Goal: Task Accomplishment & Management: Use online tool/utility

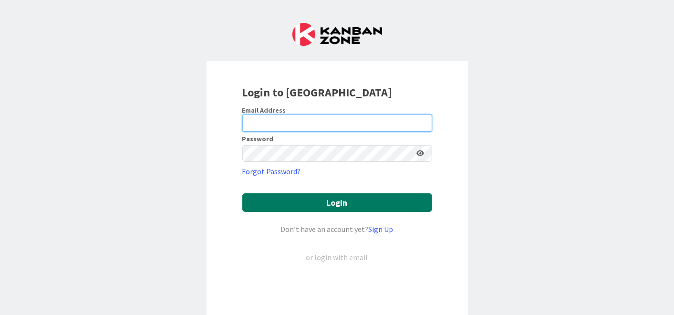
type input "dgines@reutercorbett.com"
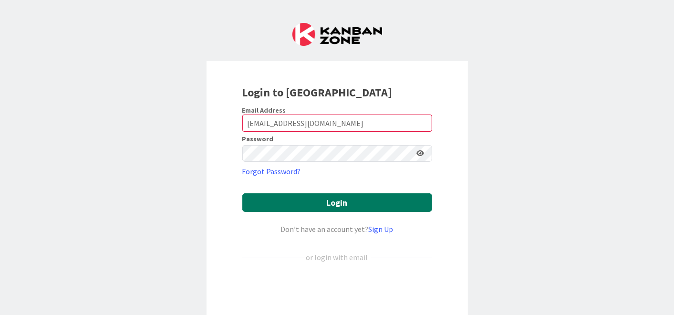
drag, startPoint x: 296, startPoint y: 204, endPoint x: 310, endPoint y: 207, distance: 14.2
click at [297, 203] on button "Login" at bounding box center [337, 202] width 190 height 19
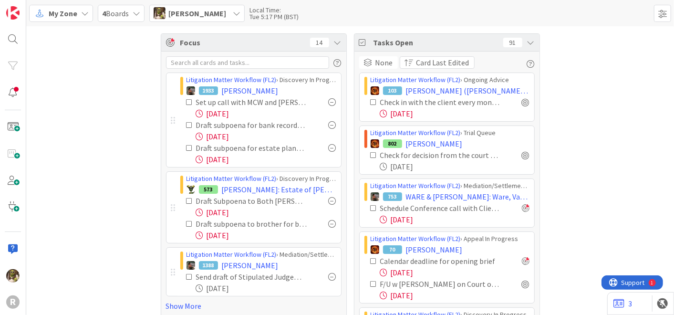
click at [83, 10] on icon at bounding box center [85, 14] width 8 height 8
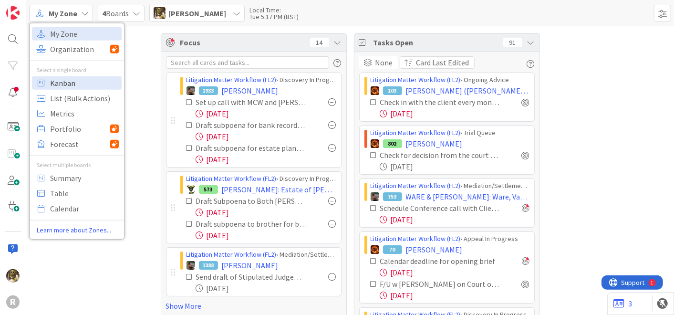
click at [65, 81] on span "Kanban" at bounding box center [84, 82] width 69 height 14
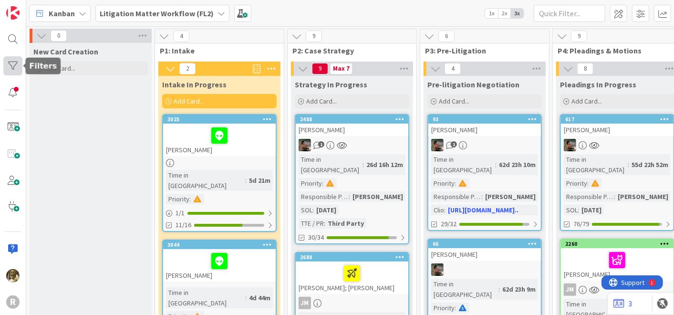
click at [17, 64] on div at bounding box center [12, 65] width 19 height 19
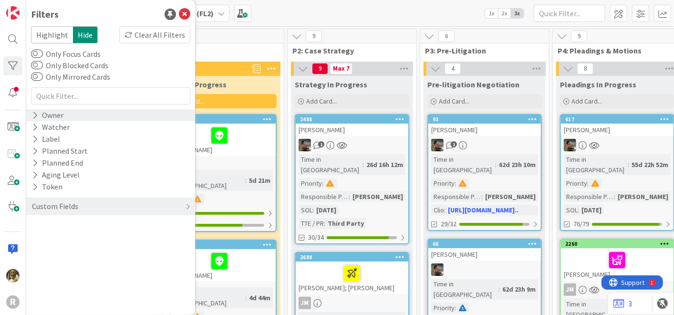
click at [36, 111] on icon at bounding box center [35, 115] width 6 height 8
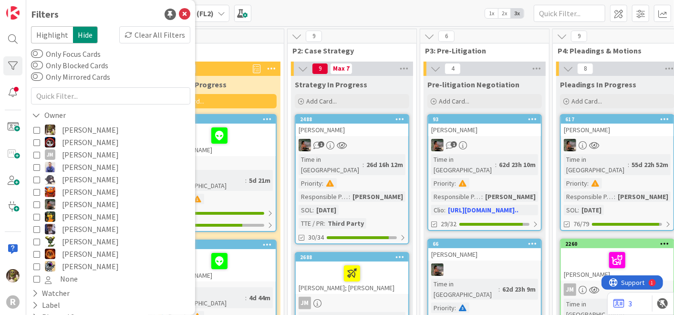
click at [38, 206] on icon at bounding box center [36, 204] width 7 height 7
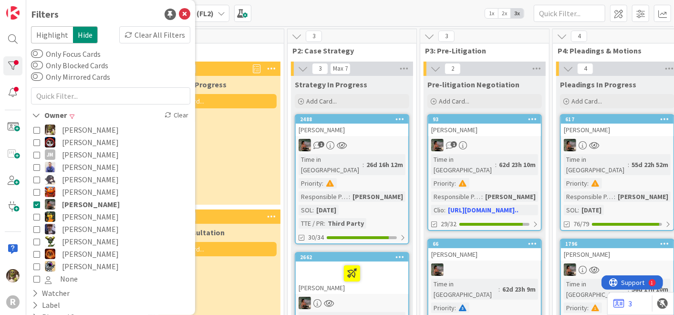
click at [35, 256] on icon at bounding box center [36, 254] width 7 height 7
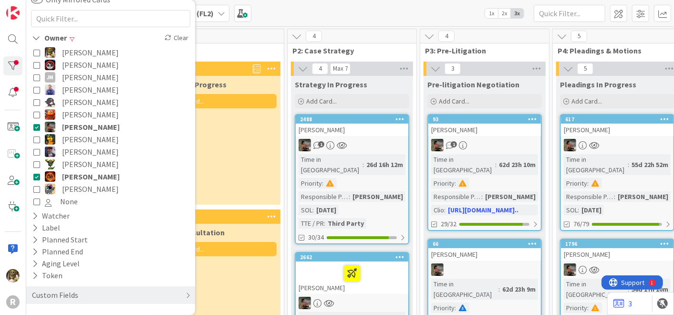
scroll to position [78, 0]
click at [104, 292] on div "Custom Fields" at bounding box center [110, 295] width 169 height 18
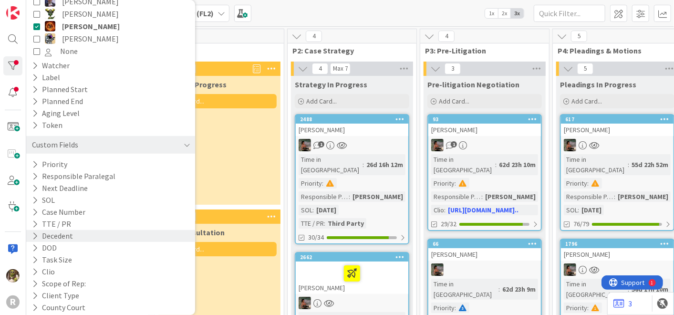
scroll to position [237, 0]
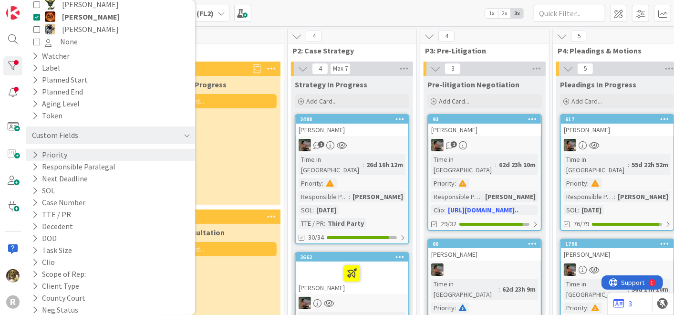
click at [61, 149] on button "Priority" at bounding box center [49, 155] width 37 height 12
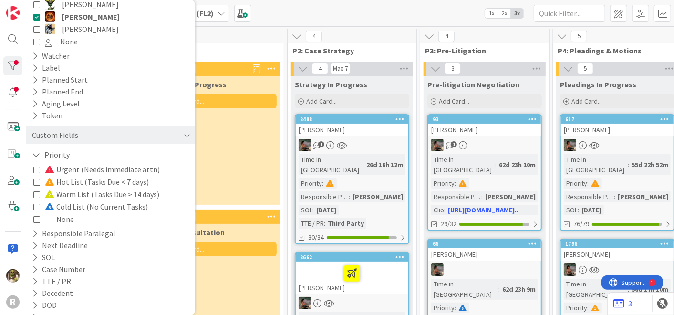
click at [38, 169] on icon at bounding box center [36, 169] width 7 height 7
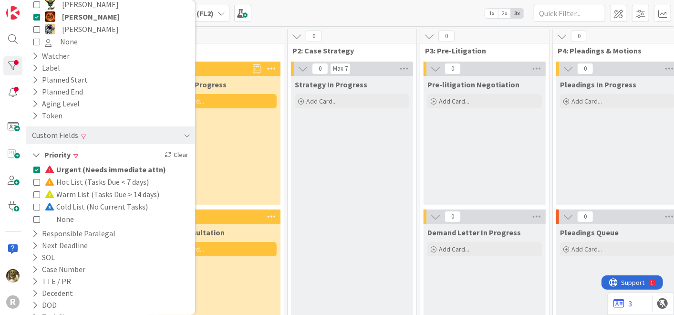
click at [35, 184] on icon at bounding box center [36, 181] width 7 height 7
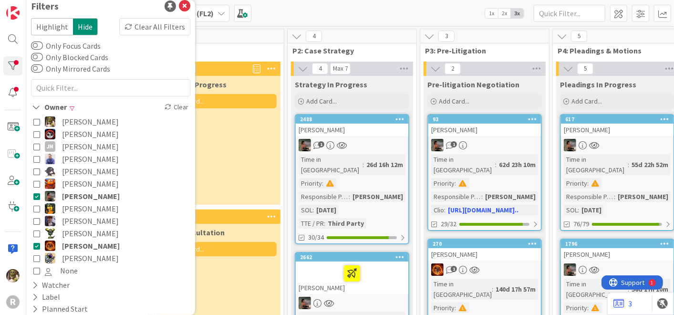
scroll to position [0, 0]
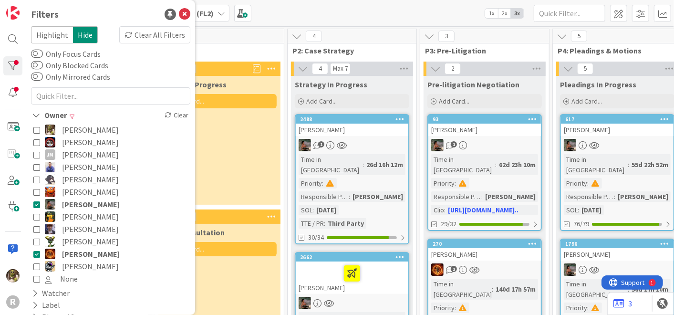
click at [295, 13] on div "Kanban Litigation Matter Workflow (FL2) 1x 2x 3x" at bounding box center [350, 13] width 648 height 26
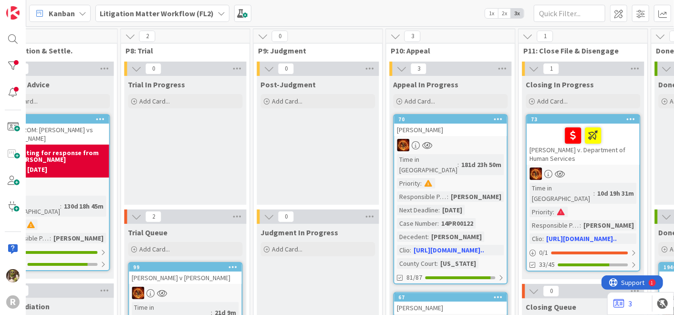
scroll to position [0, 963]
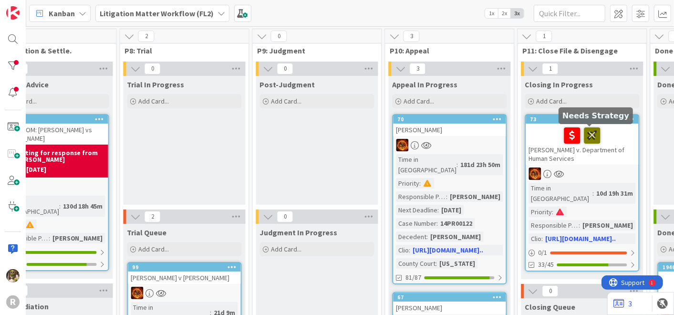
click at [592, 135] on icon at bounding box center [593, 134] width 16 height 15
click at [626, 147] on div "[PERSON_NAME] v. Department of Human Services" at bounding box center [582, 144] width 113 height 41
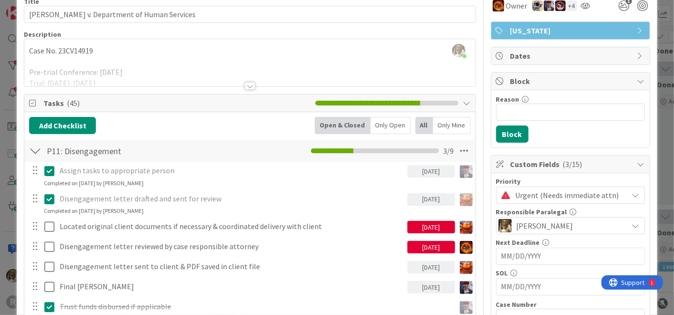
scroll to position [77, 0]
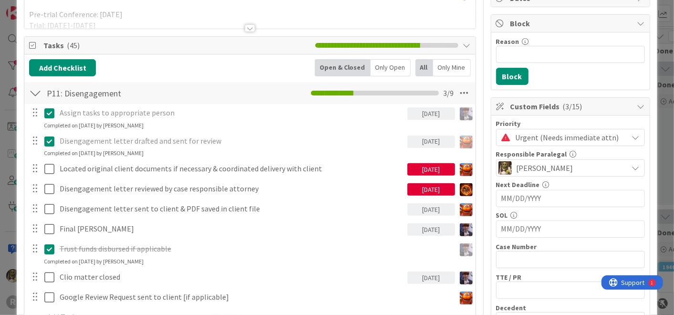
click at [398, 68] on div "Only Open" at bounding box center [391, 67] width 40 height 17
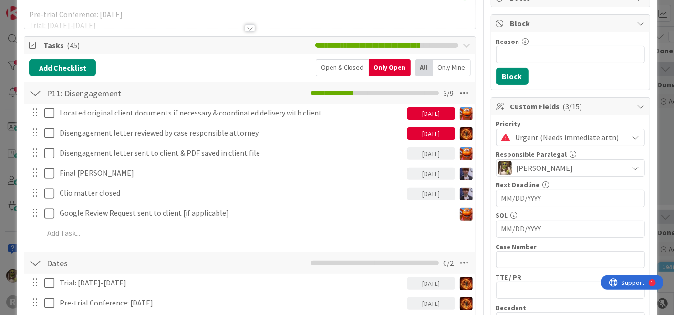
scroll to position [105, 0]
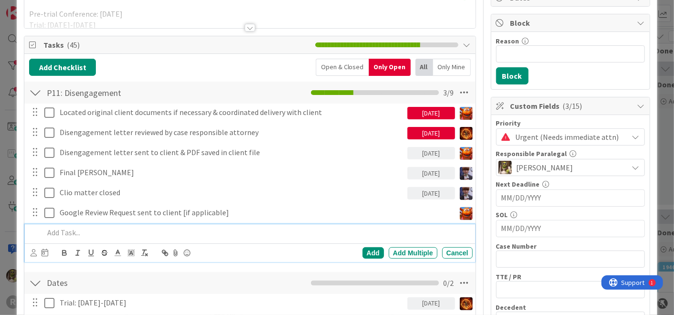
click at [77, 224] on div at bounding box center [256, 232] width 432 height 17
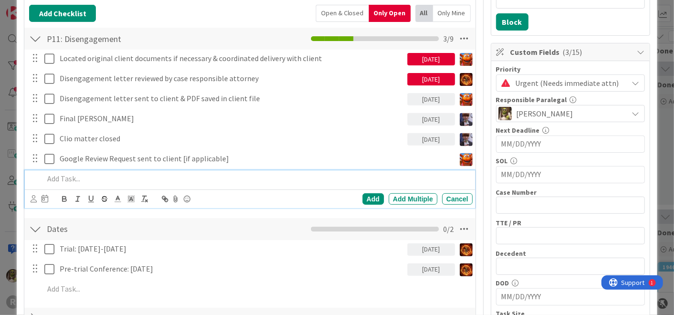
scroll to position [159, 0]
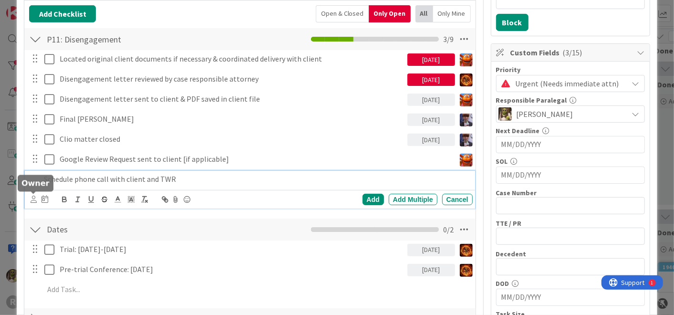
click at [33, 199] on icon at bounding box center [34, 199] width 6 height 7
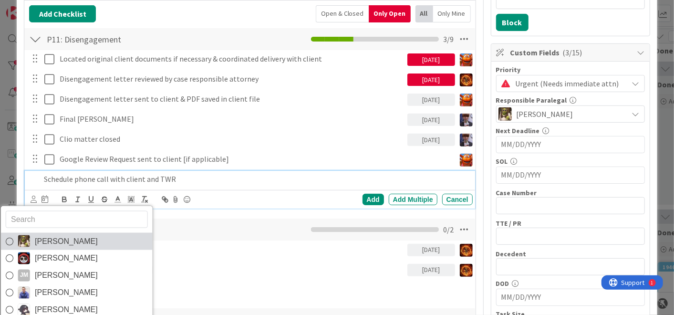
click at [43, 239] on span "[PERSON_NAME]" at bounding box center [66, 241] width 63 height 14
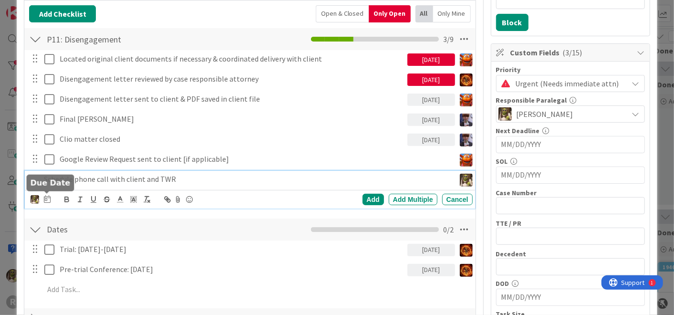
click at [47, 195] on icon at bounding box center [47, 199] width 7 height 8
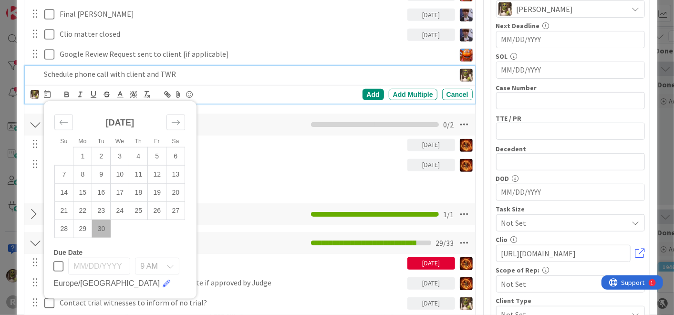
scroll to position [264, 0]
click at [96, 229] on td "30" at bounding box center [101, 228] width 19 height 18
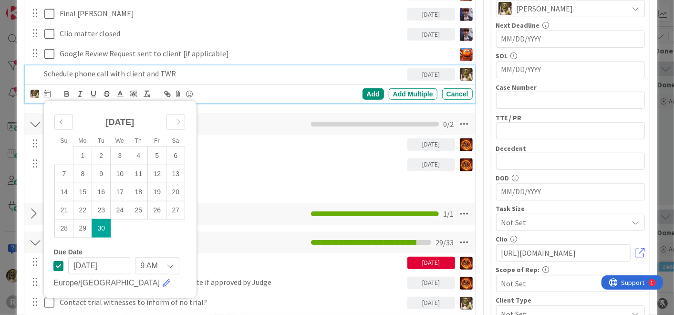
type input "[DATE]"
click at [371, 94] on div "Add" at bounding box center [373, 93] width 21 height 11
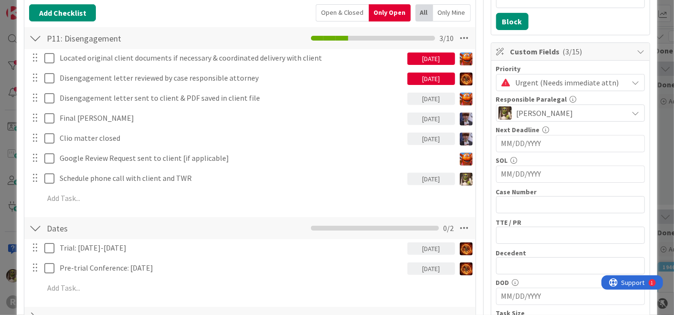
scroll to position [159, 0]
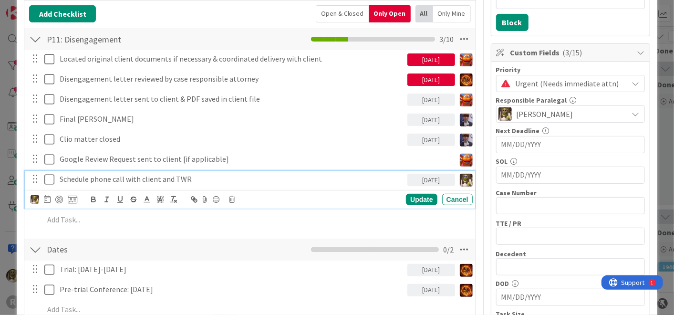
click at [187, 175] on p "Schedule phone call with client and TWR" at bounding box center [232, 179] width 344 height 11
click at [58, 200] on div at bounding box center [59, 200] width 8 height 8
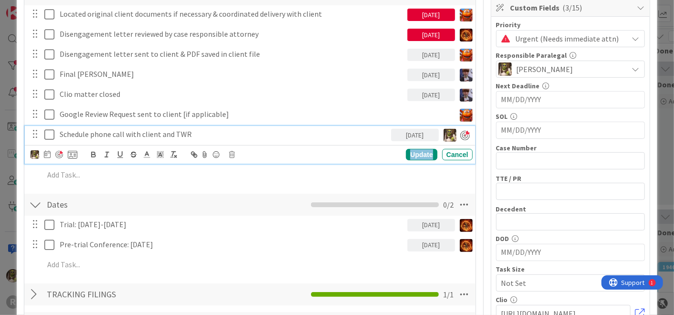
scroll to position [204, 0]
click at [410, 149] on div "Update" at bounding box center [421, 153] width 31 height 11
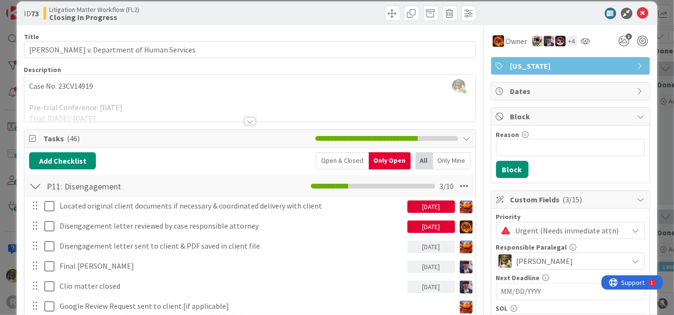
scroll to position [0, 0]
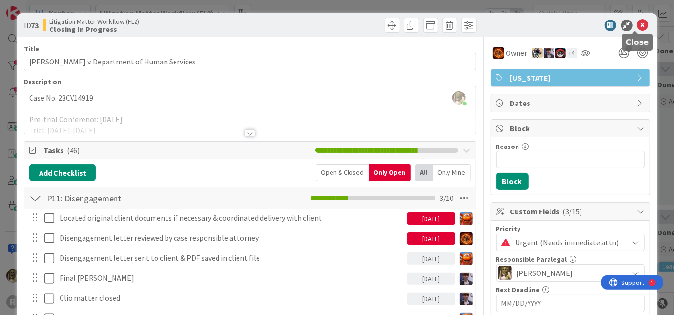
click at [637, 25] on icon at bounding box center [642, 25] width 11 height 11
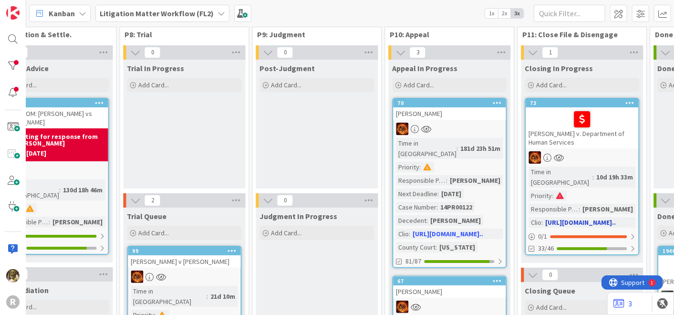
scroll to position [0, 963]
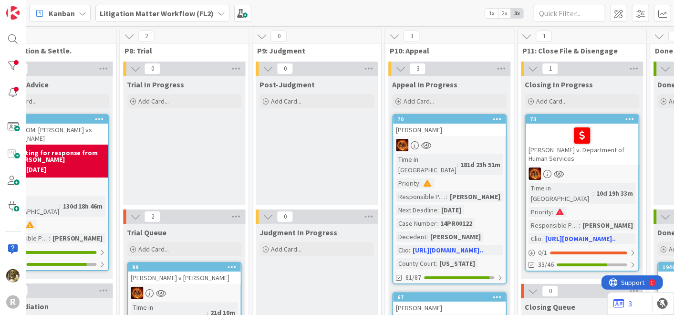
click at [462, 128] on div "[PERSON_NAME]" at bounding box center [450, 130] width 113 height 12
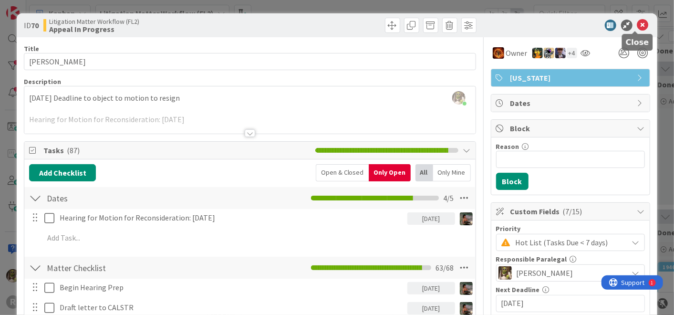
click at [637, 22] on icon at bounding box center [642, 25] width 11 height 11
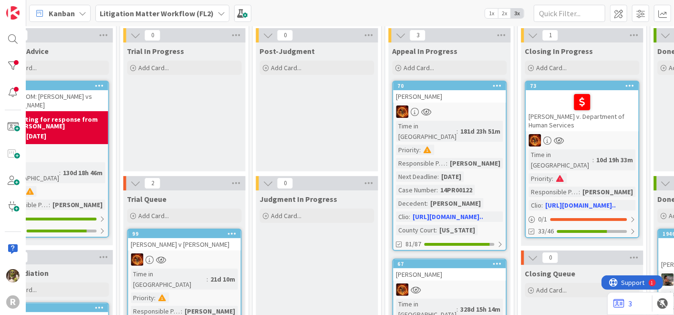
scroll to position [34, 963]
click at [450, 90] on div "[PERSON_NAME]" at bounding box center [450, 96] width 113 height 12
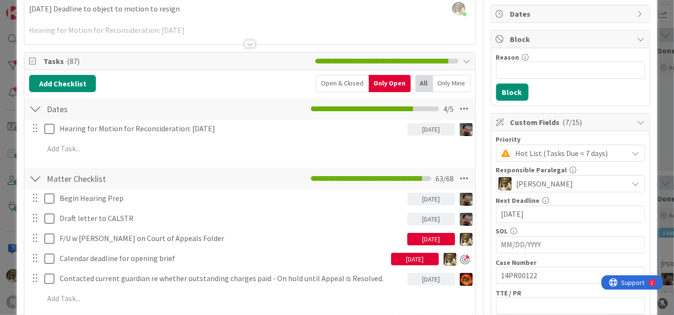
scroll to position [106, 0]
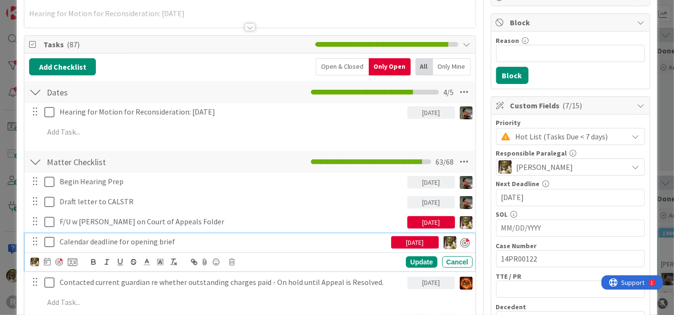
click at [187, 240] on p "Calendar deadline for opening brief" at bounding box center [224, 241] width 328 height 11
click at [48, 260] on icon at bounding box center [47, 262] width 7 height 8
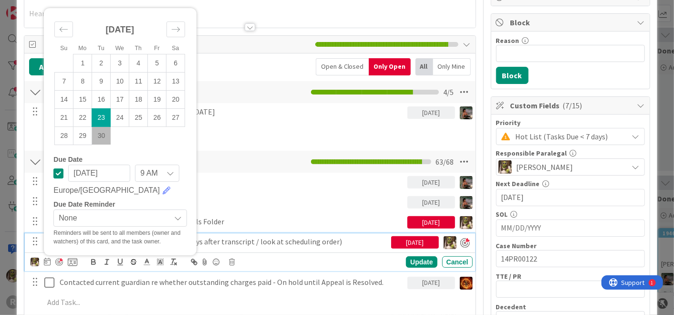
click at [100, 132] on td "30" at bounding box center [101, 135] width 19 height 18
type input "[DATE]"
click at [416, 258] on div "Update" at bounding box center [421, 261] width 31 height 11
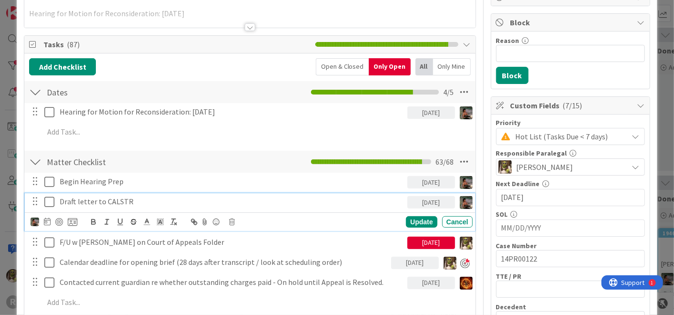
click at [112, 200] on p "Draft letter to CALSTR" at bounding box center [232, 201] width 344 height 11
click at [45, 220] on icon at bounding box center [47, 222] width 7 height 8
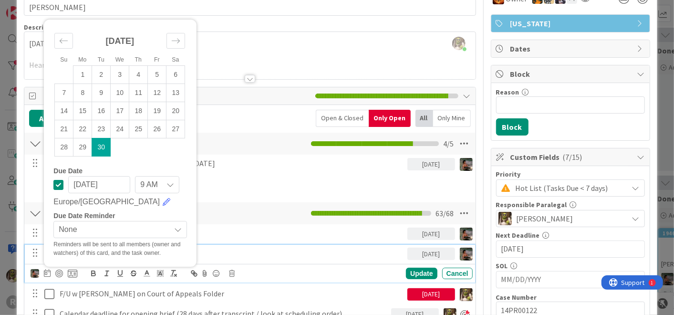
scroll to position [54, 0]
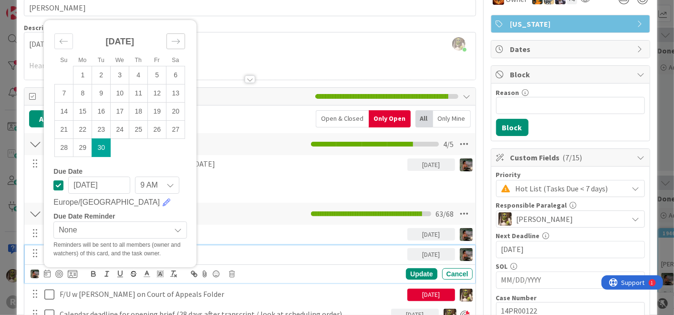
click at [177, 34] on div "Move forward to switch to the next month." at bounding box center [176, 41] width 19 height 16
drag, startPoint x: 162, startPoint y: 77, endPoint x: 176, endPoint y: 82, distance: 14.0
click at [162, 77] on td "3" at bounding box center [157, 75] width 19 height 18
type input "[DATE]"
click at [409, 270] on div "Update" at bounding box center [421, 273] width 31 height 11
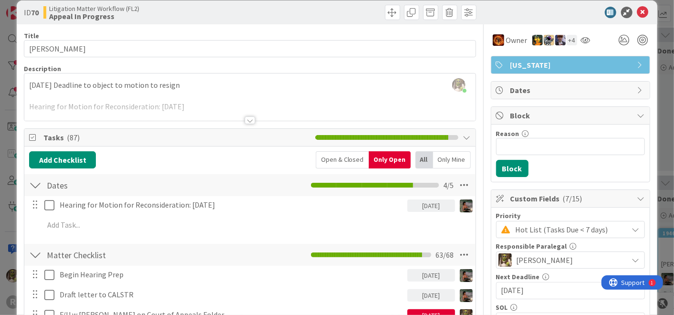
scroll to position [0, 0]
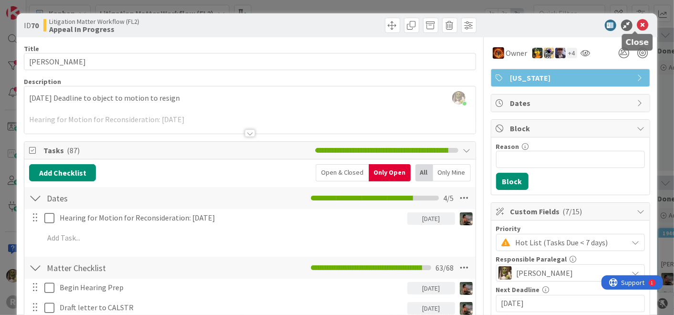
click at [637, 25] on icon at bounding box center [642, 25] width 11 height 11
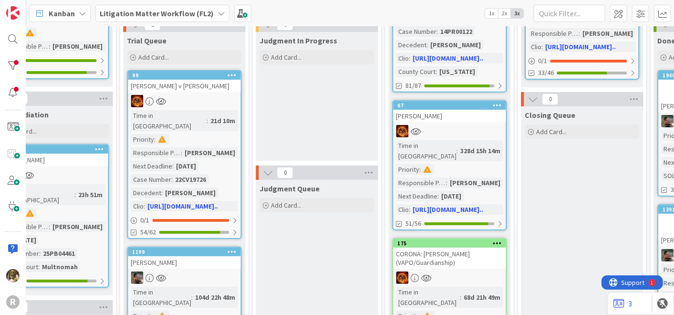
scroll to position [192, 963]
click at [452, 125] on div at bounding box center [450, 131] width 113 height 12
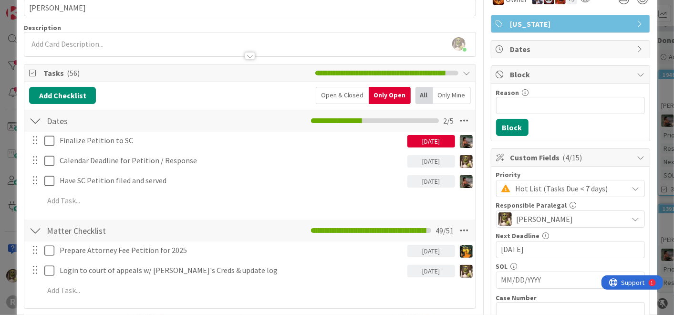
scroll to position [53, 0]
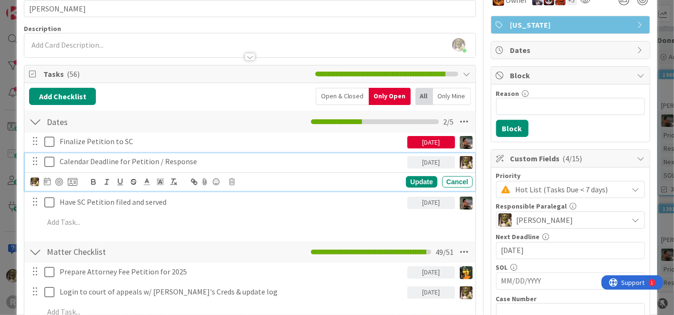
click at [132, 164] on p "Calendar Deadline for Petition / Response" at bounding box center [232, 161] width 344 height 11
click at [59, 178] on div at bounding box center [59, 182] width 8 height 8
click at [412, 178] on div "Update" at bounding box center [421, 181] width 31 height 11
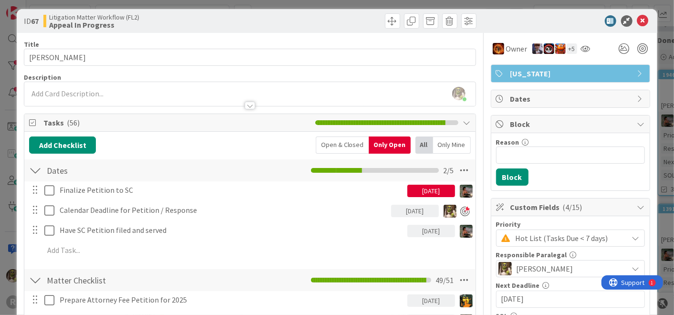
scroll to position [0, 0]
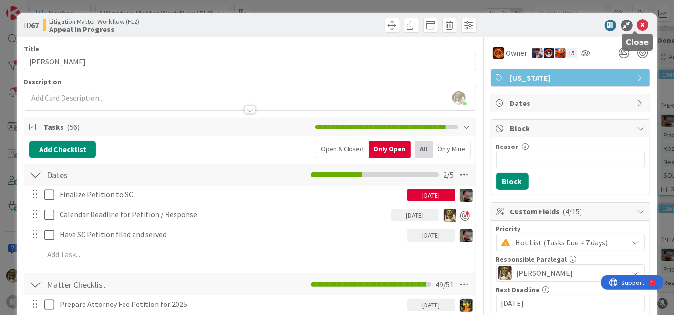
click at [637, 22] on icon at bounding box center [642, 25] width 11 height 11
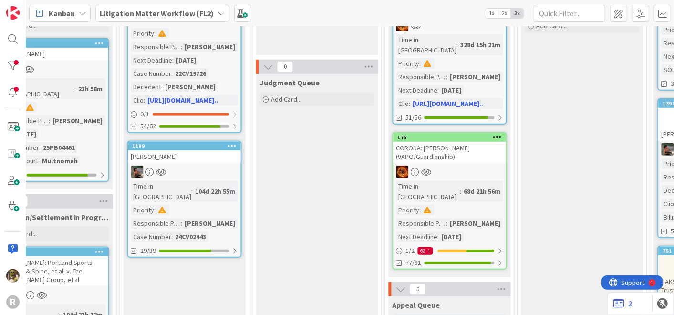
scroll to position [298, 963]
click at [474, 165] on div at bounding box center [450, 171] width 113 height 12
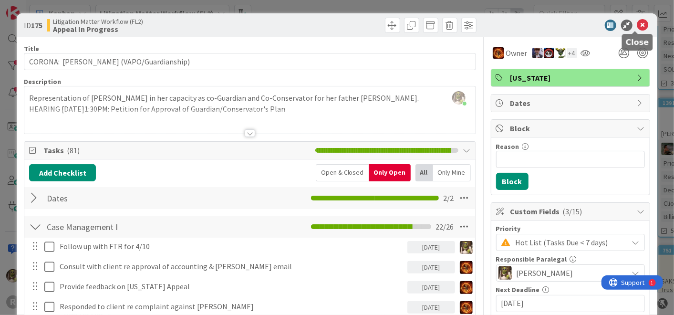
click at [637, 27] on icon at bounding box center [642, 25] width 11 height 11
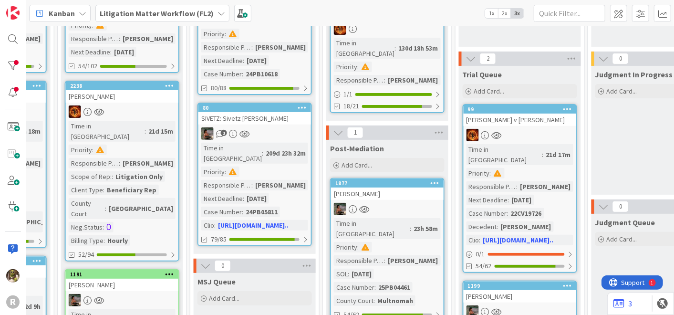
scroll to position [158, 628]
click at [540, 121] on div "[PERSON_NAME] v [PERSON_NAME]" at bounding box center [520, 120] width 113 height 12
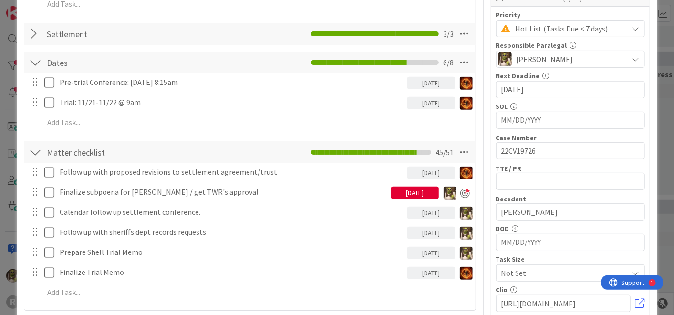
scroll to position [213, 0]
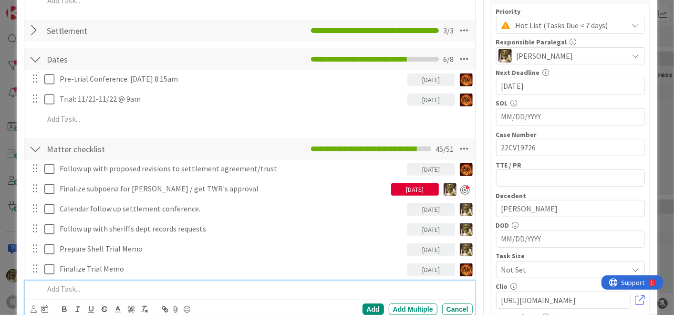
click at [136, 283] on p at bounding box center [256, 288] width 425 height 11
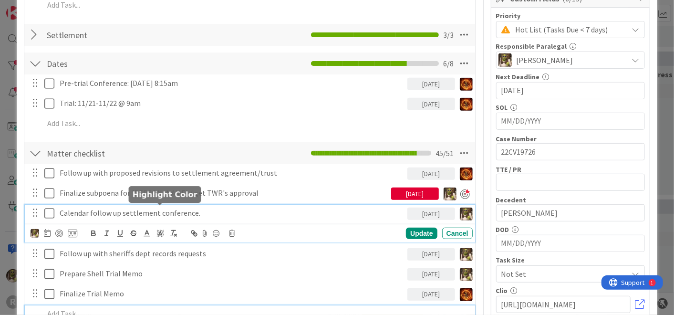
scroll to position [233, 0]
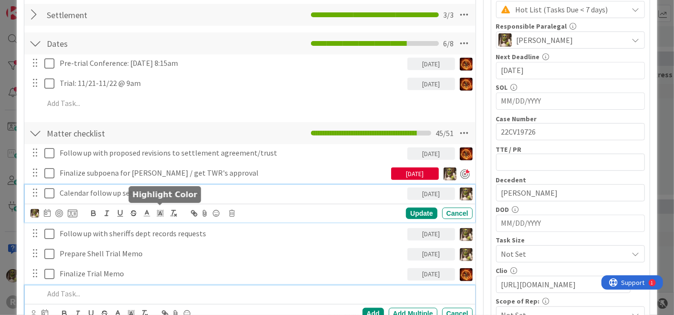
click at [154, 214] on div "Calendar follow up settlement conference. 09/30/2025 Update Cancel" at bounding box center [250, 204] width 450 height 38
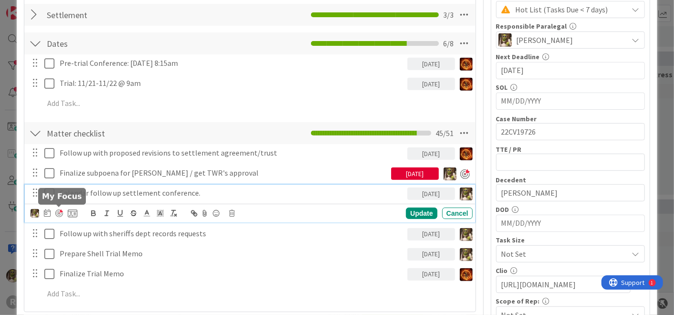
click at [60, 211] on div at bounding box center [59, 213] width 8 height 8
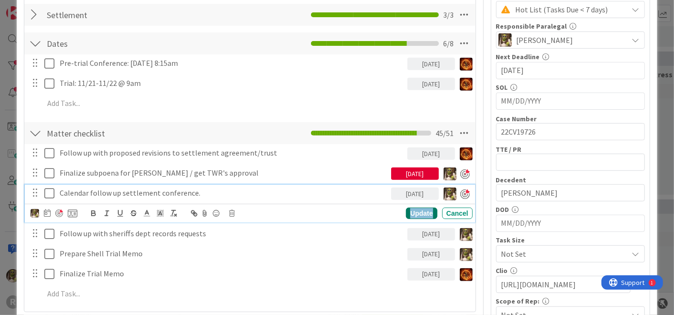
click at [417, 210] on div "Update" at bounding box center [421, 213] width 31 height 11
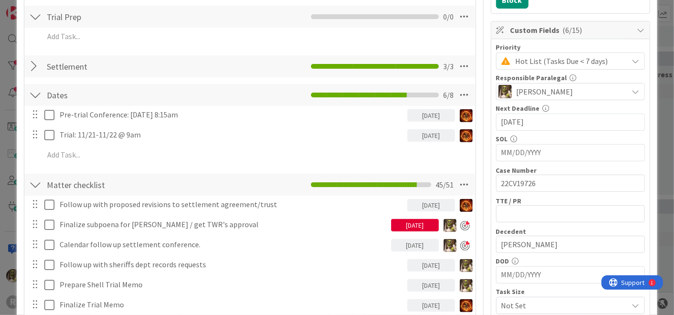
scroll to position [181, 0]
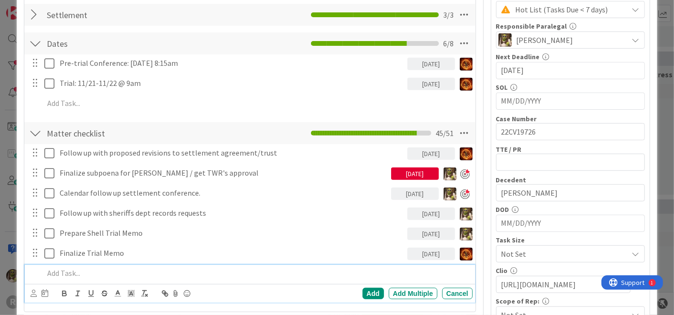
click at [79, 275] on p at bounding box center [256, 273] width 425 height 11
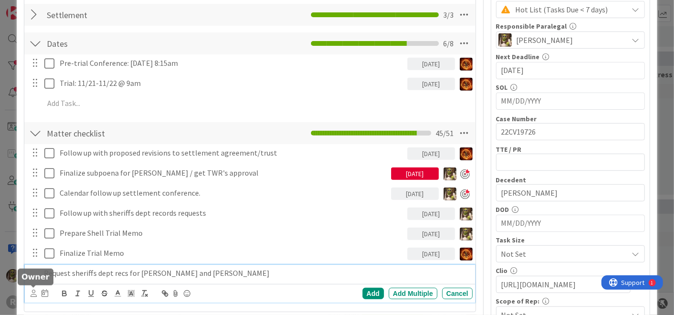
click at [35, 290] on icon at bounding box center [34, 293] width 6 height 7
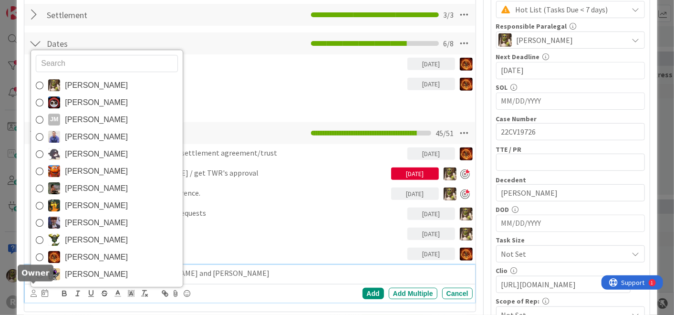
scroll to position [237, 0]
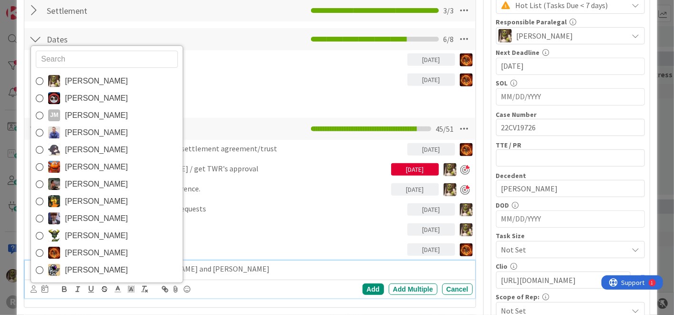
drag, startPoint x: 68, startPoint y: 80, endPoint x: 68, endPoint y: 88, distance: 8.1
click at [68, 80] on span "[PERSON_NAME]" at bounding box center [96, 81] width 63 height 14
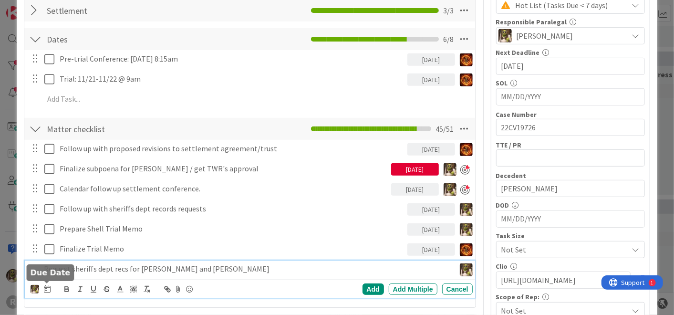
click at [49, 286] on icon at bounding box center [47, 289] width 7 height 8
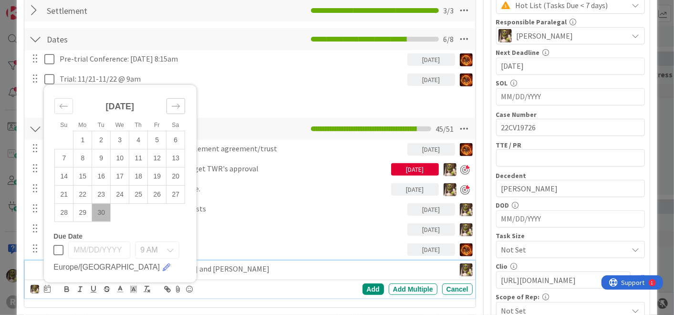
click at [181, 104] on div "Move forward to switch to the next month." at bounding box center [176, 106] width 19 height 16
click at [159, 137] on td "3" at bounding box center [157, 140] width 19 height 18
type input "[DATE]"
click at [368, 287] on div "Add" at bounding box center [373, 288] width 21 height 11
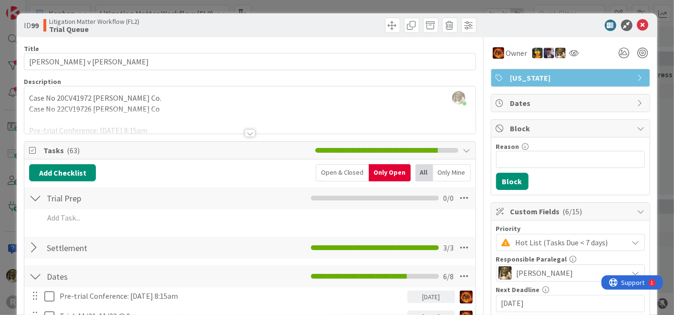
scroll to position [0, 0]
click at [637, 24] on icon at bounding box center [642, 25] width 11 height 11
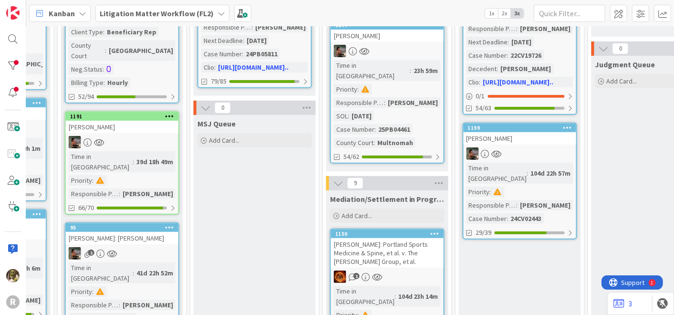
scroll to position [316, 628]
click at [512, 132] on div "[PERSON_NAME]" at bounding box center [520, 138] width 113 height 12
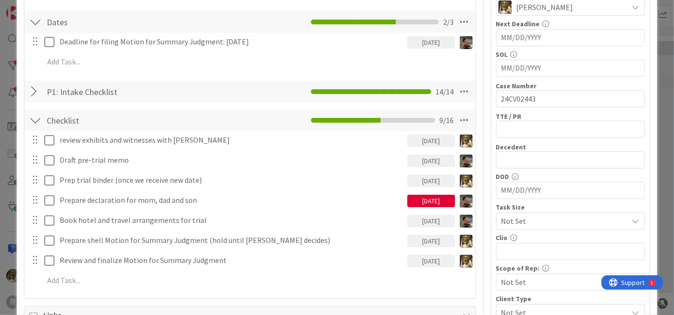
scroll to position [265, 0]
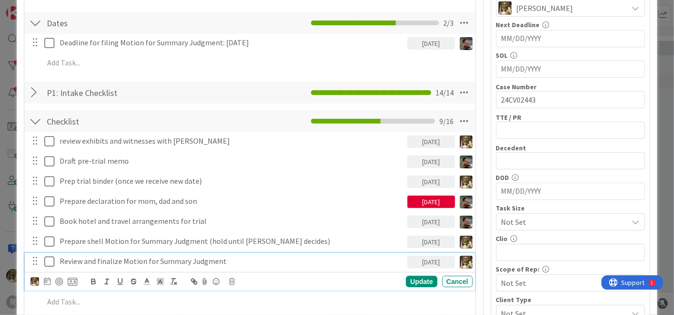
click at [69, 258] on p "Review and finalize Motion for Summary Judgment" at bounding box center [232, 261] width 344 height 11
click at [232, 279] on icon at bounding box center [232, 281] width 6 height 7
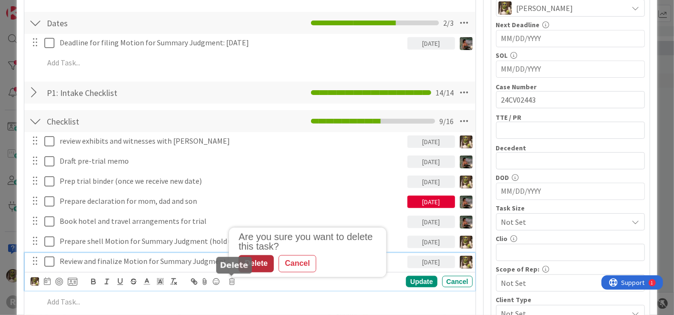
click at [261, 262] on div "Delete" at bounding box center [256, 263] width 35 height 17
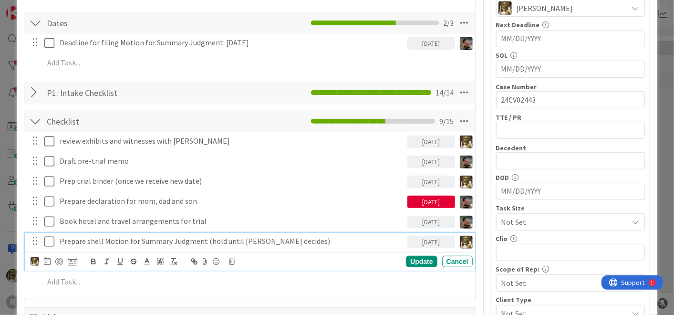
click at [192, 241] on p "Prepare shell Motion for Summary Judgment (hold until Max decides)" at bounding box center [232, 241] width 344 height 11
click at [230, 258] on icon at bounding box center [232, 261] width 6 height 7
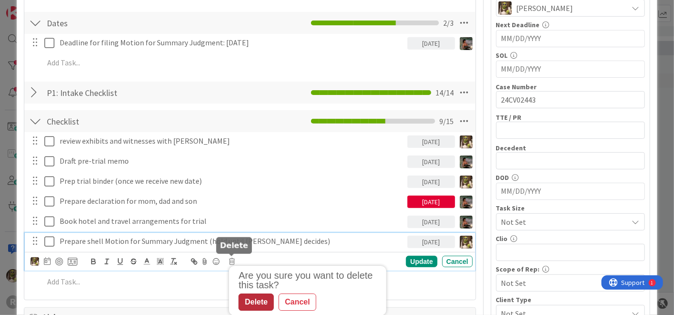
click at [253, 298] on div "Delete" at bounding box center [256, 301] width 35 height 17
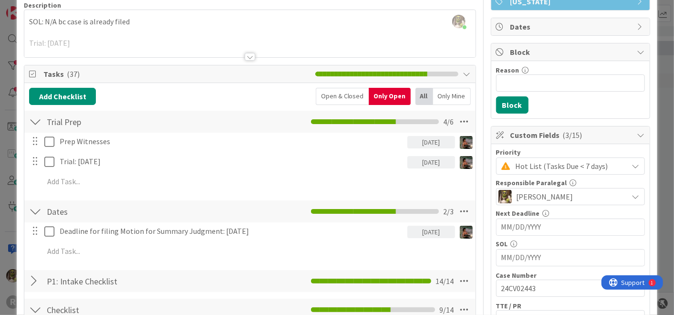
scroll to position [0, 0]
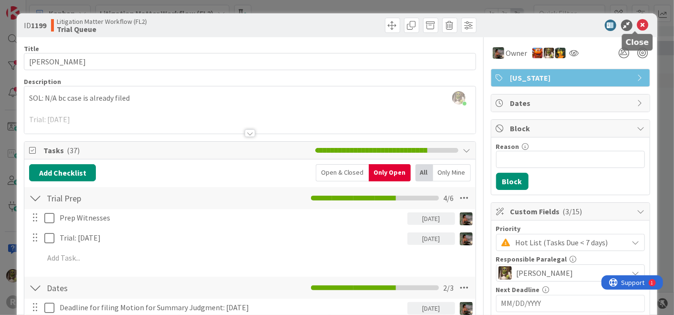
click at [637, 20] on icon at bounding box center [642, 25] width 11 height 11
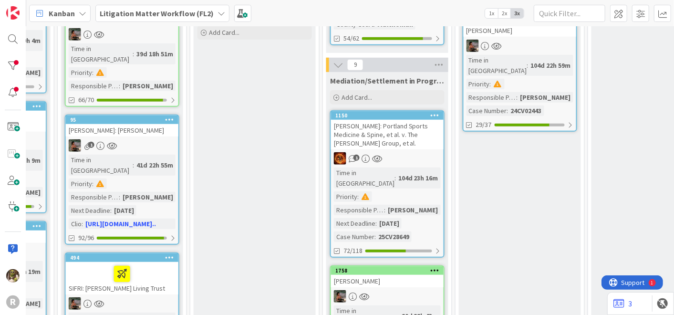
scroll to position [423, 628]
click at [522, 40] on div at bounding box center [520, 46] width 113 height 12
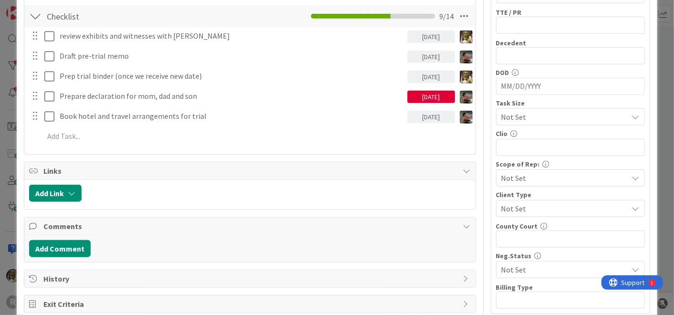
scroll to position [370, 0]
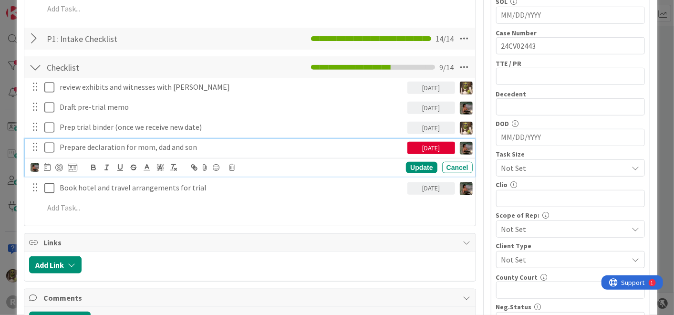
click at [84, 147] on p "Prepare declaration for mom, dad and son" at bounding box center [232, 147] width 344 height 11
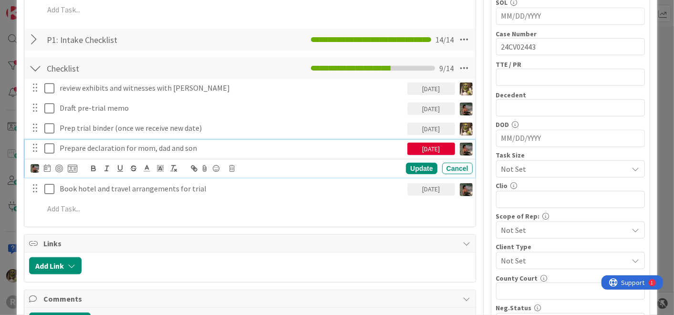
click at [236, 167] on div "Update Cancel" at bounding box center [252, 168] width 442 height 13
click at [230, 166] on icon at bounding box center [232, 168] width 6 height 7
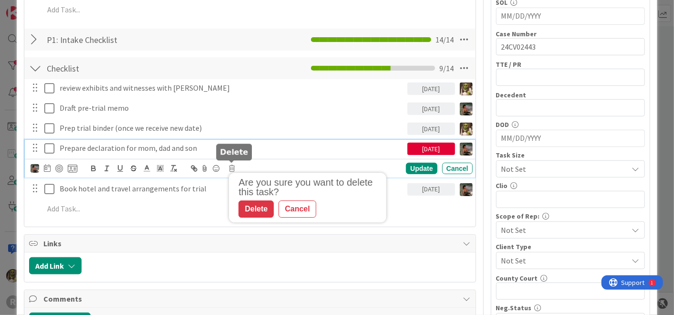
click at [250, 207] on div "Delete" at bounding box center [256, 208] width 35 height 17
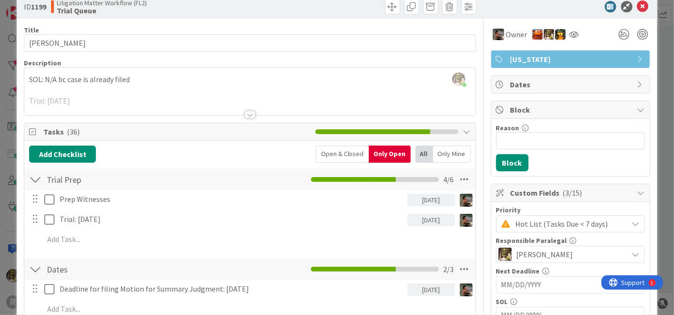
scroll to position [0, 0]
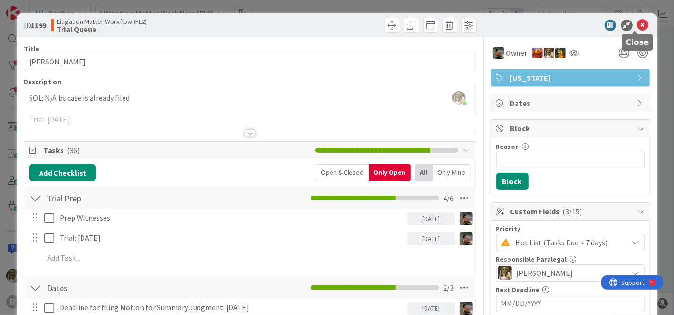
click at [638, 21] on icon at bounding box center [642, 25] width 11 height 11
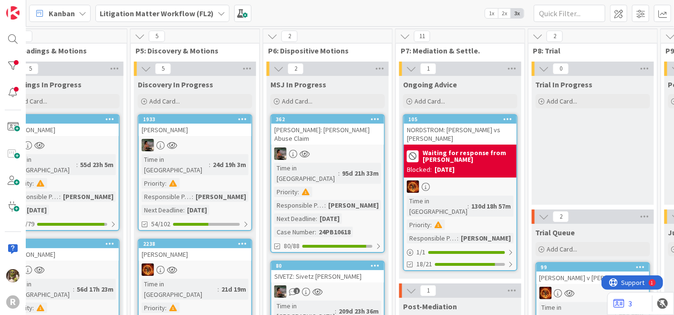
scroll to position [0, 543]
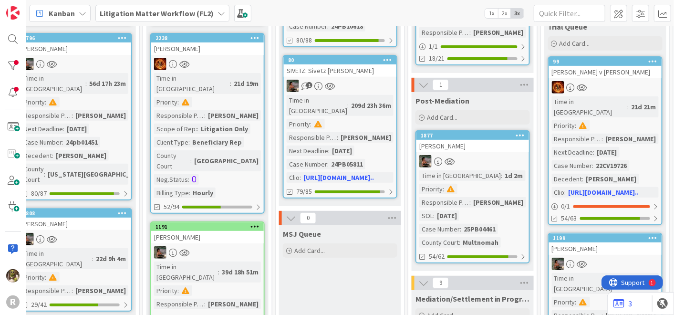
click at [474, 131] on div "1877 LANCASTER, Bruce Time in Column : 1d 2m Priority : Responsible Paralegal :…" at bounding box center [473, 196] width 115 height 133
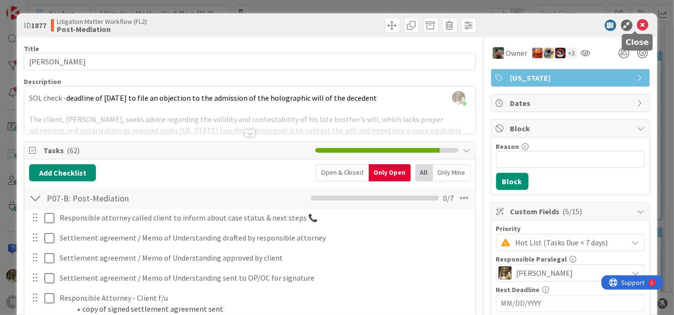
click at [638, 27] on icon at bounding box center [642, 25] width 11 height 11
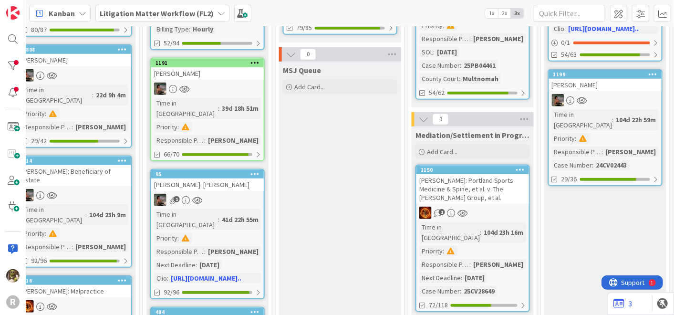
scroll to position [369, 543]
click at [495, 207] on div "1" at bounding box center [473, 213] width 113 height 12
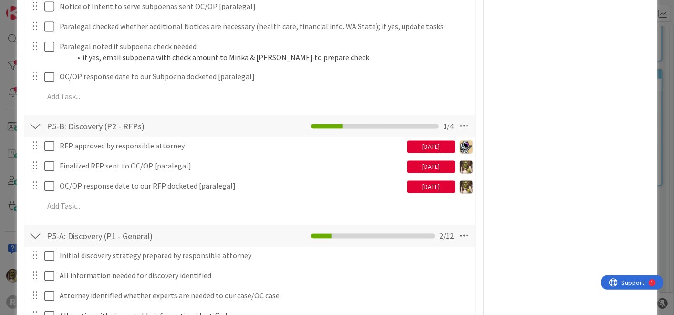
scroll to position [901, 0]
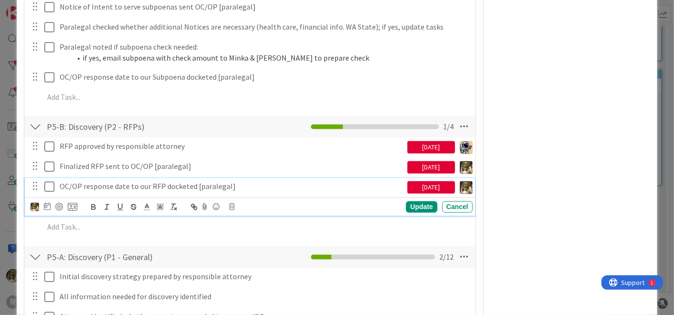
click at [180, 182] on p "OC/OP response date to our RFP docketed [paralegal]" at bounding box center [232, 186] width 344 height 11
click at [237, 185] on p "OC/OP response date to our RFP docketed [paralegal]" at bounding box center [232, 186] width 344 height 11
drag, startPoint x: 237, startPoint y: 186, endPoint x: 132, endPoint y: 184, distance: 105.0
click at [132, 184] on p "OC/OP response date to our RFP docketed [paralegal]" at bounding box center [232, 186] width 344 height 11
click at [247, 187] on p "OC/OP response date to our RFP docketed [paralegal]" at bounding box center [232, 186] width 344 height 11
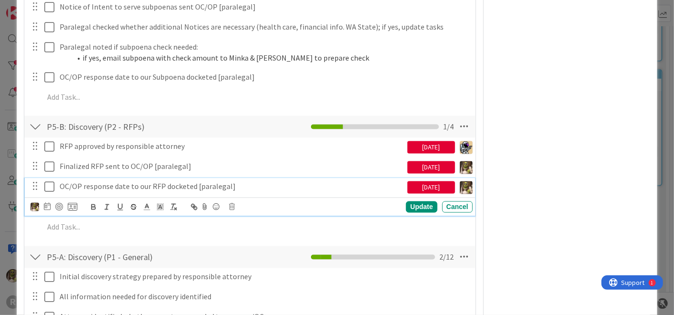
click at [240, 183] on p "OC/OP response date to our RFP docketed [paralegal]" at bounding box center [232, 186] width 344 height 11
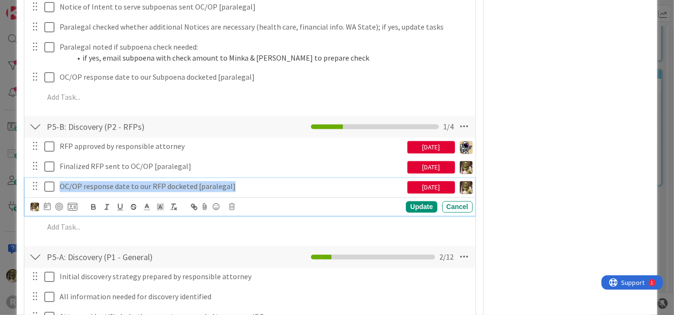
drag, startPoint x: 240, startPoint y: 183, endPoint x: 23, endPoint y: 197, distance: 216.6
click at [27, 197] on div "OC/OP response date to our RFP docketed [paralegal] 09/26/2025 Update Cancel" at bounding box center [250, 197] width 450 height 38
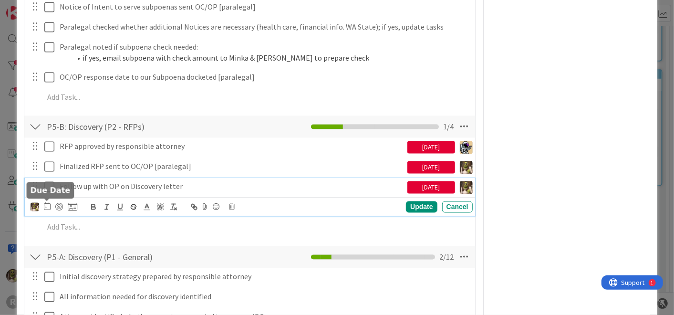
click at [48, 203] on icon at bounding box center [47, 207] width 7 height 8
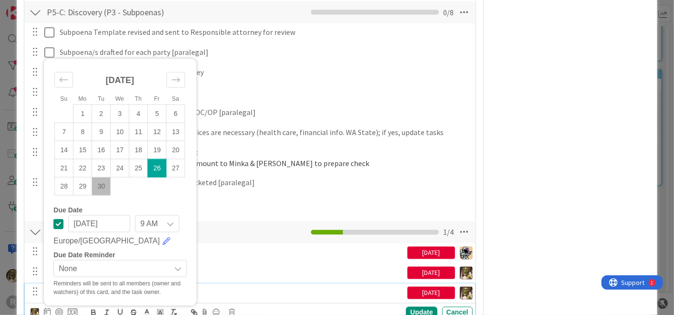
scroll to position [795, 0]
click at [177, 81] on icon "Move forward to switch to the next month." at bounding box center [175, 80] width 9 height 9
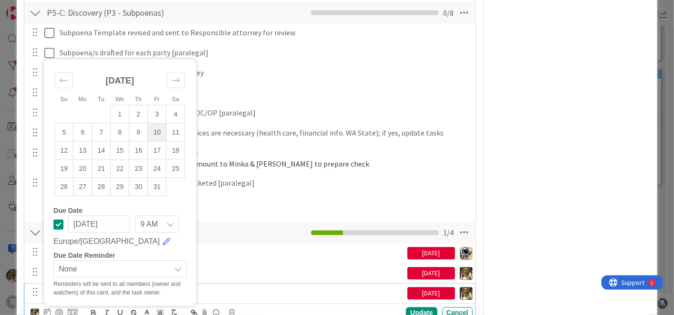
click at [154, 132] on td "10" at bounding box center [157, 133] width 19 height 18
type input "[DATE]"
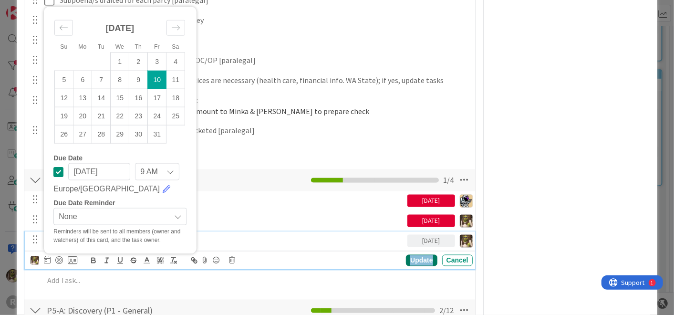
click at [413, 259] on div "Update" at bounding box center [421, 260] width 31 height 11
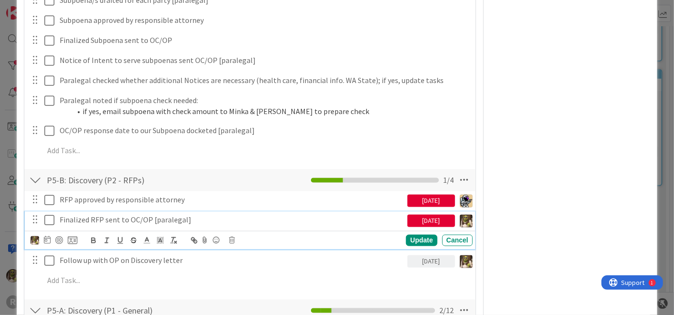
click at [44, 219] on icon at bounding box center [49, 220] width 10 height 11
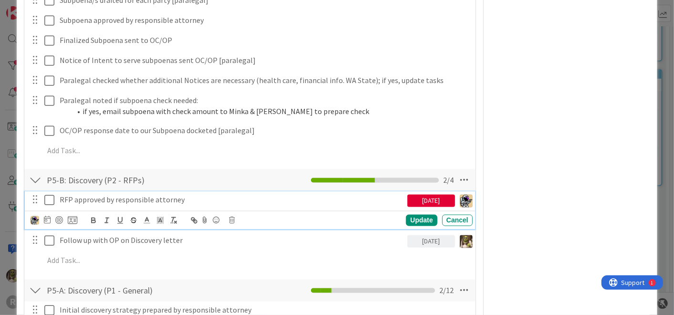
click at [48, 199] on icon at bounding box center [49, 200] width 10 height 11
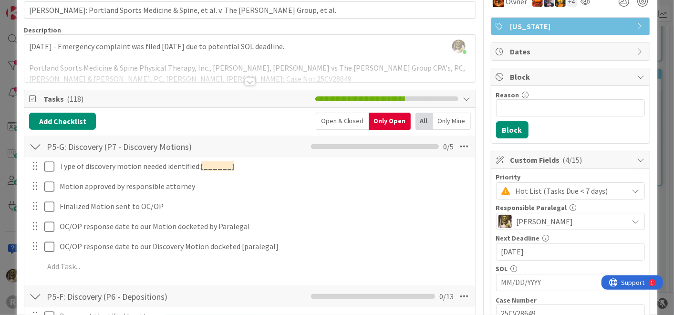
scroll to position [0, 0]
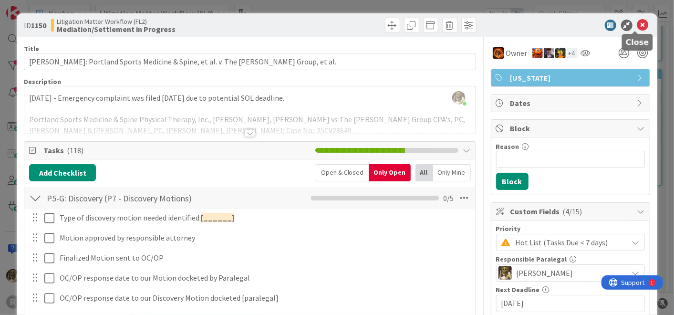
click at [637, 22] on icon at bounding box center [642, 25] width 11 height 11
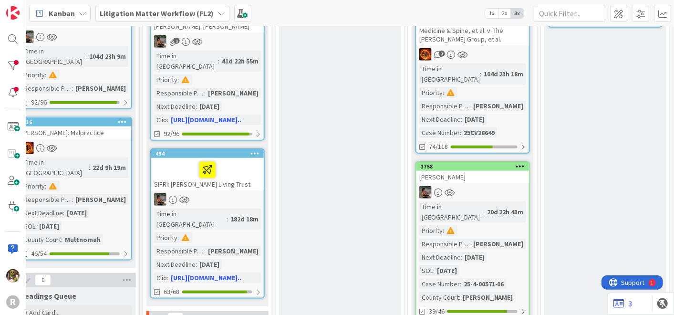
click at [488, 171] on div "[PERSON_NAME]" at bounding box center [473, 177] width 113 height 12
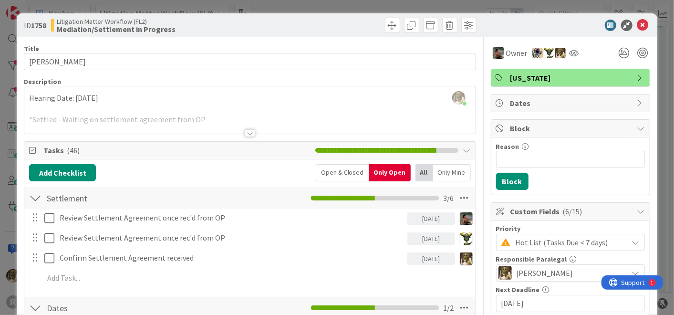
click at [644, 17] on div "ID 1758 Litigation Matter Workflow (FL2) Mediation/Settlement in Progress" at bounding box center [337, 25] width 640 height 24
click at [637, 23] on icon at bounding box center [642, 25] width 11 height 11
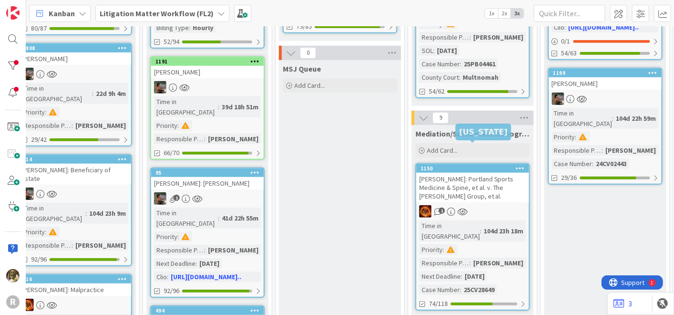
scroll to position [369, 543]
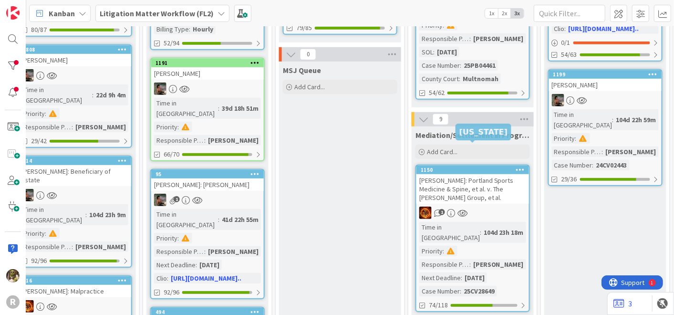
click at [464, 174] on div "GUARRIELLO, Aimee: Portland Sports Medicine & Spine, et al. v. The Schultz Grou…" at bounding box center [473, 189] width 113 height 30
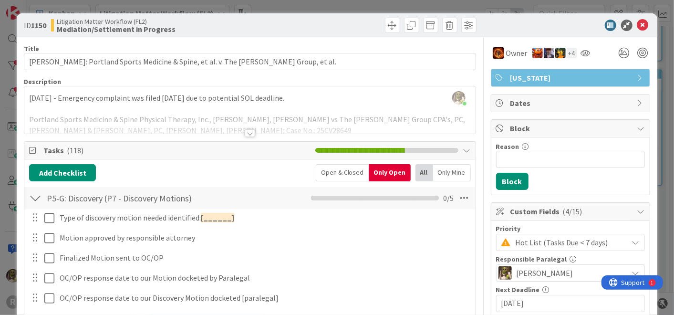
click at [507, 236] on div "Hot List (Tasks Due < 7 days)" at bounding box center [570, 242] width 149 height 17
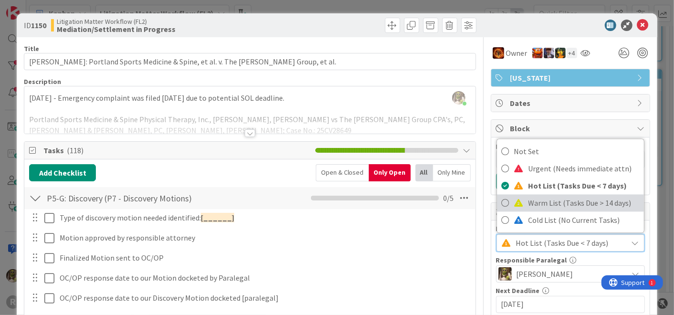
click at [502, 199] on icon at bounding box center [506, 203] width 8 height 14
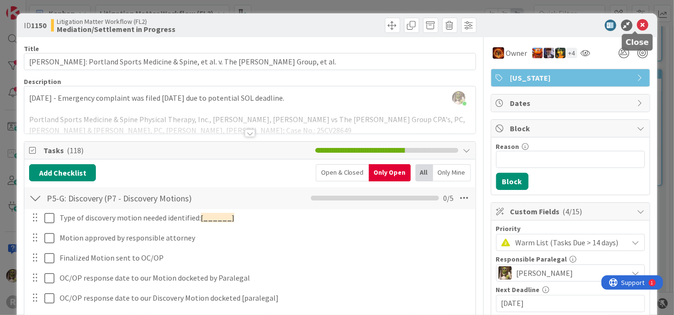
click at [637, 27] on icon at bounding box center [642, 25] width 11 height 11
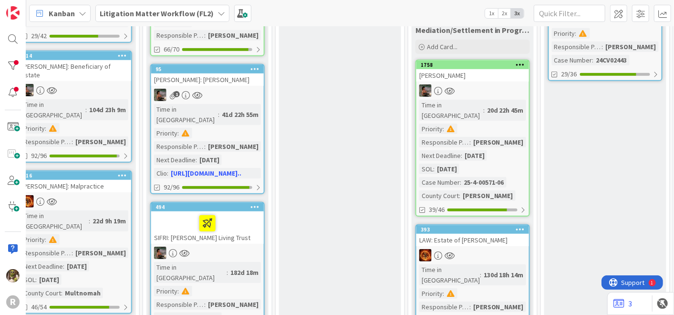
click at [491, 61] on div "1758 STANDRIDGE, Amanda Time in Column : 20d 22h 45m Priority : Responsible Par…" at bounding box center [473, 138] width 115 height 157
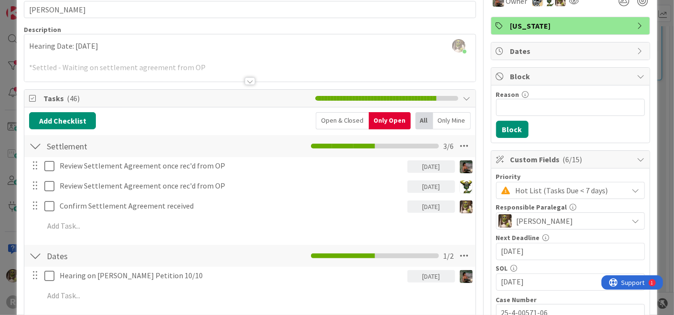
scroll to position [52, 0]
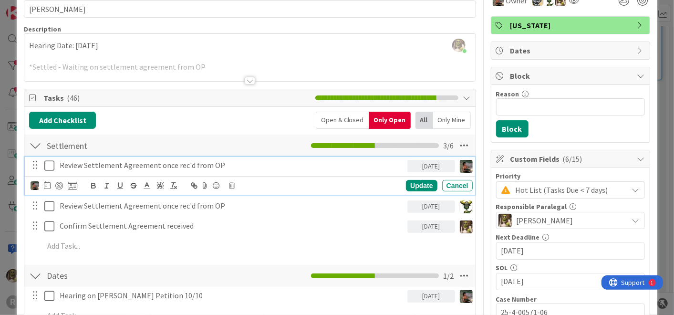
click at [138, 165] on p "Review Settlement Agreement once rec'd from OP" at bounding box center [232, 165] width 344 height 11
click at [49, 185] on icon at bounding box center [47, 185] width 7 height 8
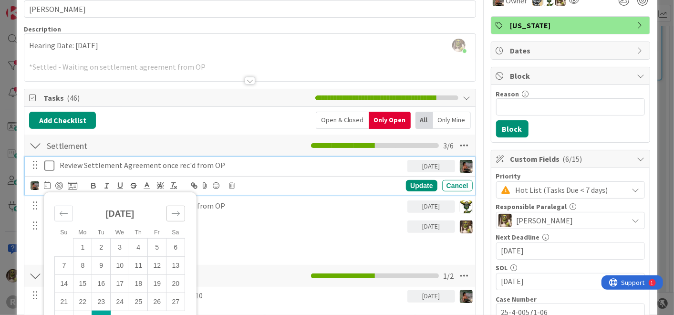
click at [180, 209] on icon "Move forward to switch to the next month." at bounding box center [175, 213] width 9 height 9
click at [104, 264] on td "7" at bounding box center [101, 265] width 19 height 18
type input "[DATE]"
click at [417, 184] on div "Update" at bounding box center [421, 185] width 31 height 11
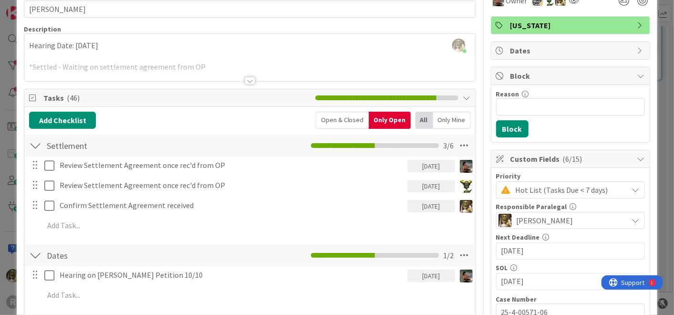
click at [426, 183] on div "[DATE]" at bounding box center [431, 186] width 48 height 12
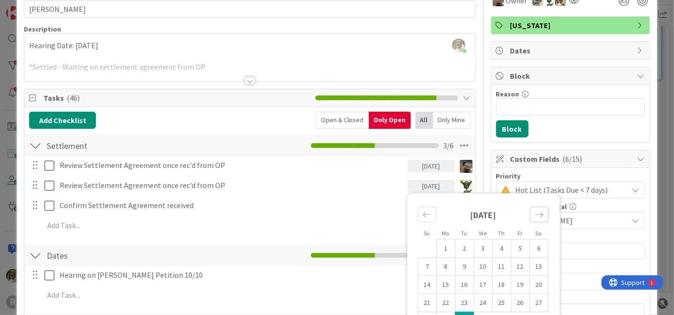
click at [535, 217] on icon "Move forward to switch to the next month." at bounding box center [539, 214] width 9 height 9
click at [455, 267] on td "7" at bounding box center [464, 267] width 19 height 18
type input "[DATE]"
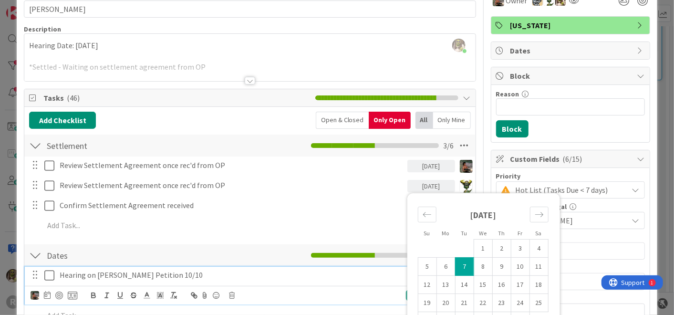
click at [379, 271] on p "Hearing on TEDRA Petition 10/10" at bounding box center [232, 275] width 344 height 11
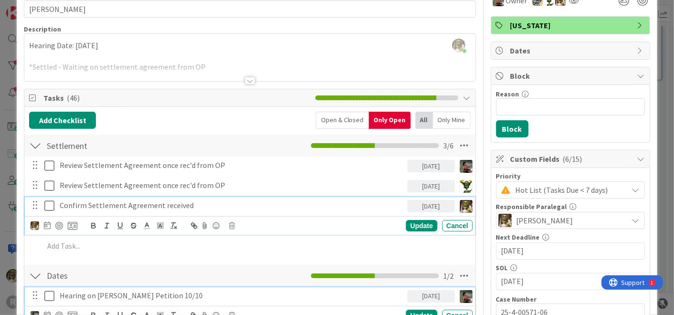
scroll to position [73, 0]
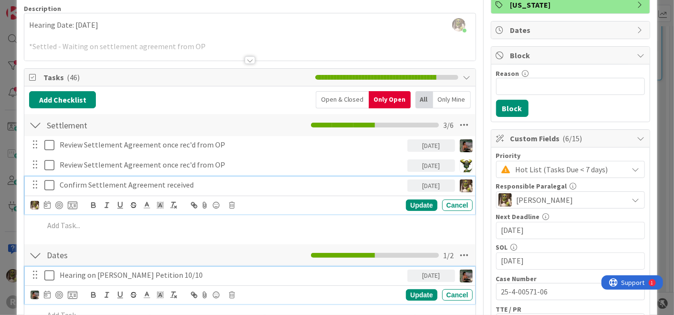
click at [365, 210] on div "Confirm Settlement Agreement received 09/30/2025 Update Cancel" at bounding box center [250, 196] width 450 height 38
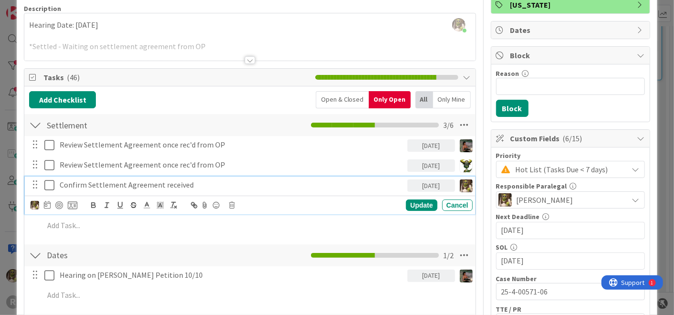
click at [443, 186] on div "[DATE]" at bounding box center [431, 185] width 48 height 12
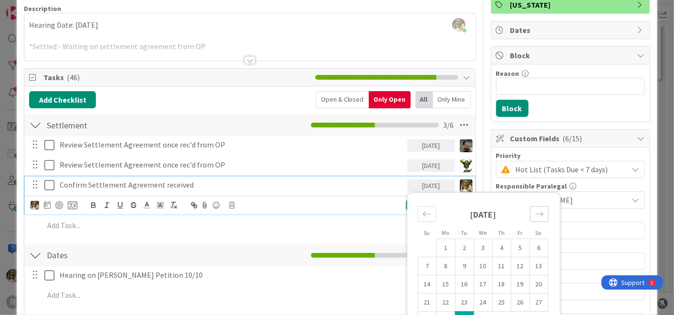
click at [535, 211] on icon "Move forward to switch to the next month." at bounding box center [539, 213] width 9 height 9
click at [461, 263] on td "7" at bounding box center [464, 266] width 19 height 18
type input "[DATE]"
click at [301, 237] on div "Add Checklist Open & Closed Only Open All Only Mine Settlement Checklist Name 1…" at bounding box center [249, 288] width 441 height 394
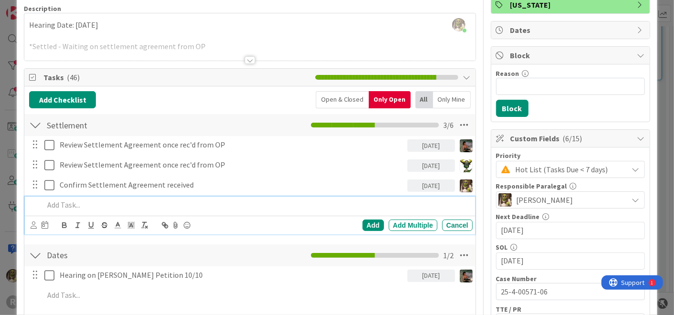
drag, startPoint x: 177, startPoint y: 200, endPoint x: 177, endPoint y: 206, distance: 5.2
click at [178, 203] on p at bounding box center [256, 204] width 425 height 11
click at [32, 225] on icon at bounding box center [34, 224] width 6 height 7
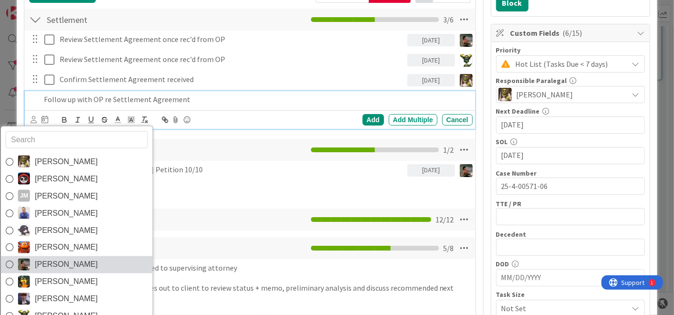
scroll to position [178, 0]
click at [53, 261] on span "[PERSON_NAME]" at bounding box center [66, 264] width 63 height 14
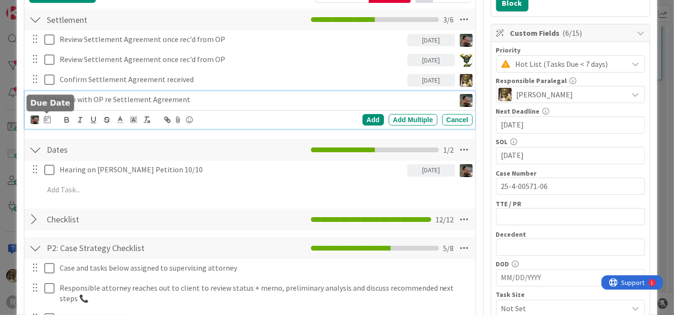
click at [47, 119] on icon at bounding box center [47, 119] width 7 height 8
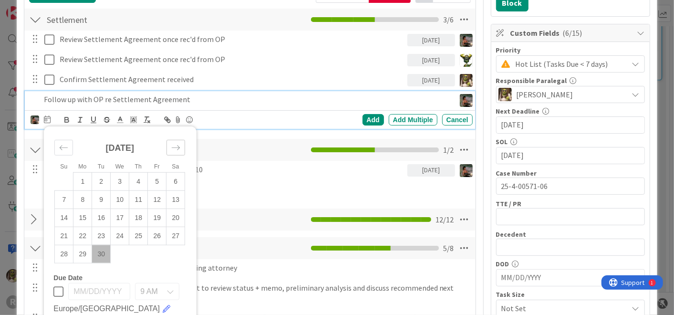
click at [182, 142] on div "Move forward to switch to the next month." at bounding box center [176, 148] width 19 height 16
click at [156, 178] on td "3" at bounding box center [157, 181] width 19 height 18
type input "[DATE]"
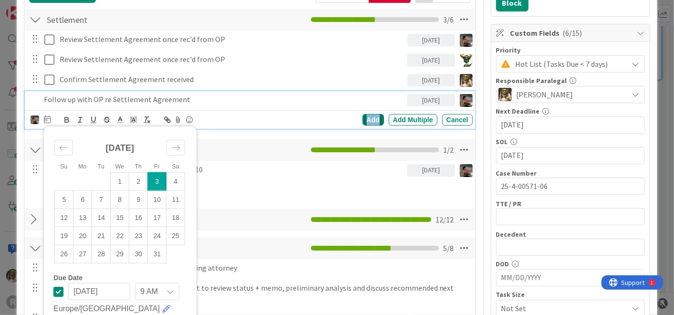
click at [370, 115] on div "Add" at bounding box center [373, 119] width 21 height 11
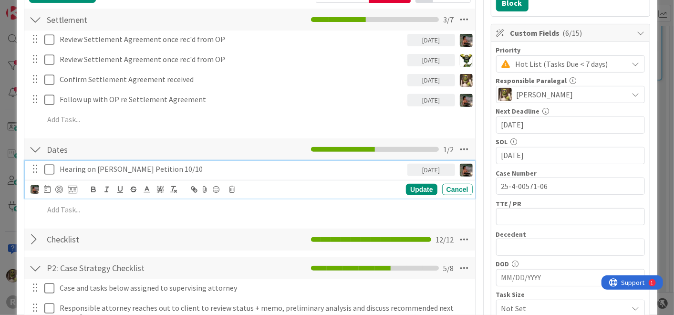
click at [128, 166] on p "Hearing on TEDRA Petition 10/10" at bounding box center [232, 169] width 344 height 11
click at [35, 187] on img at bounding box center [35, 189] width 9 height 9
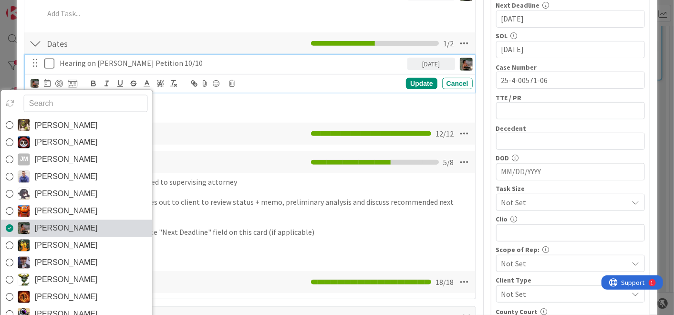
scroll to position [285, 0]
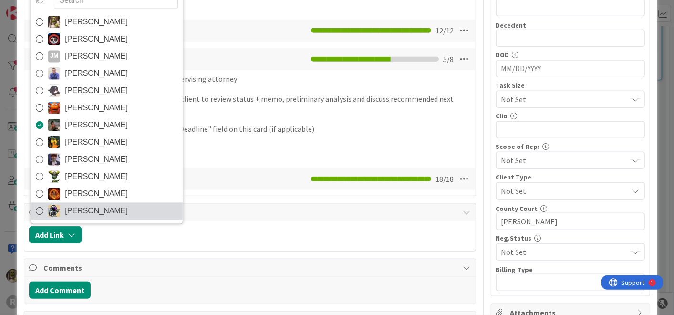
click at [77, 208] on span "[PERSON_NAME]" at bounding box center [96, 211] width 63 height 14
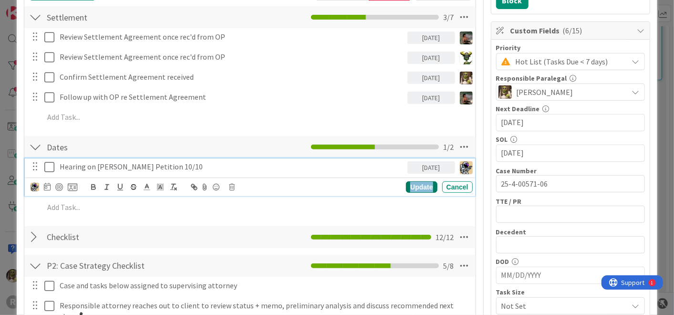
click at [416, 185] on div "Update" at bounding box center [421, 186] width 31 height 11
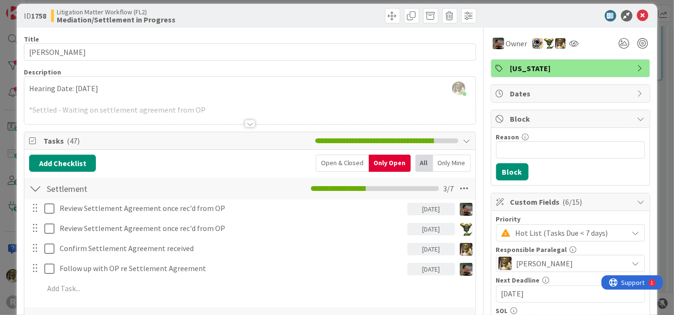
scroll to position [0, 0]
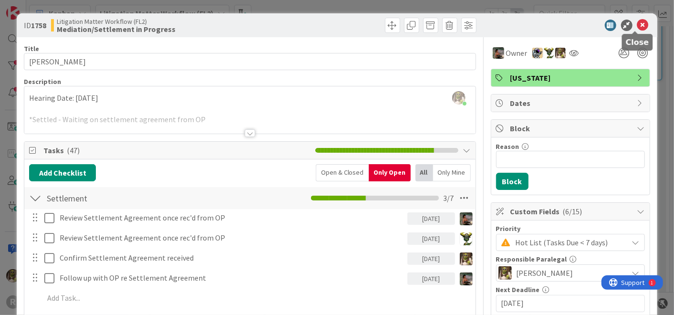
click at [637, 23] on icon at bounding box center [642, 25] width 11 height 11
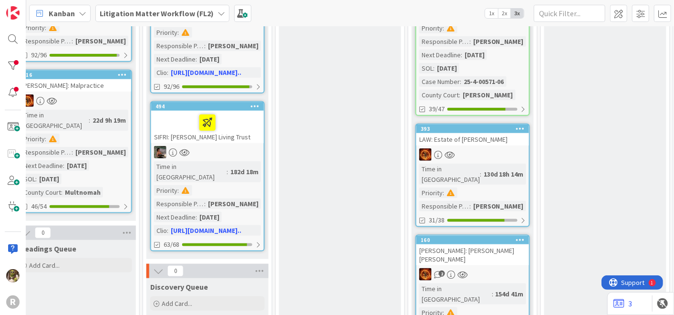
click at [490, 148] on div at bounding box center [473, 154] width 113 height 12
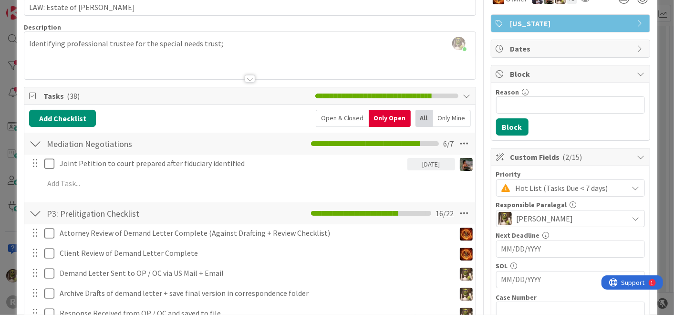
scroll to position [54, 0]
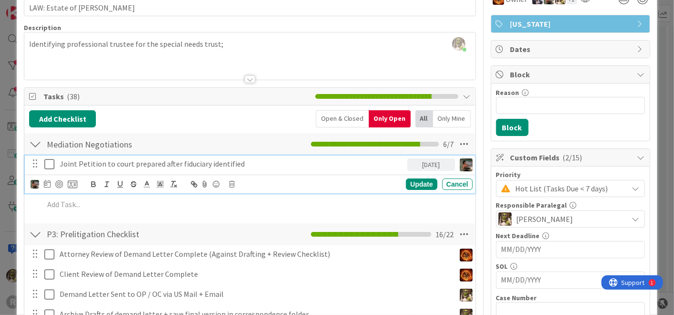
click at [107, 161] on p "Joint Petition to court prepared after fiduciary identified" at bounding box center [232, 163] width 344 height 11
click at [45, 185] on icon at bounding box center [47, 184] width 7 height 8
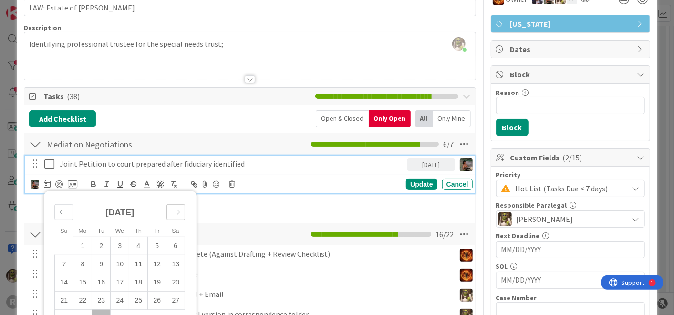
click at [178, 204] on div "Move forward to switch to the next month." at bounding box center [176, 212] width 19 height 16
click at [104, 266] on td "7" at bounding box center [101, 264] width 19 height 18
type input "[DATE]"
click at [410, 181] on div "Update" at bounding box center [421, 183] width 31 height 11
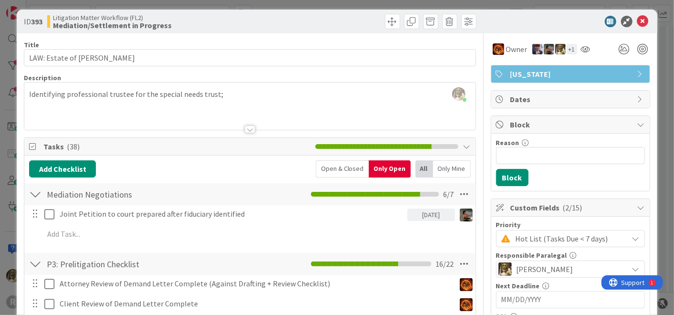
scroll to position [0, 0]
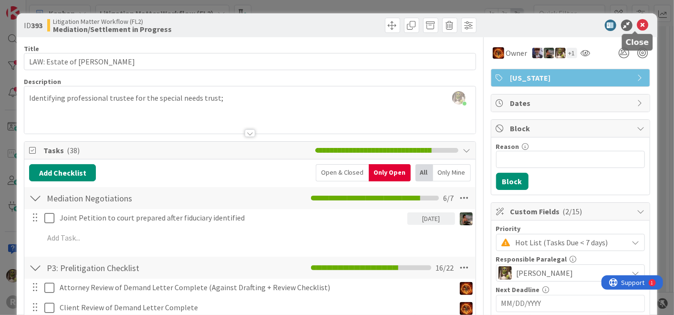
click at [637, 26] on icon at bounding box center [642, 25] width 11 height 11
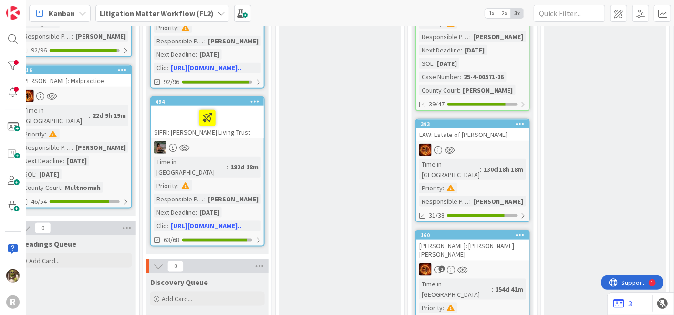
click at [487, 144] on div at bounding box center [473, 150] width 113 height 12
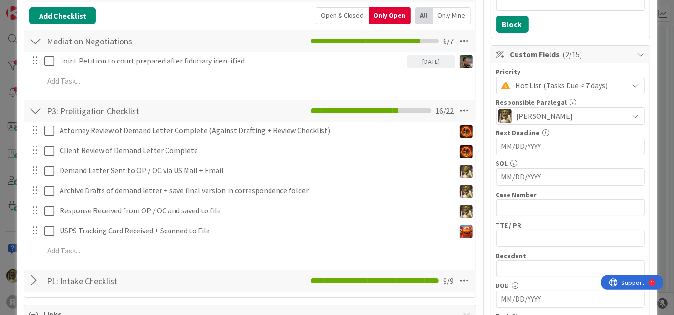
scroll to position [157, 0]
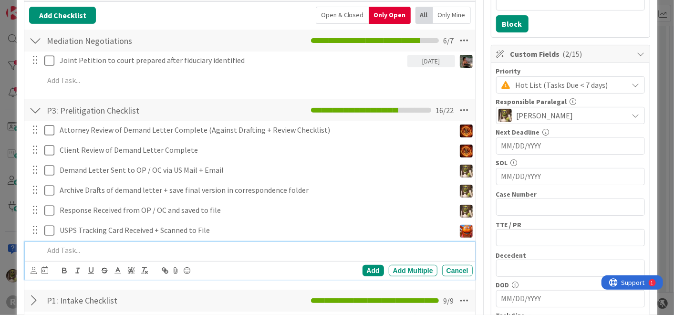
click at [75, 256] on div at bounding box center [256, 250] width 432 height 17
click at [32, 268] on icon at bounding box center [34, 270] width 6 height 7
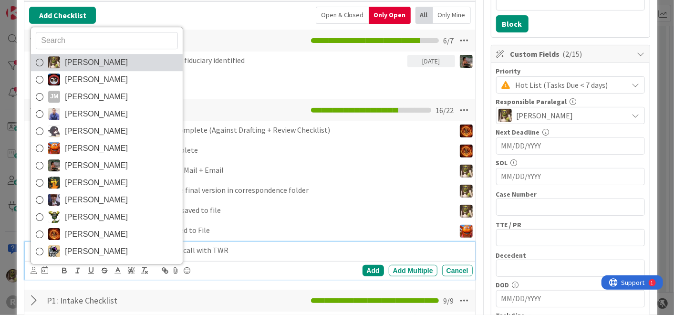
click at [71, 56] on span "[PERSON_NAME]" at bounding box center [96, 62] width 63 height 14
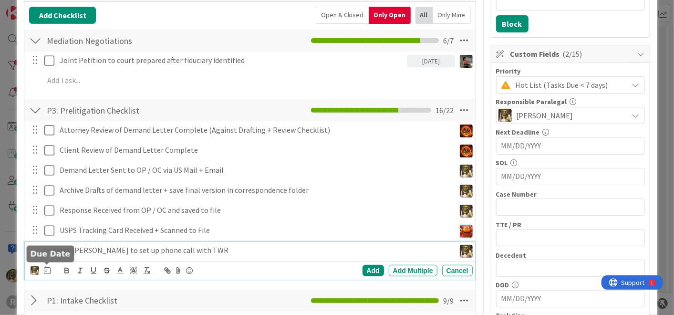
click at [46, 268] on icon at bounding box center [47, 270] width 7 height 8
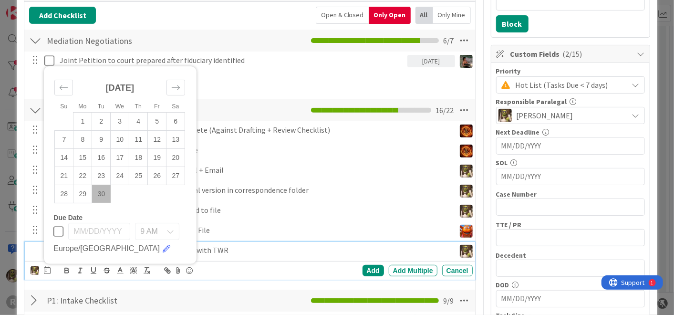
click at [100, 195] on td "30" at bounding box center [101, 194] width 19 height 18
type input "[DATE]"
click at [368, 268] on div "Add" at bounding box center [373, 270] width 21 height 11
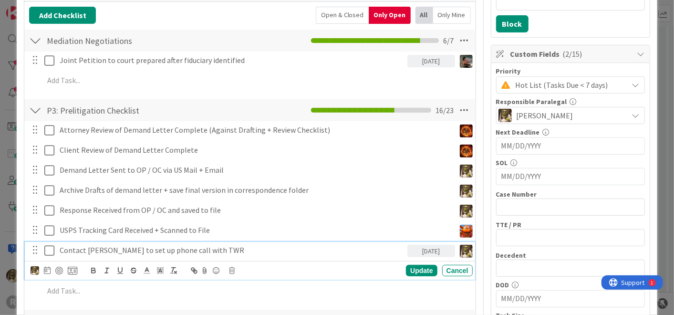
click at [245, 251] on p "Contact Kelly Sterns to set up phone call with TWR" at bounding box center [232, 250] width 344 height 11
click at [44, 268] on icon at bounding box center [47, 270] width 7 height 8
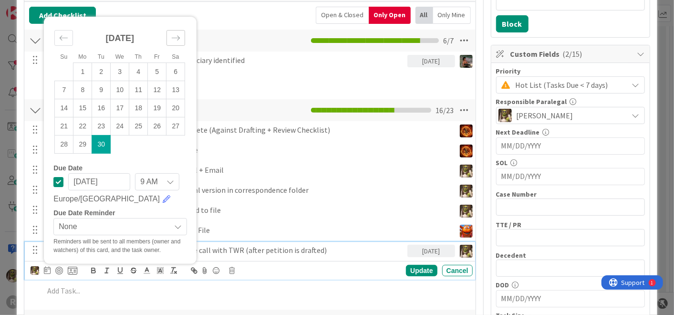
click at [175, 35] on icon "Move forward to switch to the next month." at bounding box center [175, 37] width 9 height 9
click at [104, 84] on td "7" at bounding box center [101, 90] width 19 height 18
type input "[DATE]"
click at [413, 272] on div "Update" at bounding box center [421, 270] width 31 height 11
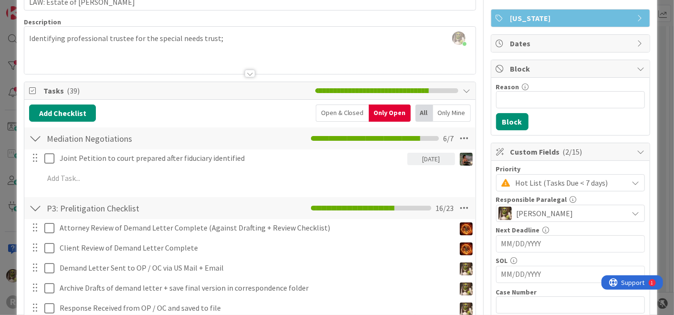
scroll to position [0, 0]
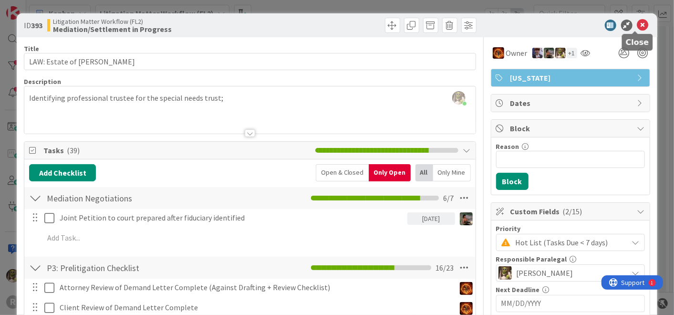
click at [637, 21] on icon at bounding box center [642, 25] width 11 height 11
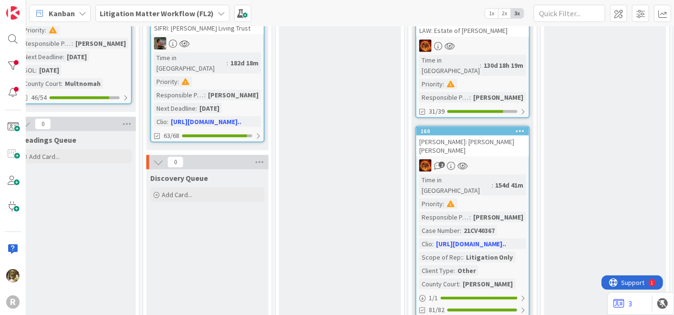
click at [500, 126] on div "160 CHRISTENSEN: Christensen v. Christensen 2 Time in Column : 154d 41m Priorit…" at bounding box center [473, 221] width 115 height 191
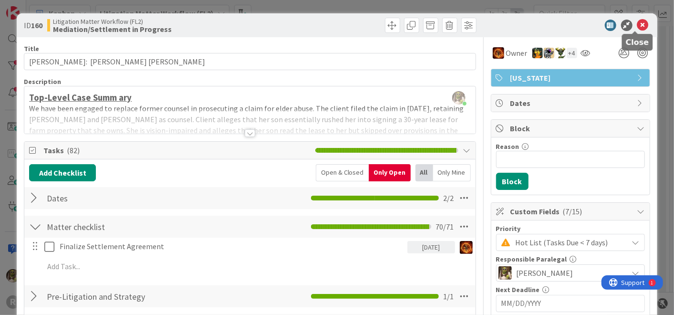
click at [637, 26] on icon at bounding box center [642, 25] width 11 height 11
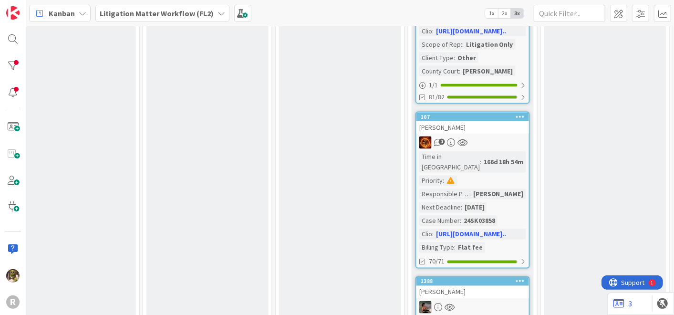
scroll to position [897, 543]
click at [504, 136] on div "1" at bounding box center [473, 142] width 113 height 12
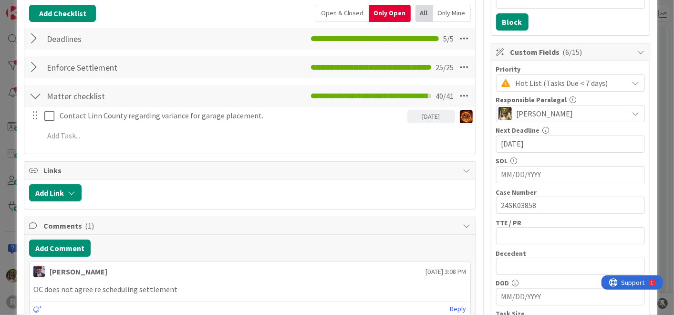
scroll to position [159, 0]
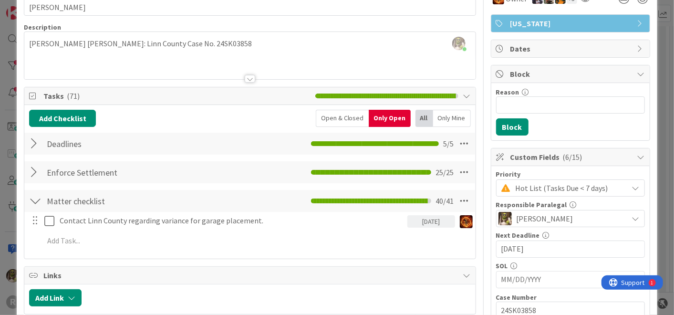
scroll to position [54, 0]
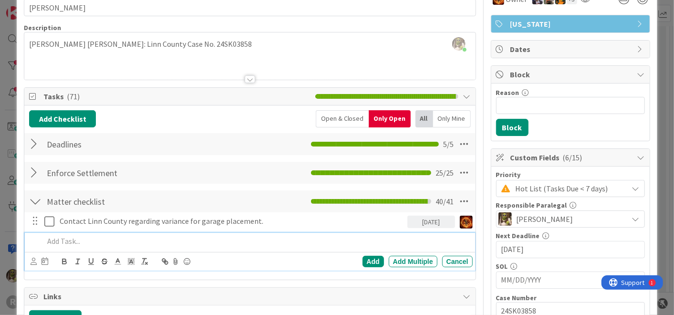
click at [134, 239] on p at bounding box center [256, 241] width 425 height 11
click at [34, 261] on icon at bounding box center [34, 261] width 6 height 7
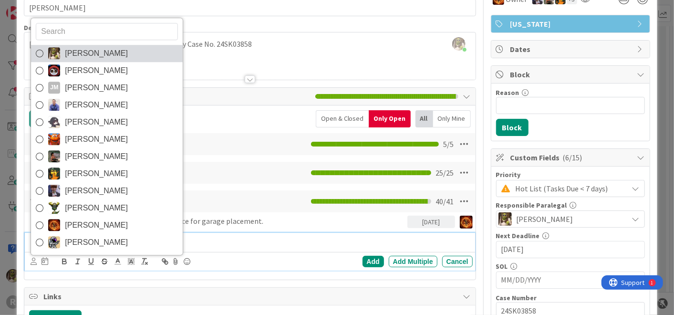
click at [94, 52] on span "[PERSON_NAME]" at bounding box center [96, 53] width 63 height 14
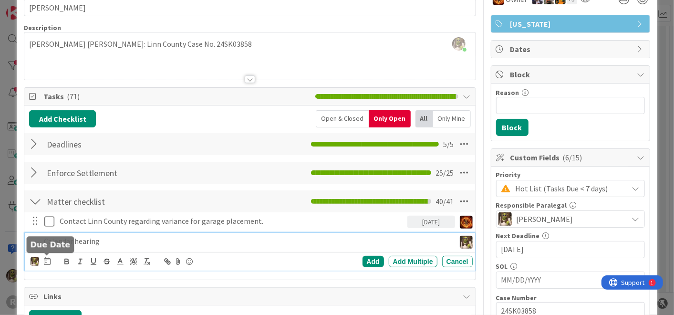
click at [47, 258] on icon at bounding box center [47, 261] width 7 height 8
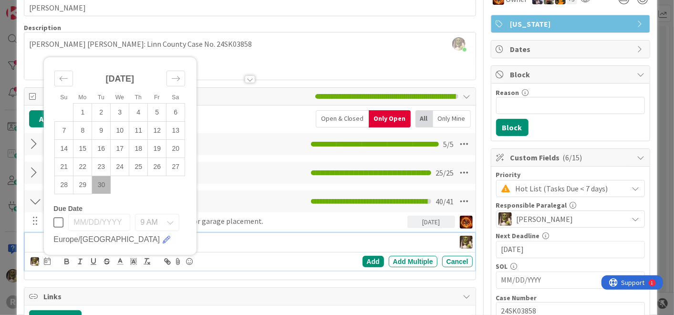
click at [100, 184] on td "30" at bounding box center [101, 185] width 19 height 18
click at [371, 259] on div "Add" at bounding box center [373, 261] width 21 height 11
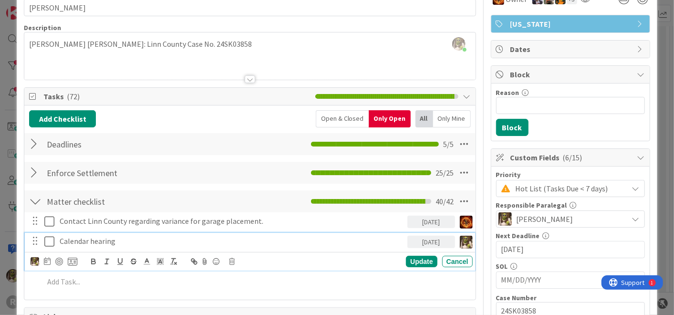
click at [120, 239] on p "Calendar hearing" at bounding box center [232, 241] width 344 height 11
click at [61, 258] on div at bounding box center [59, 262] width 8 height 8
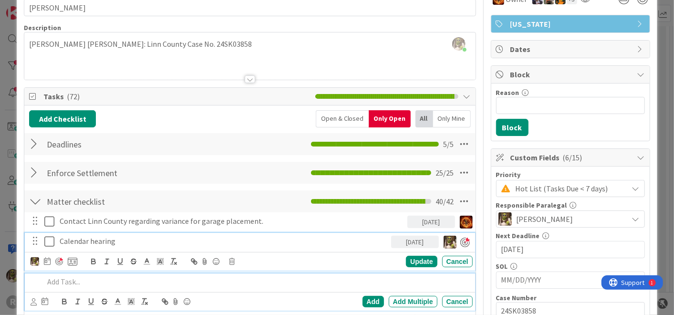
click at [79, 278] on p at bounding box center [256, 281] width 425 height 11
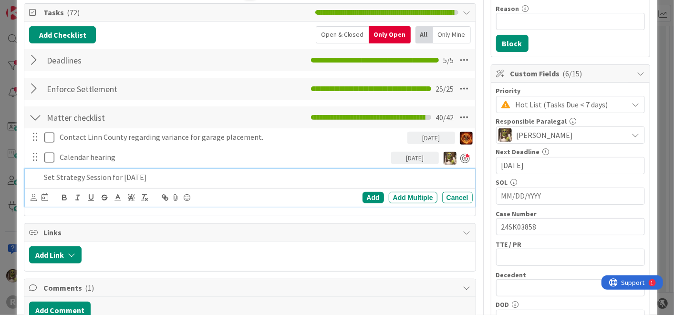
scroll to position [139, 0]
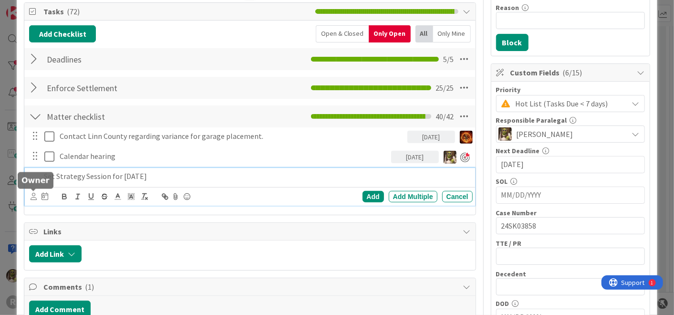
click at [34, 194] on icon at bounding box center [34, 196] width 6 height 7
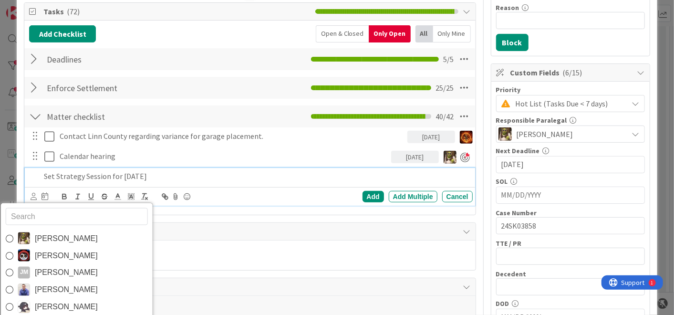
click at [66, 238] on span "[PERSON_NAME]" at bounding box center [66, 238] width 63 height 14
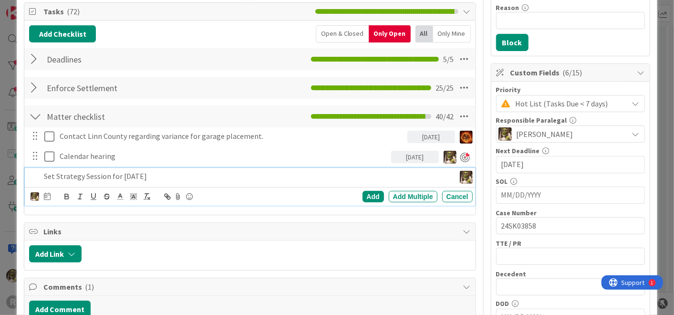
click at [44, 196] on icon at bounding box center [47, 196] width 7 height 8
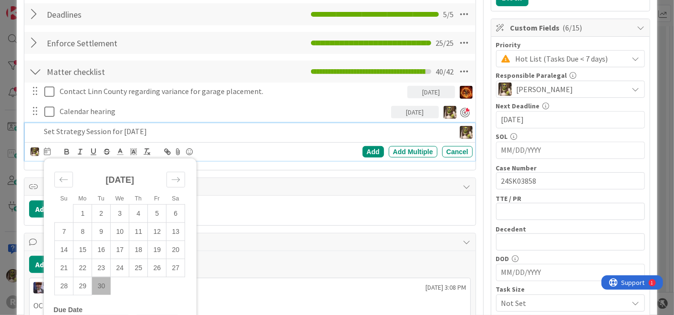
click at [98, 282] on td "30" at bounding box center [101, 286] width 19 height 18
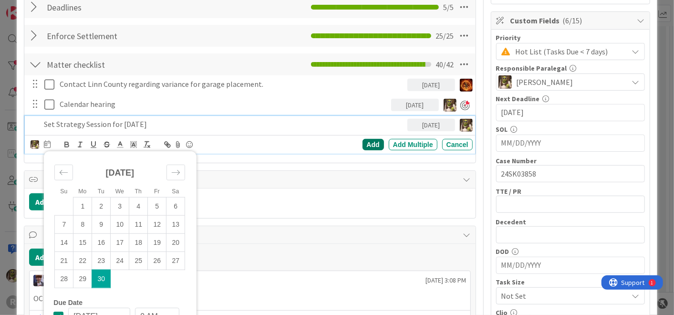
scroll to position [191, 0]
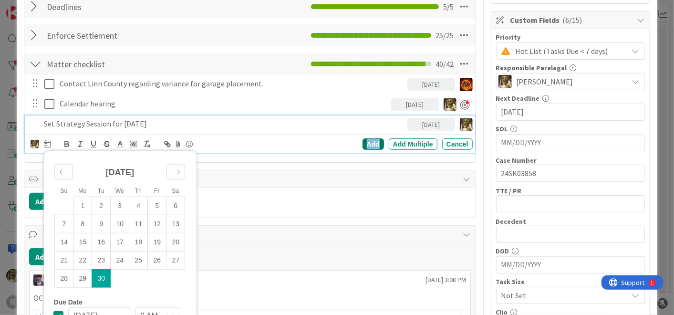
click at [363, 144] on div "Add" at bounding box center [373, 143] width 21 height 11
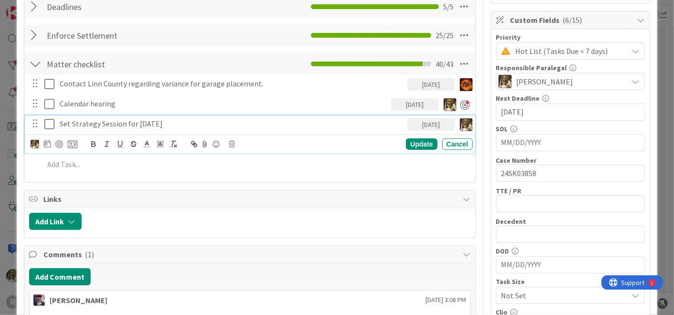
click at [91, 123] on p "Set Strategy Session for [DATE]" at bounding box center [232, 123] width 344 height 11
click at [60, 142] on div at bounding box center [59, 144] width 8 height 8
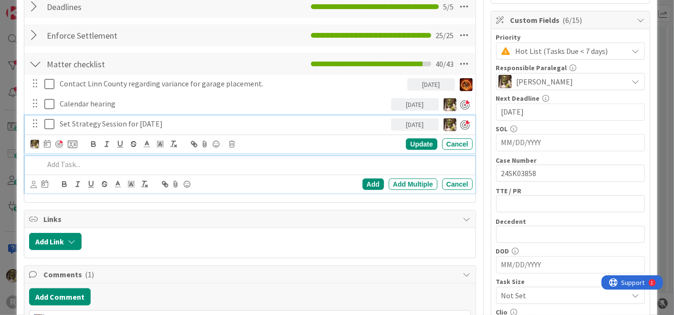
click at [91, 168] on div at bounding box center [256, 164] width 432 height 17
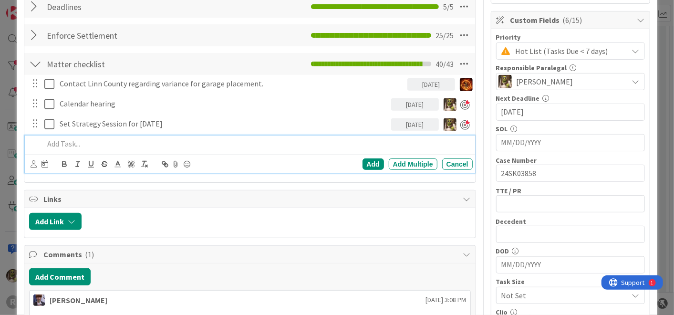
scroll to position [171, 0]
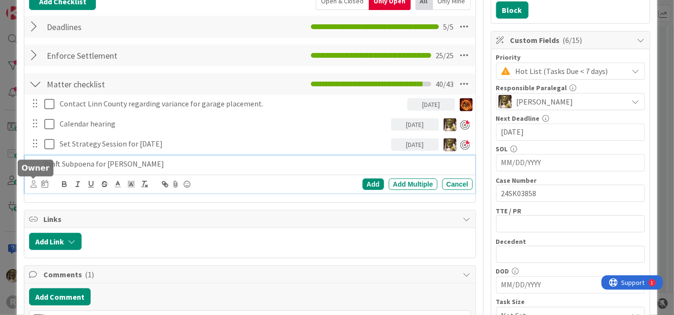
click at [35, 184] on icon at bounding box center [34, 183] width 6 height 7
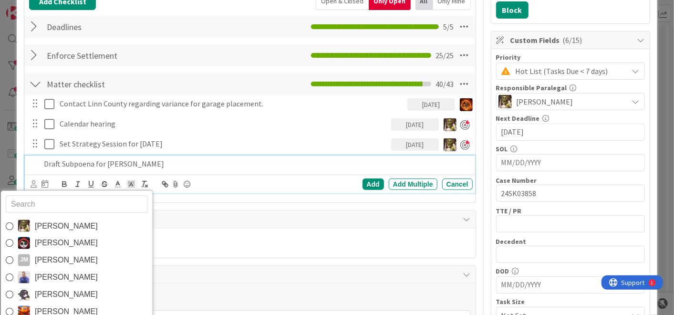
click at [56, 229] on span "[PERSON_NAME]" at bounding box center [66, 226] width 63 height 14
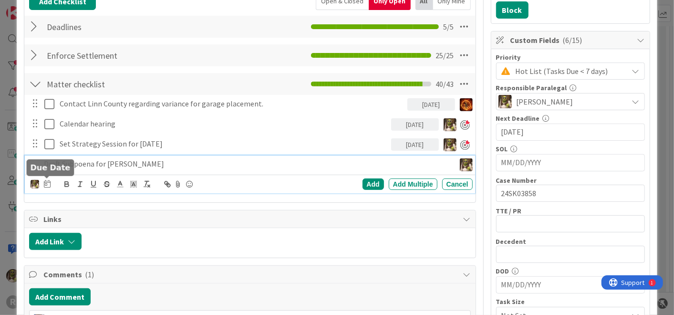
click at [47, 183] on icon at bounding box center [47, 184] width 7 height 8
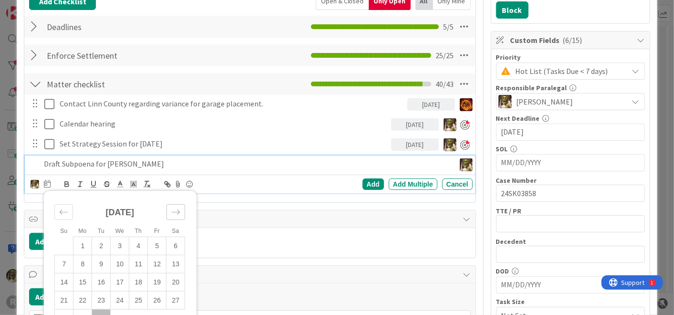
click at [182, 204] on div "Move forward to switch to the next month." at bounding box center [176, 212] width 19 height 16
click at [160, 248] on td "3" at bounding box center [157, 246] width 19 height 18
type input "[DATE]"
click at [368, 181] on div "Add" at bounding box center [373, 183] width 21 height 11
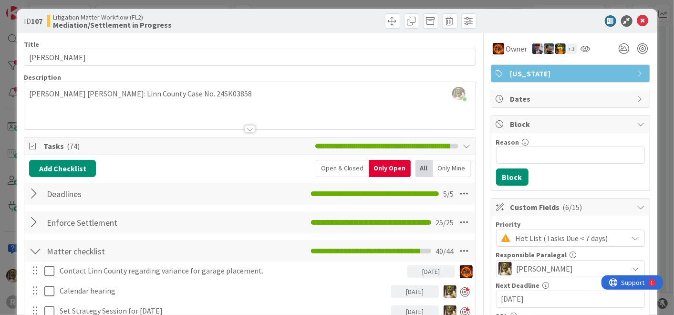
scroll to position [0, 0]
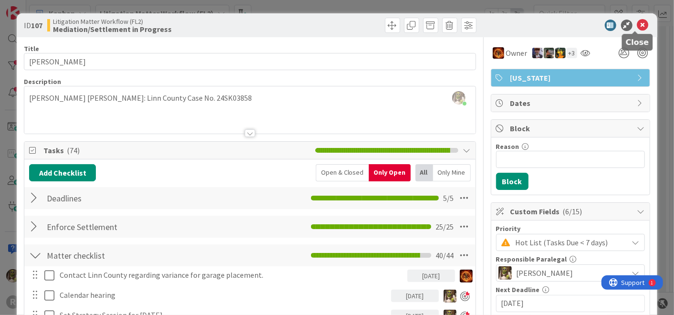
click at [637, 24] on icon at bounding box center [642, 25] width 11 height 11
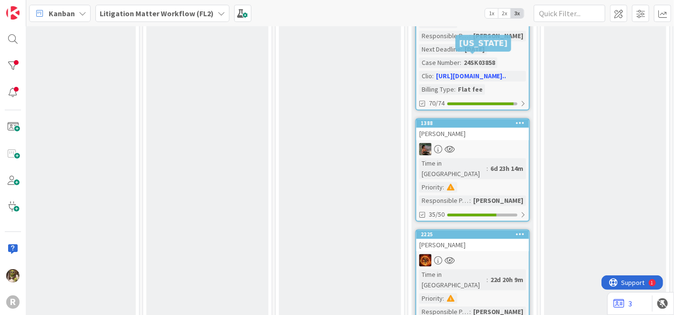
scroll to position [1055, 543]
click at [488, 120] on div "1388" at bounding box center [475, 123] width 108 height 7
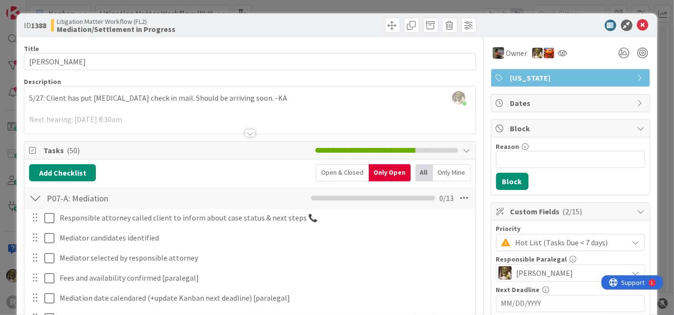
scroll to position [2, 0]
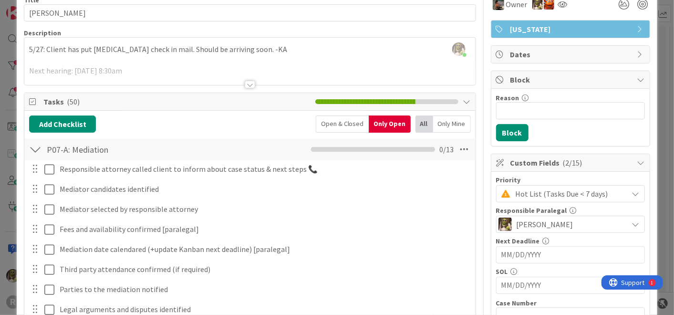
click at [35, 146] on div at bounding box center [35, 149] width 12 height 17
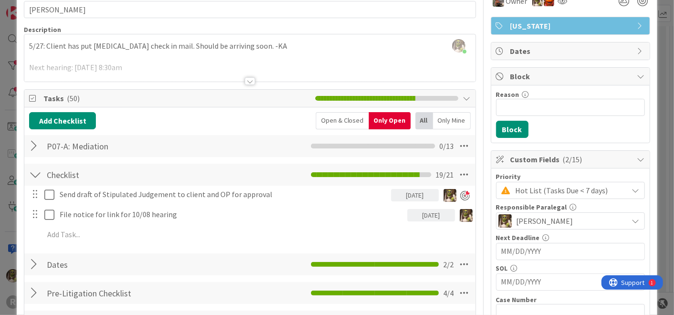
scroll to position [52, 0]
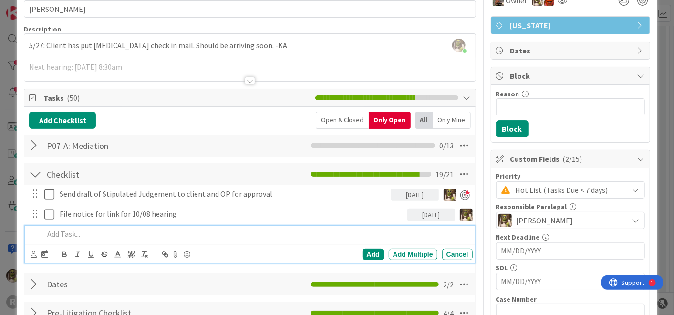
click at [92, 232] on p at bounding box center [256, 234] width 425 height 11
click at [32, 252] on icon at bounding box center [34, 254] width 6 height 7
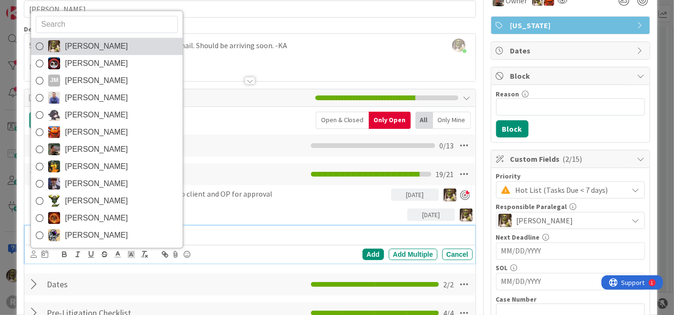
click at [105, 39] on span "[PERSON_NAME]" at bounding box center [96, 46] width 63 height 14
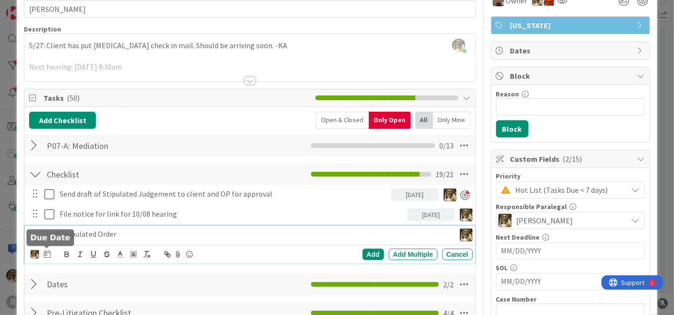
click at [46, 251] on icon at bounding box center [47, 254] width 7 height 8
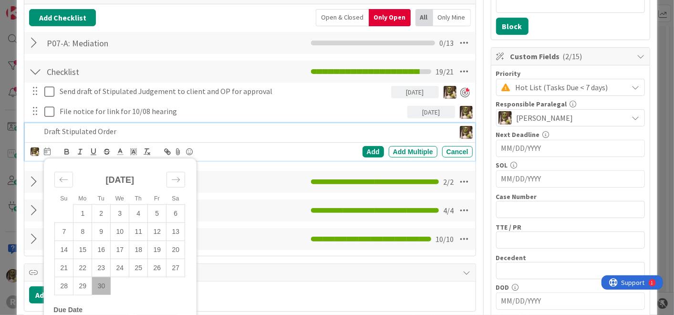
click at [102, 286] on td "30" at bounding box center [101, 286] width 19 height 18
type input "[DATE]"
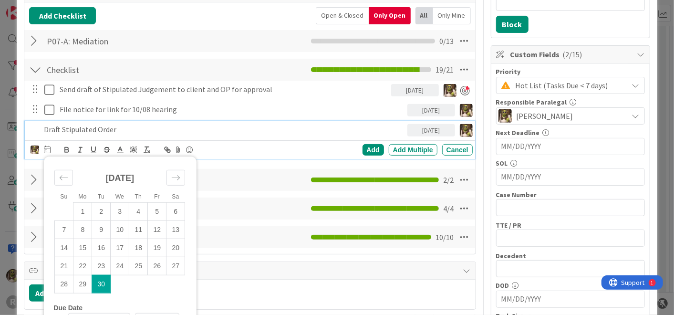
scroll to position [157, 0]
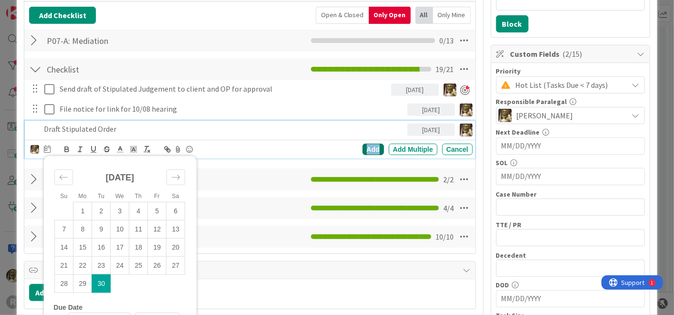
click at [368, 144] on div "Add" at bounding box center [373, 149] width 21 height 11
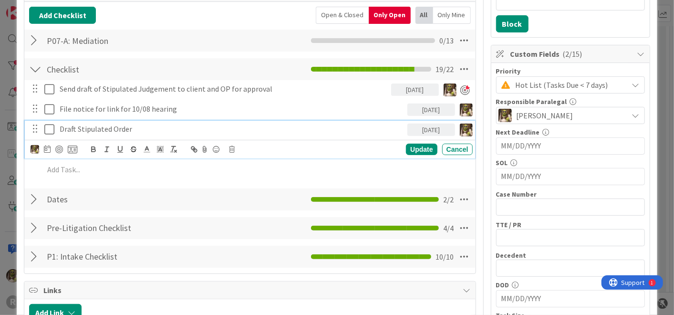
click at [91, 127] on p "Draft Stipulated Order" at bounding box center [232, 129] width 344 height 11
click at [58, 146] on div at bounding box center [59, 150] width 8 height 8
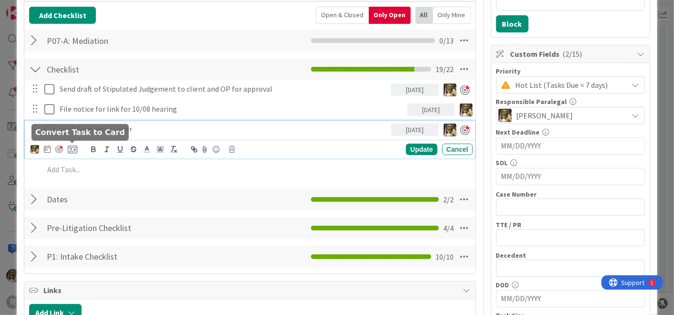
click at [188, 127] on p "Draft Stipulated Order" at bounding box center [224, 129] width 328 height 11
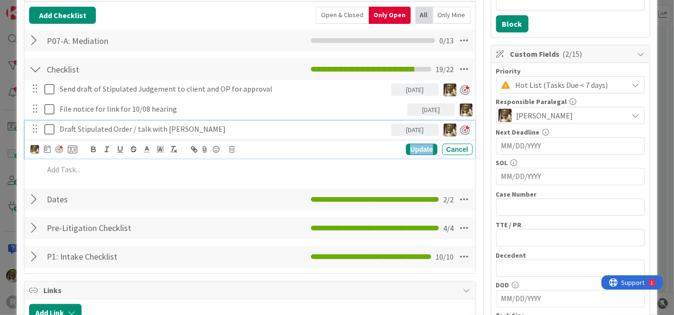
click at [410, 147] on div "Update" at bounding box center [421, 149] width 31 height 11
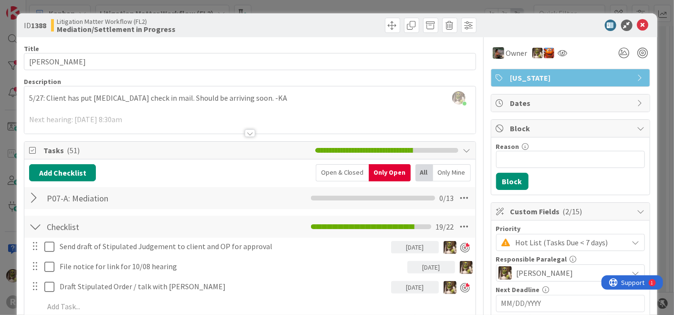
scroll to position [0, 0]
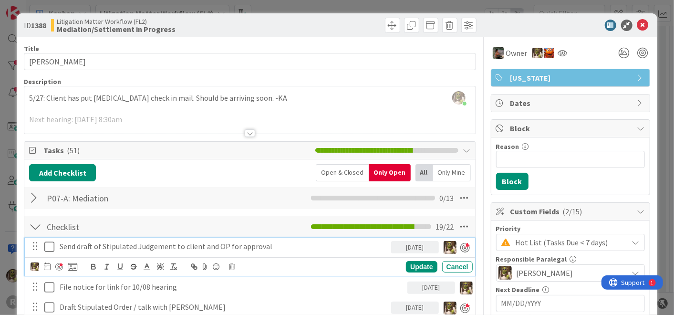
click at [52, 245] on icon at bounding box center [49, 246] width 10 height 11
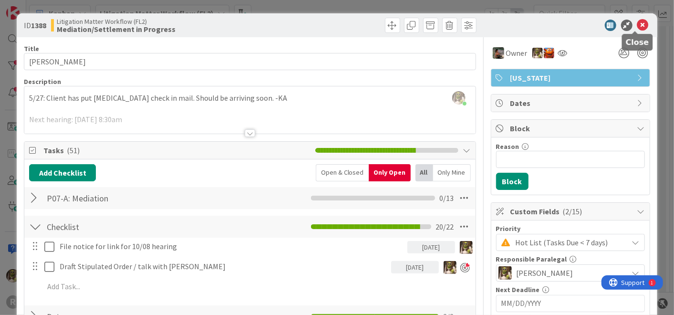
click at [637, 23] on icon at bounding box center [642, 25] width 11 height 11
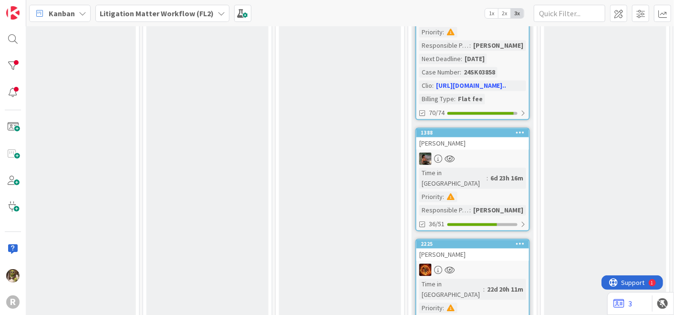
scroll to position [1055, 543]
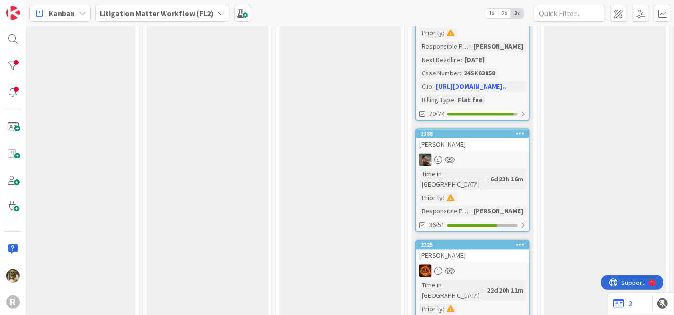
click at [492, 264] on div at bounding box center [473, 270] width 113 height 12
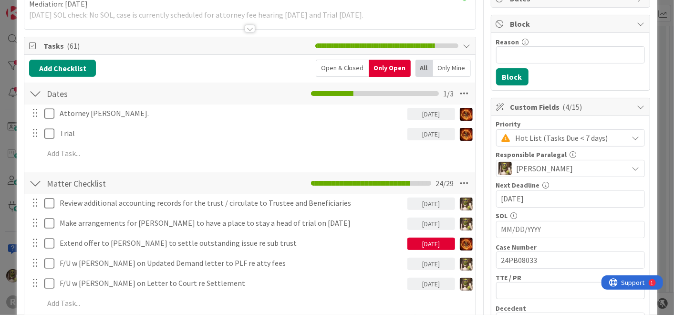
scroll to position [105, 0]
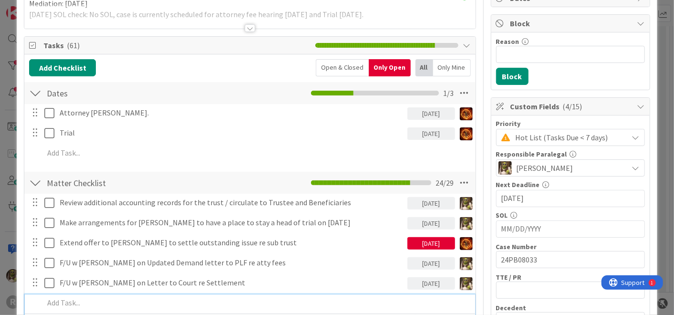
click at [73, 299] on p at bounding box center [256, 302] width 425 height 11
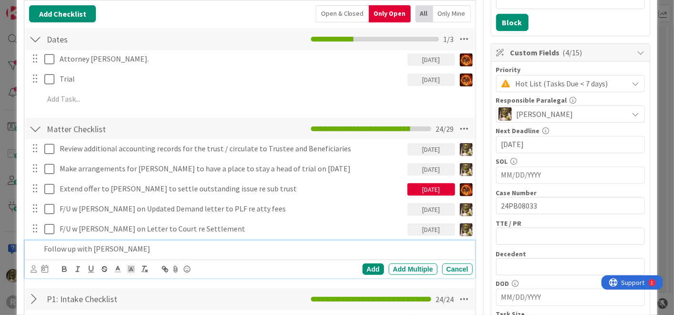
scroll to position [158, 0]
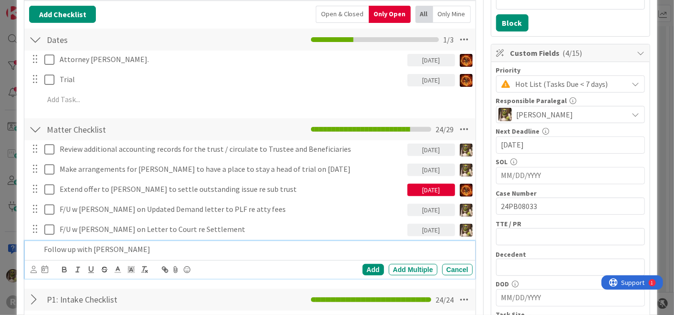
click at [155, 245] on p "Follow up with [PERSON_NAME]" at bounding box center [256, 249] width 425 height 11
drag, startPoint x: 240, startPoint y: 252, endPoint x: 157, endPoint y: 251, distance: 83.5
click at [157, 251] on p "Follow up with [PERSON_NAME] on Settlement Agreement" at bounding box center [256, 249] width 425 height 11
click at [153, 251] on p "Follow up with [PERSON_NAME] on Settlement Agreement" at bounding box center [256, 249] width 425 height 11
click at [188, 249] on p "Follow up with [PERSON_NAME] on Notifying cSettlement Agreement" at bounding box center [256, 249] width 425 height 11
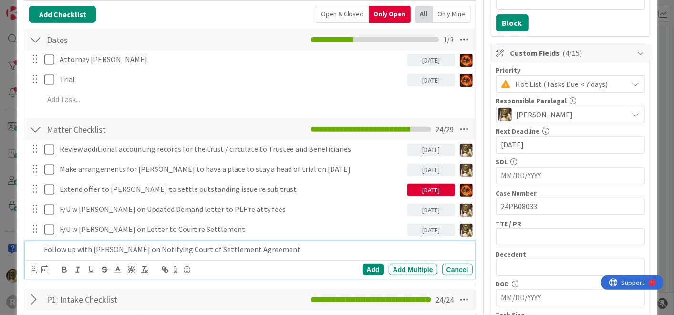
click at [297, 248] on p "Follow up with [PERSON_NAME] on Notifying Court of Settlement Agreement" at bounding box center [256, 249] width 425 height 11
click at [31, 266] on icon at bounding box center [34, 269] width 6 height 7
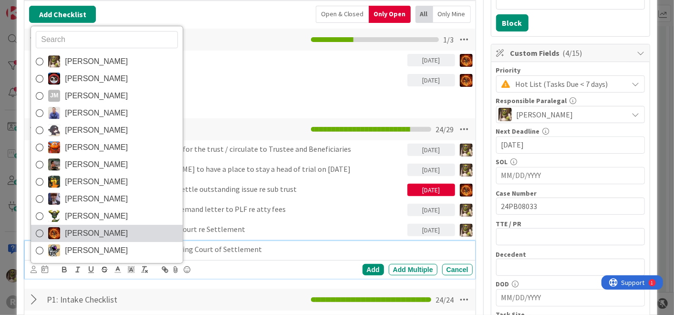
click at [84, 227] on span "[PERSON_NAME]" at bounding box center [96, 233] width 63 height 14
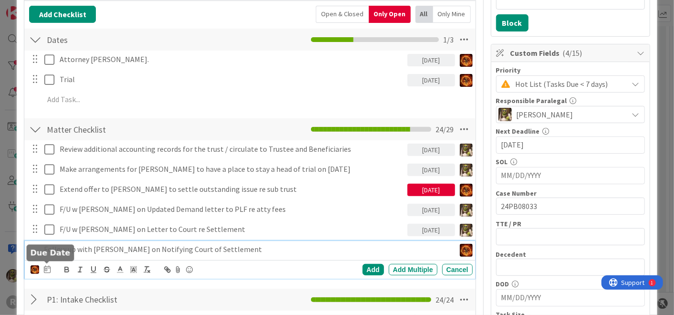
click at [46, 267] on icon at bounding box center [47, 269] width 7 height 8
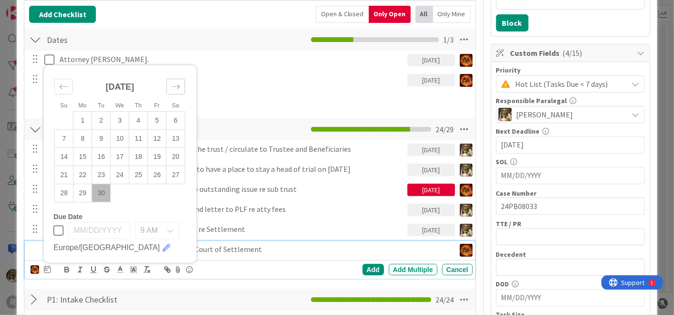
click at [178, 87] on icon "Move forward to switch to the next month." at bounding box center [175, 86] width 9 height 9
click at [162, 116] on td "3" at bounding box center [157, 120] width 19 height 18
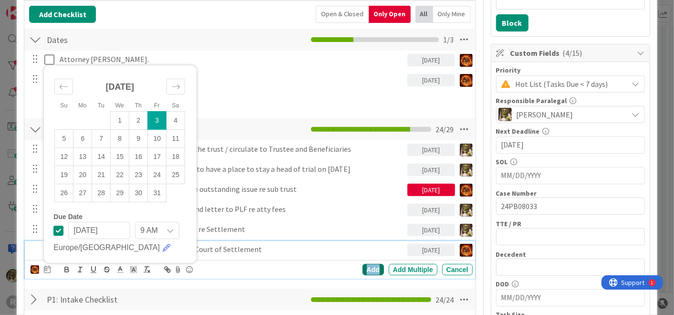
click at [363, 270] on div "Add" at bounding box center [373, 269] width 21 height 11
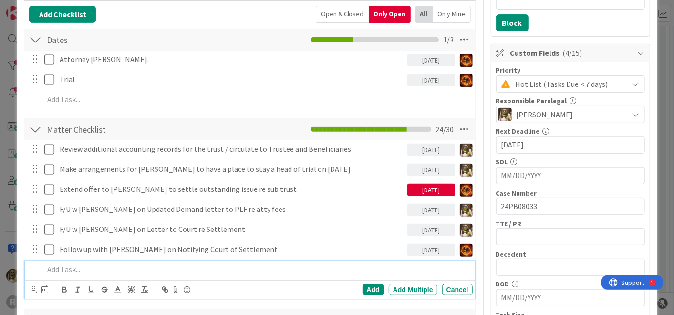
click at [94, 267] on p at bounding box center [256, 269] width 425 height 11
click at [31, 288] on icon at bounding box center [34, 289] width 6 height 7
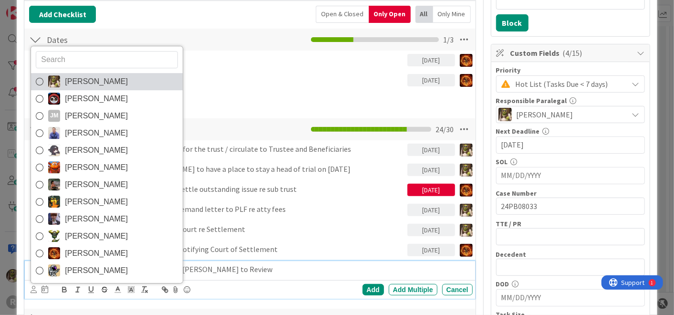
click at [95, 74] on span "[PERSON_NAME]" at bounding box center [96, 81] width 63 height 14
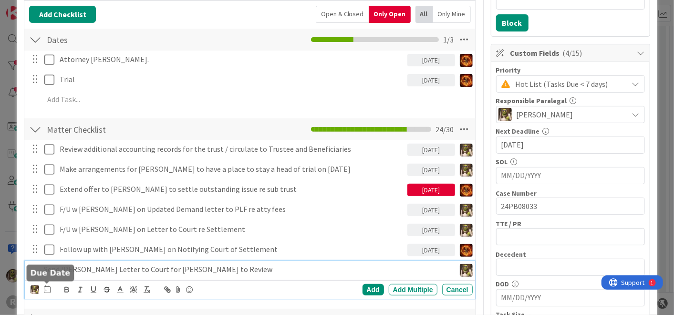
click at [47, 287] on icon at bounding box center [47, 289] width 7 height 8
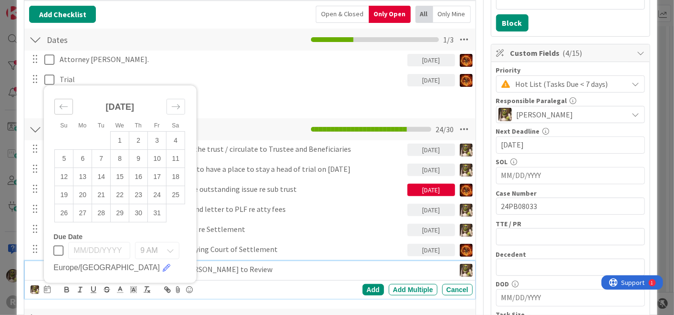
click at [66, 104] on icon "Move backward to switch to the previous month." at bounding box center [63, 106] width 9 height 9
click at [105, 215] on td "30" at bounding box center [101, 213] width 19 height 18
click at [369, 287] on div "Add" at bounding box center [373, 289] width 21 height 11
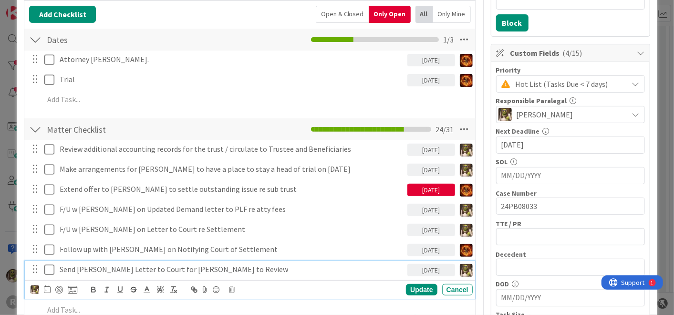
click at [110, 266] on p "Send [PERSON_NAME] Letter to Court for [PERSON_NAME] to Review" at bounding box center [232, 269] width 344 height 11
click at [60, 286] on div at bounding box center [59, 290] width 8 height 8
drag, startPoint x: 409, startPoint y: 291, endPoint x: 409, endPoint y: 285, distance: 5.7
click at [408, 291] on div "Update" at bounding box center [421, 289] width 31 height 11
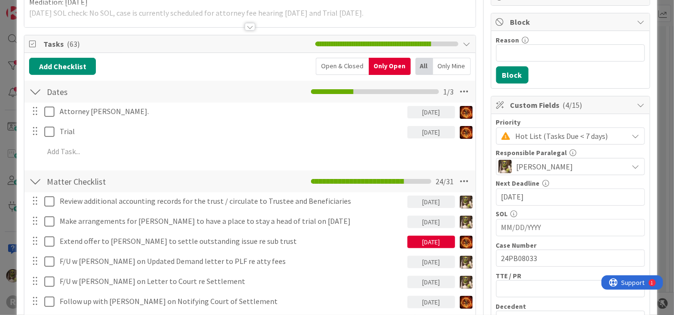
scroll to position [106, 0]
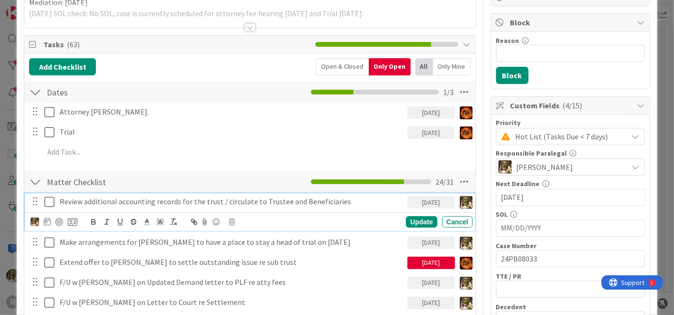
click at [148, 201] on p "Review additional accounting records for the trust / circulate to Trustee and B…" at bounding box center [232, 201] width 344 height 11
click at [56, 218] on div at bounding box center [59, 222] width 8 height 8
click at [417, 221] on div "Update" at bounding box center [421, 221] width 31 height 11
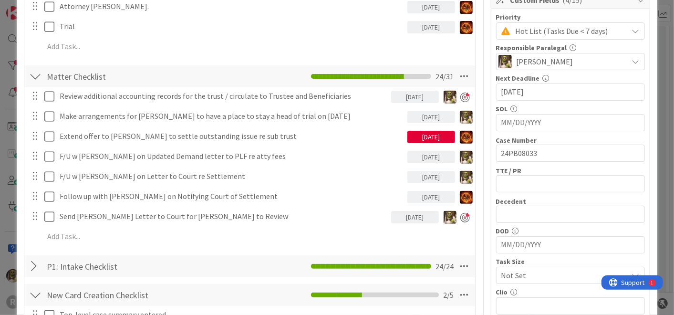
scroll to position [212, 0]
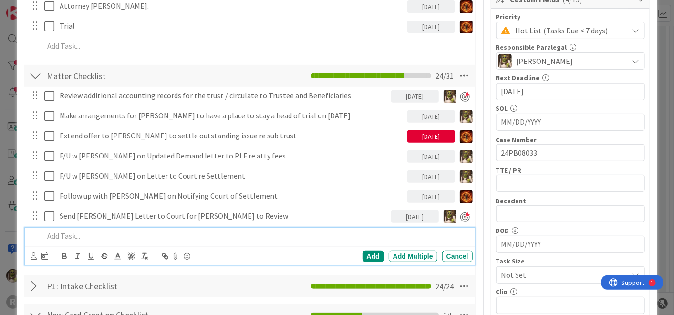
click at [82, 237] on p at bounding box center [256, 235] width 425 height 11
click at [42, 255] on icon at bounding box center [45, 256] width 7 height 8
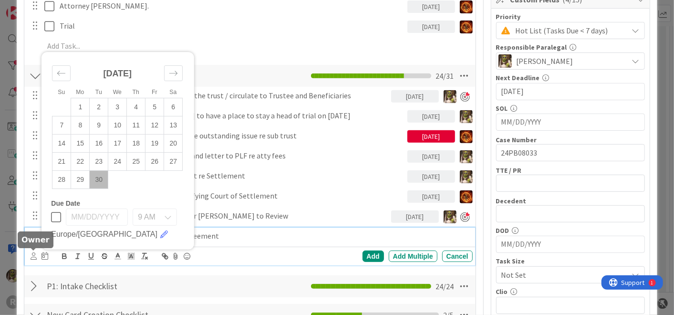
click at [34, 255] on icon at bounding box center [34, 255] width 6 height 7
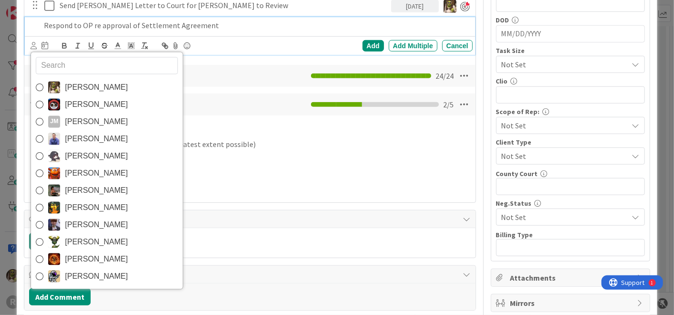
drag, startPoint x: 80, startPoint y: 252, endPoint x: 74, endPoint y: 244, distance: 9.9
click at [79, 252] on span "[PERSON_NAME]" at bounding box center [96, 259] width 63 height 14
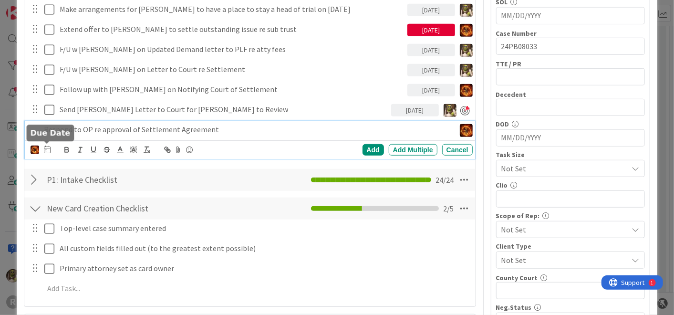
click at [49, 148] on icon at bounding box center [47, 150] width 7 height 8
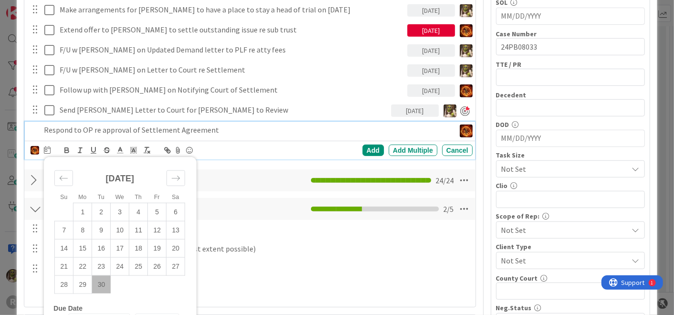
click at [105, 283] on td "30" at bounding box center [101, 284] width 19 height 18
type input "[DATE]"
click at [369, 150] on div "Add" at bounding box center [373, 150] width 21 height 11
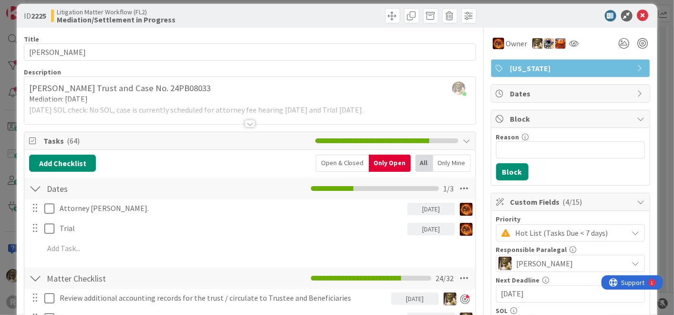
scroll to position [0, 0]
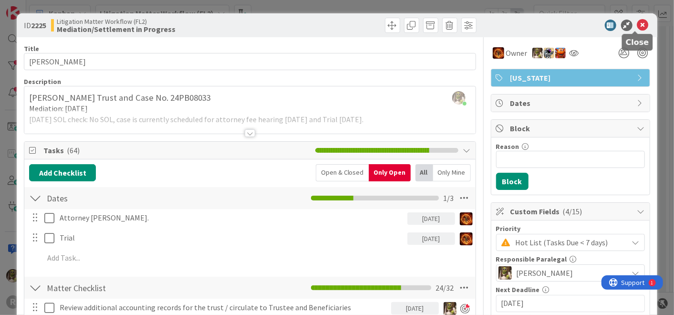
click at [637, 27] on icon at bounding box center [642, 25] width 11 height 11
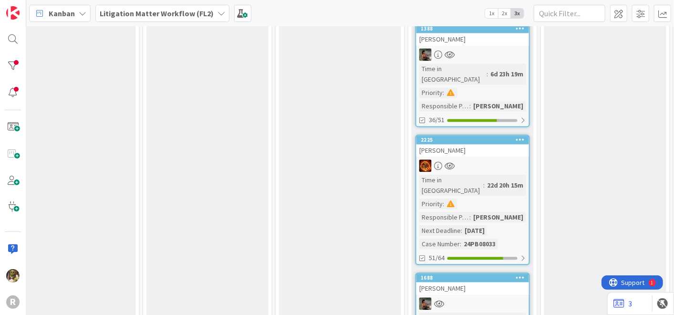
scroll to position [1161, 543]
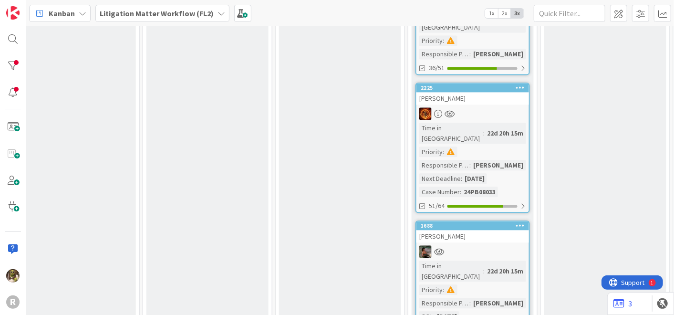
click at [500, 245] on div at bounding box center [473, 251] width 113 height 12
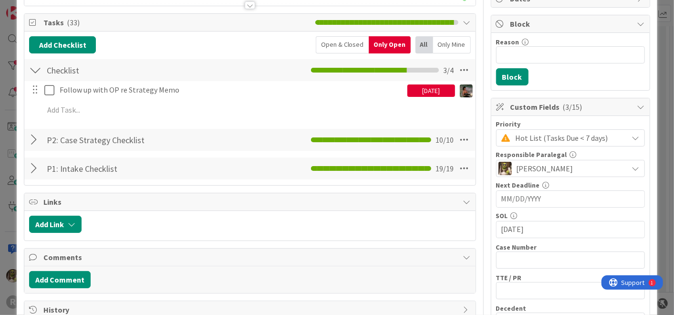
scroll to position [105, 0]
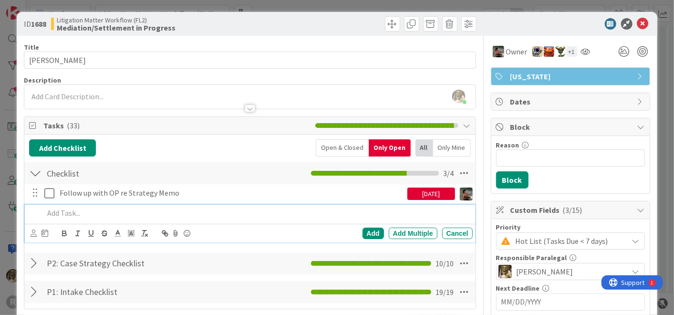
click at [87, 214] on p at bounding box center [256, 213] width 425 height 11
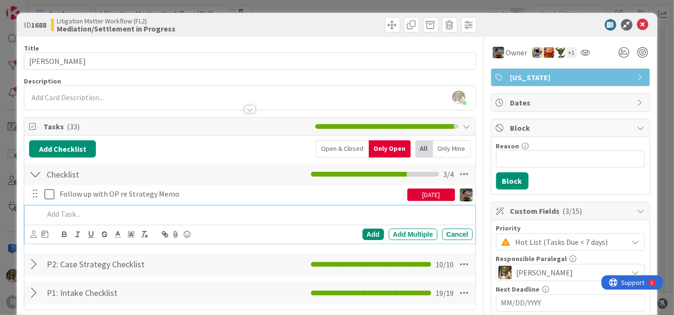
scroll to position [0, 0]
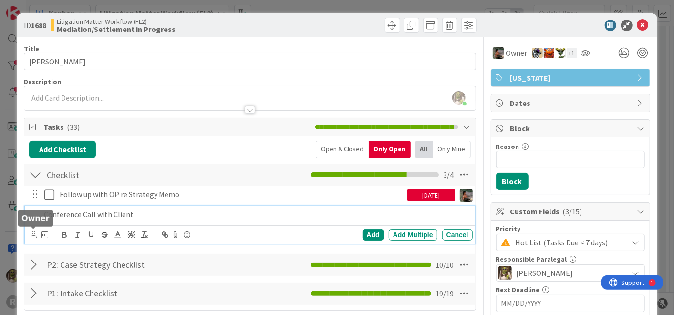
click at [34, 236] on icon at bounding box center [34, 234] width 6 height 7
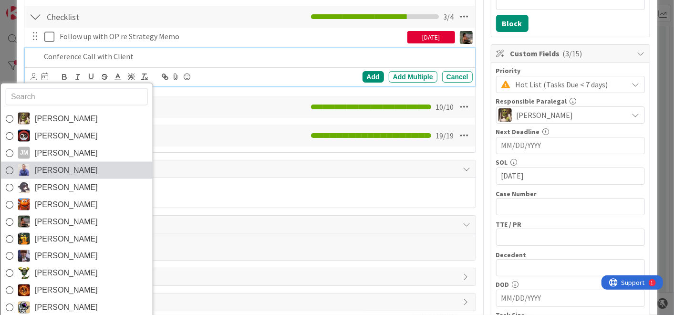
scroll to position [158, 0]
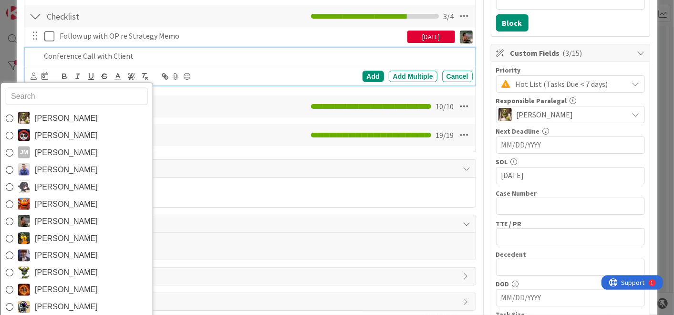
drag, startPoint x: 54, startPoint y: 217, endPoint x: 56, endPoint y: 199, distance: 17.7
click at [54, 217] on span "[PERSON_NAME]" at bounding box center [66, 221] width 63 height 14
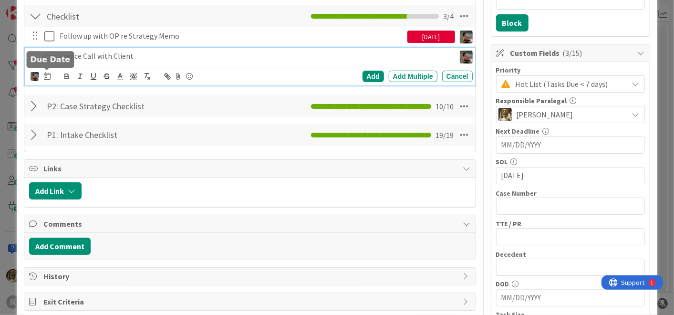
click at [50, 76] on icon at bounding box center [47, 76] width 7 height 8
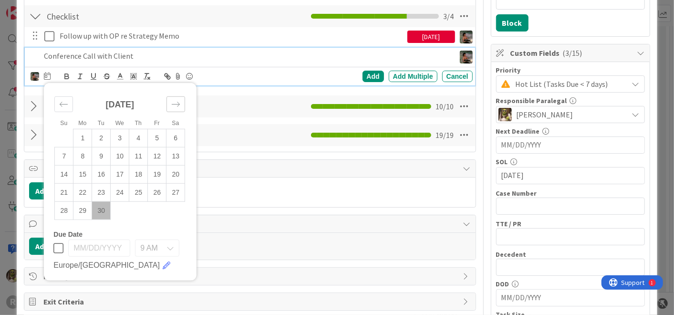
click at [178, 107] on div "Move forward to switch to the next month." at bounding box center [176, 104] width 19 height 16
drag, startPoint x: 124, startPoint y: 136, endPoint x: 141, endPoint y: 130, distance: 18.3
click at [124, 136] on td "1" at bounding box center [120, 138] width 19 height 18
type input "[DATE]"
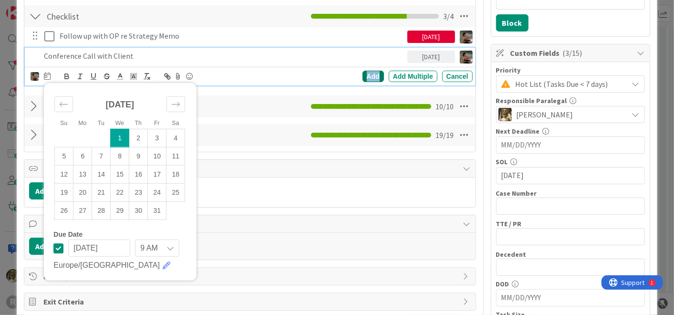
click at [367, 77] on div "Add" at bounding box center [373, 76] width 21 height 11
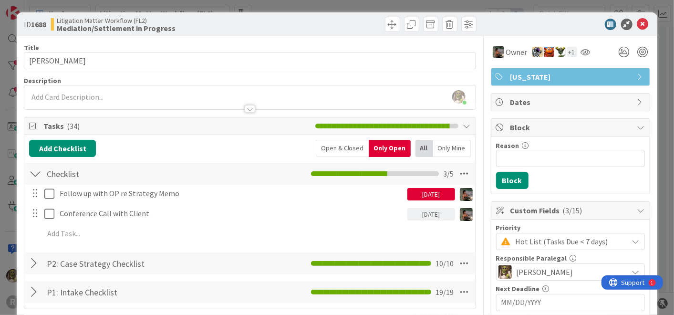
scroll to position [1, 0]
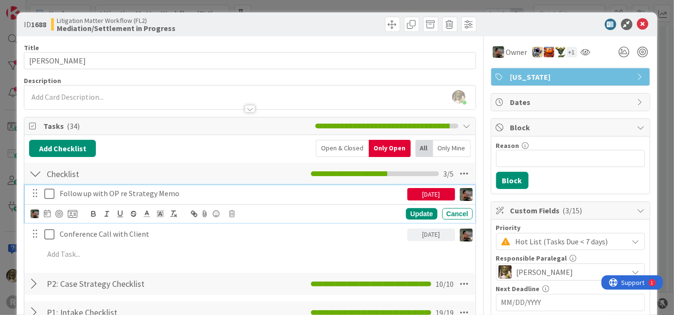
click at [190, 192] on p "Follow up with OP re Strategy Memo" at bounding box center [232, 193] width 344 height 11
click at [50, 192] on icon at bounding box center [49, 193] width 10 height 11
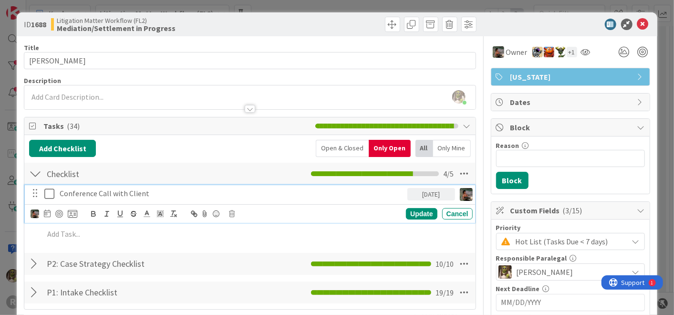
click at [155, 189] on p "Conference Call with Client" at bounding box center [232, 193] width 344 height 11
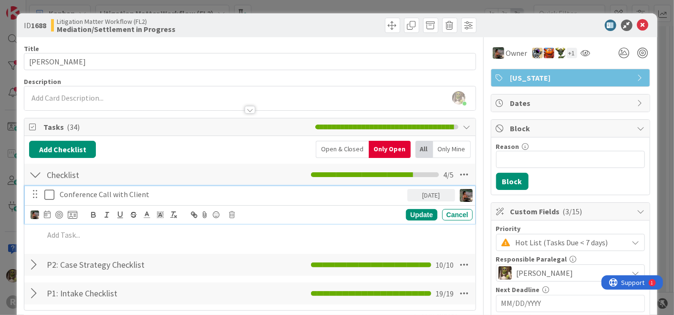
scroll to position [0, 0]
click at [407, 214] on div "Update" at bounding box center [421, 214] width 31 height 11
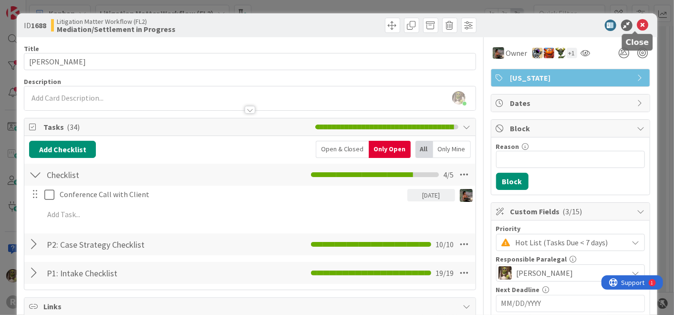
click at [637, 22] on icon at bounding box center [642, 25] width 11 height 11
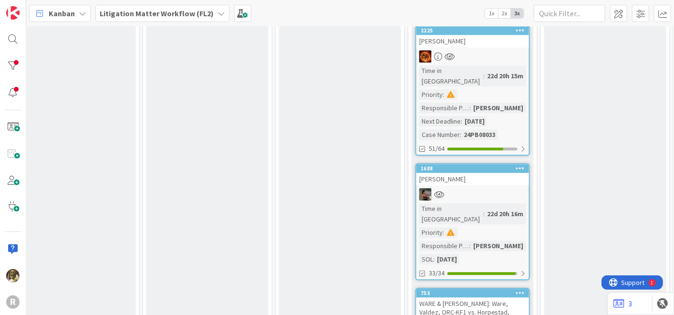
click at [462, 297] on div "WARE & [PERSON_NAME]: Ware, Valdez, ORC-KF1 vs. Horpestad, [GEOGRAPHIC_DATA] an…" at bounding box center [473, 316] width 113 height 38
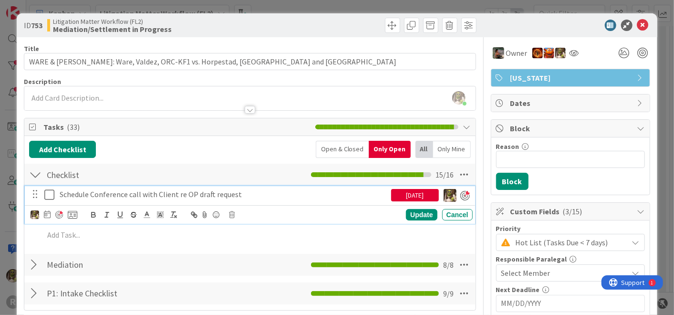
click at [255, 195] on p "Schedule Conference call with Client re OP draft request" at bounding box center [224, 194] width 328 height 11
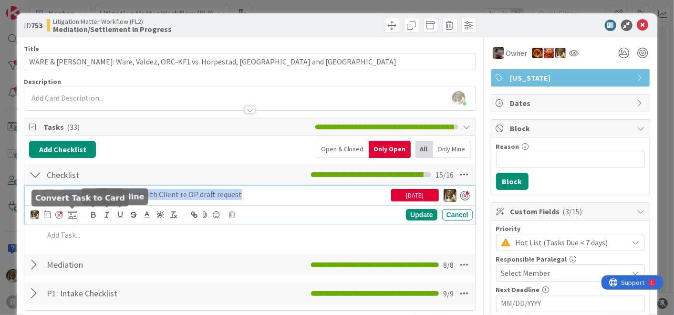
drag, startPoint x: 256, startPoint y: 191, endPoint x: 63, endPoint y: 209, distance: 193.6
click at [63, 209] on div "Schedule Conference call with Client re OP draft request [DATE] Update Cancel" at bounding box center [250, 205] width 450 height 38
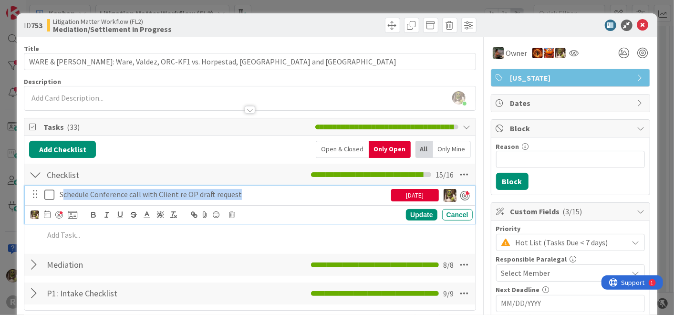
click at [282, 198] on p "Schedule Conference call with Client re OP draft request" at bounding box center [224, 194] width 328 height 11
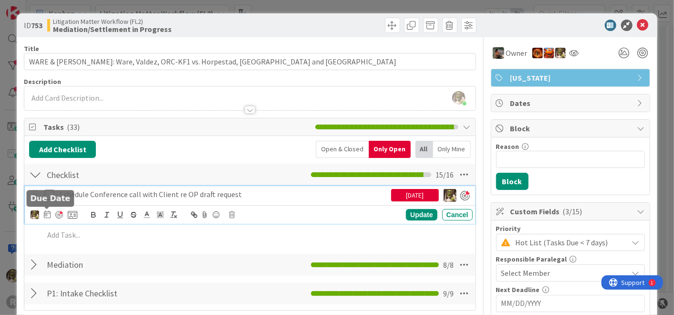
click at [48, 214] on icon at bounding box center [47, 214] width 7 height 8
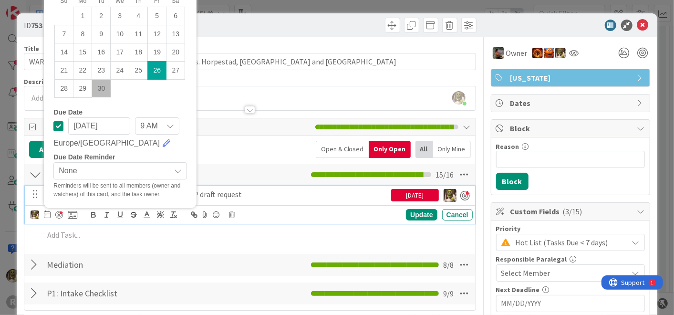
click at [99, 91] on td "30" at bounding box center [101, 88] width 19 height 18
type input "[DATE]"
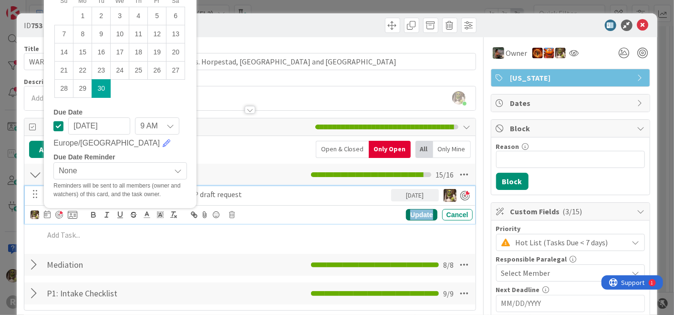
click at [414, 214] on div "Update" at bounding box center [421, 214] width 31 height 11
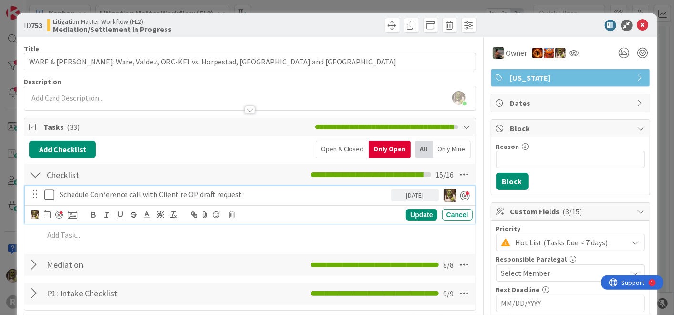
drag, startPoint x: 192, startPoint y: 193, endPoint x: 200, endPoint y: 202, distance: 12.2
click at [200, 202] on div "Schedule Conference call with Client re OP draft request [DATE] Su Mo Tu We Th …" at bounding box center [250, 205] width 450 height 38
click at [283, 193] on p "Schedule Conference call with Client re OP draft request" at bounding box center [224, 194] width 328 height 11
click at [427, 215] on div "Update" at bounding box center [421, 214] width 31 height 11
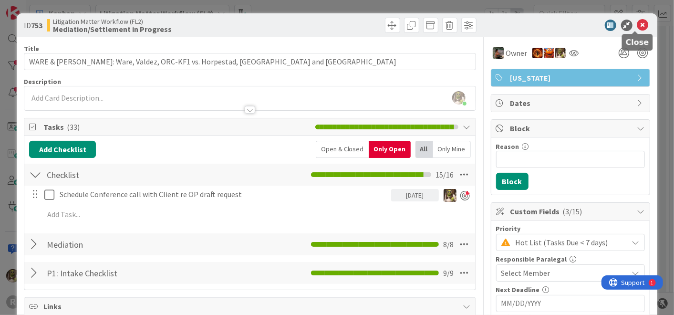
click at [637, 22] on icon at bounding box center [642, 25] width 11 height 11
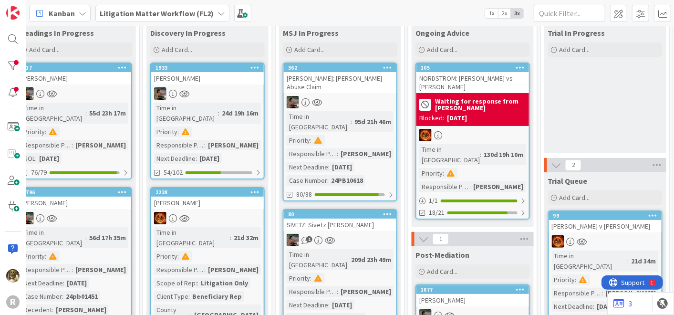
scroll to position [0, 543]
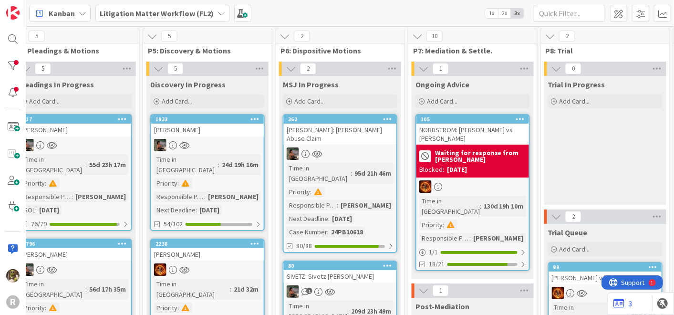
click at [357, 147] on div at bounding box center [340, 153] width 113 height 12
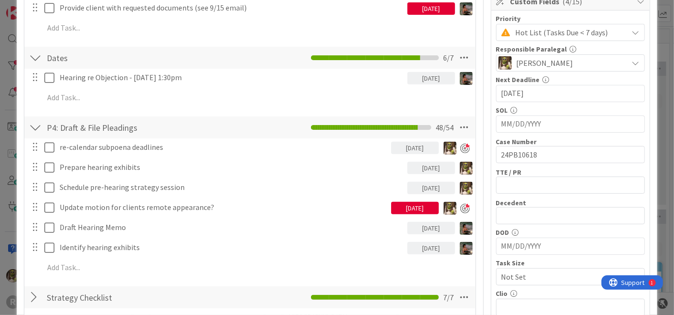
scroll to position [210, 0]
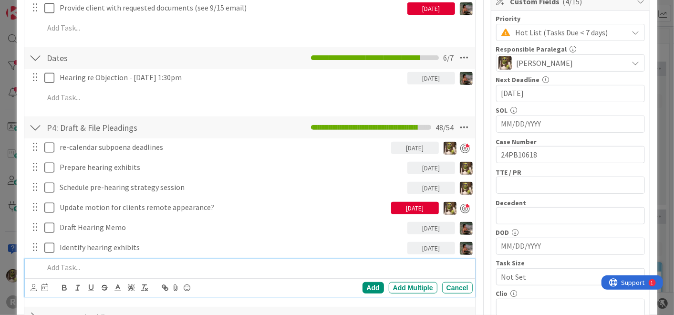
click at [127, 269] on p at bounding box center [256, 267] width 425 height 11
click at [32, 285] on icon at bounding box center [34, 287] width 6 height 7
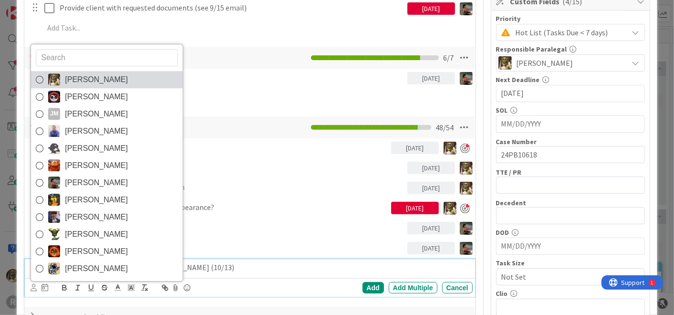
click at [70, 73] on span "[PERSON_NAME]" at bounding box center [96, 80] width 63 height 14
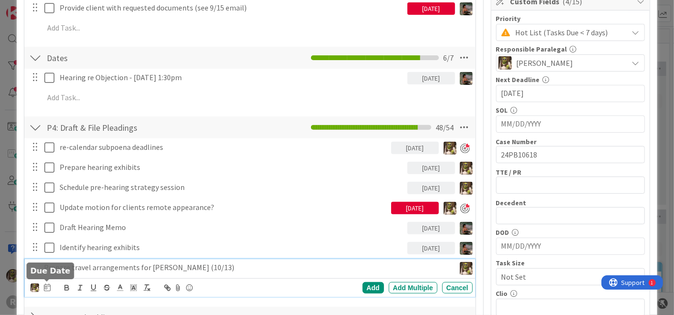
click at [45, 283] on icon at bounding box center [47, 287] width 7 height 8
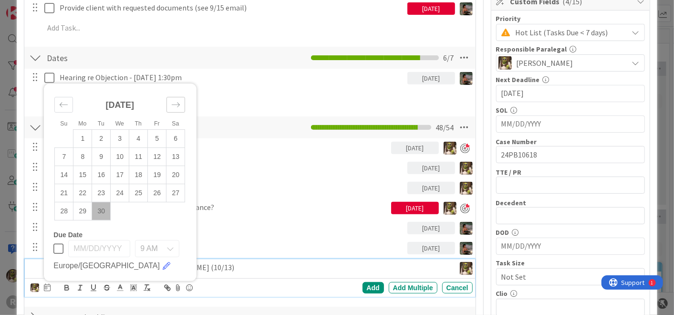
click at [172, 103] on icon "Move forward to switch to the next month." at bounding box center [176, 104] width 8 height 5
click at [157, 135] on td "3" at bounding box center [157, 138] width 19 height 18
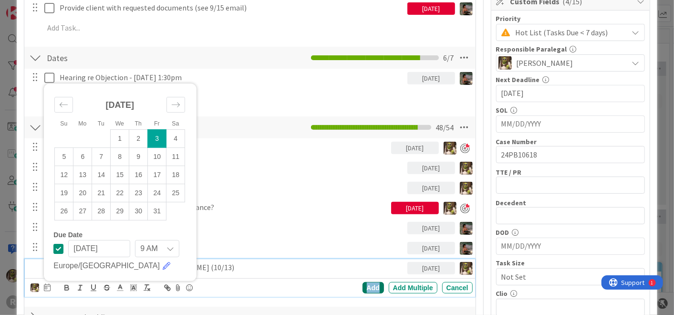
click at [366, 286] on div "Add" at bounding box center [373, 287] width 21 height 11
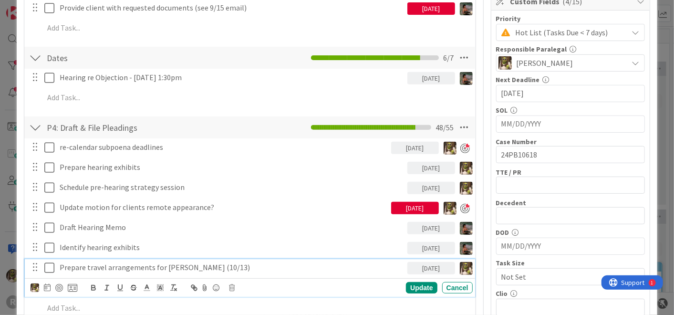
click at [84, 266] on p "Prepare travel arrangements for [PERSON_NAME] (10/13)" at bounding box center [232, 267] width 344 height 11
click at [60, 285] on div at bounding box center [59, 288] width 8 height 8
click at [417, 284] on div "Update" at bounding box center [421, 287] width 31 height 11
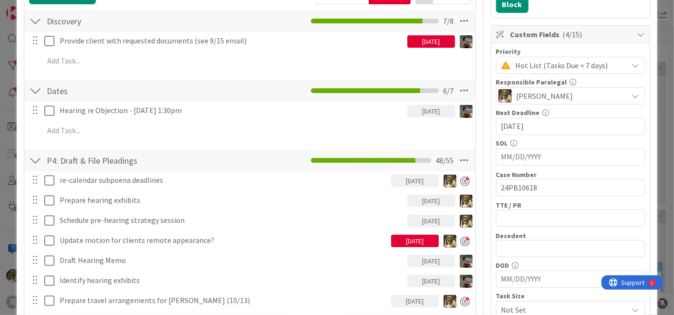
scroll to position [167, 0]
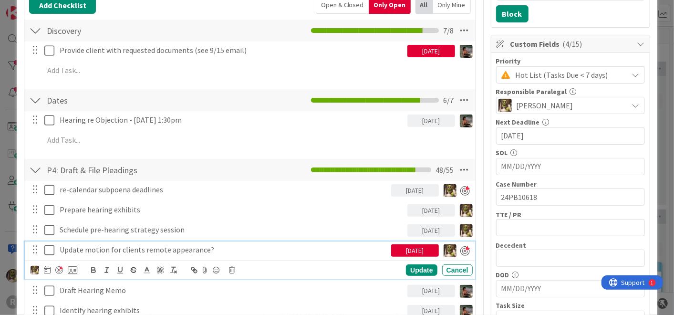
click at [48, 249] on icon at bounding box center [49, 249] width 10 height 11
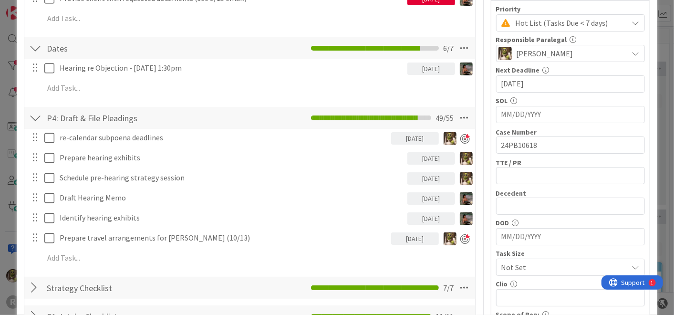
scroll to position [220, 0]
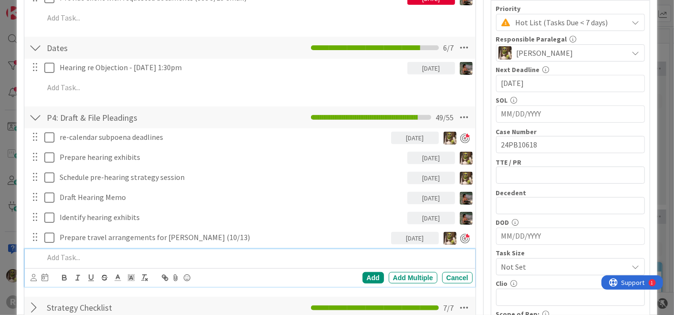
click at [84, 255] on p at bounding box center [256, 257] width 425 height 11
click at [38, 277] on div "[PERSON_NAME] [PERSON_NAME] [PERSON_NAME] [PERSON_NAME] [PERSON_NAME] [PERSON_N…" at bounding box center [40, 277] width 18 height 11
click at [32, 279] on icon at bounding box center [34, 277] width 6 height 7
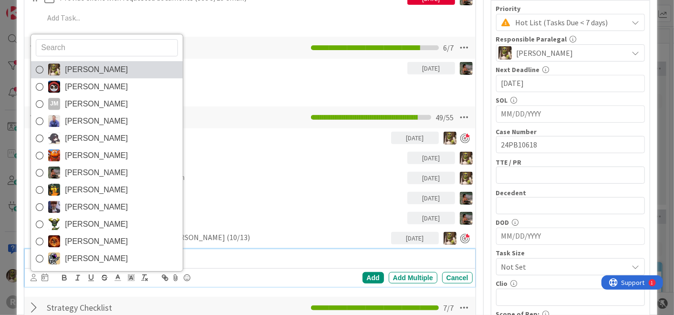
click at [80, 70] on span "[PERSON_NAME]" at bounding box center [96, 70] width 63 height 14
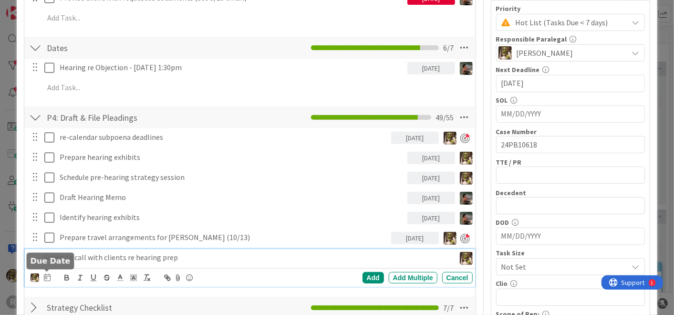
click at [46, 274] on icon at bounding box center [47, 277] width 7 height 8
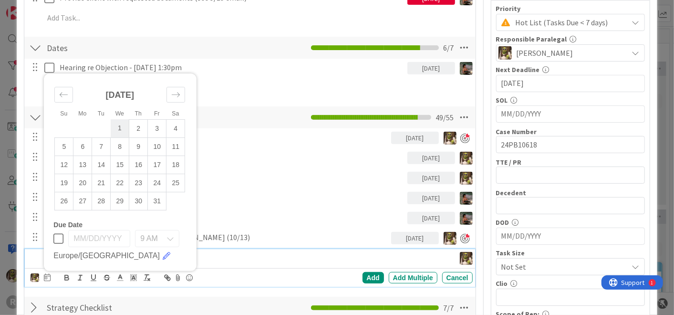
click at [121, 123] on td "1" at bounding box center [120, 128] width 19 height 18
click at [365, 272] on div "Add" at bounding box center [373, 277] width 21 height 11
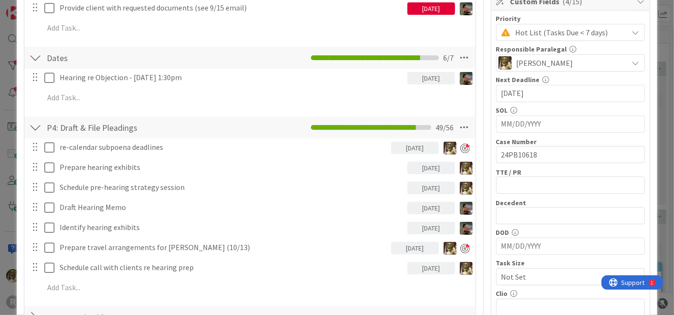
scroll to position [210, 0]
click at [95, 286] on p at bounding box center [256, 287] width 425 height 11
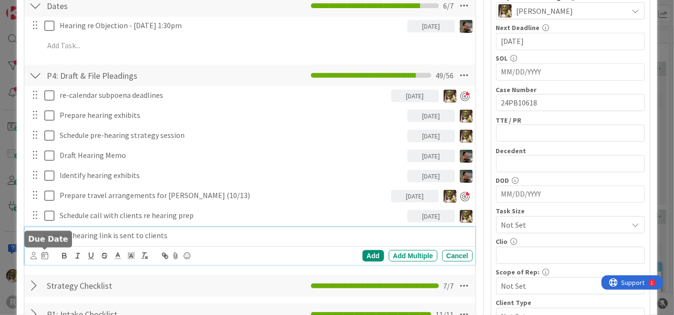
scroll to position [263, 0]
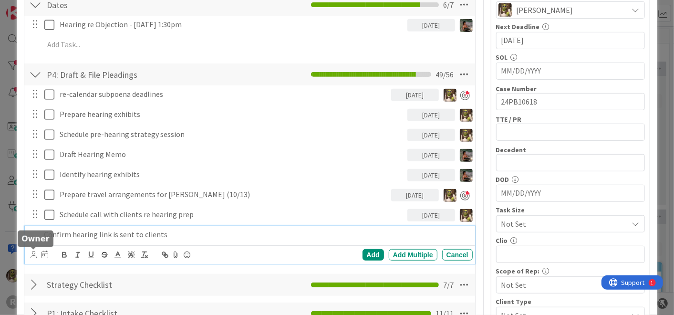
click at [31, 251] on icon at bounding box center [34, 254] width 6 height 7
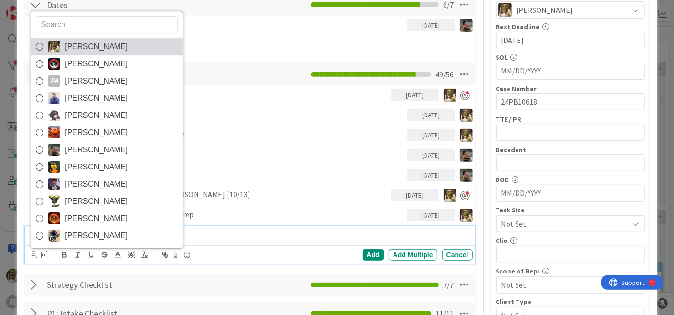
click at [92, 41] on span "[PERSON_NAME]" at bounding box center [96, 47] width 63 height 14
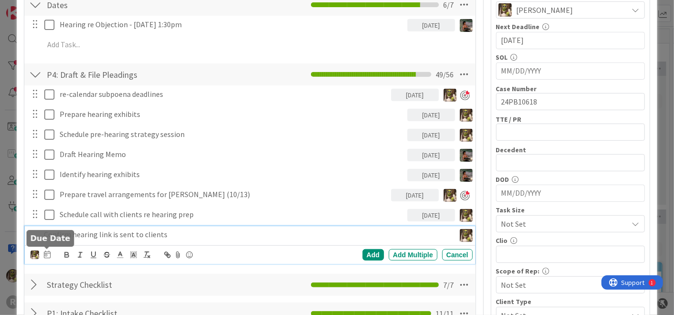
click at [47, 251] on icon at bounding box center [47, 255] width 7 height 8
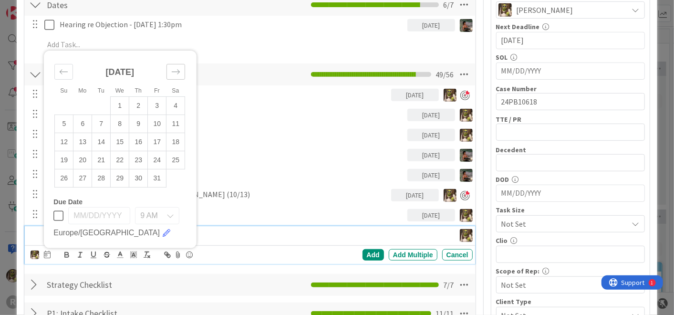
click at [173, 67] on icon "Move forward to switch to the next month." at bounding box center [175, 71] width 9 height 9
click at [121, 120] on td "12" at bounding box center [120, 124] width 19 height 18
type input "[DATE]"
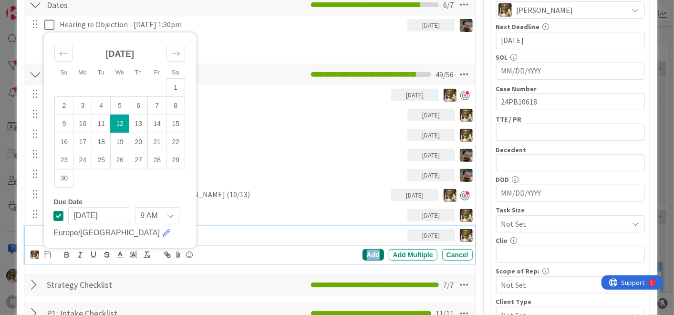
click at [363, 252] on div "Add" at bounding box center [373, 254] width 21 height 11
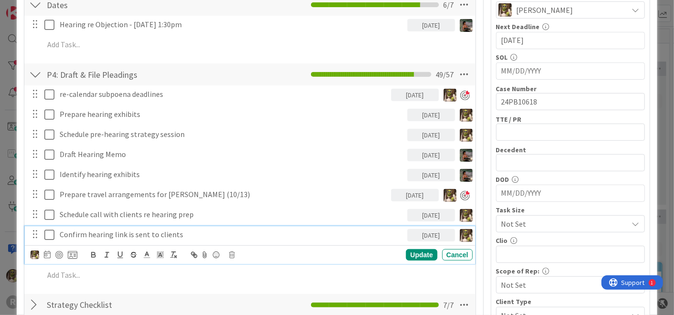
click at [113, 233] on p "Confirm hearing link is sent to clients" at bounding box center [232, 234] width 344 height 11
click at [48, 252] on icon at bounding box center [47, 255] width 7 height 8
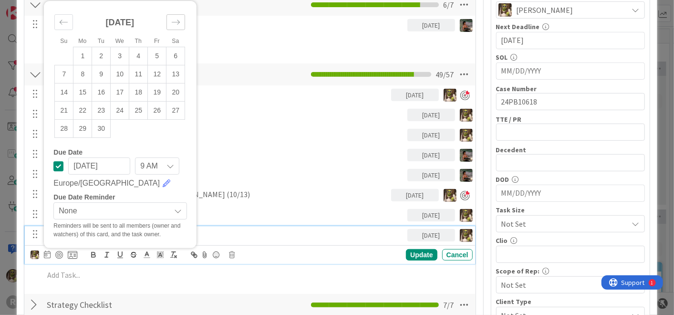
click at [172, 18] on icon "Move forward to switch to the next month." at bounding box center [175, 22] width 9 height 9
click at [63, 92] on td "12" at bounding box center [64, 92] width 19 height 18
type input "[DATE]"
click at [409, 251] on div "Update" at bounding box center [421, 254] width 31 height 11
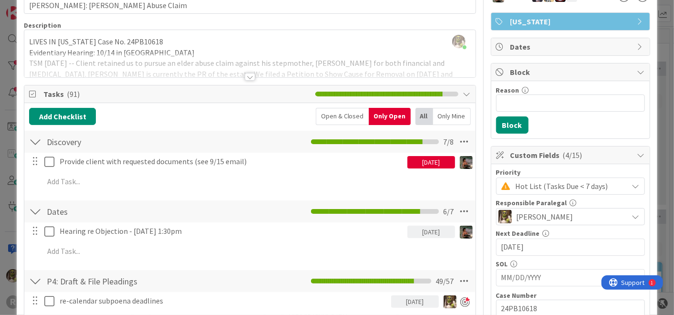
scroll to position [0, 0]
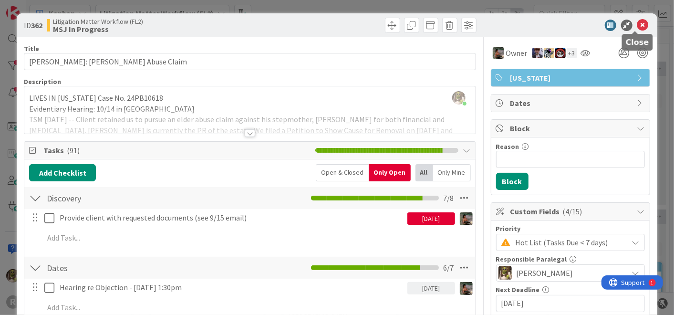
click at [637, 29] on icon at bounding box center [642, 25] width 11 height 11
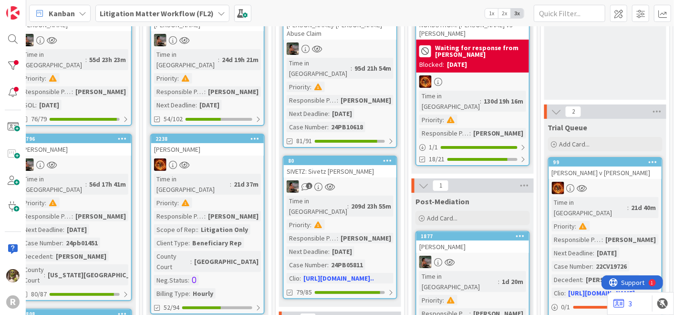
scroll to position [105, 543]
click at [369, 180] on div "1" at bounding box center [340, 186] width 113 height 12
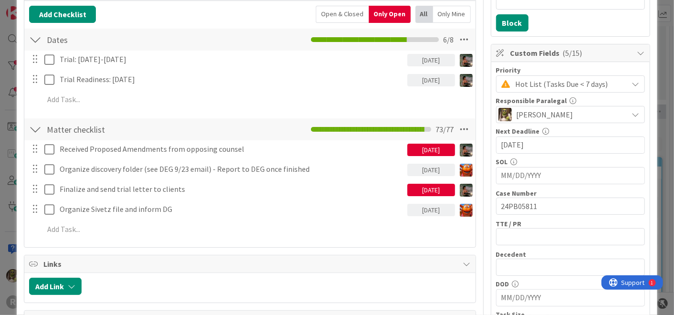
scroll to position [159, 0]
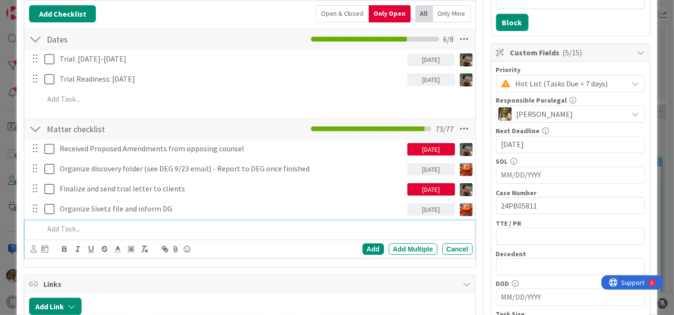
click at [154, 235] on div at bounding box center [256, 228] width 432 height 17
click at [72, 225] on p "Finalize trial letter to clients" at bounding box center [256, 228] width 425 height 11
click at [37, 248] on div at bounding box center [40, 248] width 18 height 11
click at [30, 246] on div "Add Add Multiple Cancel" at bounding box center [250, 249] width 450 height 19
click at [35, 249] on icon at bounding box center [34, 248] width 6 height 7
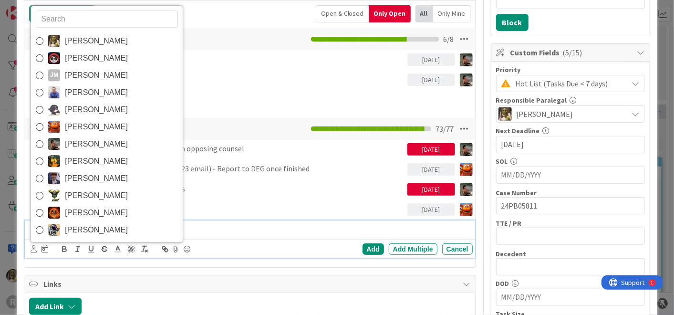
drag, startPoint x: 106, startPoint y: 42, endPoint x: 109, endPoint y: 58, distance: 16.5
click at [106, 42] on span "[PERSON_NAME]" at bounding box center [96, 41] width 63 height 14
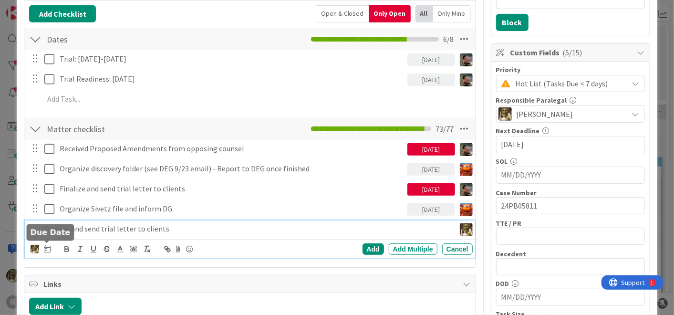
click at [49, 245] on icon at bounding box center [47, 249] width 7 height 8
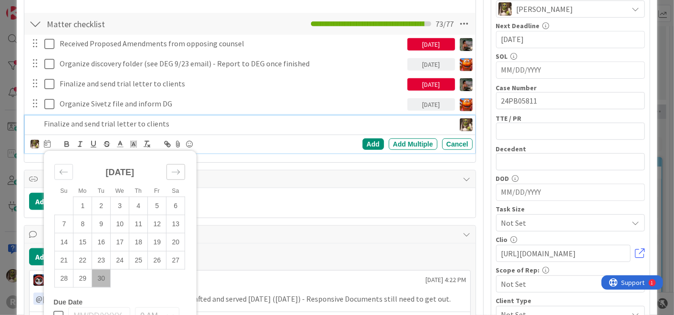
scroll to position [264, 0]
click at [177, 170] on icon "Move forward to switch to the next month." at bounding box center [175, 171] width 9 height 9
click at [154, 203] on td "3" at bounding box center [157, 205] width 19 height 18
type input "[DATE]"
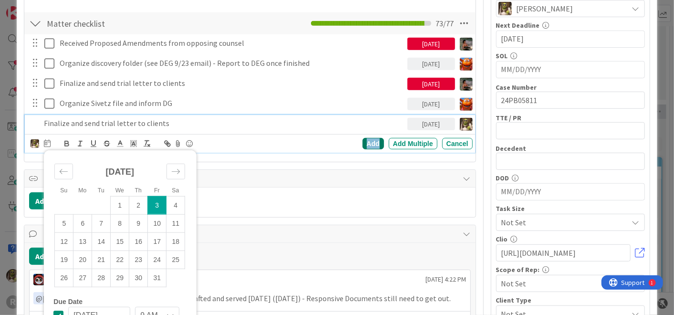
click at [368, 141] on div "Add" at bounding box center [373, 143] width 21 height 11
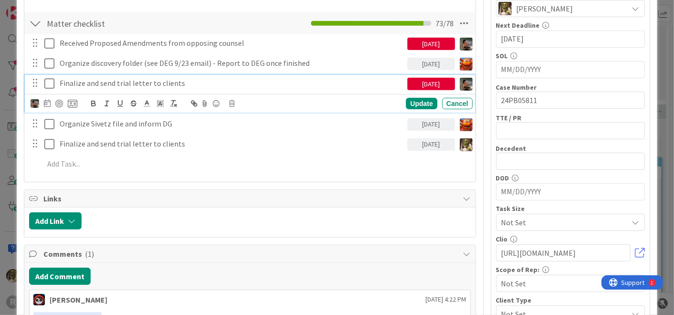
click at [98, 79] on p "Finalize and send trial letter to clients" at bounding box center [232, 83] width 344 height 11
click at [46, 104] on icon at bounding box center [47, 103] width 7 height 8
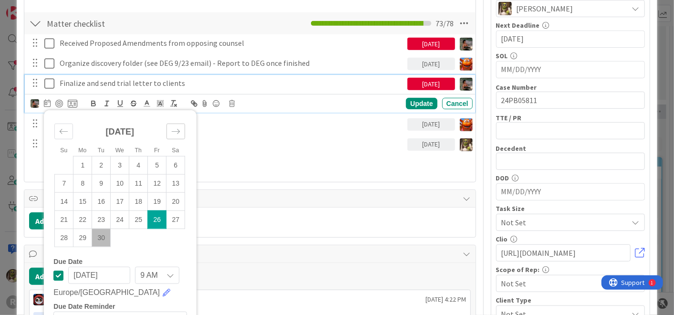
click at [176, 128] on icon "Move forward to switch to the next month." at bounding box center [175, 131] width 9 height 9
click at [161, 162] on td "3" at bounding box center [157, 165] width 19 height 18
type input "[DATE]"
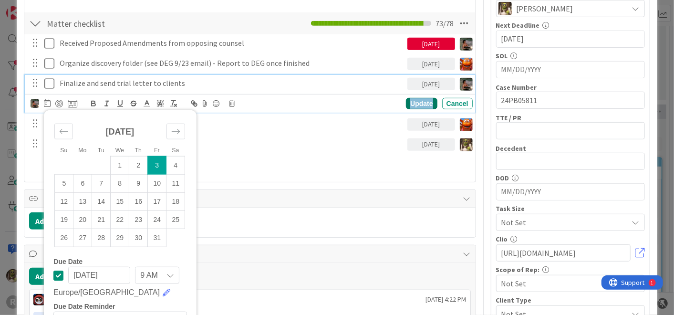
click at [412, 101] on div "Update" at bounding box center [421, 103] width 31 height 11
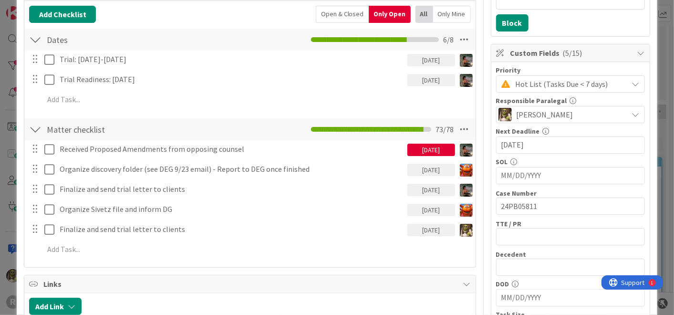
scroll to position [159, 0]
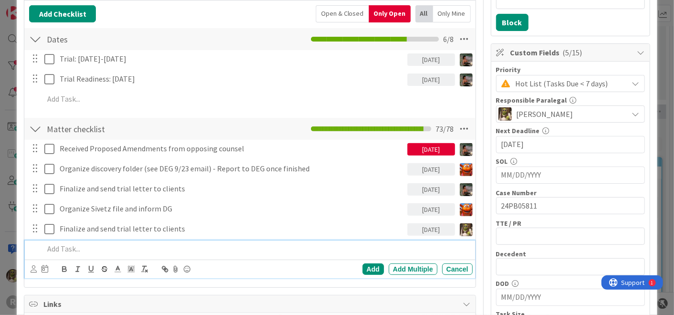
click at [217, 251] on p at bounding box center [256, 248] width 425 height 11
click at [35, 269] on icon at bounding box center [34, 268] width 6 height 7
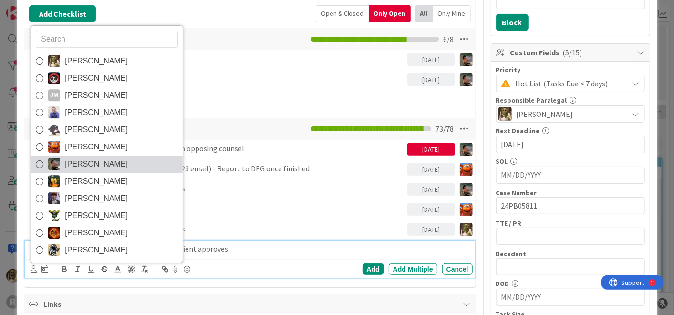
click at [68, 158] on span "[PERSON_NAME]" at bounding box center [96, 164] width 63 height 14
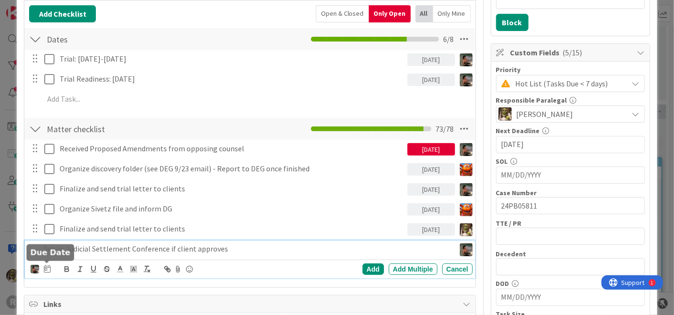
click at [48, 268] on icon at bounding box center [47, 269] width 7 height 8
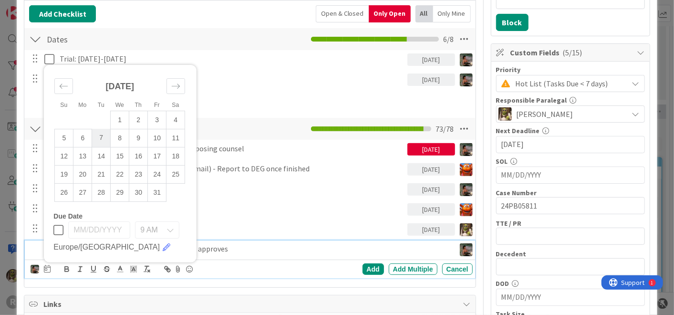
click at [102, 138] on td "7" at bounding box center [101, 138] width 19 height 18
type input "[DATE]"
click at [364, 267] on div "Add" at bounding box center [373, 268] width 21 height 11
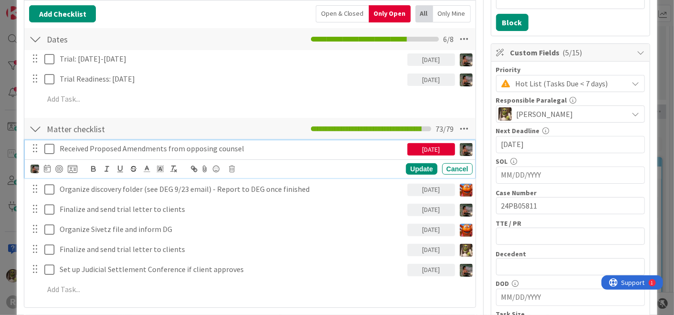
click at [49, 150] on icon at bounding box center [49, 148] width 10 height 11
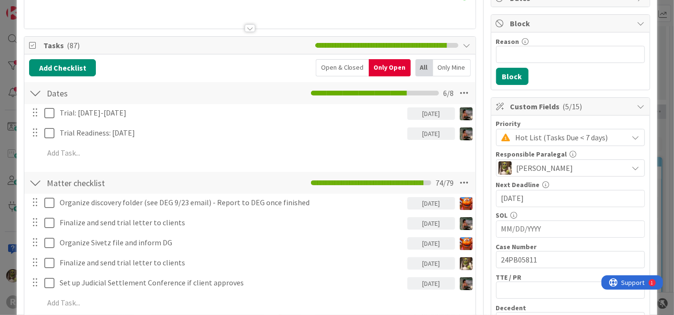
scroll to position [105, 0]
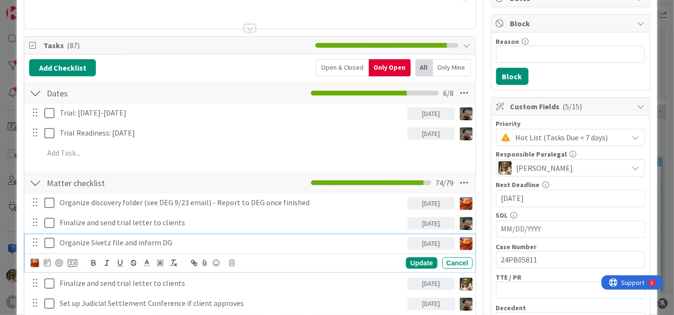
click at [49, 240] on icon at bounding box center [49, 242] width 10 height 11
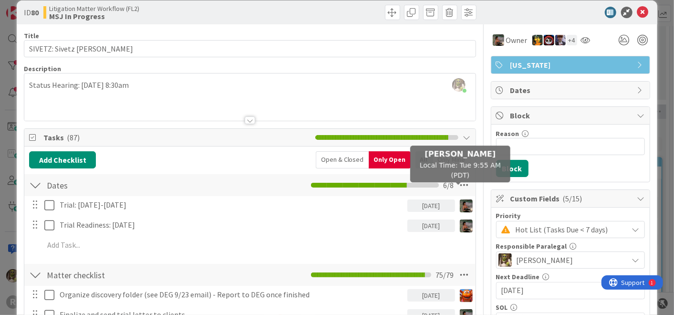
scroll to position [0, 0]
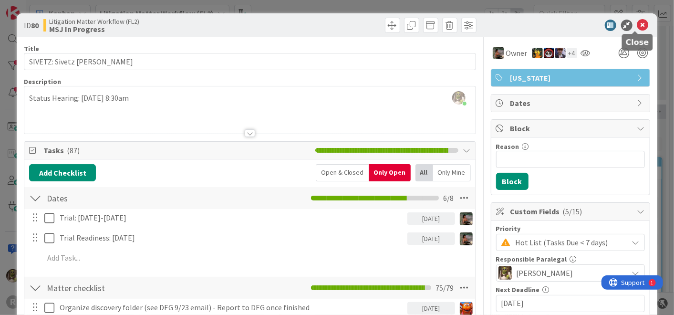
click at [637, 23] on icon at bounding box center [642, 25] width 11 height 11
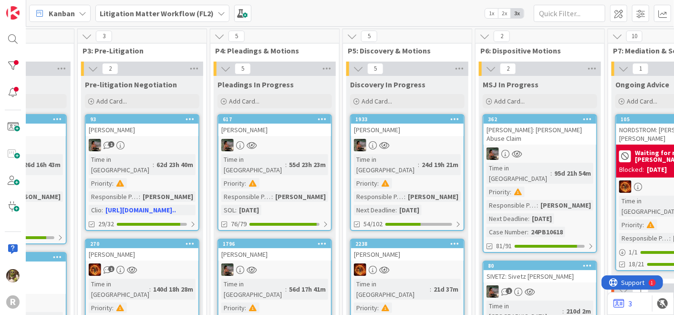
scroll to position [0, 320]
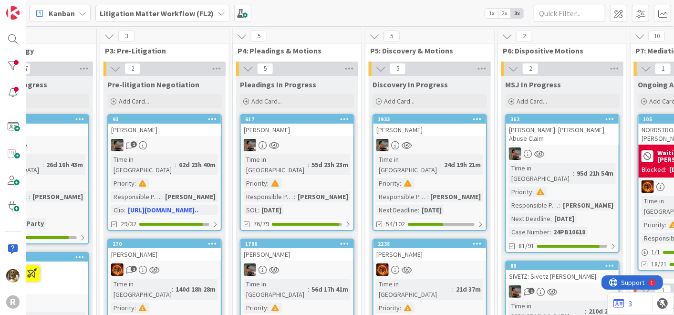
click at [444, 133] on div "[PERSON_NAME]" at bounding box center [430, 130] width 113 height 12
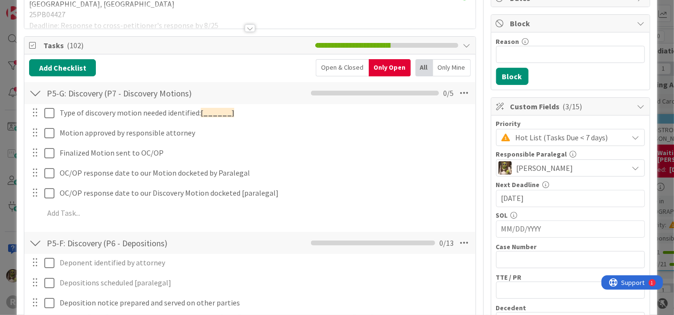
scroll to position [105, 0]
click at [33, 93] on div at bounding box center [35, 92] width 12 height 17
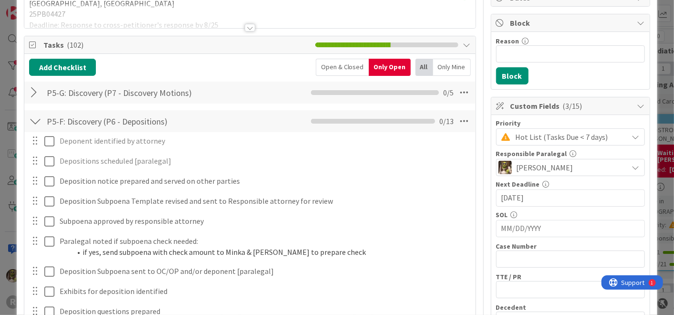
click at [38, 118] on div at bounding box center [35, 121] width 12 height 17
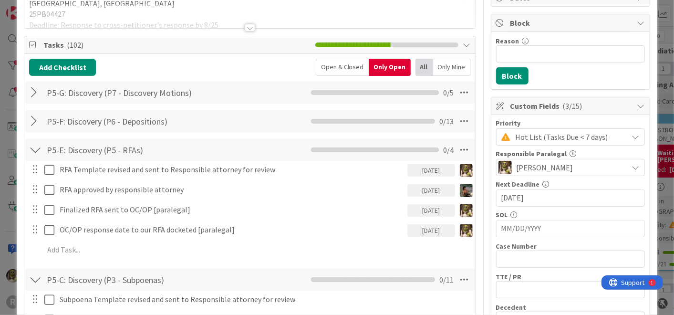
click at [330, 67] on div "Open & Closed" at bounding box center [342, 67] width 53 height 17
click at [442, 66] on div "Only Mine" at bounding box center [452, 67] width 38 height 17
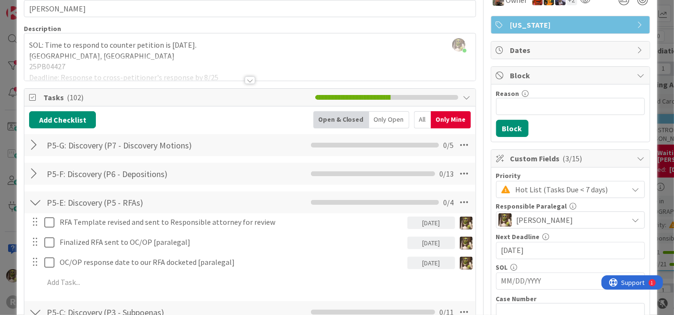
scroll to position [53, 0]
click at [417, 121] on div "All" at bounding box center [422, 119] width 17 height 17
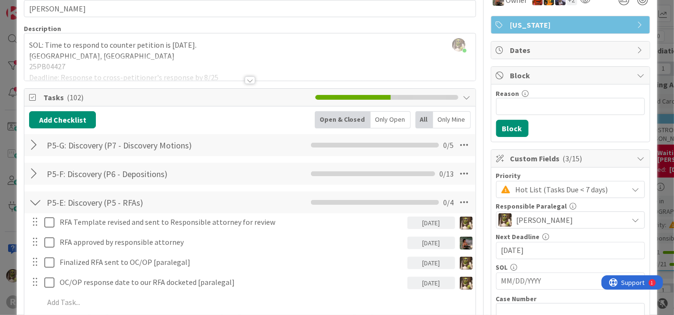
click at [384, 117] on div "Only Open" at bounding box center [391, 119] width 40 height 17
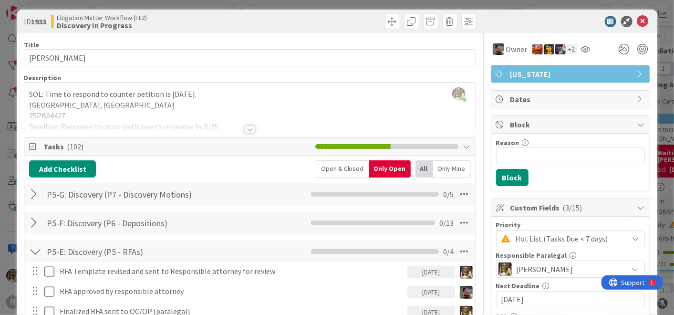
scroll to position [0, 0]
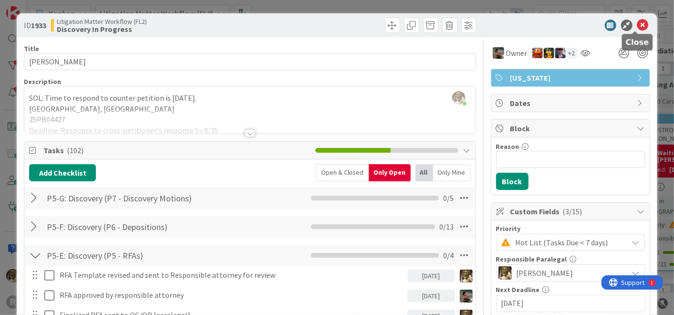
click at [637, 26] on icon at bounding box center [642, 25] width 11 height 11
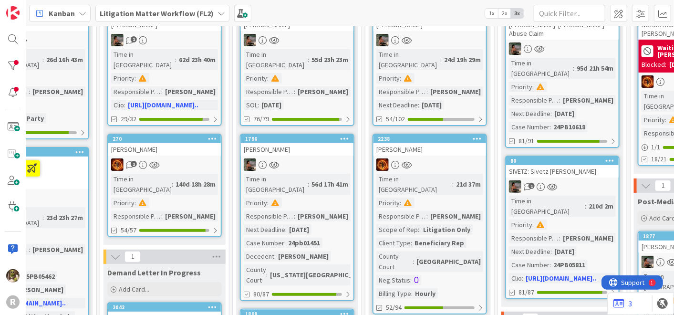
scroll to position [105, 320]
click at [449, 158] on div at bounding box center [430, 164] width 113 height 12
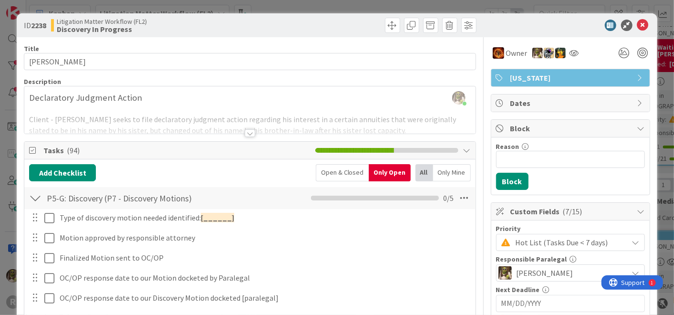
click at [36, 196] on div at bounding box center [35, 197] width 12 height 17
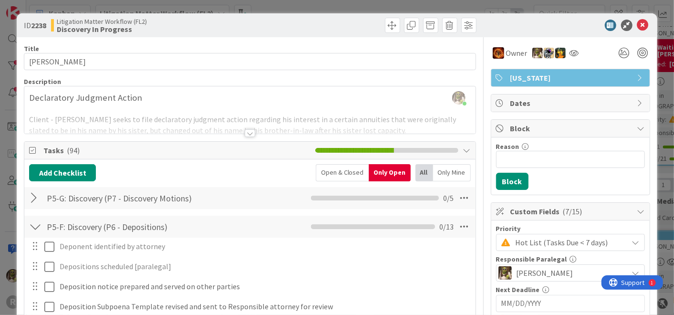
click at [40, 227] on div at bounding box center [35, 226] width 12 height 17
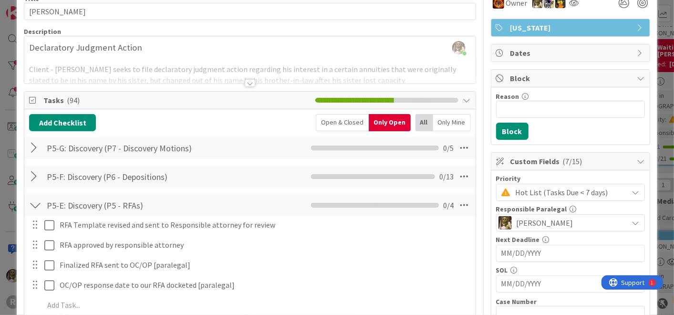
click at [33, 210] on div at bounding box center [35, 205] width 12 height 17
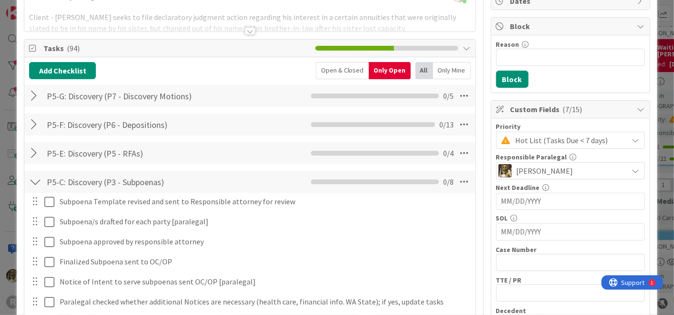
click at [38, 182] on div at bounding box center [35, 181] width 12 height 17
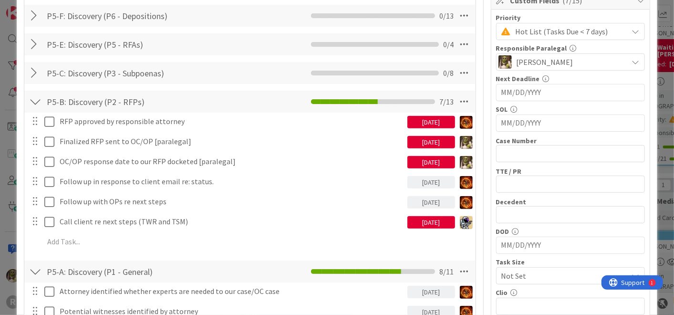
scroll to position [211, 0]
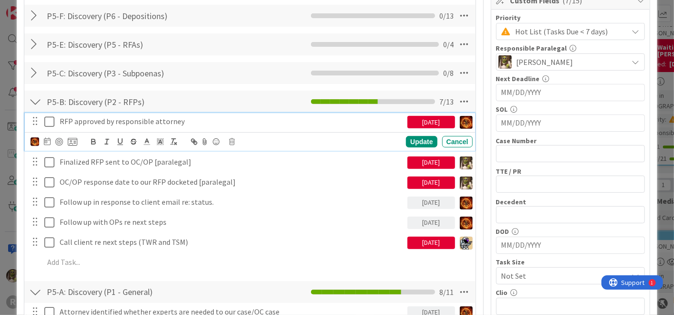
click at [110, 123] on p "RFP approved by responsible attorney" at bounding box center [232, 121] width 344 height 11
drag, startPoint x: 44, startPoint y: 141, endPoint x: 52, endPoint y: 151, distance: 12.3
click at [52, 150] on div "RFP approved by responsible attorney [DATE] Update Cancel Finalized RFP sent to…" at bounding box center [249, 194] width 441 height 162
click at [46, 139] on icon at bounding box center [47, 141] width 7 height 8
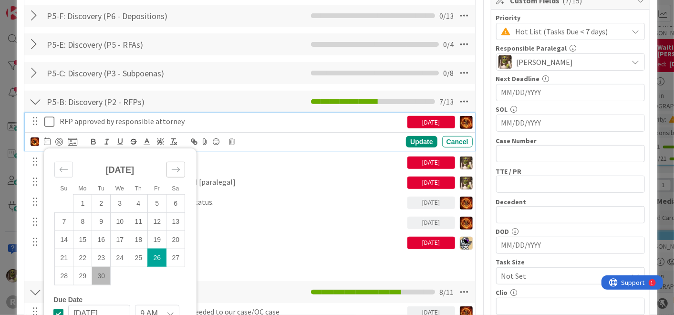
click at [179, 167] on icon "Move forward to switch to the next month." at bounding box center [176, 169] width 8 height 5
click at [98, 218] on td "7" at bounding box center [101, 221] width 19 height 18
type input "[DATE]"
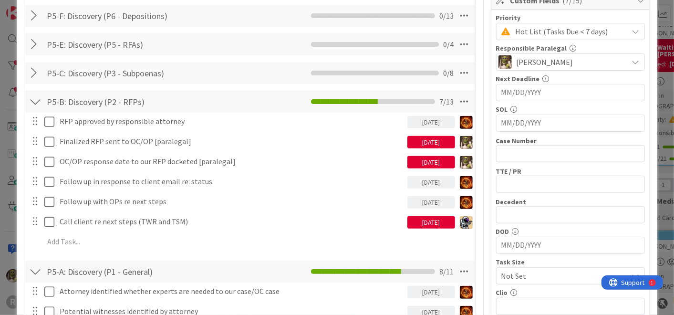
click at [409, 140] on div "RFP approved by responsible attorney [DATE] Su Mo Tu We Th Fr Sa [DATE] 1 2 3 4…" at bounding box center [249, 183] width 441 height 141
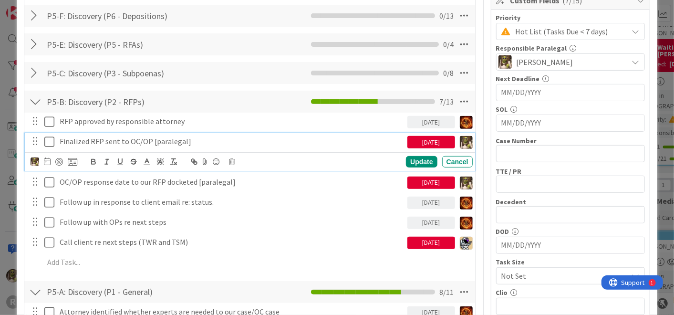
click at [112, 136] on p "Finalized RFP sent to OC/OP [paralegal]" at bounding box center [232, 141] width 344 height 11
click at [46, 160] on icon at bounding box center [47, 161] width 7 height 8
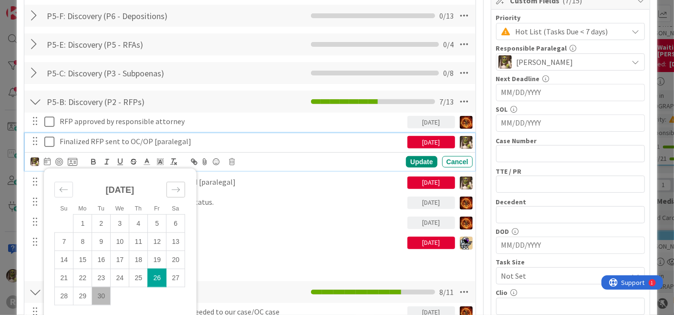
click at [183, 187] on div "Move forward to switch to the next month." at bounding box center [176, 190] width 19 height 16
click at [99, 237] on td "7" at bounding box center [101, 241] width 19 height 18
type input "[DATE]"
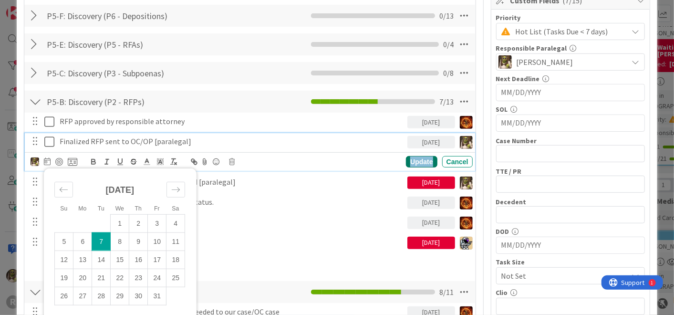
click at [421, 161] on div "Update" at bounding box center [421, 161] width 31 height 11
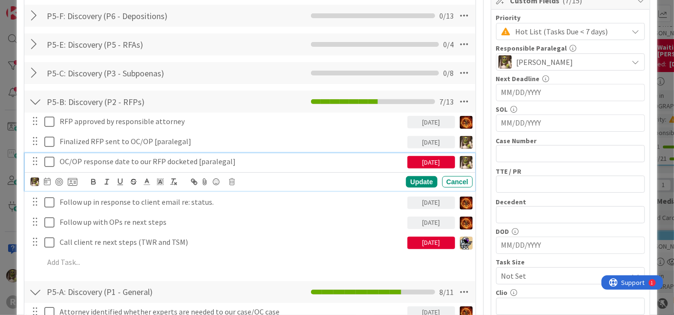
click at [151, 161] on p "OC/OP response date to our RFP docketed [paralegal]" at bounding box center [232, 161] width 344 height 11
click at [46, 180] on icon at bounding box center [47, 182] width 7 height 8
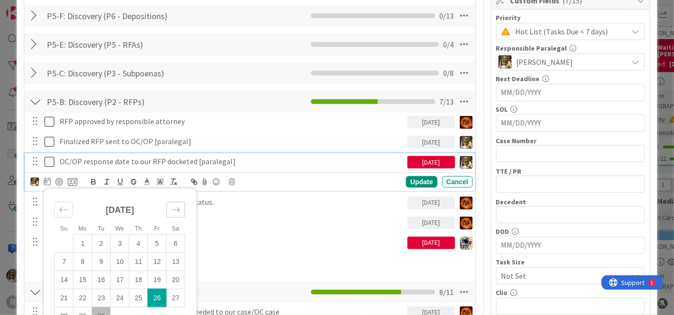
click at [172, 205] on icon "Move forward to switch to the next month." at bounding box center [175, 209] width 9 height 9
click at [104, 256] on td "7" at bounding box center [101, 261] width 19 height 18
type input "[DATE]"
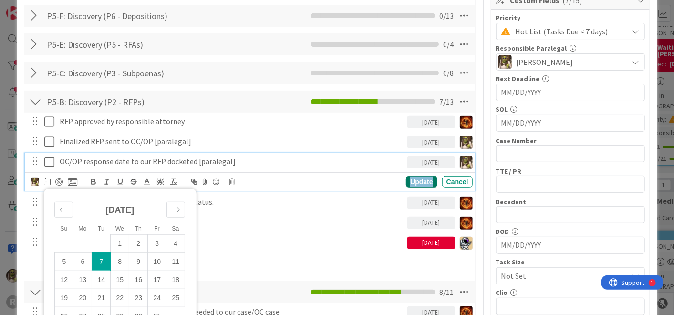
click at [409, 180] on div "Update" at bounding box center [421, 181] width 31 height 11
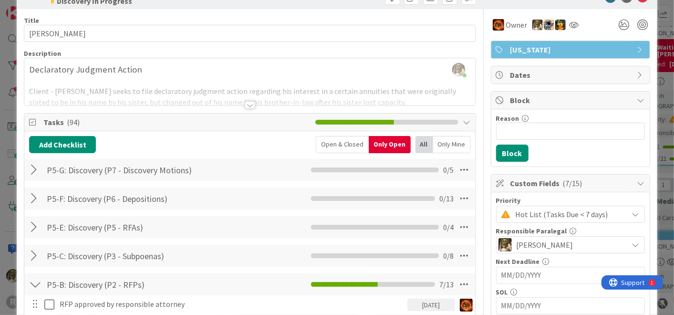
scroll to position [0, 0]
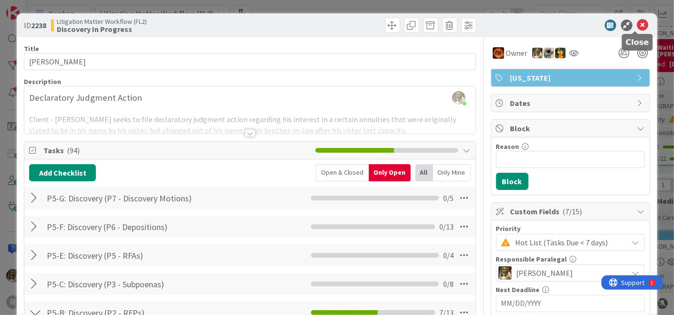
click at [638, 24] on icon at bounding box center [642, 25] width 11 height 11
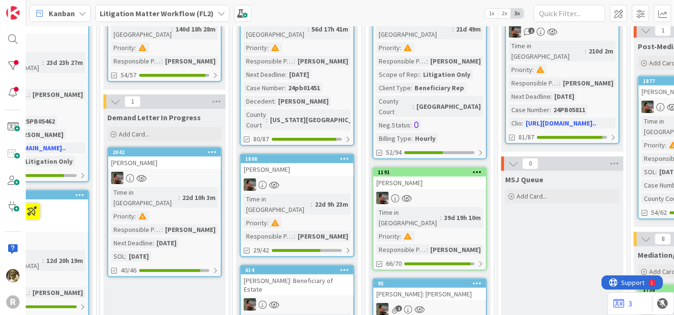
scroll to position [261, 320]
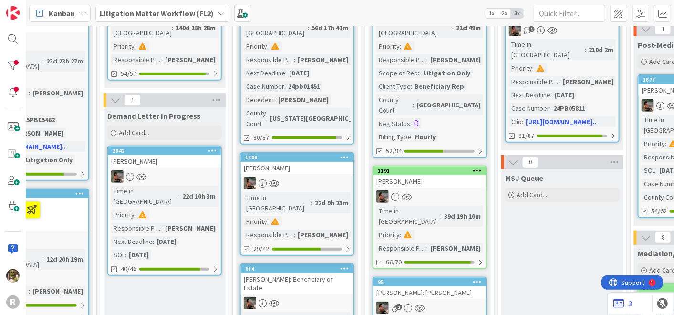
click at [418, 190] on div at bounding box center [430, 196] width 113 height 12
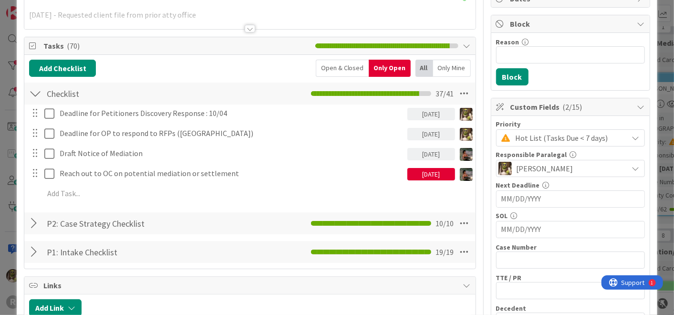
scroll to position [105, 0]
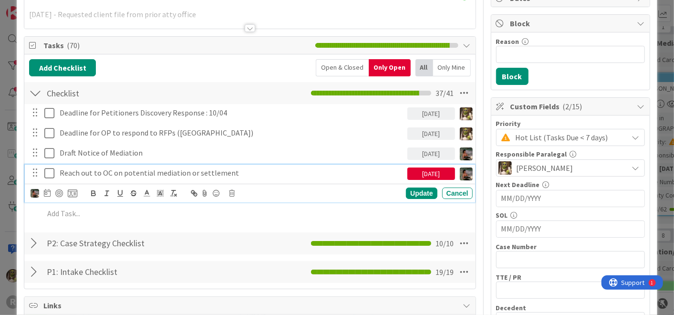
click at [49, 172] on icon at bounding box center [49, 172] width 10 height 11
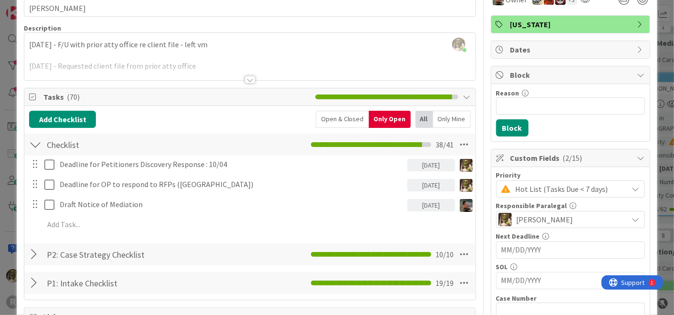
scroll to position [53, 0]
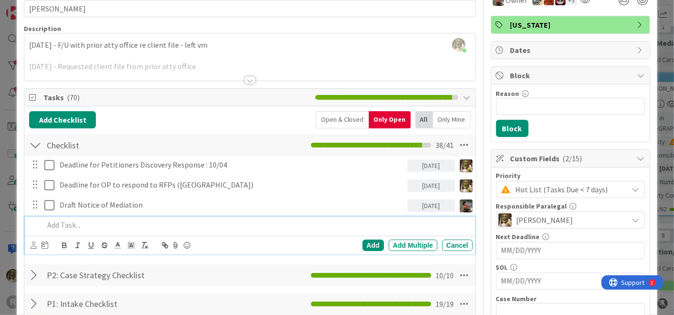
click at [173, 229] on p at bounding box center [256, 224] width 425 height 11
click at [31, 243] on icon at bounding box center [34, 244] width 6 height 7
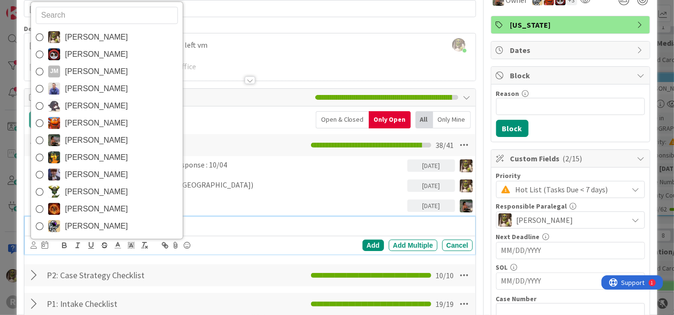
click at [104, 139] on span "[PERSON_NAME]" at bounding box center [96, 140] width 63 height 14
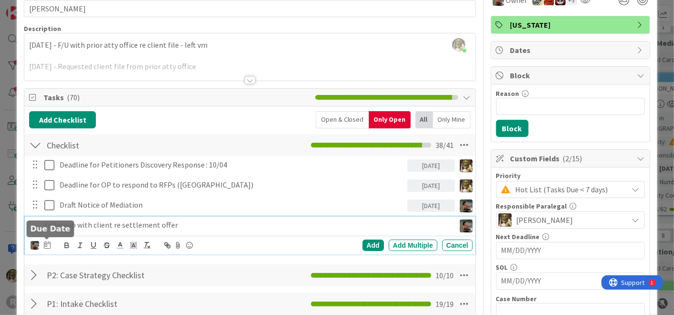
click at [45, 244] on icon at bounding box center [47, 245] width 7 height 8
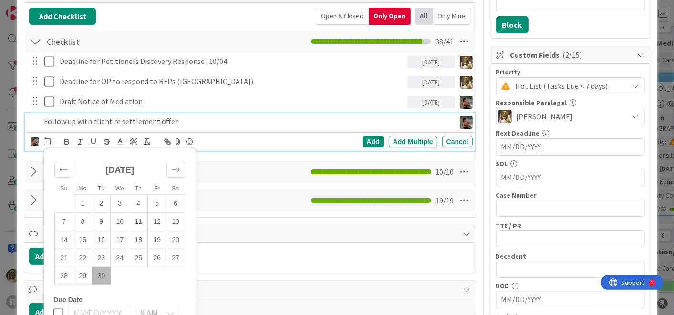
click at [104, 277] on td "30" at bounding box center [101, 276] width 19 height 18
type input "[DATE]"
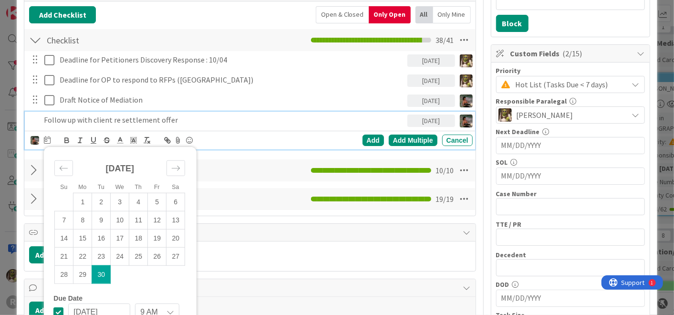
scroll to position [158, 0]
click at [366, 136] on div "Add" at bounding box center [373, 140] width 21 height 11
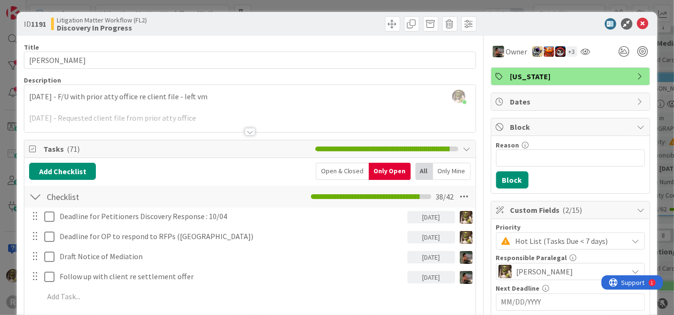
scroll to position [0, 0]
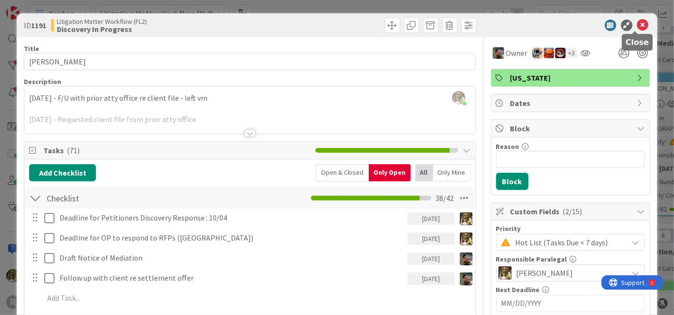
click at [640, 23] on icon at bounding box center [642, 25] width 11 height 11
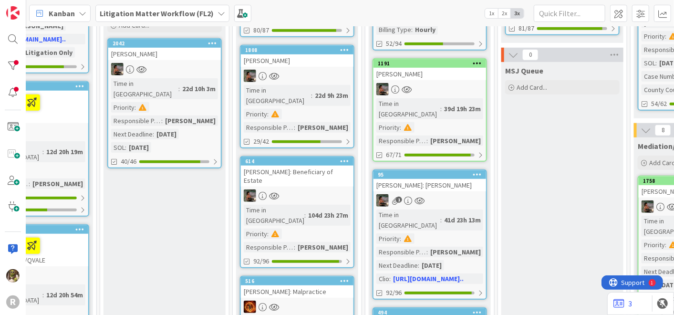
click at [439, 194] on div "1" at bounding box center [430, 200] width 113 height 12
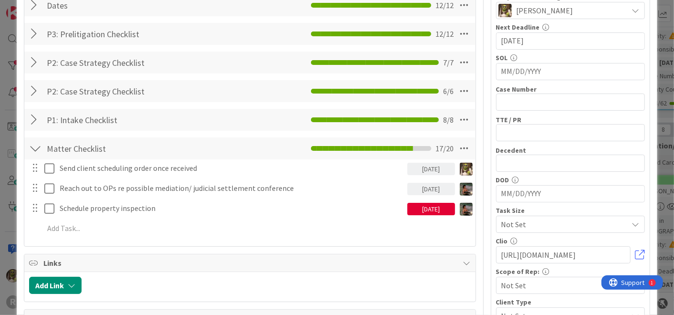
scroll to position [263, 0]
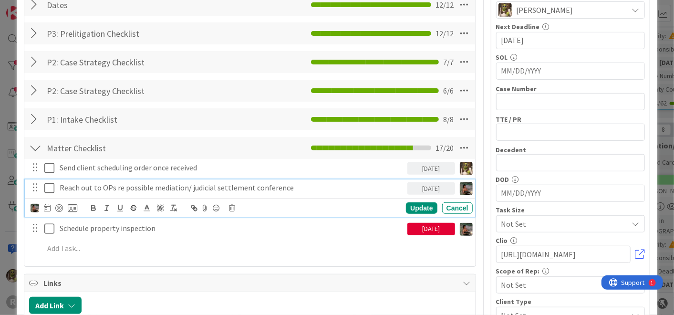
click at [324, 186] on p "Reach out to OPs re possible mediation/ judicial settlement conference" at bounding box center [232, 187] width 344 height 11
click at [198, 255] on div "Add Add Multiple Cancel" at bounding box center [250, 248] width 450 height 17
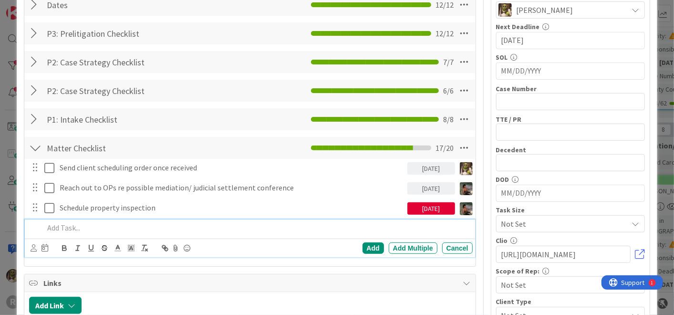
click at [135, 223] on p at bounding box center [256, 227] width 425 height 11
click at [32, 247] on icon at bounding box center [34, 247] width 6 height 7
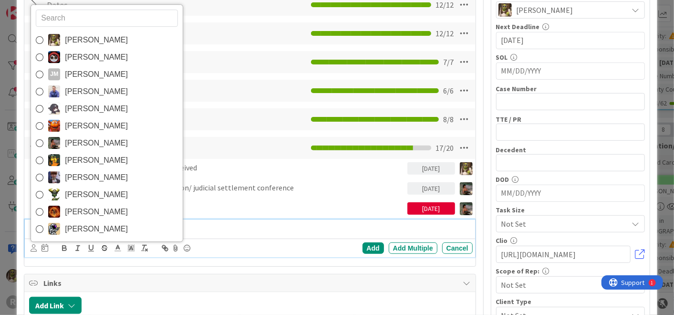
click at [106, 140] on span "[PERSON_NAME]" at bounding box center [96, 143] width 63 height 14
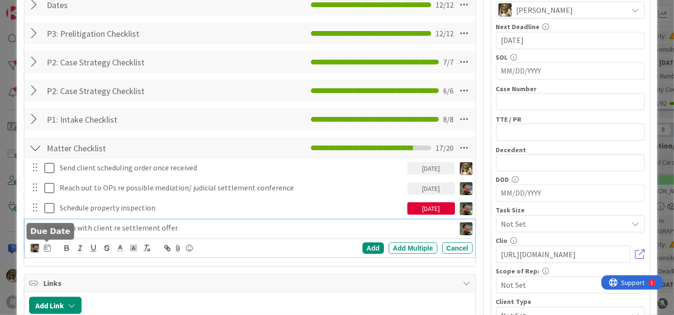
click at [48, 247] on icon at bounding box center [47, 248] width 7 height 8
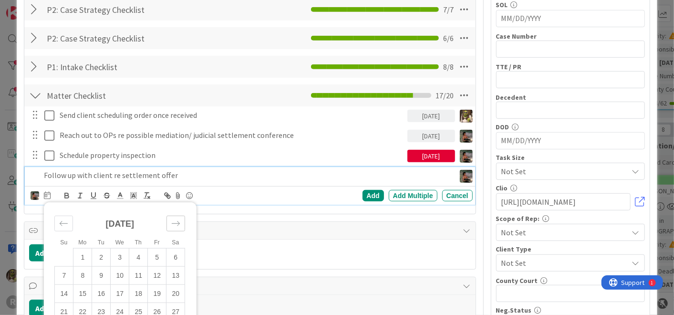
scroll to position [316, 0]
click at [176, 219] on icon "Move forward to switch to the next month." at bounding box center [175, 223] width 9 height 9
click at [156, 253] on td "3" at bounding box center [157, 257] width 19 height 18
type input "[DATE]"
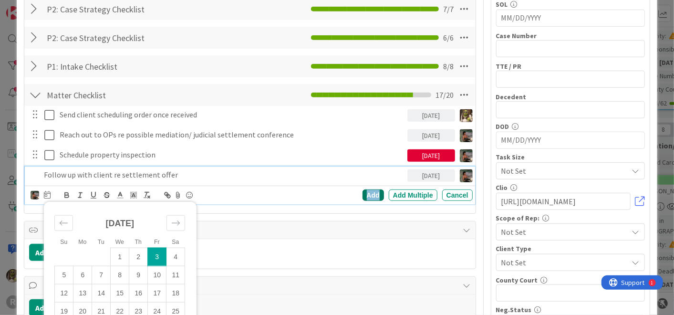
click at [368, 198] on div "Add" at bounding box center [373, 194] width 21 height 11
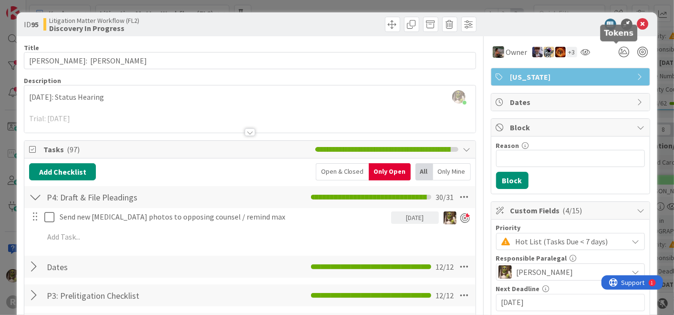
scroll to position [0, 0]
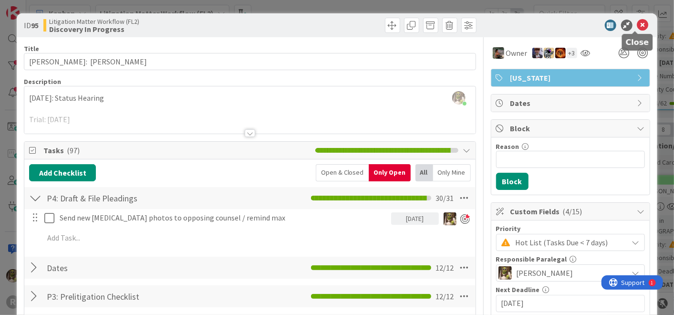
click at [637, 26] on icon at bounding box center [642, 25] width 11 height 11
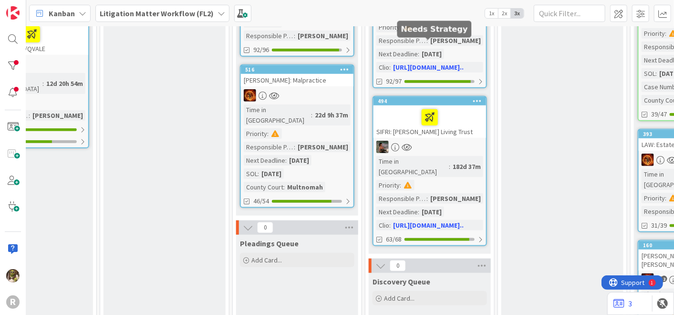
scroll to position [581, 320]
click at [468, 107] on div at bounding box center [429, 117] width 107 height 20
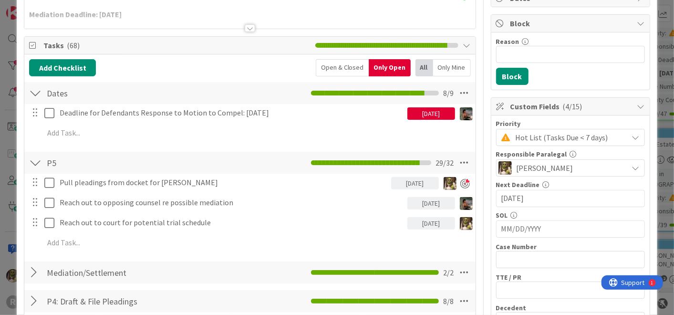
scroll to position [105, 0]
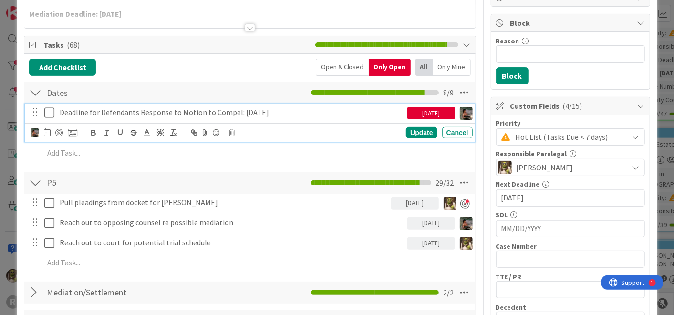
click at [49, 111] on icon at bounding box center [49, 112] width 10 height 11
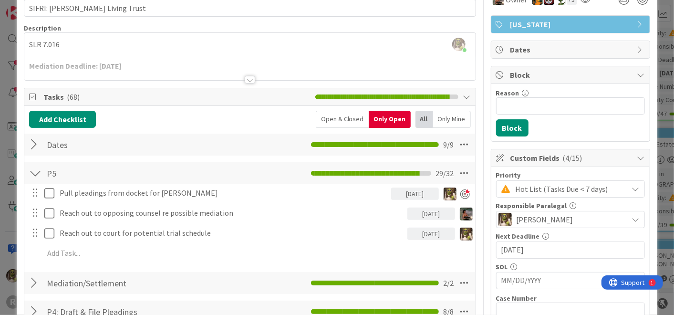
scroll to position [53, 0]
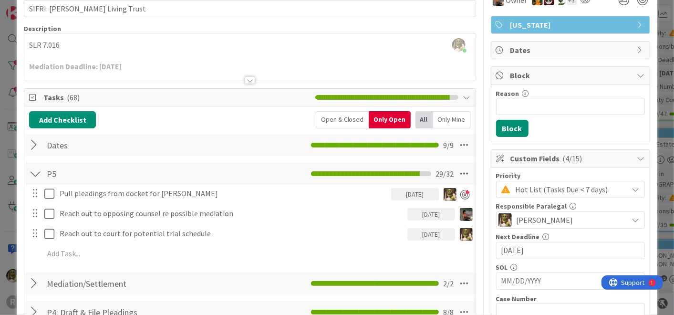
click at [347, 121] on div "Open & Closed" at bounding box center [342, 119] width 53 height 17
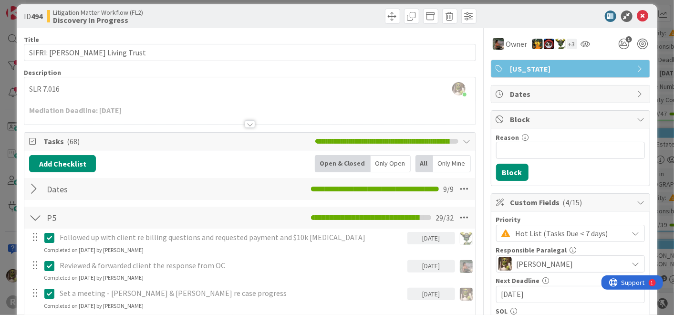
scroll to position [0, 0]
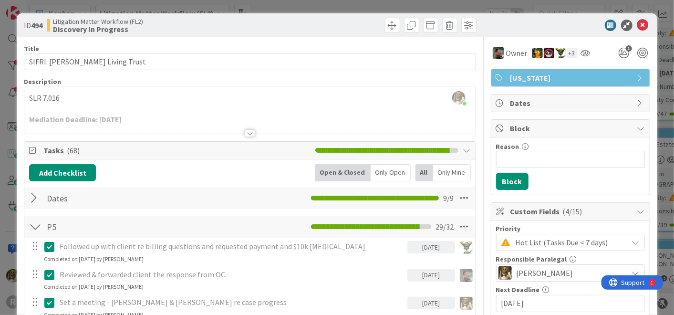
click at [37, 222] on div at bounding box center [35, 226] width 12 height 17
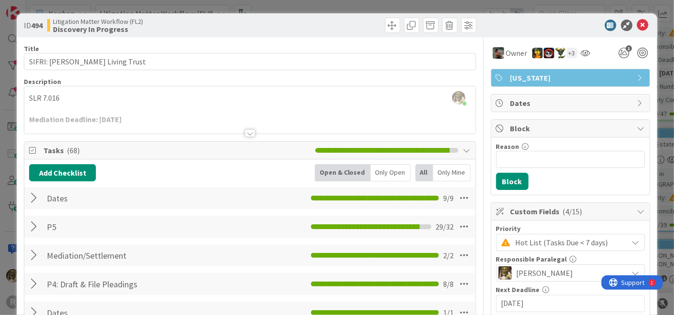
click at [34, 196] on div at bounding box center [35, 197] width 12 height 17
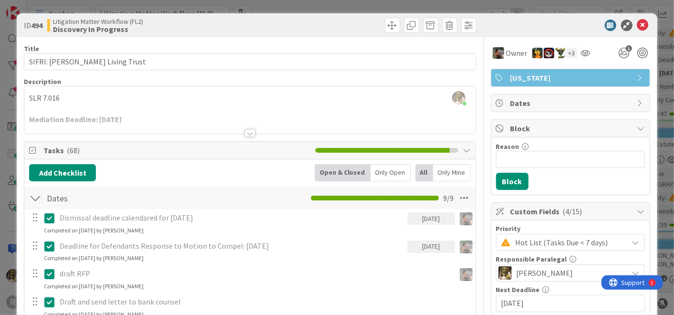
click at [31, 198] on div at bounding box center [35, 197] width 12 height 17
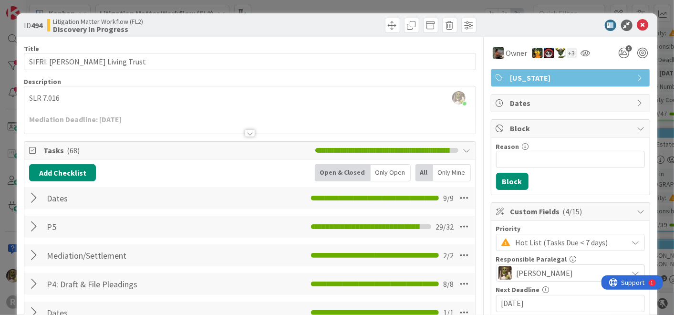
click at [386, 168] on div "Only Open" at bounding box center [391, 172] width 40 height 17
drag, startPoint x: 386, startPoint y: 168, endPoint x: 399, endPoint y: 178, distance: 16.4
click at [399, 178] on div "Only Open" at bounding box center [390, 172] width 42 height 17
click at [390, 172] on div "Only Open" at bounding box center [390, 172] width 42 height 17
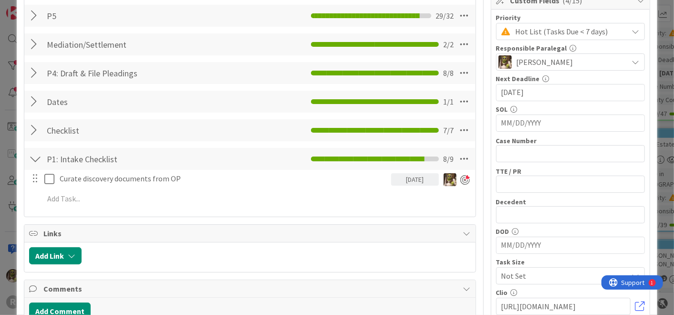
scroll to position [211, 0]
click at [29, 39] on div at bounding box center [35, 44] width 12 height 17
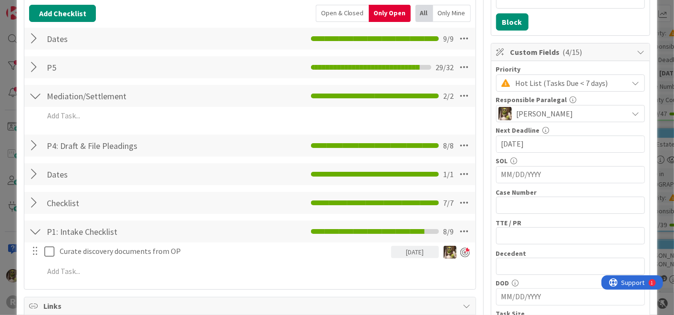
scroll to position [159, 0]
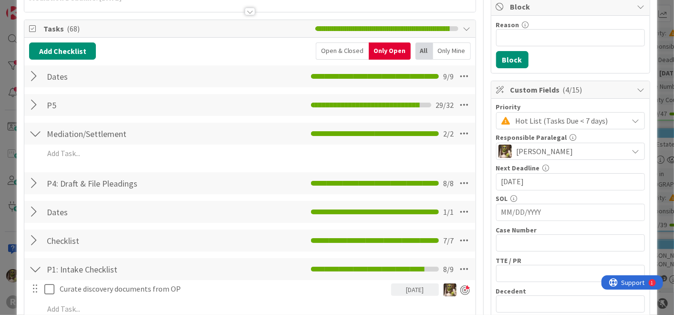
click at [37, 92] on div "Add Checklist Open & Closed Only Open All Only Mine Dates Checklist Name 5 / 64…" at bounding box center [249, 182] width 441 height 280
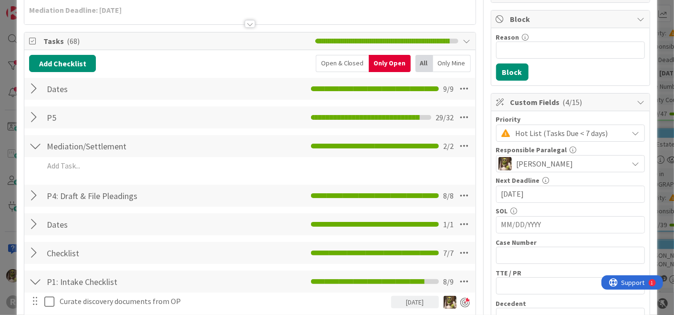
click at [27, 113] on div "P5 Checklist Name 2 / 64 P5 29 / 32" at bounding box center [249, 117] width 451 height 22
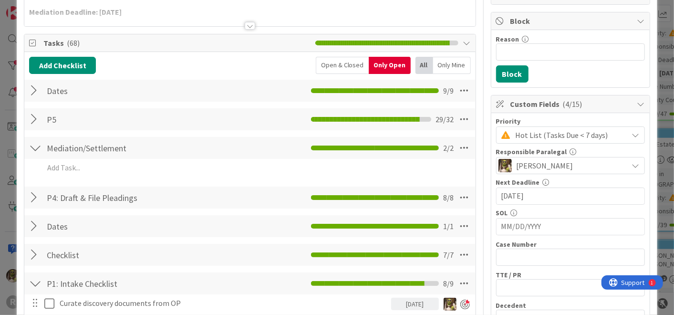
click at [33, 115] on div at bounding box center [35, 119] width 12 height 17
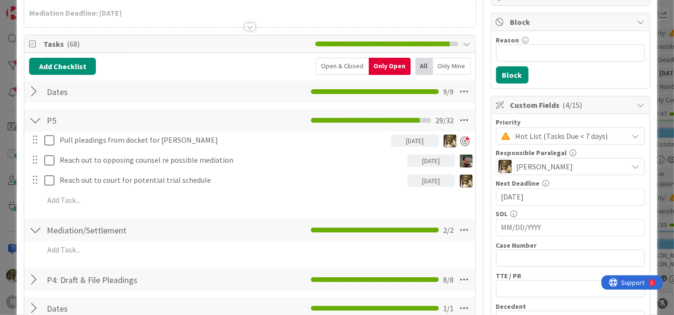
scroll to position [106, 0]
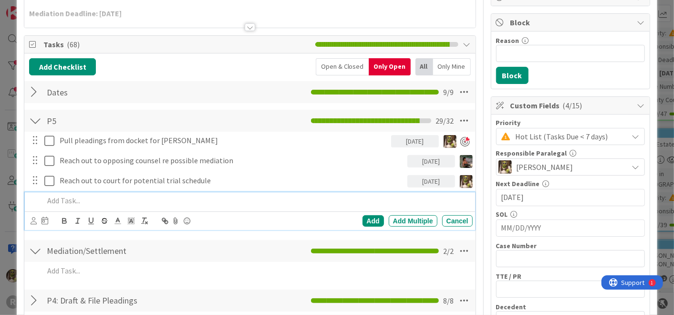
click at [123, 196] on p at bounding box center [256, 200] width 425 height 11
click at [35, 218] on div at bounding box center [40, 220] width 18 height 11
click at [32, 219] on icon at bounding box center [34, 220] width 6 height 7
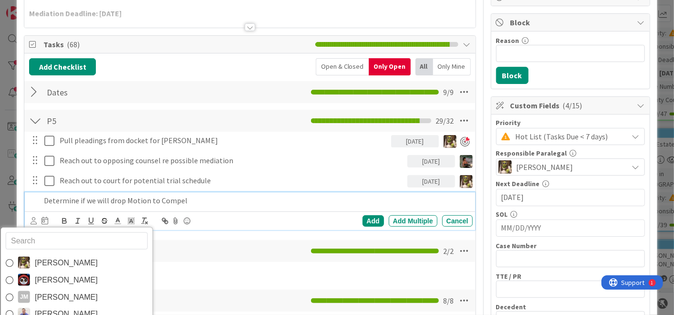
click at [59, 256] on span "[PERSON_NAME]" at bounding box center [66, 262] width 63 height 14
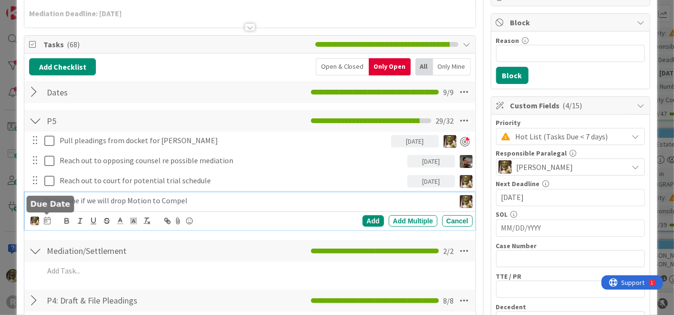
click at [48, 217] on icon at bounding box center [47, 221] width 7 height 8
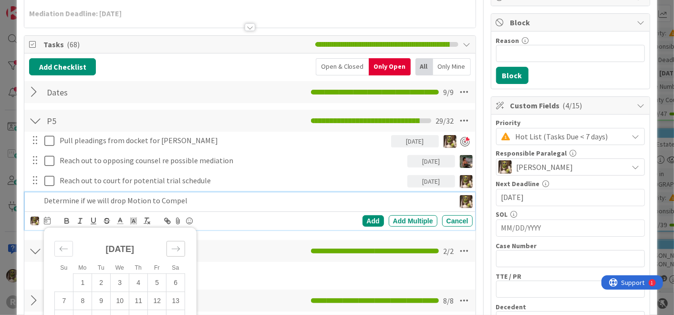
click at [182, 248] on div "Move forward to switch to the next month." at bounding box center [176, 249] width 19 height 16
drag, startPoint x: 120, startPoint y: 279, endPoint x: 101, endPoint y: 295, distance: 24.7
click at [104, 293] on tbody "1 2 3 4 5 6 7 8 9 10 11 12 13 14 15 16 17 18 19 20 21 22 23 24 25 26 27 28 29 3…" at bounding box center [120, 318] width 130 height 91
click at [98, 298] on td "7" at bounding box center [101, 301] width 19 height 18
type input "[DATE]"
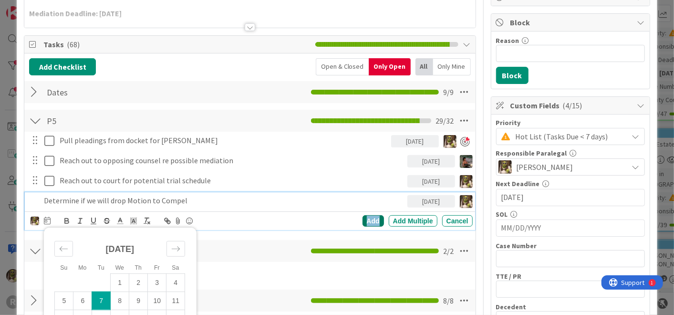
click at [366, 220] on div "Add" at bounding box center [373, 220] width 21 height 11
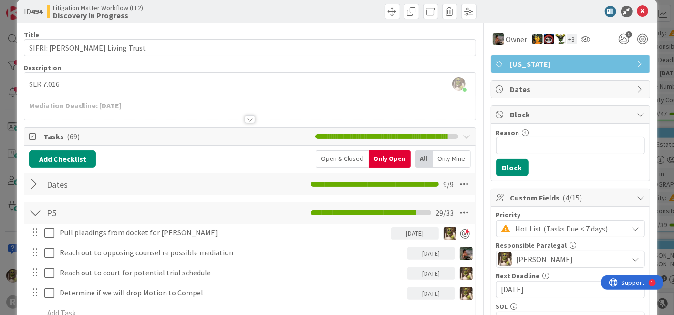
scroll to position [0, 0]
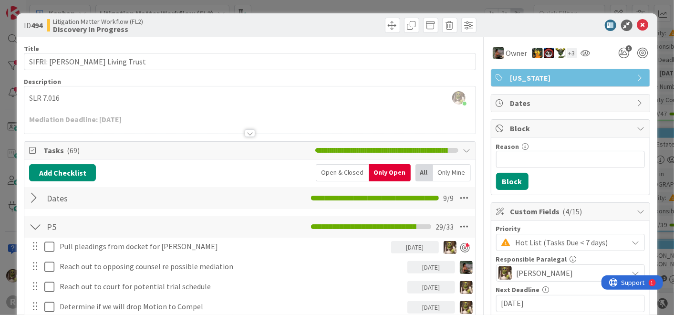
click at [627, 25] on div at bounding box center [565, 25] width 169 height 11
click at [637, 26] on icon at bounding box center [642, 25] width 11 height 11
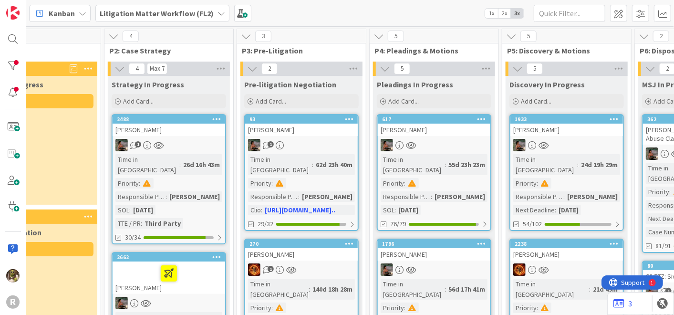
scroll to position [0, 183]
click at [446, 135] on div "[PERSON_NAME]" at bounding box center [434, 130] width 113 height 12
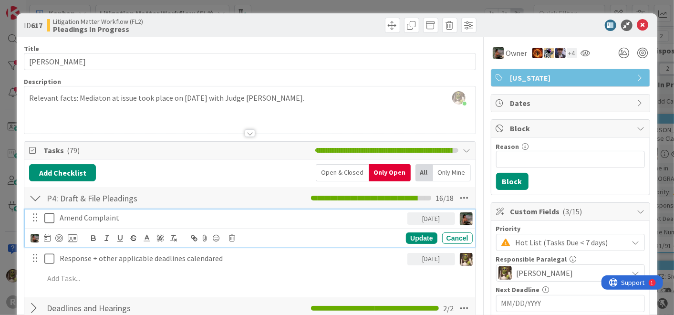
click at [137, 222] on div "Amend Complaint" at bounding box center [232, 217] width 352 height 17
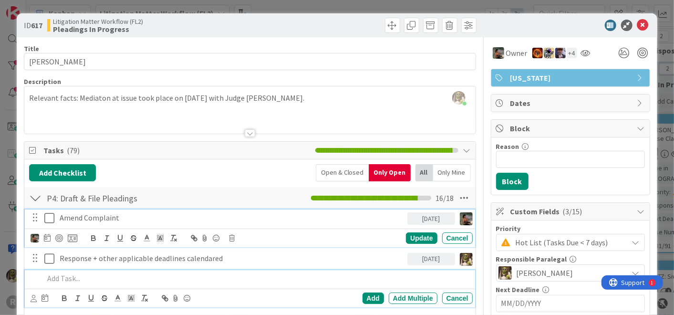
click at [104, 279] on p at bounding box center [256, 278] width 425 height 11
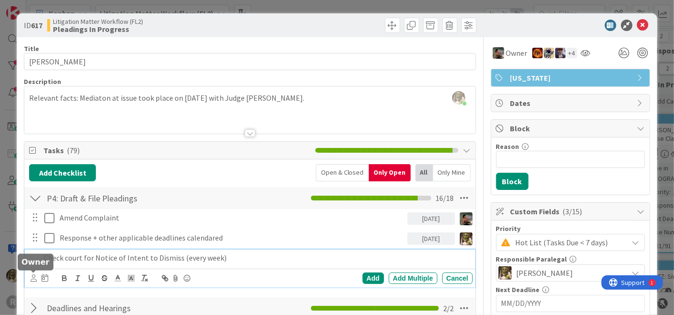
click at [32, 278] on icon at bounding box center [34, 277] width 6 height 7
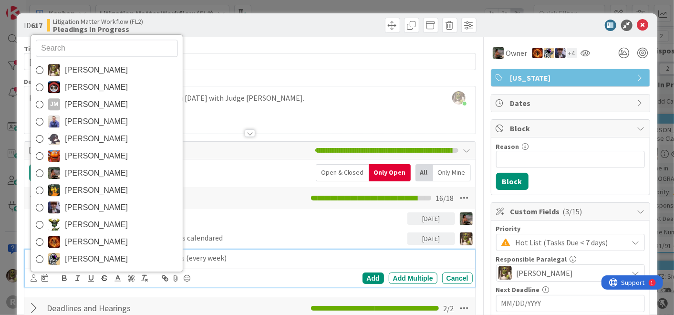
drag, startPoint x: 84, startPoint y: 69, endPoint x: 90, endPoint y: 82, distance: 14.7
click at [84, 69] on span "[PERSON_NAME]" at bounding box center [96, 70] width 63 height 14
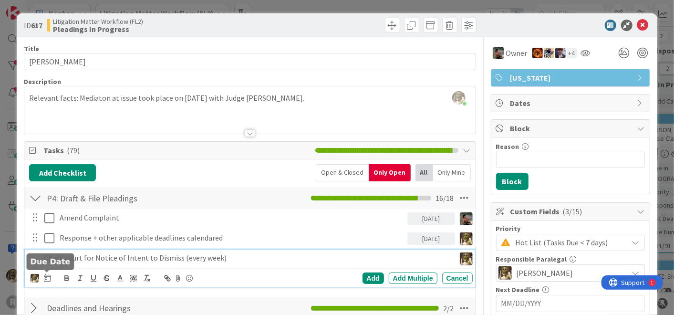
click at [44, 277] on icon at bounding box center [47, 278] width 7 height 8
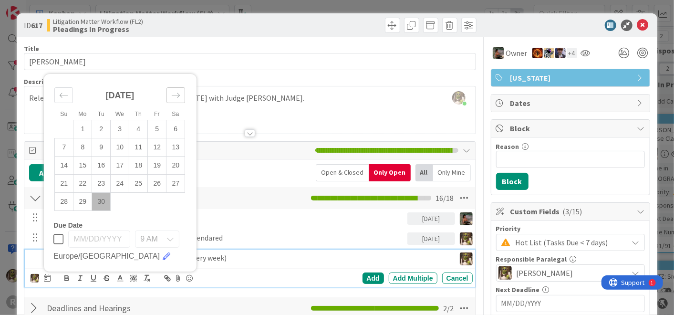
click at [181, 93] on div "Move forward to switch to the next month." at bounding box center [176, 95] width 19 height 16
click at [158, 131] on td "3" at bounding box center [157, 129] width 19 height 18
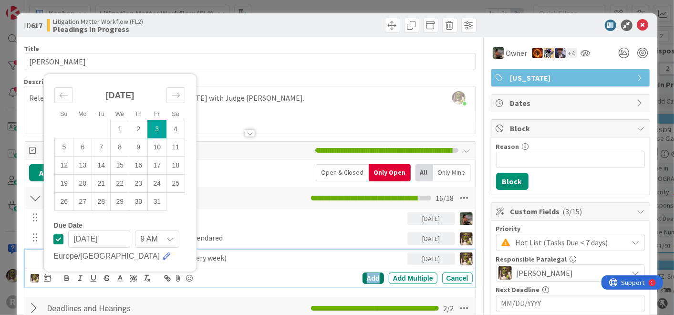
click at [368, 278] on div "Add" at bounding box center [373, 277] width 21 height 11
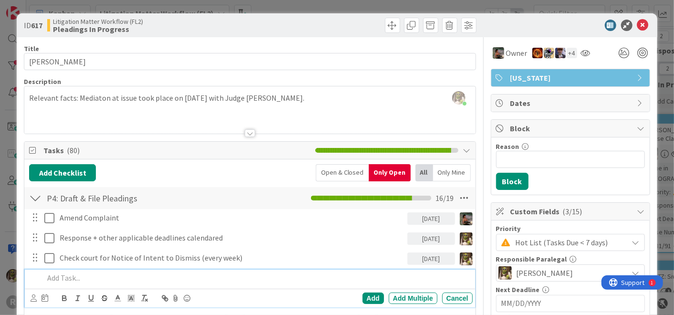
click at [91, 275] on p at bounding box center [256, 277] width 425 height 11
click at [37, 296] on div "[PERSON_NAME] [PERSON_NAME] [PERSON_NAME] [PERSON_NAME] [PERSON_NAME] [PERSON_N…" at bounding box center [40, 297] width 18 height 11
click at [34, 296] on icon at bounding box center [34, 297] width 6 height 7
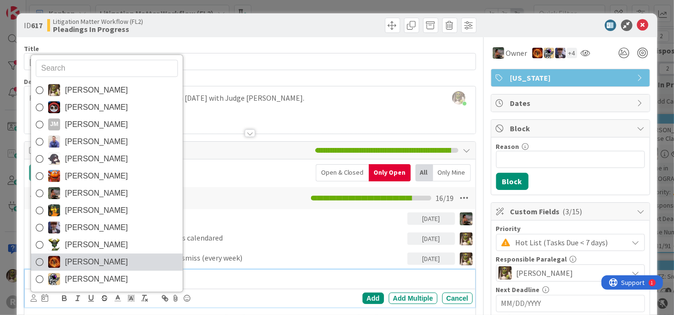
click at [60, 256] on link "[PERSON_NAME]" at bounding box center [107, 261] width 152 height 17
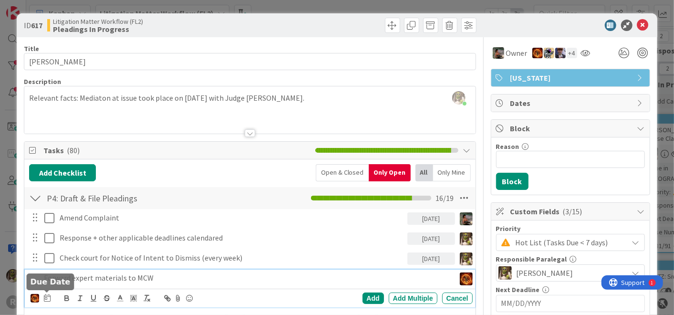
click at [46, 297] on icon at bounding box center [47, 298] width 7 height 8
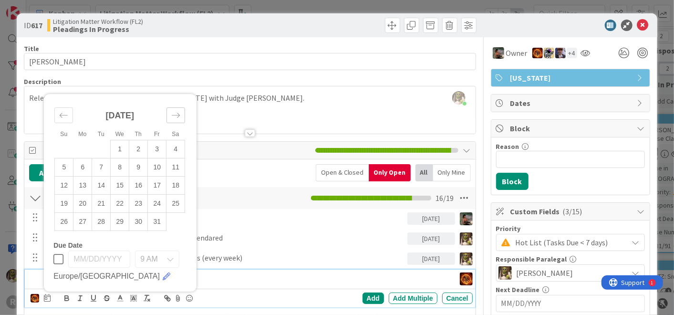
click at [175, 113] on icon "Move forward to switch to the next month." at bounding box center [175, 115] width 9 height 9
click at [85, 166] on td "10" at bounding box center [82, 167] width 19 height 18
type input "[DATE]"
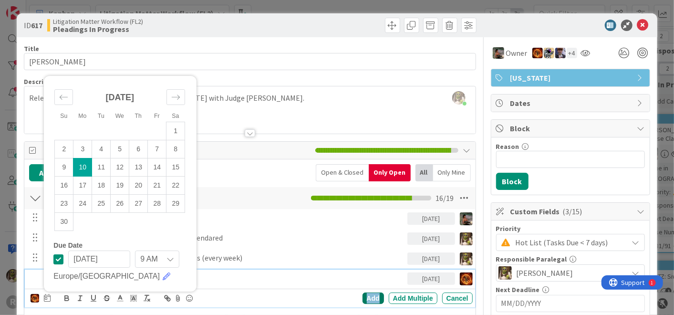
click at [365, 298] on div "Add" at bounding box center [373, 297] width 21 height 11
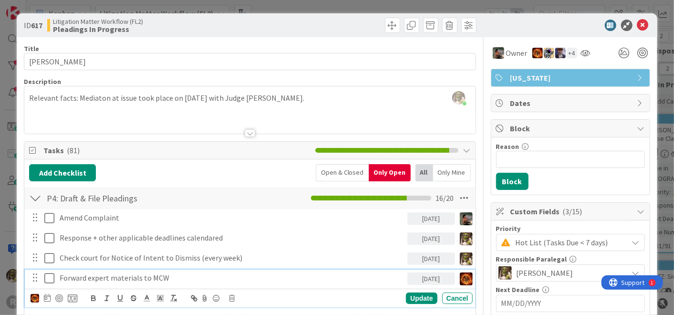
click at [201, 276] on p "Forward expert materials to MCW" at bounding box center [232, 277] width 344 height 11
click at [47, 296] on icon at bounding box center [47, 298] width 7 height 8
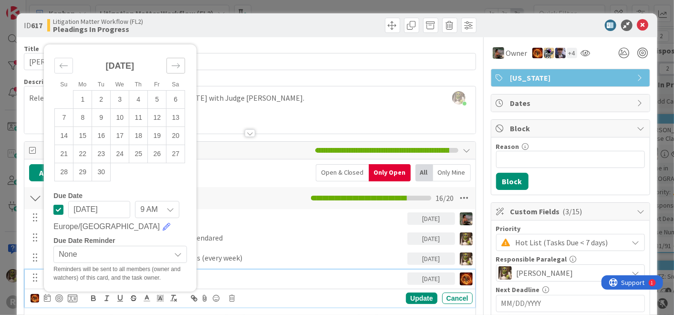
click at [177, 62] on icon "Move forward to switch to the next month." at bounding box center [175, 65] width 9 height 9
click at [157, 115] on td "10" at bounding box center [157, 117] width 19 height 18
type input "[DATE]"
click at [158, 110] on td "10" at bounding box center [157, 117] width 19 height 18
click at [158, 115] on td "10" at bounding box center [157, 117] width 19 height 18
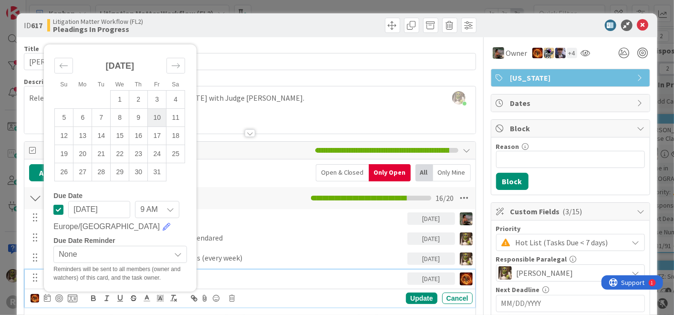
click at [158, 115] on td "10" at bounding box center [157, 117] width 19 height 18
click at [418, 298] on div "Update" at bounding box center [421, 297] width 31 height 11
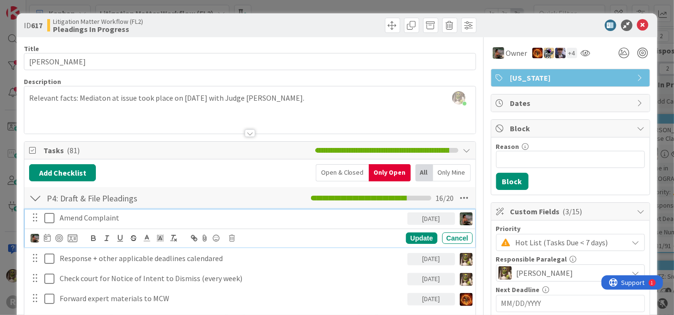
click at [124, 223] on div "Amend Complaint" at bounding box center [232, 217] width 352 height 17
click at [425, 218] on div "[DATE]" at bounding box center [431, 218] width 48 height 12
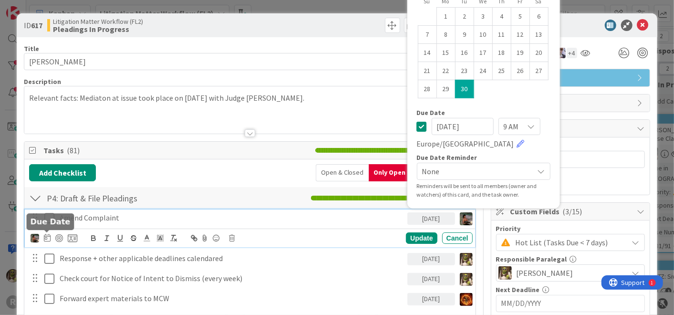
click at [48, 239] on icon at bounding box center [47, 238] width 7 height 8
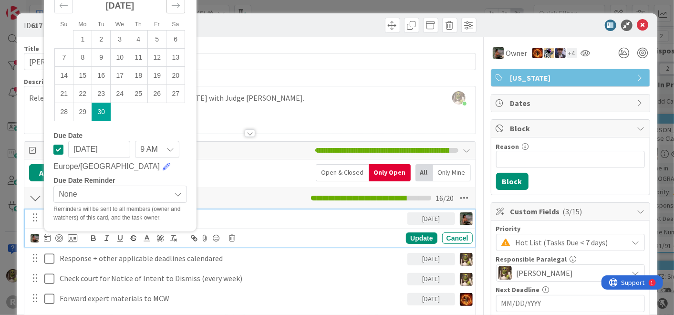
click at [178, 8] on icon "Move forward to switch to the next month." at bounding box center [175, 5] width 9 height 9
click at [162, 56] on td "10" at bounding box center [157, 57] width 19 height 18
type input "[DATE]"
click at [422, 237] on div "Update" at bounding box center [421, 237] width 31 height 11
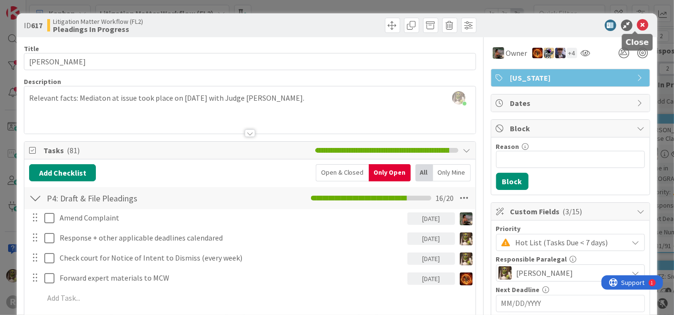
click at [637, 24] on icon at bounding box center [642, 25] width 11 height 11
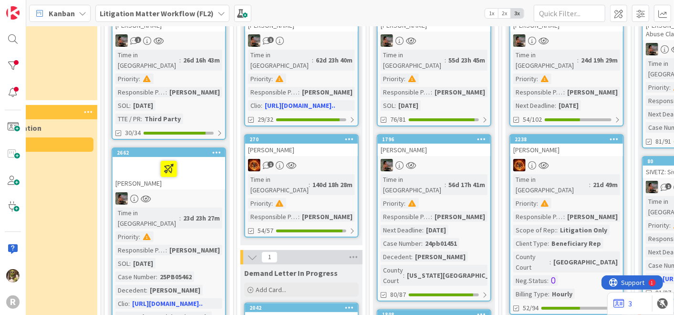
scroll to position [105, 183]
click at [462, 158] on div at bounding box center [434, 164] width 113 height 12
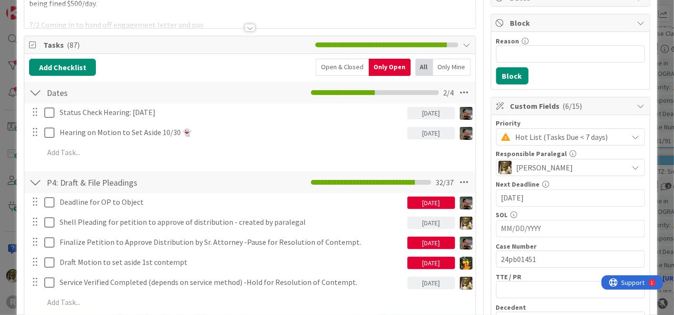
scroll to position [106, 0]
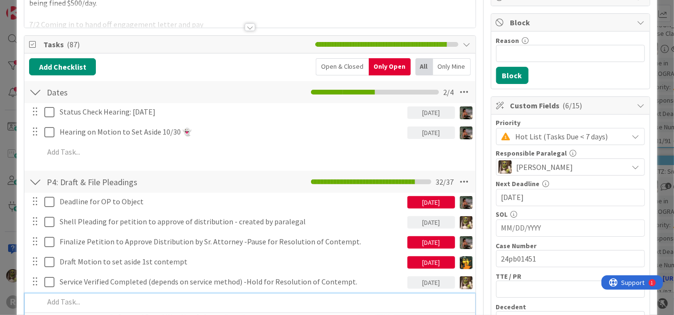
drag, startPoint x: 92, startPoint y: 297, endPoint x: 91, endPoint y: 292, distance: 5.3
click at [92, 293] on div at bounding box center [256, 301] width 432 height 17
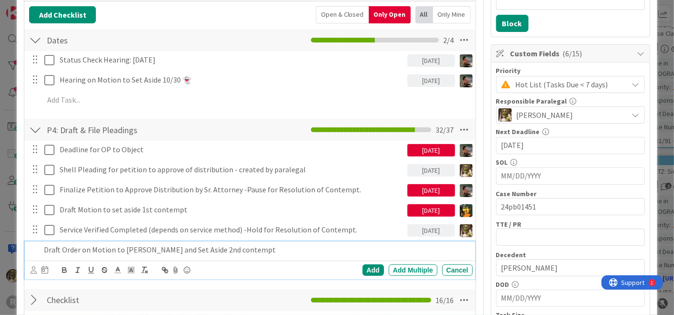
scroll to position [158, 0]
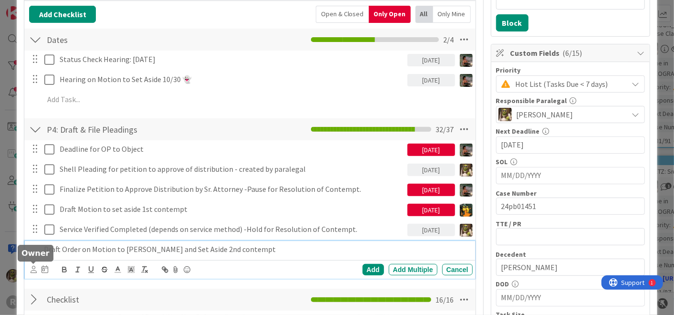
click at [31, 269] on icon at bounding box center [34, 269] width 6 height 7
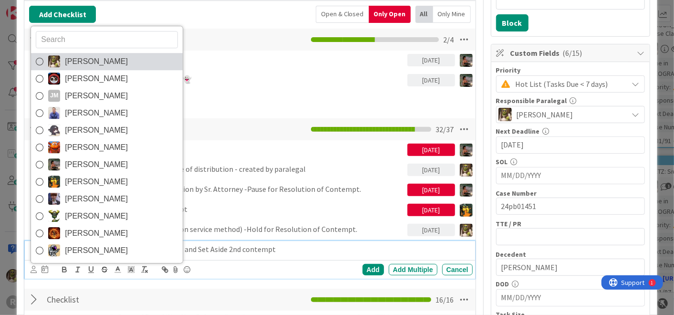
click at [50, 57] on img at bounding box center [54, 62] width 12 height 12
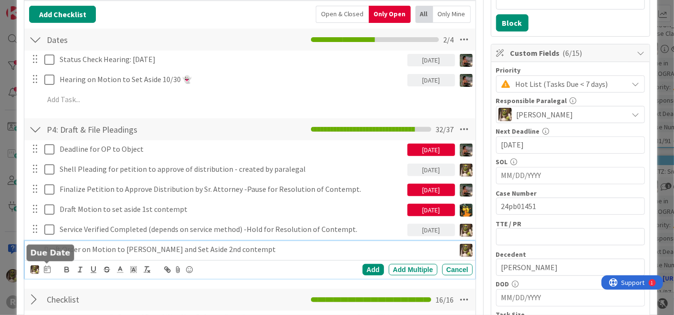
click at [44, 268] on icon at bounding box center [47, 269] width 7 height 8
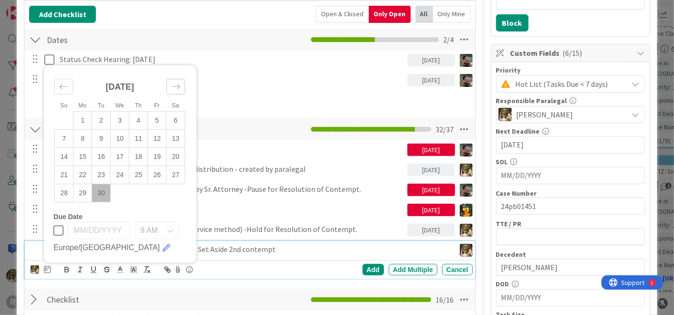
click at [179, 88] on icon "Move forward to switch to the next month." at bounding box center [175, 86] width 9 height 9
click at [153, 119] on td "3" at bounding box center [157, 120] width 19 height 18
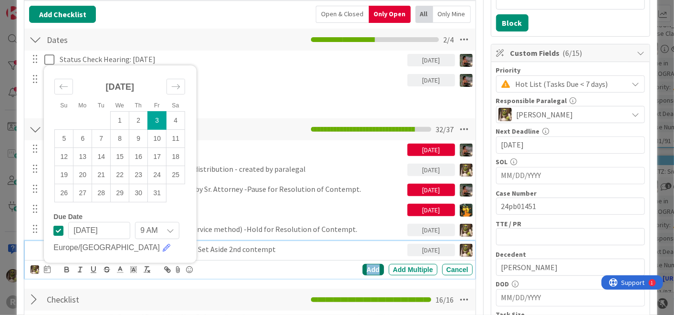
click at [363, 269] on div "Add" at bounding box center [373, 269] width 21 height 11
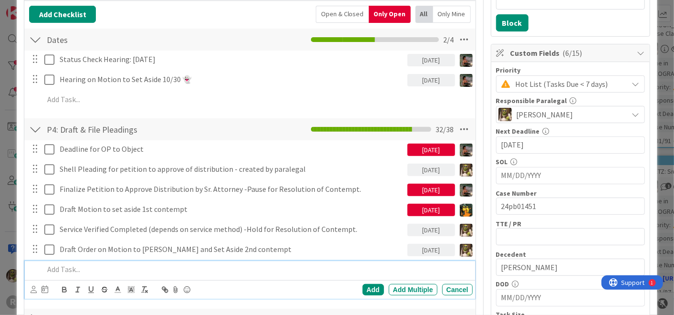
click at [96, 268] on p at bounding box center [256, 269] width 425 height 11
click at [37, 290] on div "[PERSON_NAME] [PERSON_NAME] [PERSON_NAME] [PERSON_NAME] [PERSON_NAME] [PERSON_N…" at bounding box center [40, 289] width 18 height 11
click at [36, 288] on icon at bounding box center [34, 289] width 6 height 7
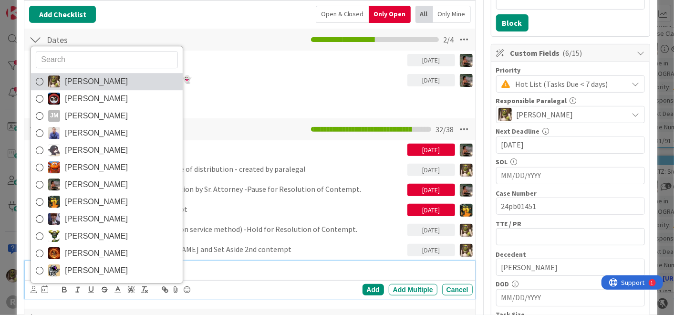
click at [67, 82] on span "[PERSON_NAME]" at bounding box center [96, 81] width 63 height 14
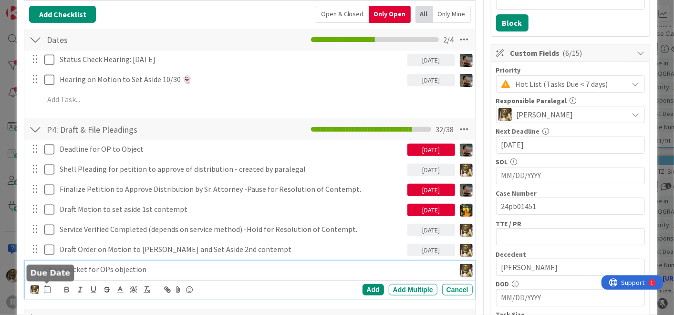
click at [46, 288] on icon at bounding box center [47, 289] width 7 height 8
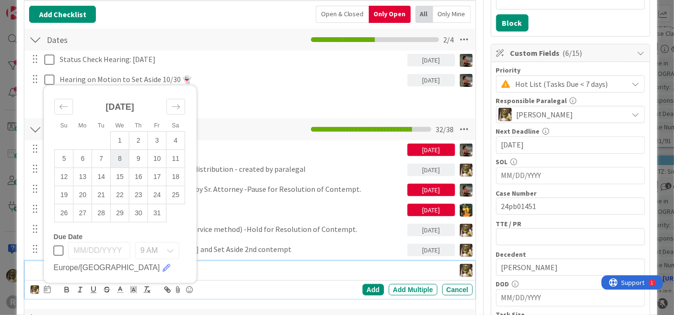
drag, startPoint x: 66, startPoint y: 104, endPoint x: 149, endPoint y: 150, distance: 95.3
click at [66, 104] on icon "Move backward to switch to the previous month." at bounding box center [63, 106] width 9 height 9
click at [104, 214] on td "30" at bounding box center [101, 213] width 19 height 18
type input "[DATE]"
click at [372, 288] on div "Add" at bounding box center [373, 289] width 21 height 11
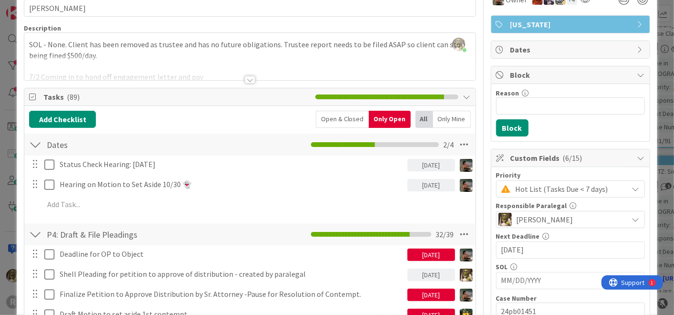
scroll to position [53, 0]
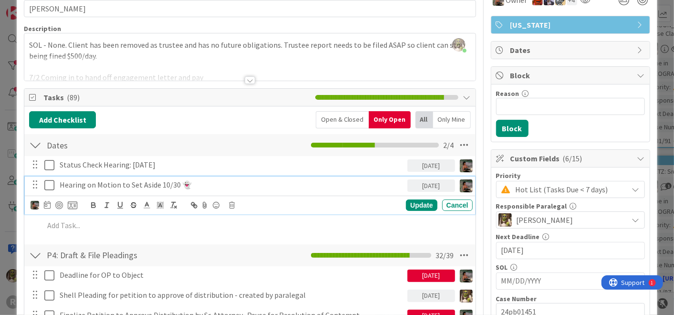
click at [122, 187] on p "Hearing on Motion to Set Aside 10/30 👻" at bounding box center [232, 184] width 344 height 11
click at [193, 184] on p "Hearing on Motion to Set Aside 10/30 👻" at bounding box center [232, 184] width 344 height 11
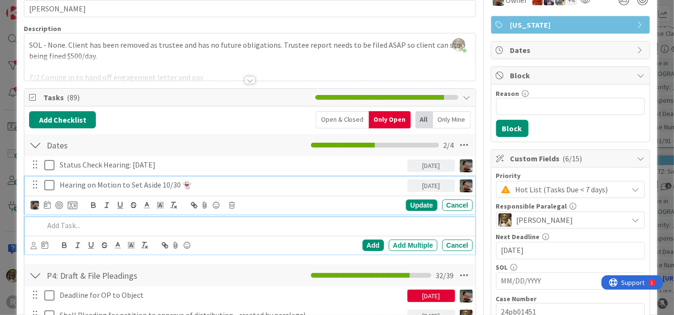
click at [158, 230] on div at bounding box center [256, 225] width 432 height 17
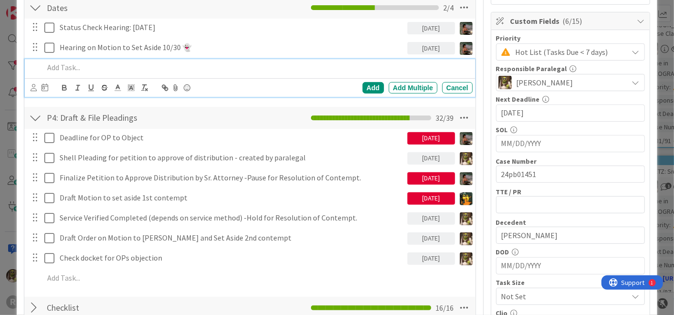
scroll to position [191, 0]
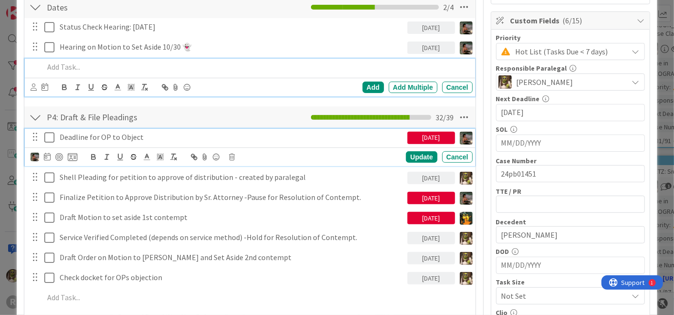
click at [49, 138] on icon at bounding box center [49, 137] width 10 height 11
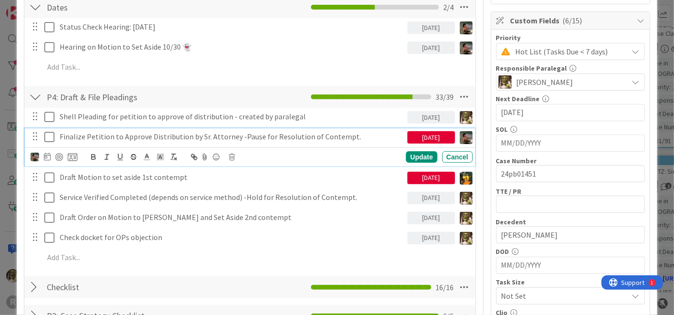
click at [202, 136] on p "Finalize Petition to Approve Distribution by Sr. Attorney -Pause for Resolution…" at bounding box center [232, 136] width 344 height 11
click at [46, 153] on icon at bounding box center [47, 157] width 7 height 8
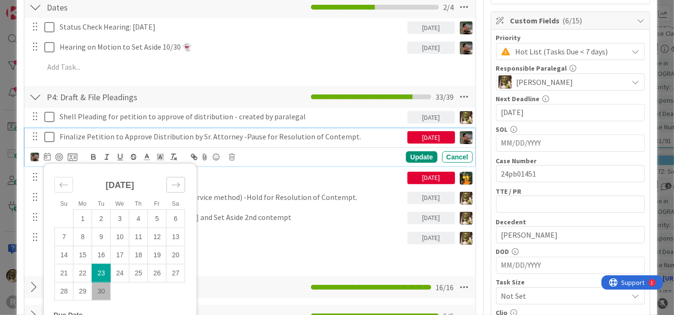
click at [173, 180] on icon "Move forward to switch to the next month." at bounding box center [175, 184] width 9 height 9
click at [120, 235] on td "8" at bounding box center [120, 237] width 19 height 18
type input "[DATE]"
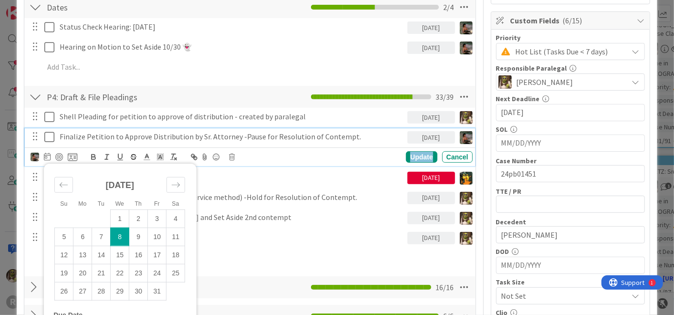
click at [409, 154] on div "Update" at bounding box center [421, 156] width 31 height 11
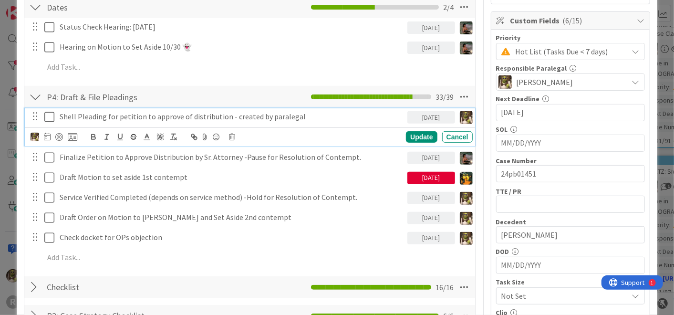
click at [102, 116] on p "Shell Pleading for petition to approve of distribution - created by paralegal" at bounding box center [232, 116] width 344 height 11
click at [48, 137] on icon at bounding box center [47, 137] width 7 height 8
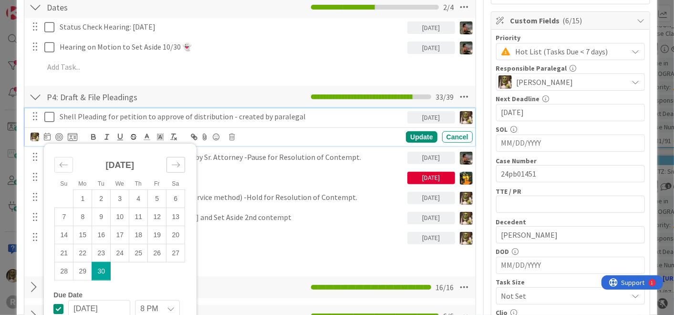
click at [176, 163] on icon "Move forward to switch to the next month." at bounding box center [176, 164] width 8 height 5
click at [160, 197] on td "3" at bounding box center [157, 198] width 19 height 18
type input "[DATE]"
click at [414, 136] on div "Update" at bounding box center [421, 136] width 31 height 11
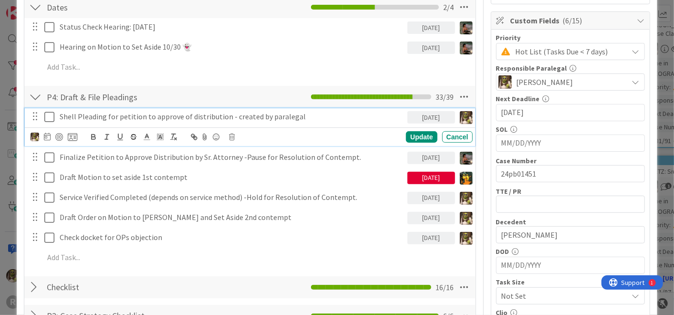
click at [187, 112] on p "Shell Pleading for petition to approve of distribution - created by paralegal" at bounding box center [232, 116] width 344 height 11
click at [60, 135] on div at bounding box center [59, 137] width 8 height 8
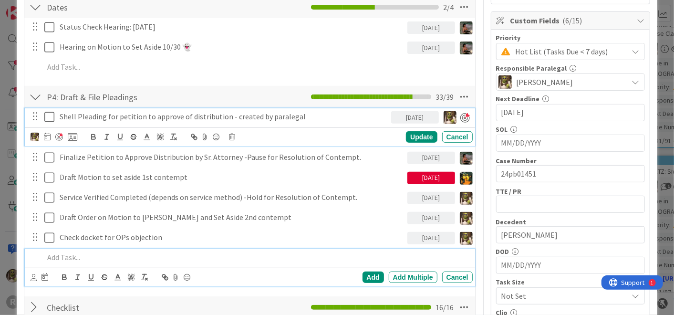
click at [210, 253] on p at bounding box center [256, 257] width 425 height 11
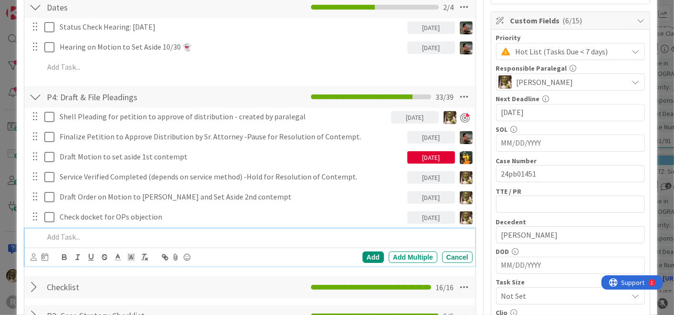
scroll to position [170, 0]
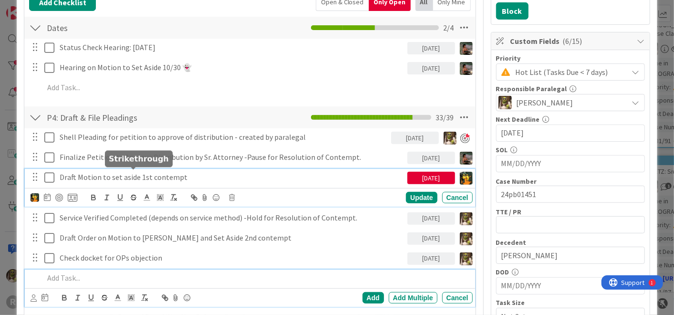
click at [137, 173] on div "Draft Motion to set aside 1st contempt [DATE] Update Cancel" at bounding box center [250, 188] width 450 height 38
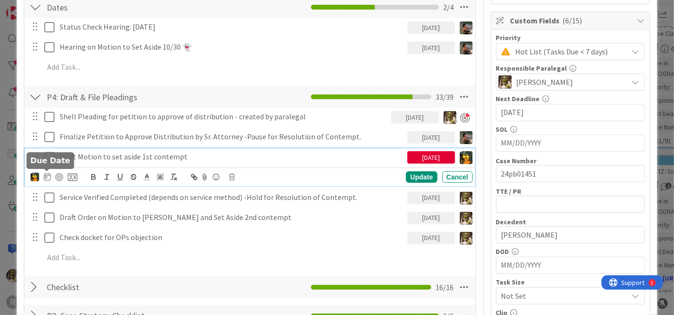
click at [45, 174] on icon at bounding box center [47, 177] width 7 height 8
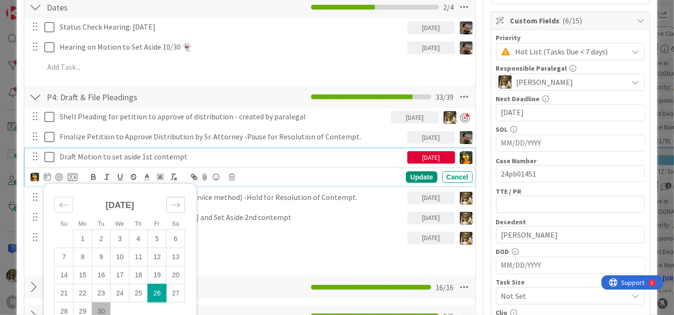
click at [177, 203] on icon "Move forward to switch to the next month." at bounding box center [175, 204] width 9 height 9
click at [119, 254] on td "8" at bounding box center [120, 257] width 19 height 18
type input "[DATE]"
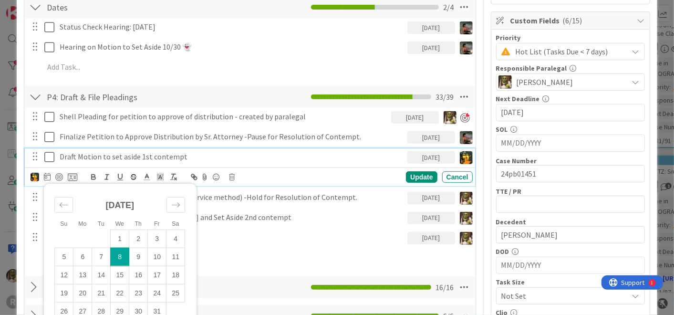
click at [407, 170] on div "Su Mo Tu We Th Fr Sa [DATE] 1 2 3 4 5 6 7 8 9 10 11 12 13 14 15 16 17 18 19 20 …" at bounding box center [252, 176] width 442 height 13
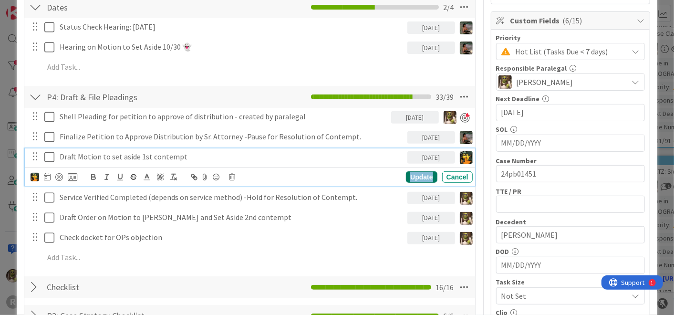
click at [410, 174] on div "Update" at bounding box center [421, 176] width 31 height 11
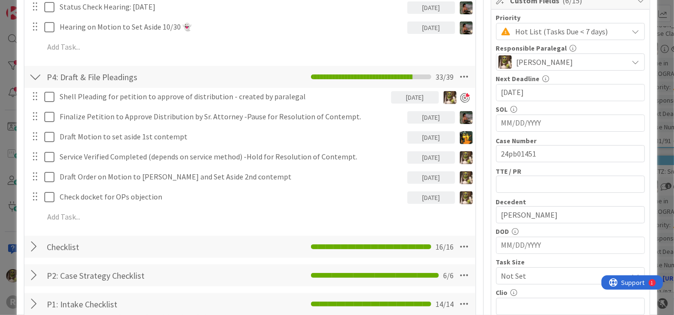
scroll to position [211, 0]
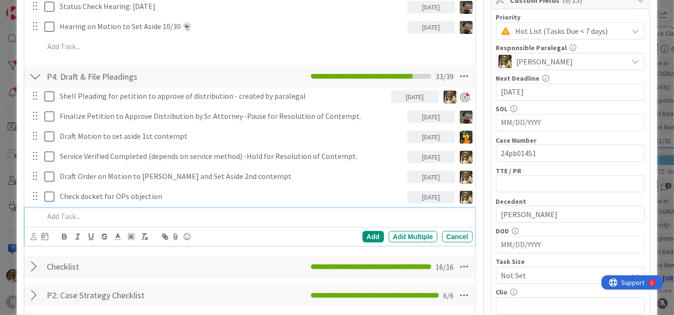
click at [144, 208] on div at bounding box center [256, 216] width 432 height 17
drag, startPoint x: 171, startPoint y: 214, endPoint x: -1, endPoint y: 222, distance: 172.4
click at [0, 222] on html "R Kanban Litigation Matter Workflow (FL2) 1x 2x 3x 0 New Card Creation Add Card…" at bounding box center [337, 157] width 674 height 315
click at [153, 215] on p "Gather appellant filings" at bounding box center [256, 216] width 425 height 11
click at [35, 234] on icon at bounding box center [34, 236] width 6 height 7
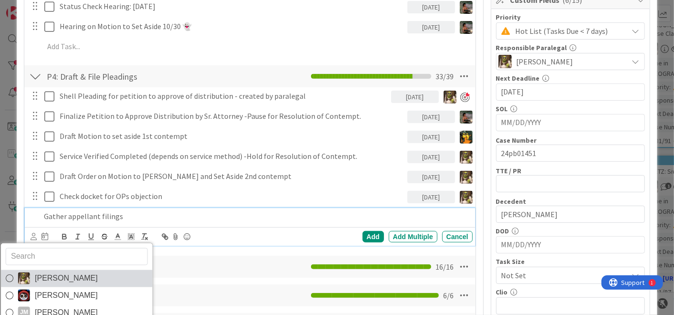
click at [40, 275] on span "[PERSON_NAME]" at bounding box center [66, 278] width 63 height 14
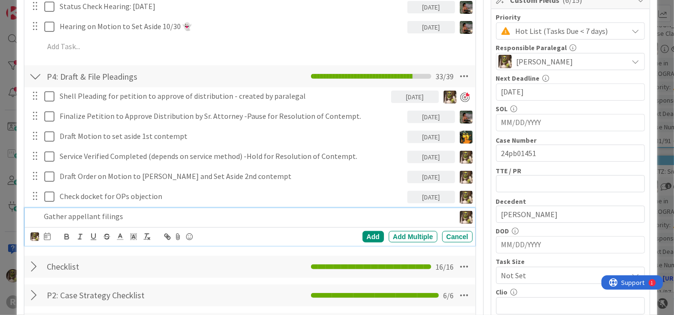
click at [48, 239] on div at bounding box center [47, 236] width 7 height 11
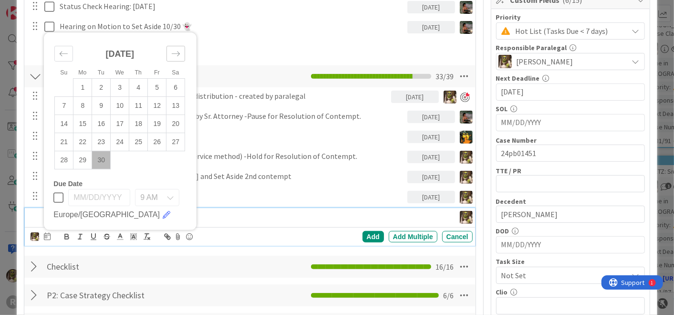
click at [176, 51] on icon "Move forward to switch to the next month." at bounding box center [175, 53] width 9 height 9
click at [159, 82] on td "3" at bounding box center [157, 87] width 19 height 18
type input "[DATE]"
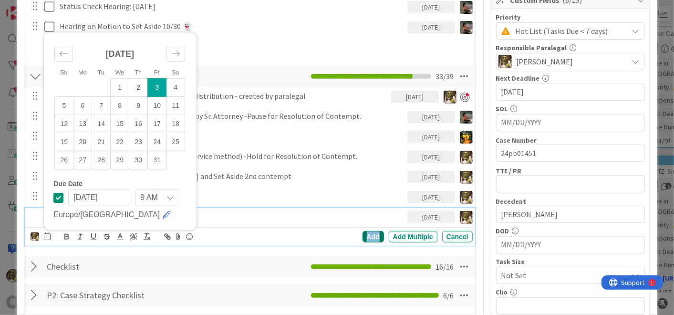
click at [370, 235] on div "Add" at bounding box center [373, 236] width 21 height 11
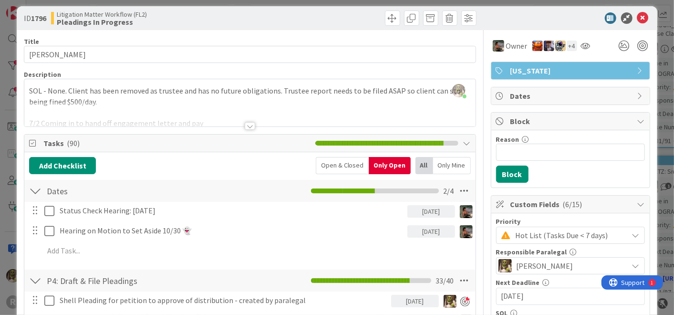
scroll to position [0, 0]
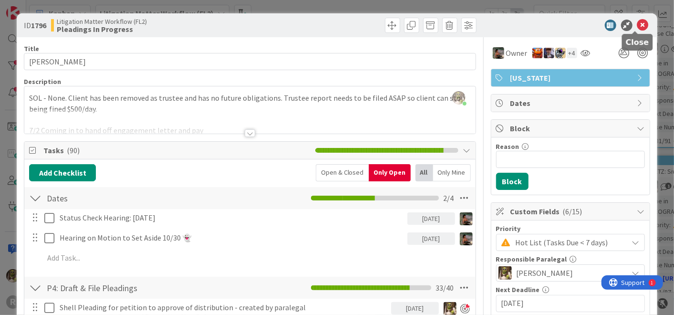
click at [637, 25] on icon at bounding box center [642, 25] width 11 height 11
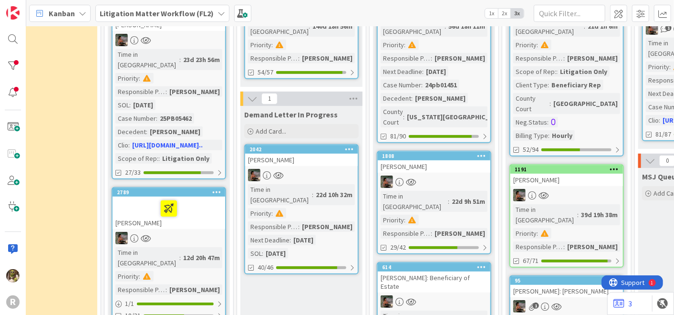
scroll to position [263, 183]
click at [449, 150] on div "1808 [PERSON_NAME] Time in [GEOGRAPHIC_DATA] : 22d 9h 51m Priority : Responsibl…" at bounding box center [434, 202] width 115 height 104
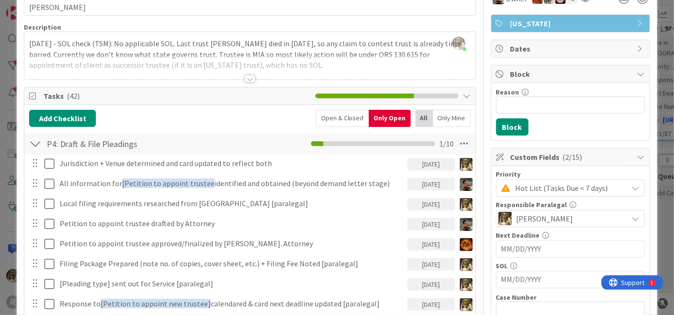
scroll to position [54, 0]
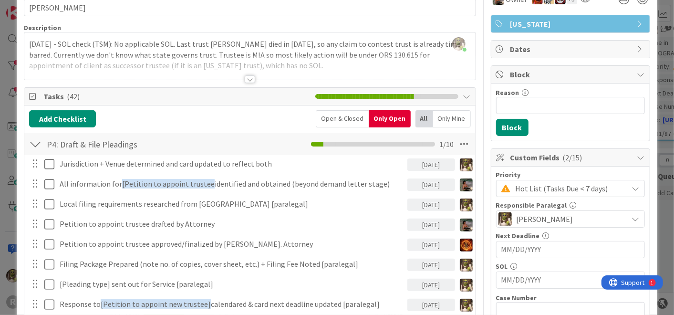
click at [245, 78] on div at bounding box center [250, 79] width 10 height 8
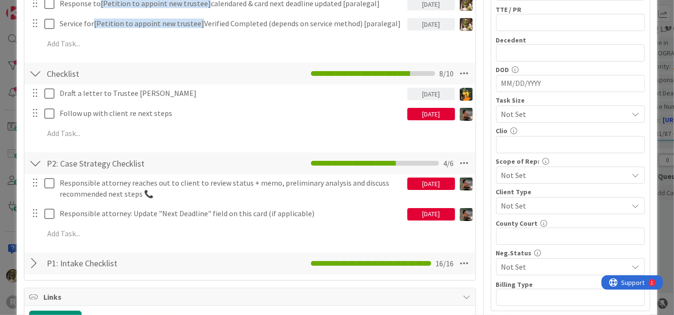
scroll to position [372, 0]
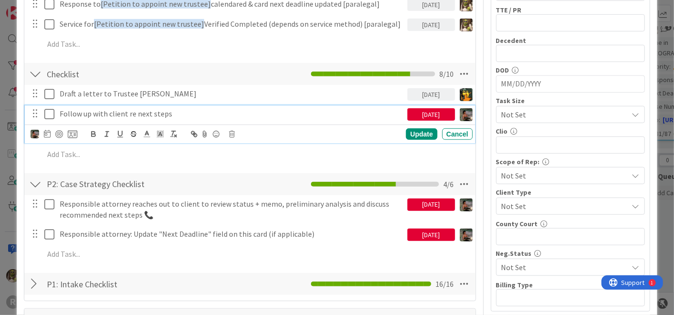
click at [50, 115] on icon at bounding box center [49, 113] width 10 height 11
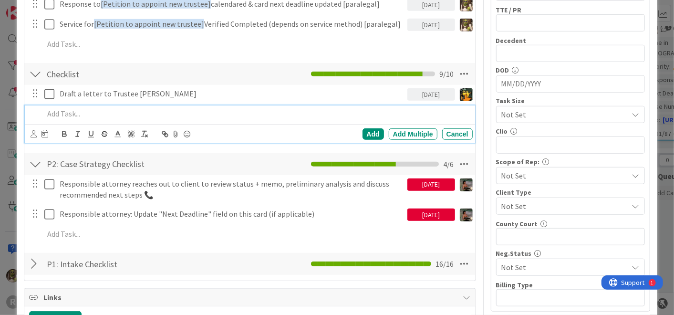
click at [67, 113] on p at bounding box center [256, 113] width 425 height 11
drag, startPoint x: 67, startPoint y: 118, endPoint x: 33, endPoint y: 120, distance: 33.5
click at [33, 120] on div "D" at bounding box center [251, 113] width 444 height 17
click at [449, 132] on div "Cancel" at bounding box center [457, 133] width 31 height 11
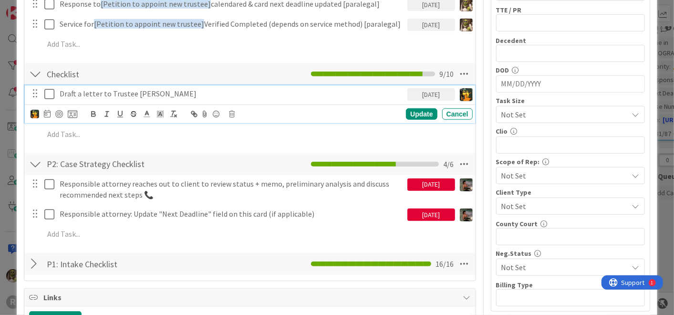
click at [156, 93] on p "Draft a letter to Trustee [PERSON_NAME]" at bounding box center [232, 93] width 344 height 11
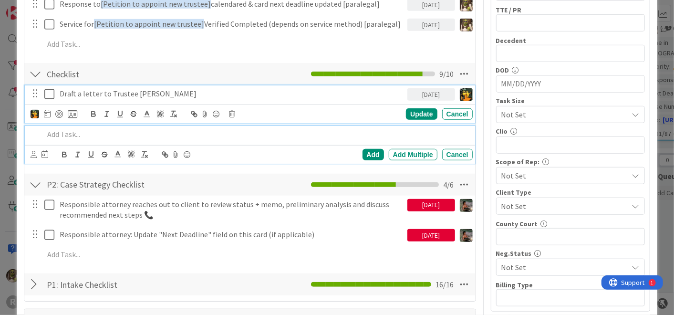
click at [197, 133] on p at bounding box center [256, 134] width 425 height 11
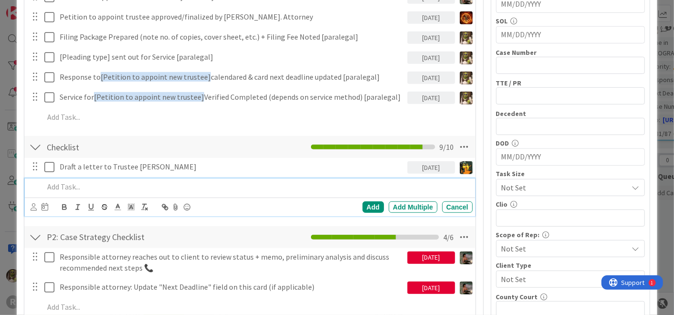
scroll to position [299, 0]
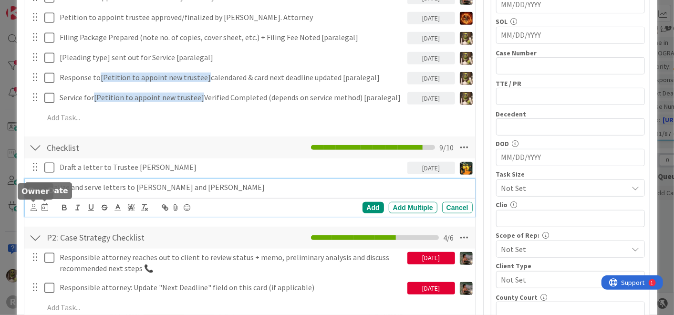
click at [35, 206] on icon at bounding box center [34, 207] width 6 height 7
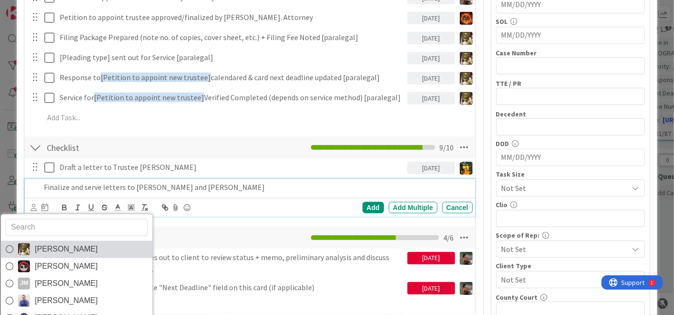
click at [72, 243] on span "[PERSON_NAME]" at bounding box center [66, 249] width 63 height 14
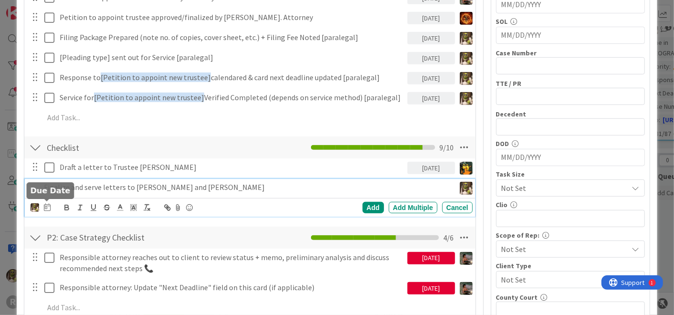
click at [46, 206] on icon at bounding box center [47, 207] width 7 height 8
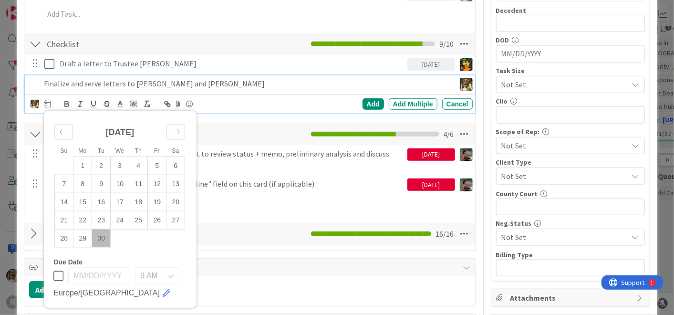
scroll to position [404, 0]
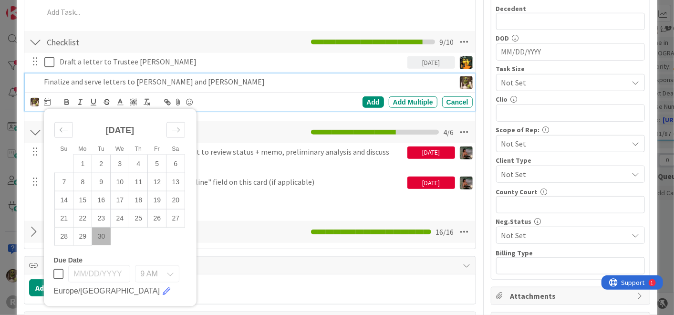
click at [101, 240] on td "30" at bounding box center [101, 236] width 19 height 18
type input "[DATE]"
click at [366, 98] on div "Add" at bounding box center [373, 101] width 21 height 11
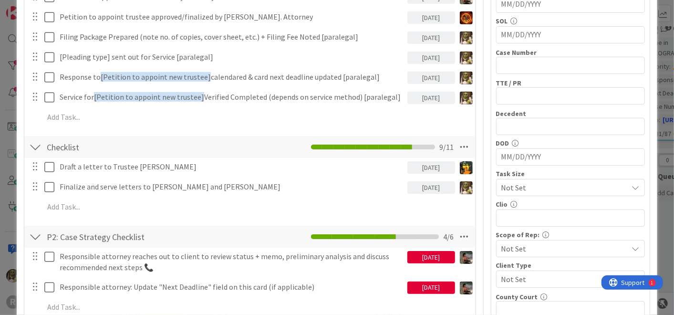
scroll to position [299, 0]
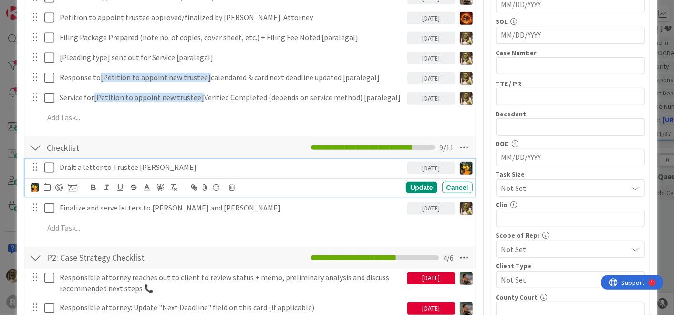
click at [195, 159] on div "Draft a letter to Trustee [PERSON_NAME]" at bounding box center [232, 167] width 352 height 17
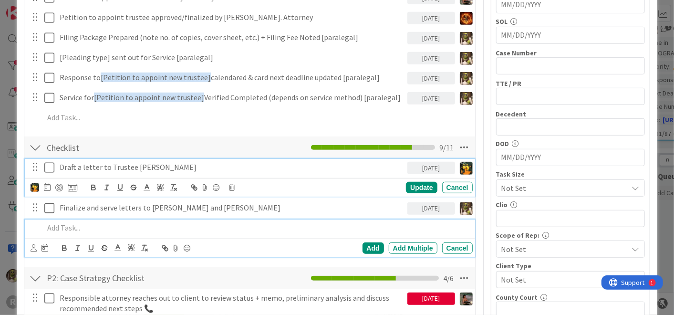
click at [251, 222] on p at bounding box center [256, 227] width 425 height 11
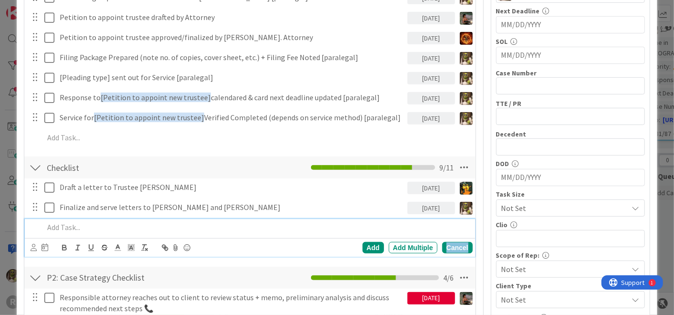
click at [453, 245] on div "Cancel" at bounding box center [457, 247] width 31 height 11
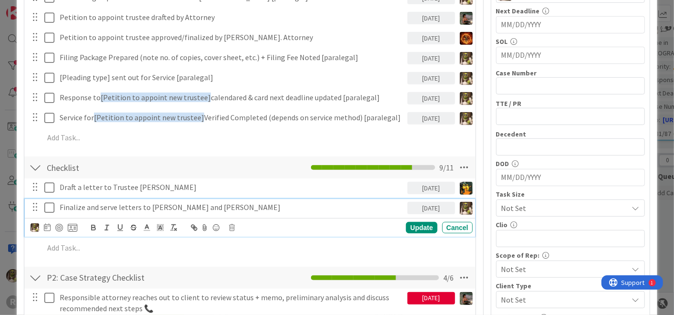
click at [133, 207] on p "Finalize and serve letters to [PERSON_NAME] and [PERSON_NAME]" at bounding box center [232, 207] width 344 height 11
click at [46, 226] on icon at bounding box center [47, 227] width 7 height 8
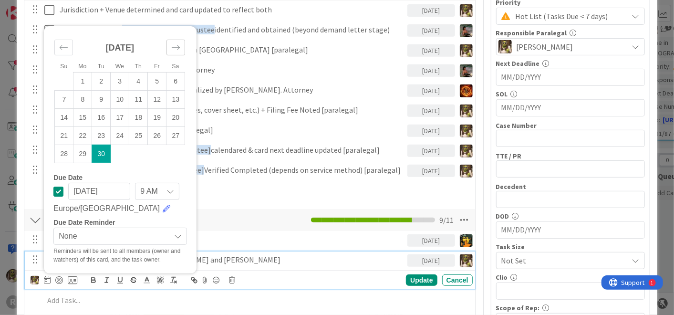
scroll to position [226, 0]
click at [178, 43] on icon "Move forward to switch to the next month." at bounding box center [175, 47] width 9 height 9
click at [160, 84] on td "3" at bounding box center [157, 81] width 19 height 18
type input "[DATE]"
click at [422, 278] on div "Update" at bounding box center [421, 279] width 31 height 11
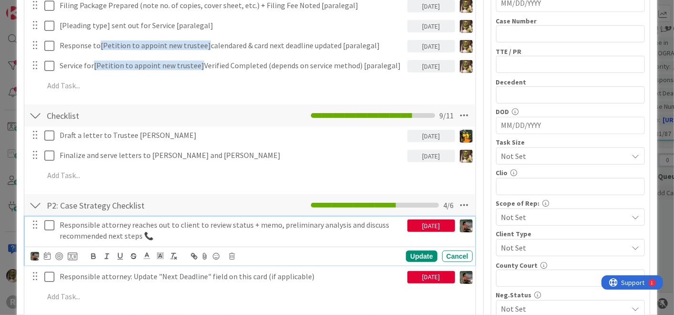
click at [50, 220] on icon at bounding box center [49, 224] width 10 height 11
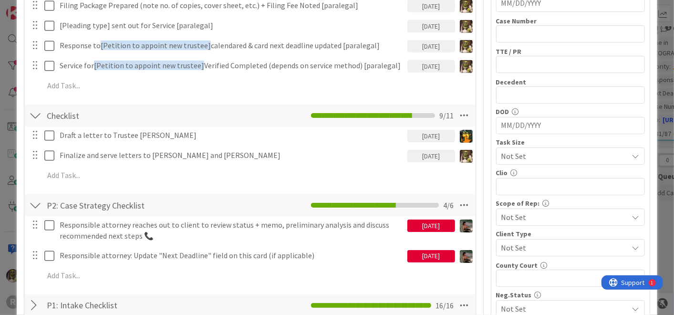
scroll to position [331, 0]
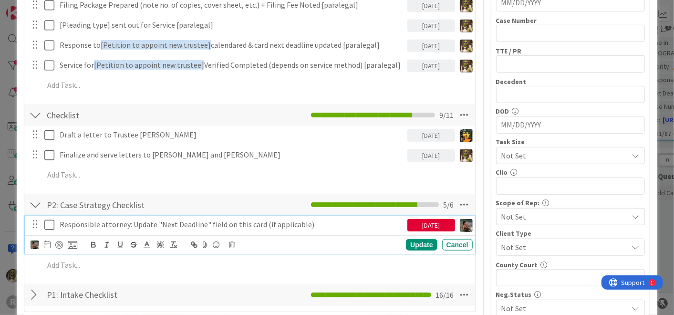
click at [51, 221] on icon at bounding box center [49, 224] width 10 height 11
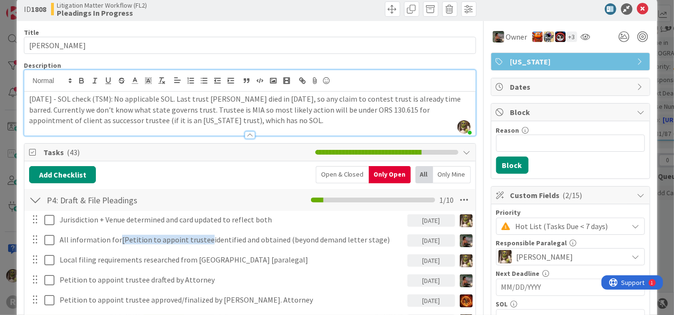
scroll to position [0, 0]
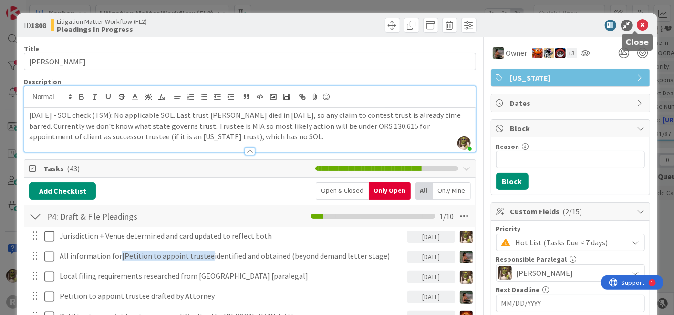
click at [637, 26] on icon at bounding box center [642, 25] width 11 height 11
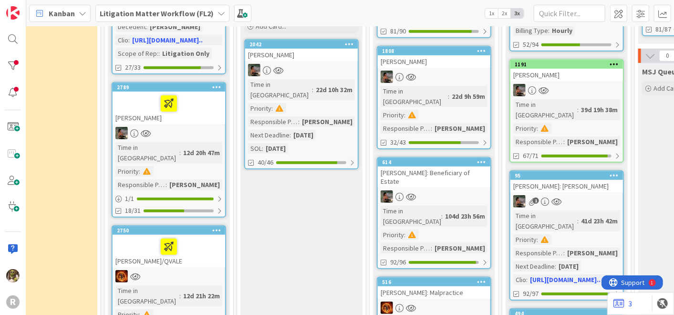
scroll to position [369, 183]
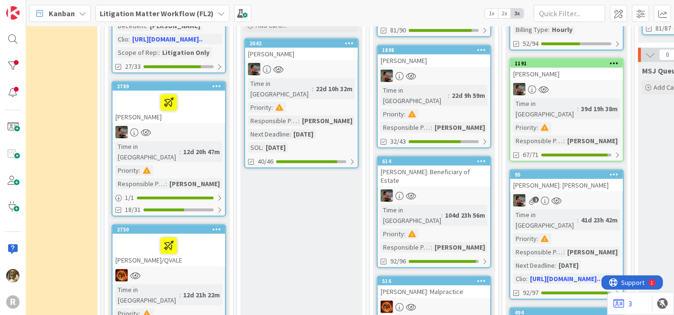
click at [449, 156] on div "614 [PERSON_NAME]: Beneficiary of Estate Time in [GEOGRAPHIC_DATA] : 104d 23h 5…" at bounding box center [434, 212] width 115 height 112
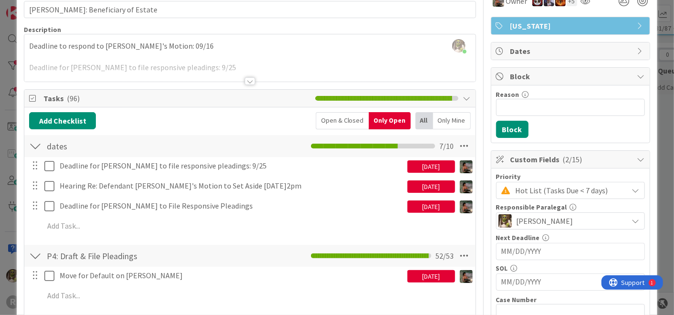
scroll to position [52, 0]
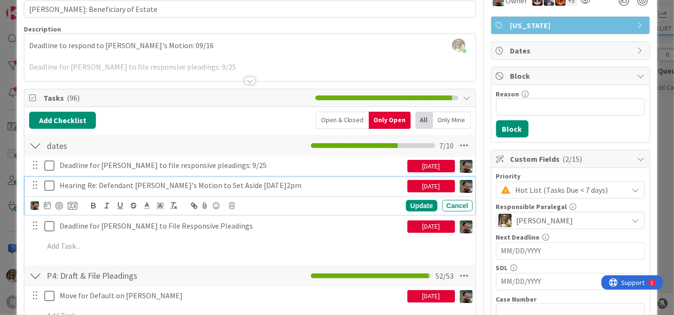
click at [48, 180] on icon at bounding box center [49, 185] width 10 height 11
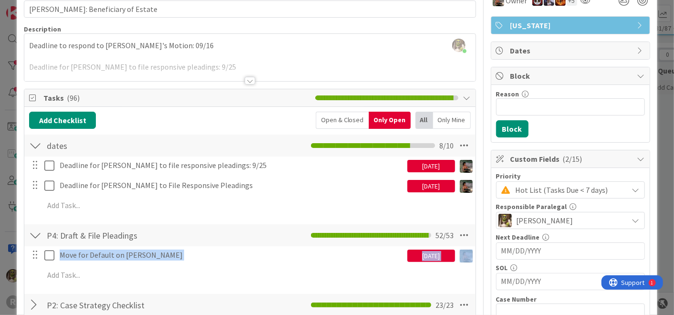
drag, startPoint x: 43, startPoint y: 253, endPoint x: 185, endPoint y: 266, distance: 142.8
click at [185, 266] on div "Move for Default on [PERSON_NAME] [DATE] Update Cancel Add Add Multiple Cancel" at bounding box center [249, 266] width 441 height 41
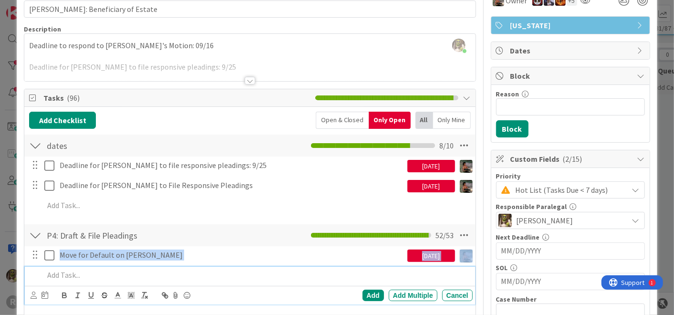
click at [189, 267] on div at bounding box center [256, 275] width 432 height 17
click at [174, 279] on p at bounding box center [256, 275] width 425 height 11
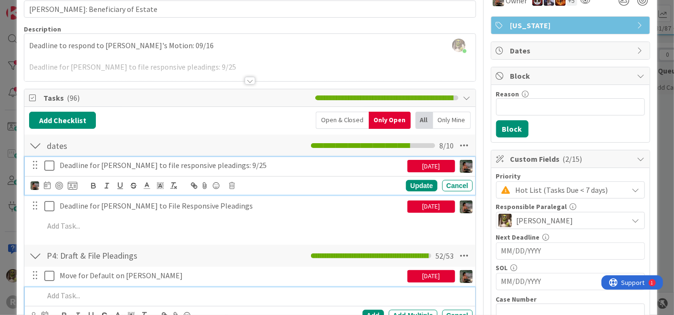
click at [49, 164] on icon at bounding box center [49, 165] width 10 height 11
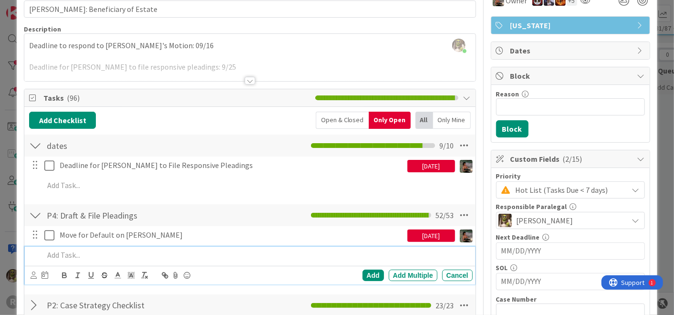
click at [111, 258] on p at bounding box center [256, 255] width 425 height 11
click at [34, 274] on icon at bounding box center [34, 274] width 6 height 7
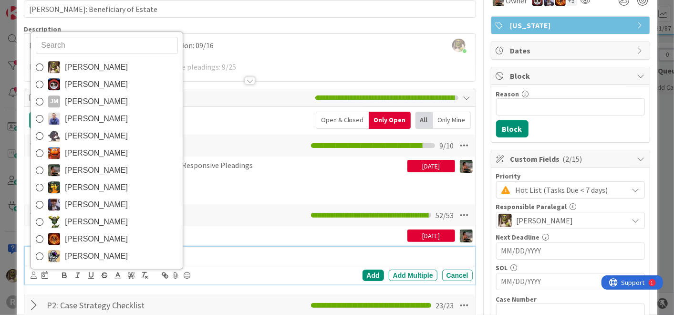
click at [71, 163] on span "[PERSON_NAME]" at bounding box center [96, 170] width 63 height 14
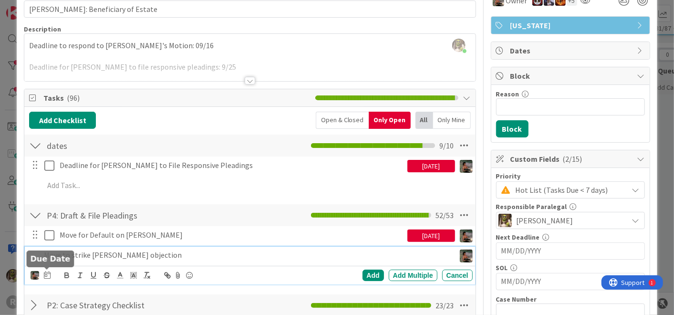
click at [45, 273] on icon at bounding box center [47, 275] width 7 height 8
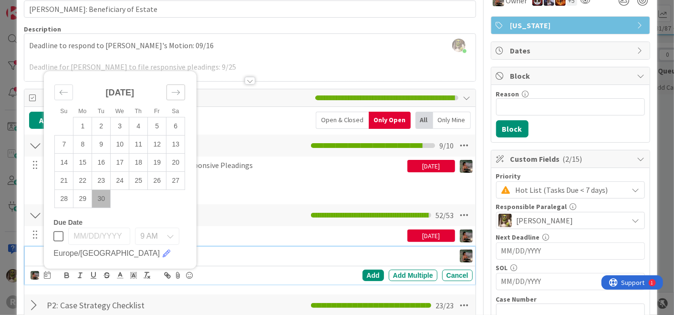
click at [176, 89] on icon "Move forward to switch to the next month." at bounding box center [175, 92] width 9 height 9
drag, startPoint x: 104, startPoint y: 139, endPoint x: 132, endPoint y: 154, distance: 31.8
click at [102, 139] on td "7" at bounding box center [101, 144] width 19 height 18
click at [363, 272] on div "Add" at bounding box center [373, 275] width 21 height 11
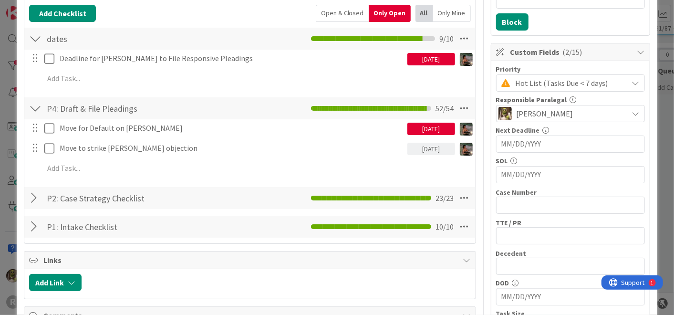
scroll to position [159, 0]
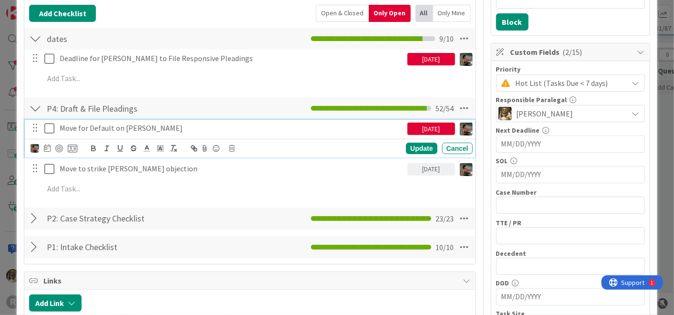
click at [53, 129] on icon at bounding box center [49, 128] width 10 height 11
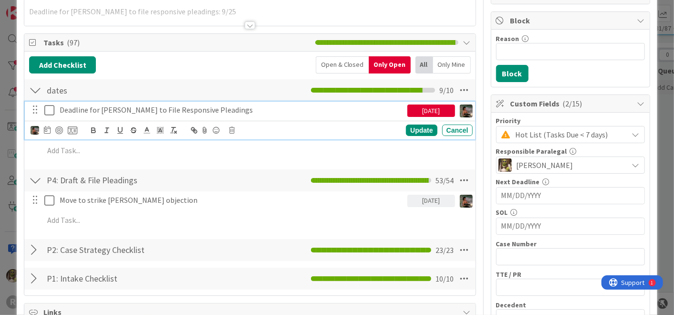
click at [117, 104] on p "Deadline for [PERSON_NAME] to File Responsive Pleadings" at bounding box center [232, 109] width 344 height 11
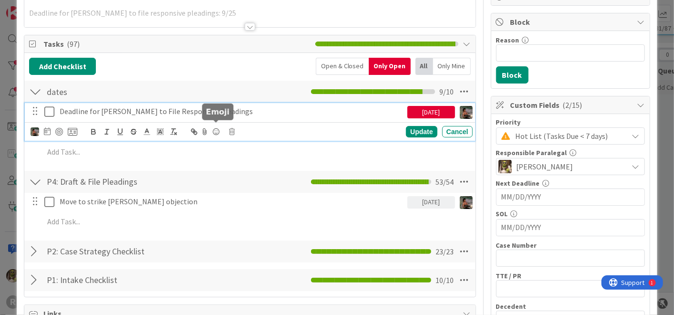
scroll to position [106, 0]
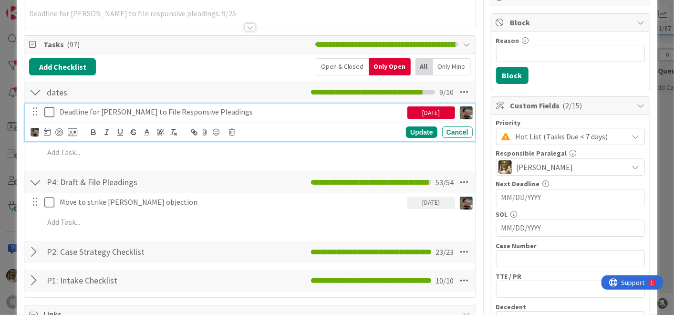
click at [51, 113] on icon at bounding box center [49, 111] width 10 height 11
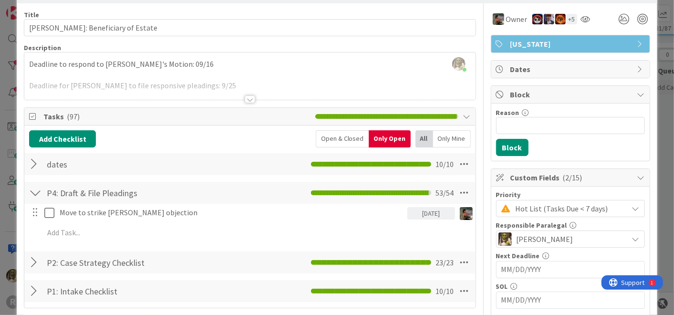
click at [157, 221] on div "Move to strike [PERSON_NAME] objection [DATE] Update Cancel [PERSON_NAME] [PERS…" at bounding box center [249, 224] width 441 height 41
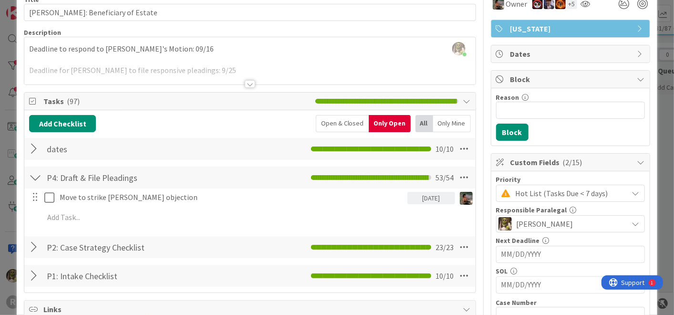
click at [180, 236] on div "P2: Case Strategy Checklist Checklist Name 27 / 64 P2: Case Strategy Checklist …" at bounding box center [249, 247] width 451 height 24
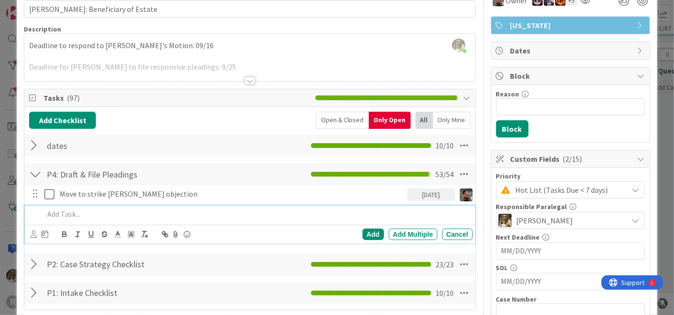
click at [175, 215] on p at bounding box center [256, 214] width 425 height 11
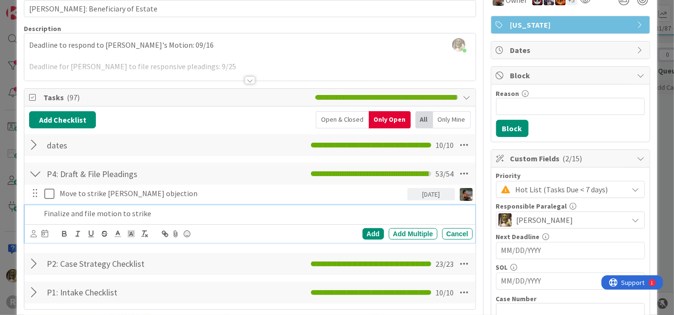
click at [32, 229] on div at bounding box center [34, 234] width 6 height 10
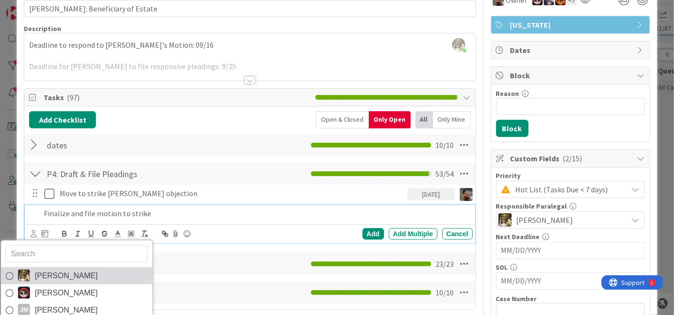
click at [45, 274] on span "[PERSON_NAME]" at bounding box center [66, 275] width 63 height 14
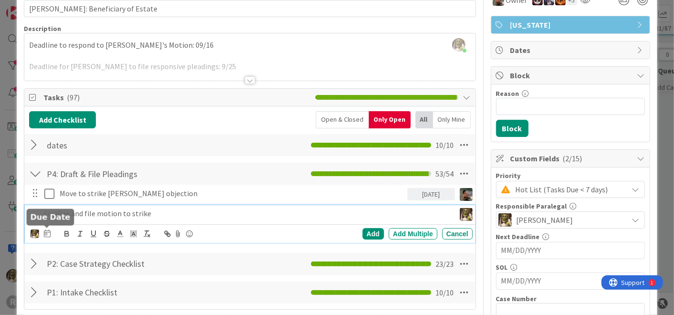
click at [50, 233] on icon at bounding box center [47, 234] width 7 height 8
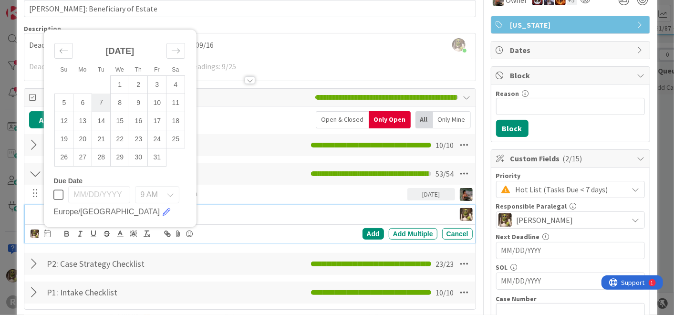
click at [105, 103] on td "7" at bounding box center [101, 103] width 19 height 18
type input "[DATE]"
click at [363, 233] on div "Add" at bounding box center [373, 233] width 21 height 11
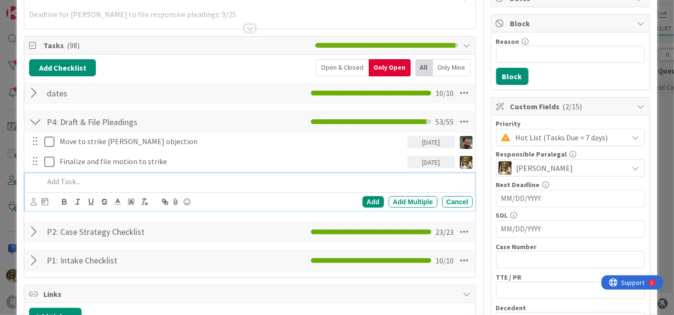
scroll to position [105, 0]
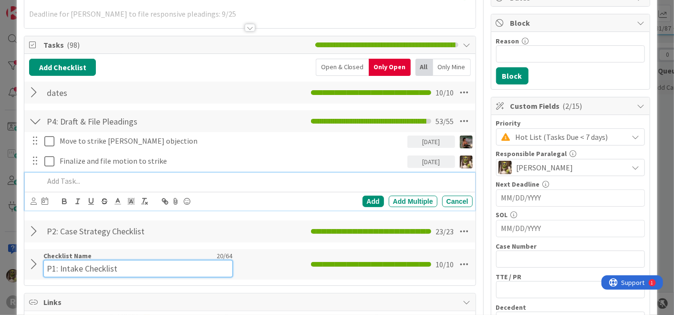
drag, startPoint x: 303, startPoint y: 175, endPoint x: 157, endPoint y: 262, distance: 169.5
click at [157, 262] on input "P1: Intake Checklist" at bounding box center [137, 268] width 189 height 17
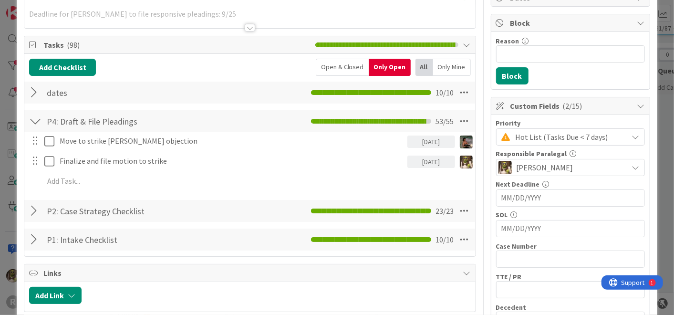
click at [247, 256] on div "Title 31 / 128 [PERSON_NAME]: Beneficiary of Estate Description [PERSON_NAME] j…" at bounding box center [250, 293] width 452 height 722
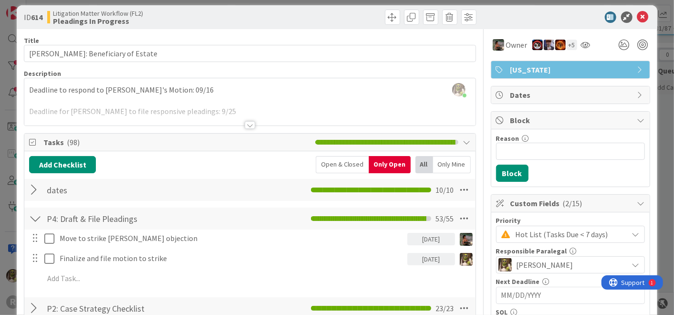
scroll to position [0, 0]
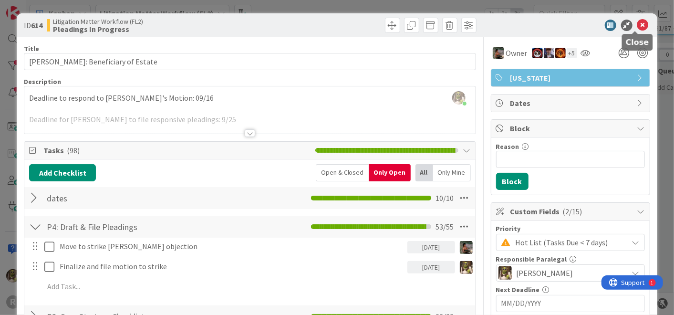
click at [639, 23] on icon at bounding box center [642, 25] width 11 height 11
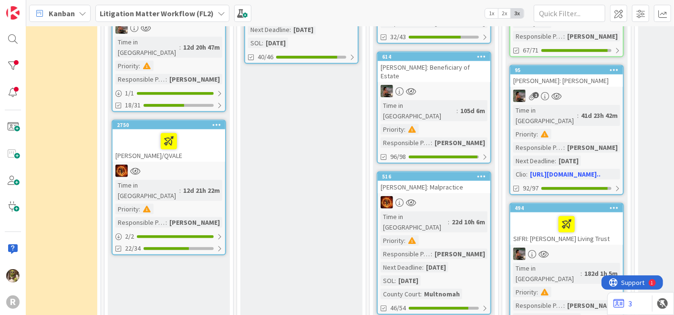
scroll to position [474, 183]
click at [428, 180] on div "[PERSON_NAME]: Malpractice" at bounding box center [434, 186] width 113 height 12
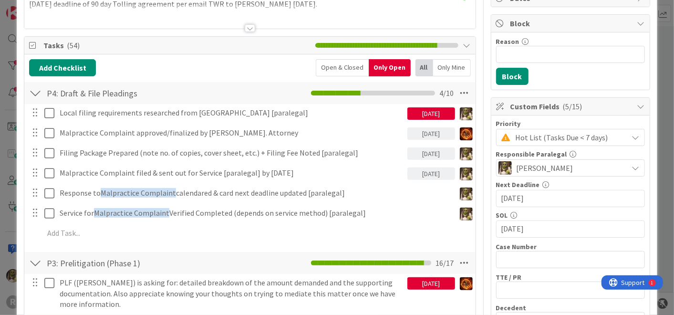
scroll to position [105, 0]
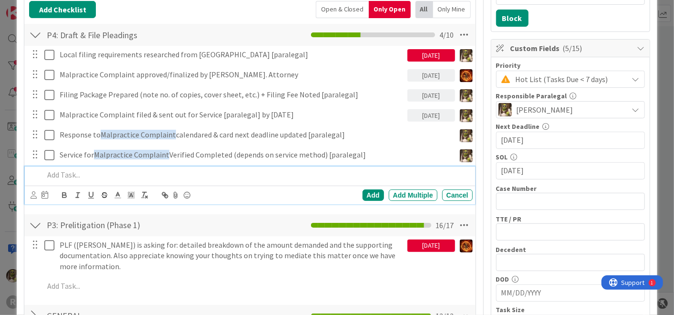
click at [166, 169] on p at bounding box center [256, 174] width 425 height 11
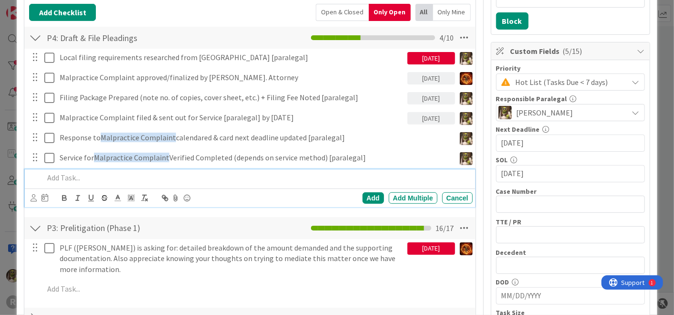
scroll to position [160, 0]
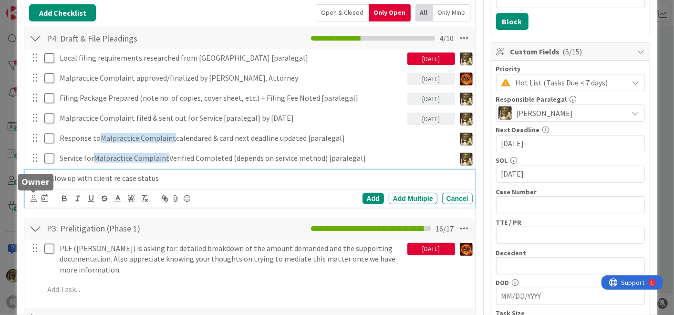
click at [37, 195] on div at bounding box center [40, 198] width 18 height 11
click at [32, 198] on icon at bounding box center [34, 198] width 6 height 7
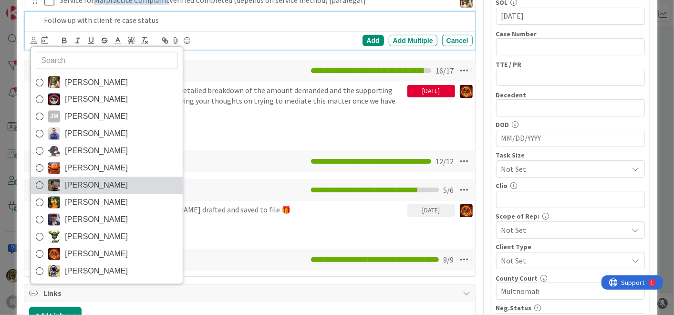
scroll to position [318, 0]
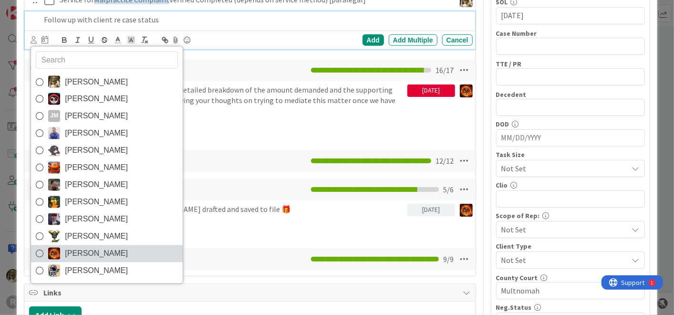
click at [117, 246] on link "[PERSON_NAME]" at bounding box center [107, 253] width 152 height 17
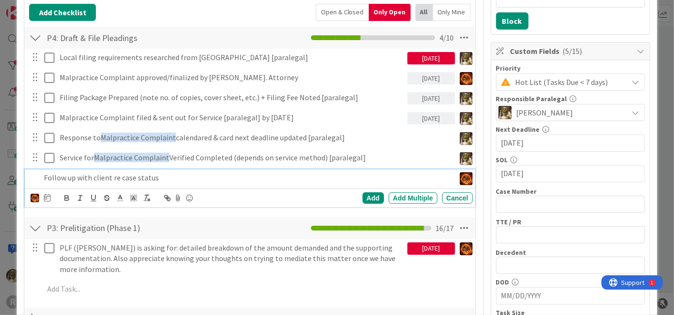
scroll to position [160, 0]
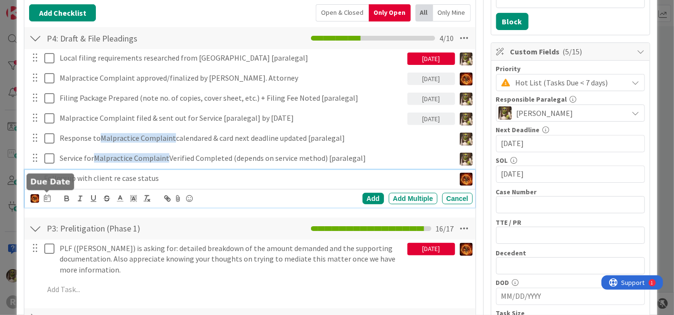
click at [49, 196] on icon at bounding box center [47, 198] width 7 height 8
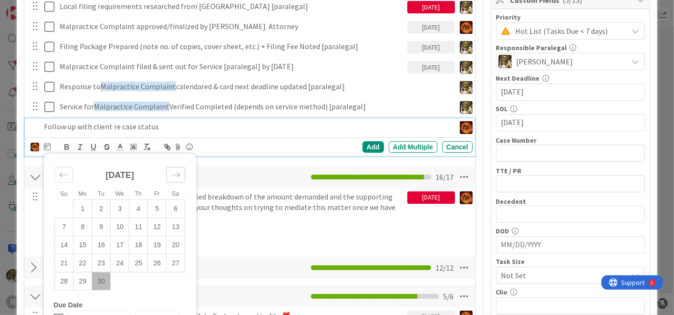
scroll to position [212, 0]
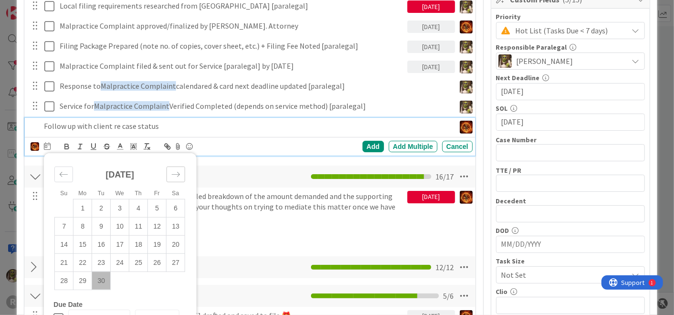
click at [173, 167] on div "Move forward to switch to the next month." at bounding box center [176, 175] width 19 height 16
click at [100, 220] on td "7" at bounding box center [101, 226] width 19 height 18
type input "[DATE]"
click at [363, 143] on div "Add" at bounding box center [373, 146] width 21 height 11
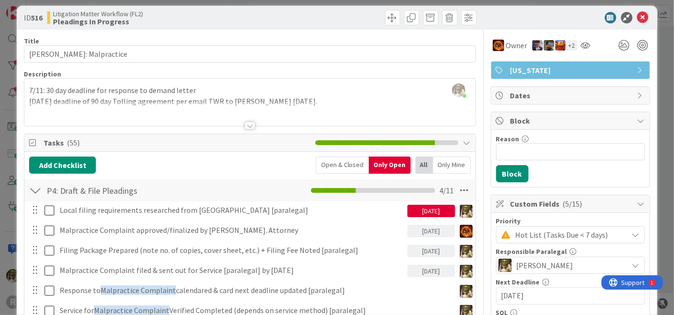
scroll to position [0, 0]
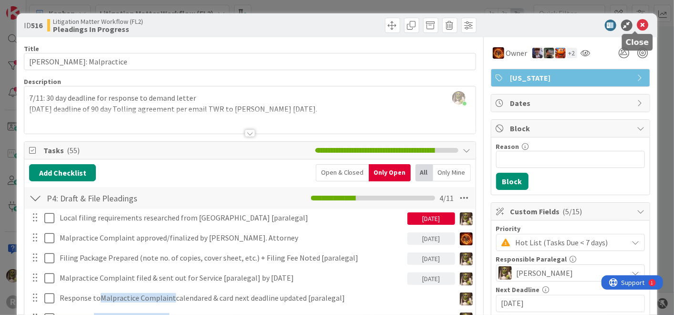
click at [637, 25] on icon at bounding box center [642, 25] width 11 height 11
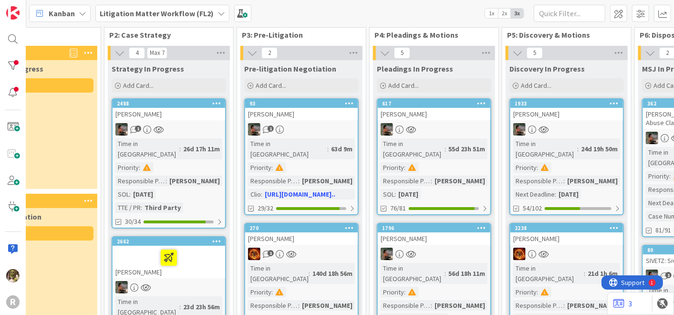
scroll to position [0, 183]
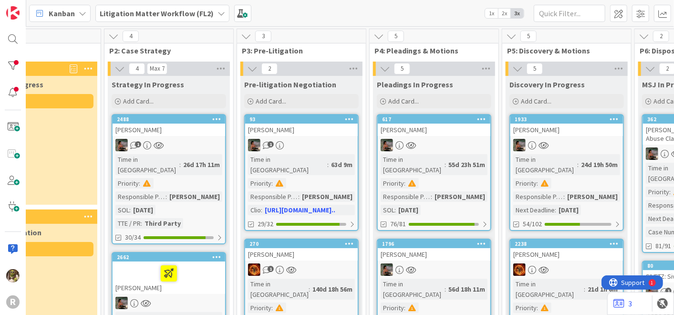
click at [327, 129] on div "[PERSON_NAME]" at bounding box center [301, 130] width 113 height 12
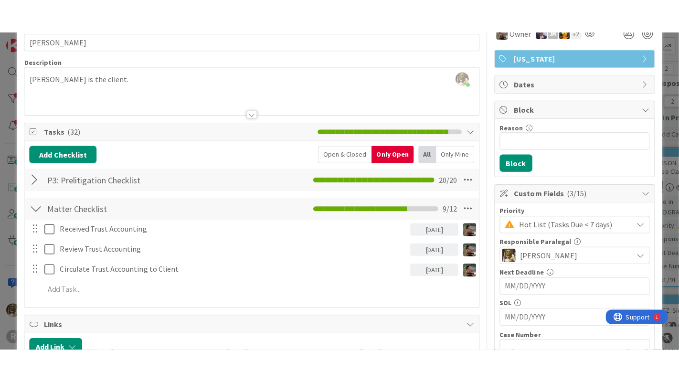
scroll to position [52, 0]
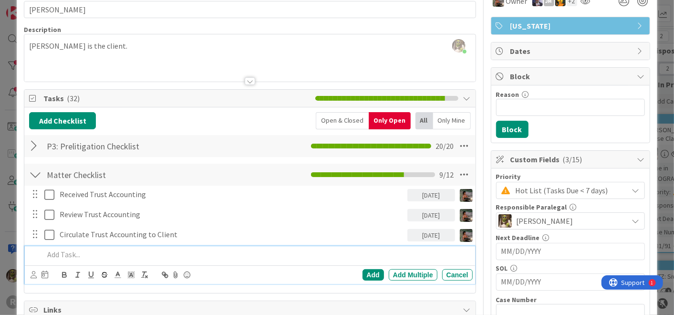
click at [78, 251] on p at bounding box center [256, 254] width 425 height 11
click at [444, 272] on div "Cancel" at bounding box center [457, 274] width 31 height 11
click at [80, 252] on p at bounding box center [256, 254] width 425 height 11
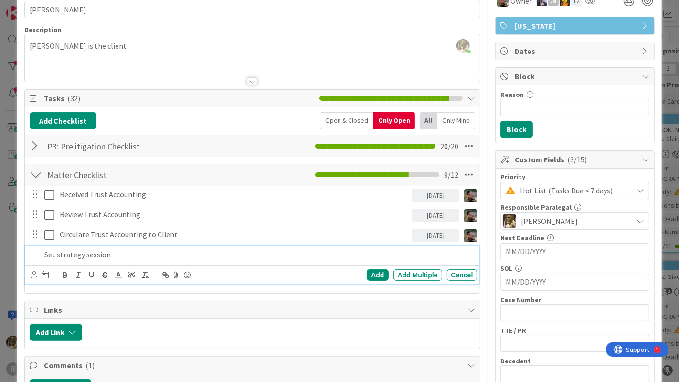
drag, startPoint x: 115, startPoint y: 256, endPoint x: 29, endPoint y: 264, distance: 87.2
click at [30, 264] on div "Set strategy session Add Add Multiple Cancel" at bounding box center [252, 265] width 454 height 38
click at [32, 271] on icon at bounding box center [34, 274] width 6 height 7
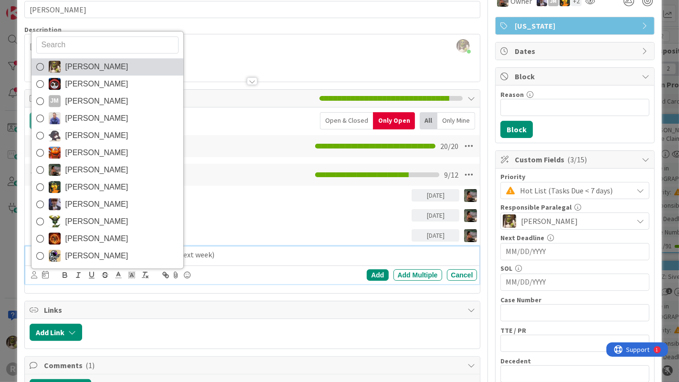
click at [77, 64] on span "[PERSON_NAME]" at bounding box center [96, 67] width 63 height 14
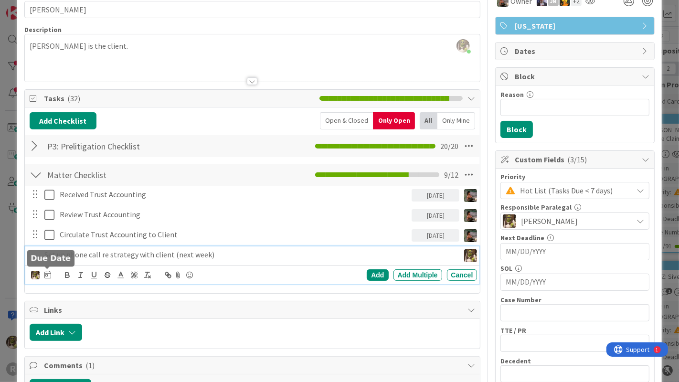
click at [46, 274] on icon at bounding box center [47, 275] width 7 height 8
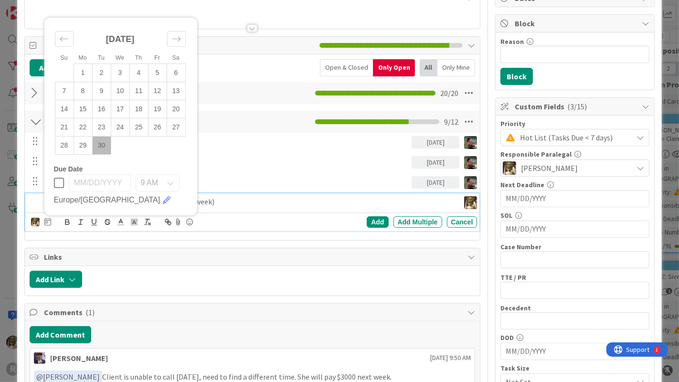
scroll to position [105, 0]
click at [174, 34] on icon "Move forward to switch to the next month." at bounding box center [176, 38] width 9 height 9
click at [115, 69] on td "1" at bounding box center [120, 72] width 19 height 18
type input "[DATE]"
click at [366, 218] on div "Add" at bounding box center [376, 221] width 21 height 11
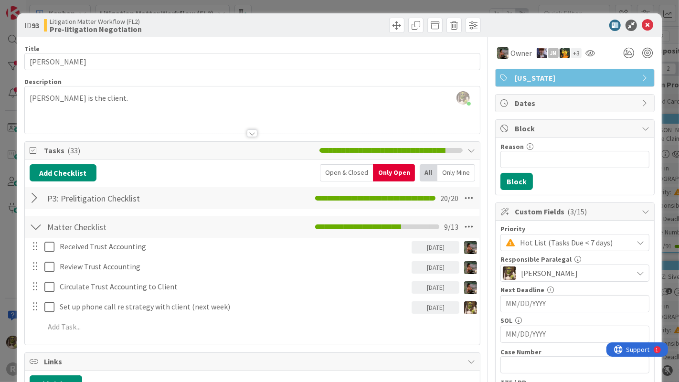
scroll to position [0, 0]
drag, startPoint x: 640, startPoint y: 25, endPoint x: 655, endPoint y: 39, distance: 20.3
click at [655, 39] on div "ID 93 Litigation Matter Workflow (FL2) Pre-litigation Negotiation Title 14 / 12…" at bounding box center [339, 191] width 679 height 382
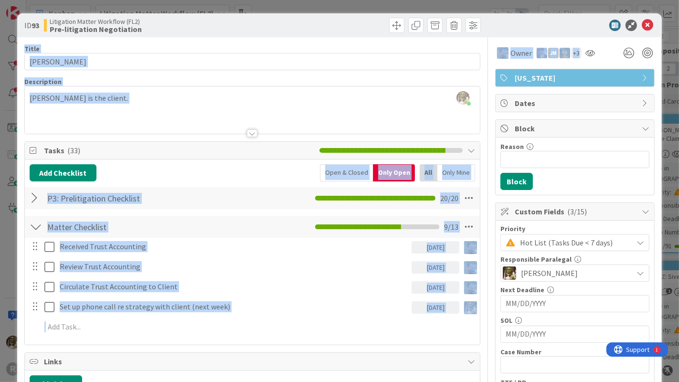
click at [87, 314] on p at bounding box center [258, 326] width 429 height 11
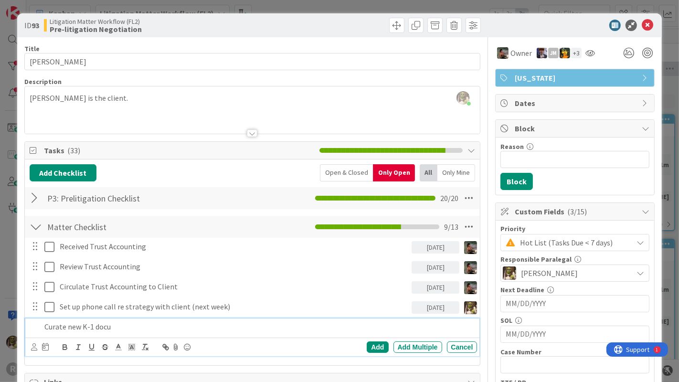
scroll to position [0, 183]
click at [33, 345] on icon at bounding box center [34, 346] width 6 height 7
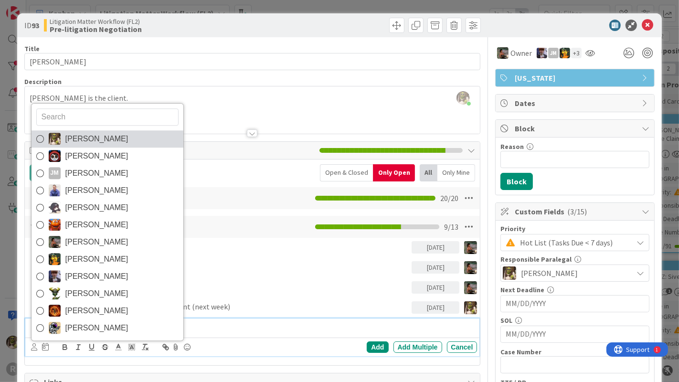
click at [75, 144] on span "[PERSON_NAME]" at bounding box center [96, 139] width 63 height 14
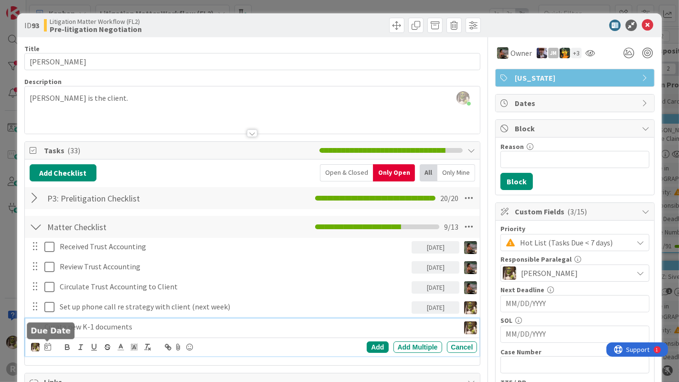
click at [49, 346] on icon at bounding box center [47, 347] width 7 height 8
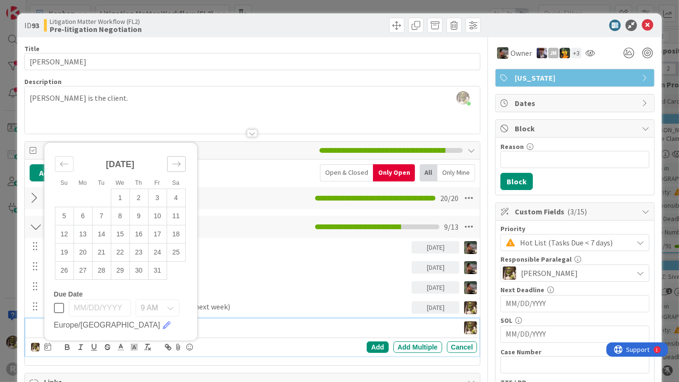
click at [179, 163] on icon "Move forward to switch to the next month." at bounding box center [176, 163] width 9 height 9
click at [68, 146] on div "Move backward to switch to the previous month." at bounding box center [64, 146] width 19 height 16
click at [117, 181] on td "1" at bounding box center [120, 179] width 19 height 18
type input "[DATE]"
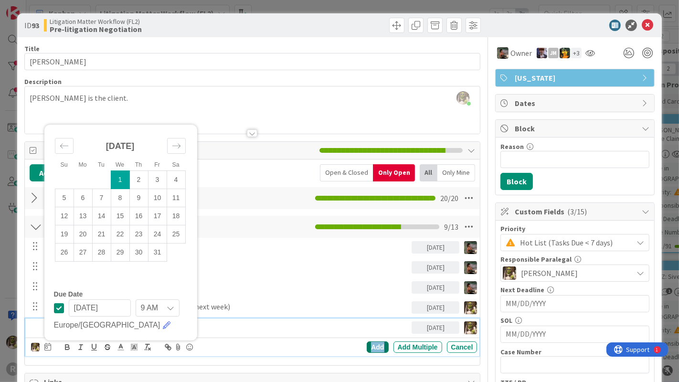
click at [374, 345] on div "Add" at bounding box center [376, 346] width 21 height 11
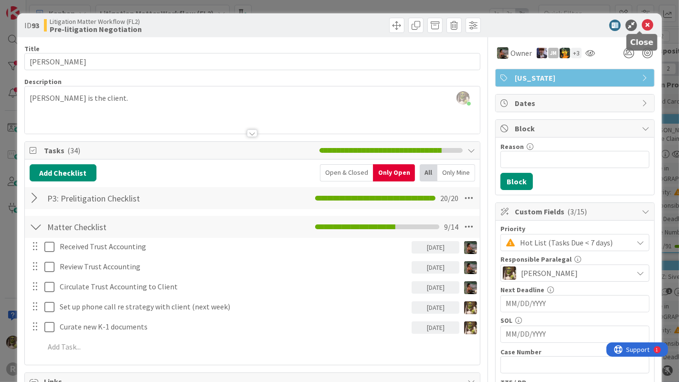
click at [641, 24] on icon at bounding box center [646, 25] width 11 height 11
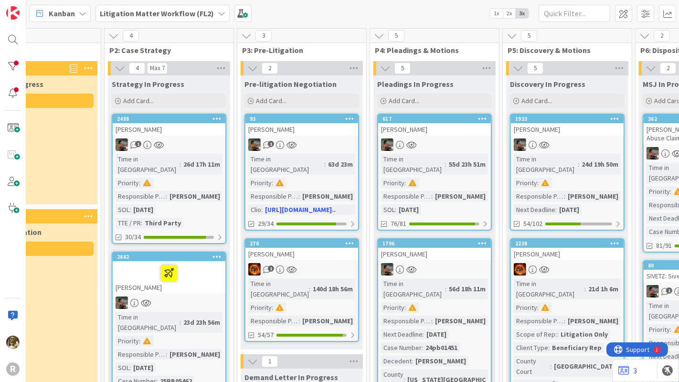
scroll to position [0, 183]
click at [326, 248] on div "[PERSON_NAME]" at bounding box center [301, 254] width 113 height 12
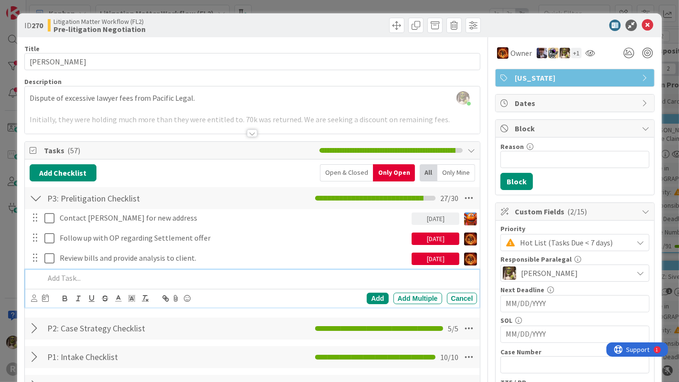
click at [114, 273] on p at bounding box center [258, 277] width 429 height 11
click at [31, 297] on icon at bounding box center [34, 297] width 6 height 7
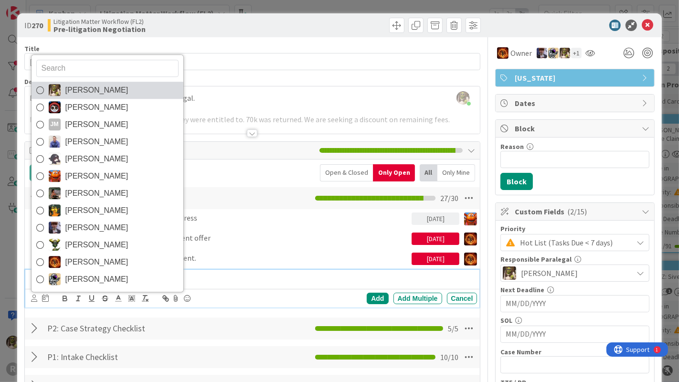
click at [82, 85] on span "[PERSON_NAME]" at bounding box center [96, 90] width 63 height 14
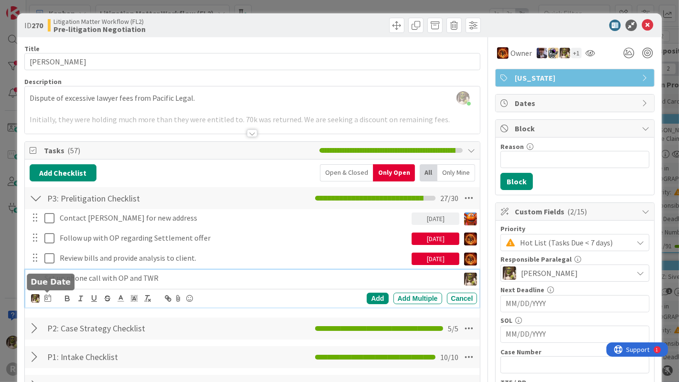
click at [49, 300] on icon at bounding box center [47, 298] width 7 height 8
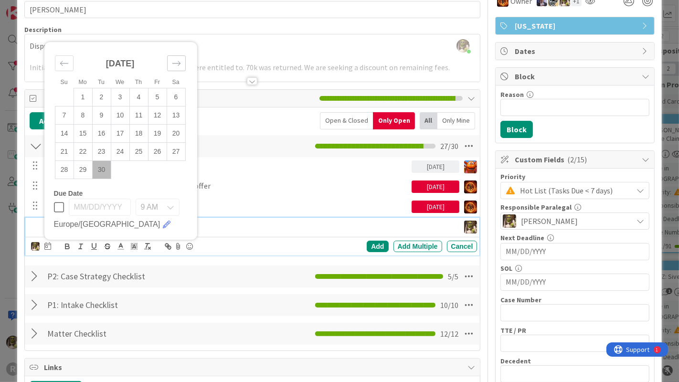
scroll to position [52, 0]
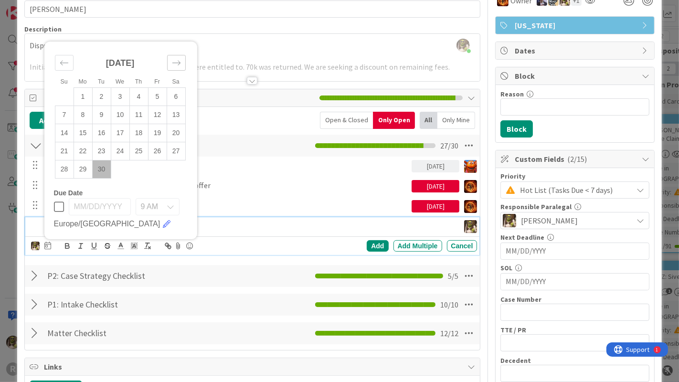
click at [178, 58] on icon "Move forward to switch to the next month." at bounding box center [176, 62] width 9 height 9
click at [123, 98] on td "1" at bounding box center [120, 96] width 19 height 18
type input "[DATE]"
click at [367, 243] on div "Add" at bounding box center [376, 245] width 21 height 11
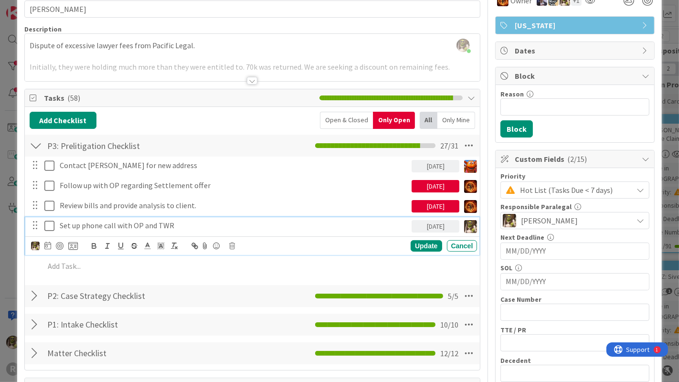
click at [86, 225] on p "Set up phone call with OP and TWR" at bounding box center [234, 225] width 348 height 11
click at [61, 245] on div at bounding box center [60, 246] width 8 height 8
click at [418, 245] on div "Update" at bounding box center [425, 245] width 31 height 11
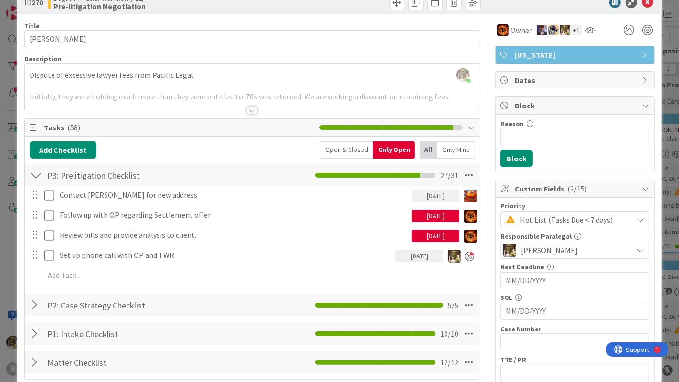
scroll to position [0, 0]
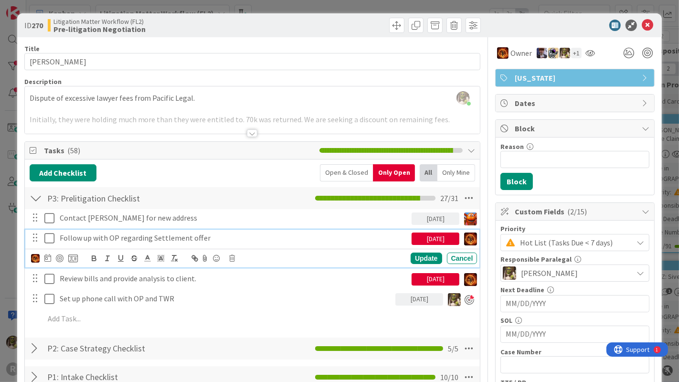
click at [72, 236] on p "Follow up with OP regarding Settlement offer" at bounding box center [234, 237] width 348 height 11
click at [50, 255] on icon at bounding box center [47, 258] width 7 height 8
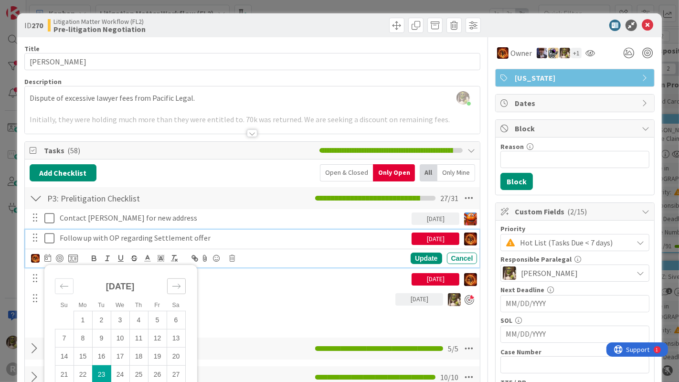
click at [178, 282] on icon "Move forward to switch to the next month." at bounding box center [176, 286] width 9 height 9
click at [102, 353] on td "14" at bounding box center [101, 356] width 19 height 18
type input "[DATE]"
click at [421, 257] on div "Update" at bounding box center [425, 257] width 31 height 11
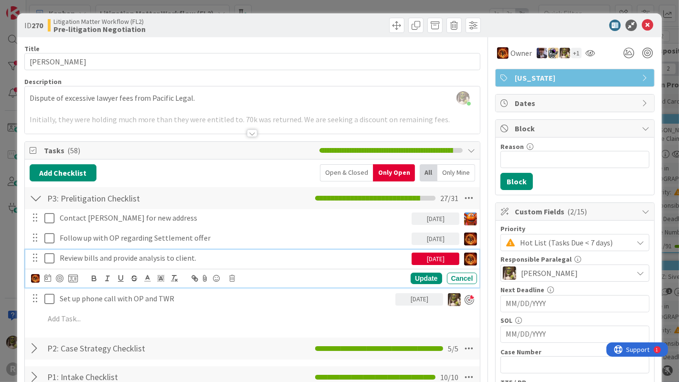
click at [229, 259] on p "Review bills and provide analysis to client." at bounding box center [234, 257] width 348 height 11
click at [50, 275] on icon at bounding box center [47, 278] width 7 height 8
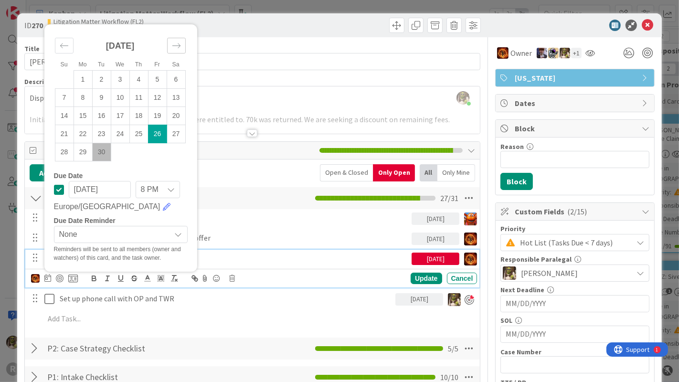
click at [172, 43] on icon "Move forward to switch to the next month." at bounding box center [176, 45] width 9 height 9
click at [102, 109] on td "14" at bounding box center [101, 115] width 19 height 18
type input "[DATE]"
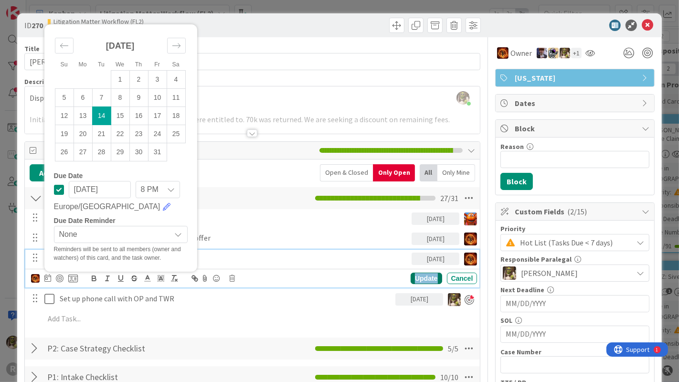
click at [425, 276] on div "Update" at bounding box center [425, 277] width 31 height 11
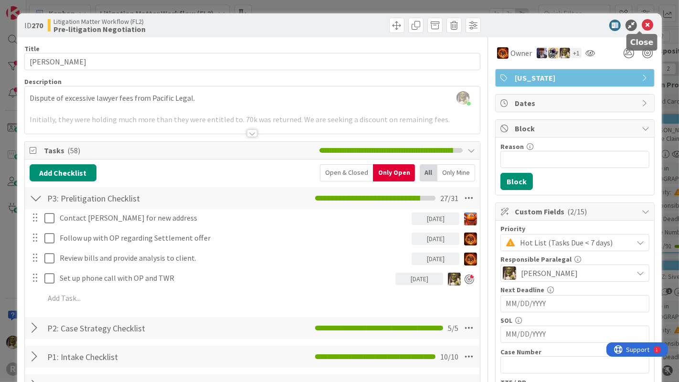
click at [641, 24] on icon at bounding box center [646, 25] width 11 height 11
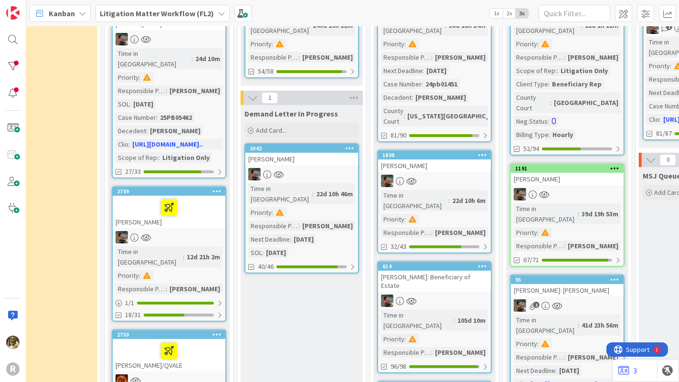
click at [311, 153] on div "[PERSON_NAME]" at bounding box center [301, 159] width 113 height 12
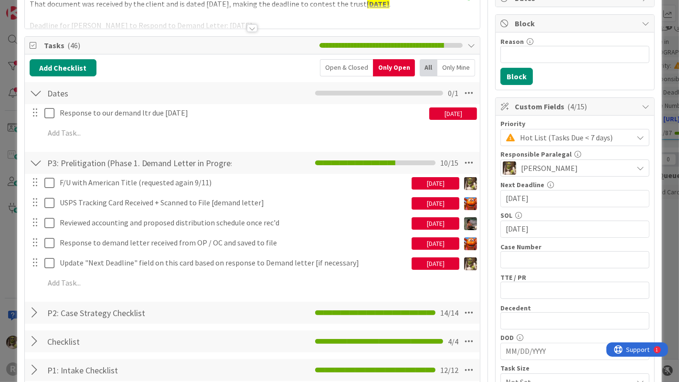
scroll to position [105, 0]
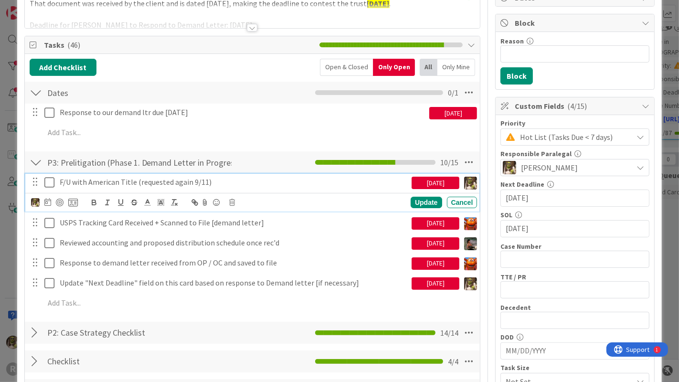
click at [153, 177] on p "F/U with American Title (requested again 9/11)" at bounding box center [234, 182] width 348 height 11
click at [50, 200] on icon at bounding box center [47, 202] width 7 height 8
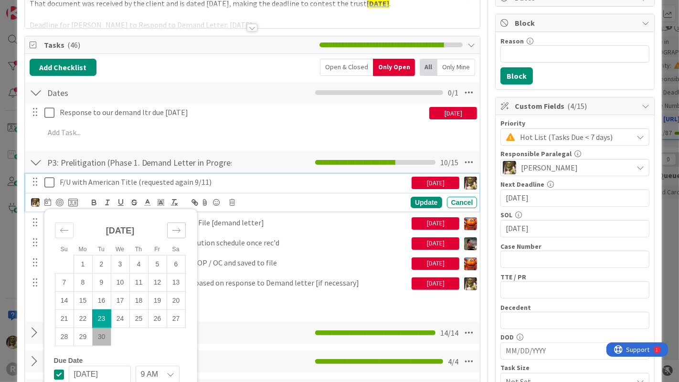
click at [180, 226] on icon "Move forward to switch to the next month." at bounding box center [176, 230] width 9 height 9
click at [160, 260] on td "3" at bounding box center [157, 264] width 19 height 18
type input "[DATE]"
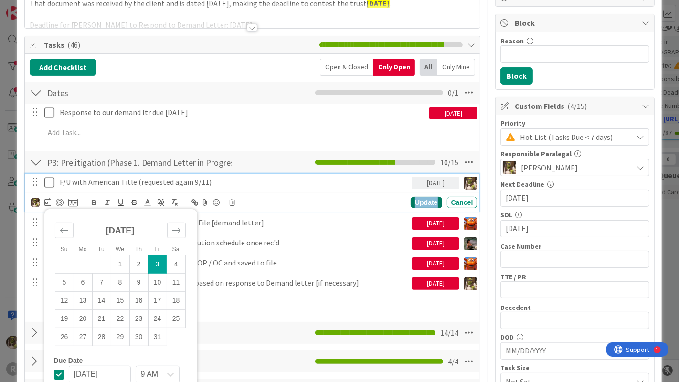
click at [410, 199] on div "Update" at bounding box center [425, 202] width 31 height 11
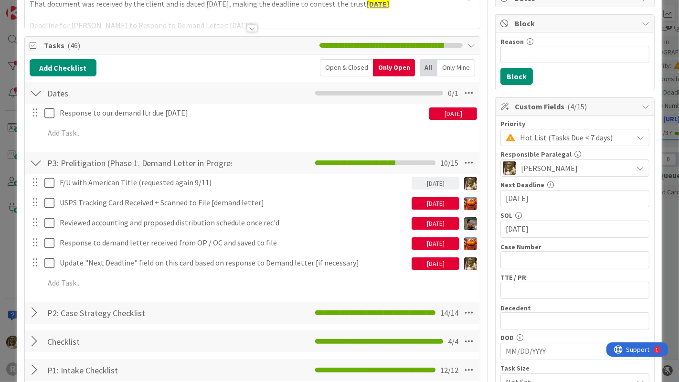
scroll to position [105, 0]
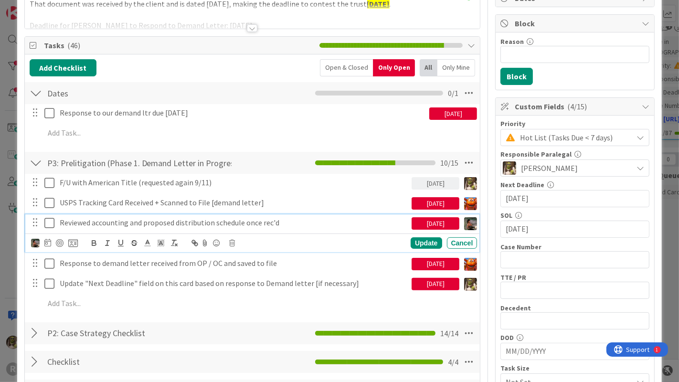
click at [115, 223] on p "Reviewed accounting and proposed distribution schedule once rec'd" at bounding box center [234, 222] width 348 height 11
click at [47, 240] on icon at bounding box center [47, 243] width 7 height 8
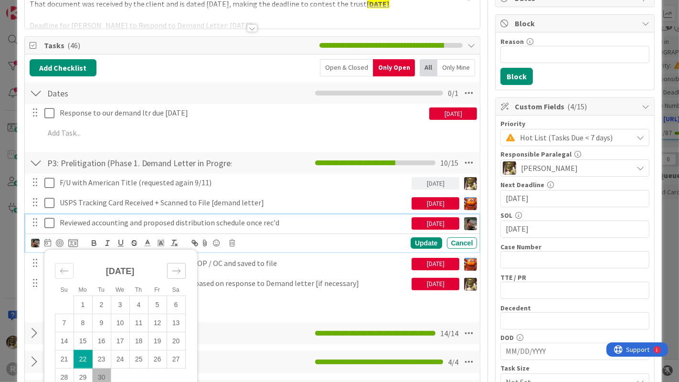
click at [184, 267] on div "Move forward to switch to the next month." at bounding box center [176, 271] width 19 height 16
click at [106, 316] on td "7" at bounding box center [101, 322] width 19 height 18
type input "[DATE]"
click at [424, 237] on div "Update" at bounding box center [425, 242] width 31 height 11
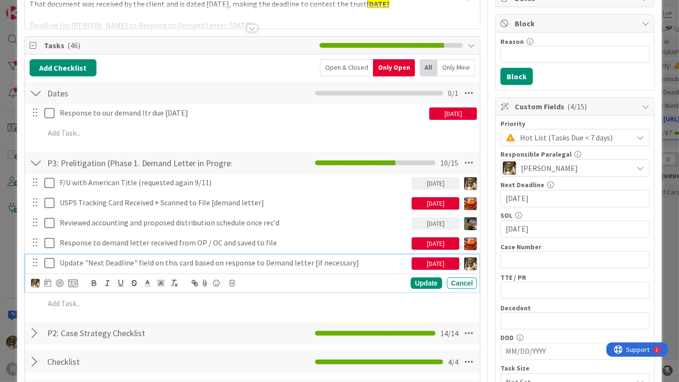
click at [83, 264] on p "Update "Next Deadline" field on this card based on response to Demand letter [i…" at bounding box center [234, 262] width 348 height 11
click at [364, 263] on p "Update "Next Deadline" field on this card based on response to Demand letter [i…" at bounding box center [234, 262] width 348 height 11
click at [369, 263] on p "Update "Next Deadline" field on this card based on response to Demand letter [i…" at bounding box center [234, 262] width 348 height 11
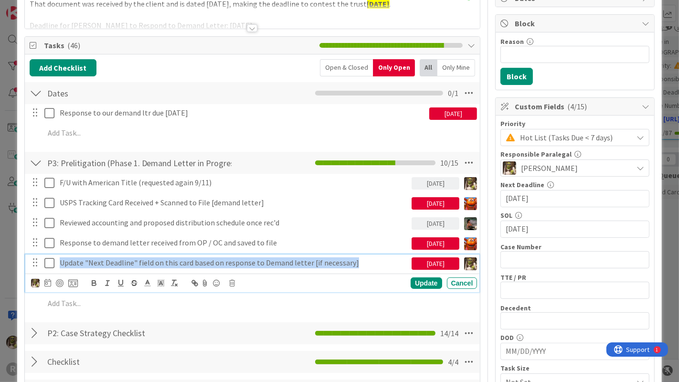
drag, startPoint x: 369, startPoint y: 263, endPoint x: 53, endPoint y: 264, distance: 315.9
click at [53, 264] on div "Update "Next Deadline" field on this card based on response to Demand letter [i…" at bounding box center [253, 262] width 448 height 17
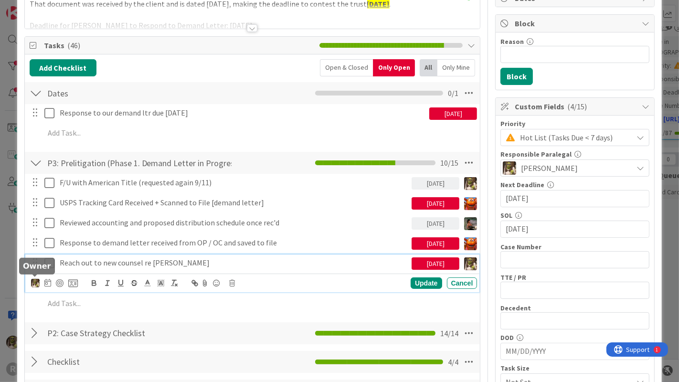
click at [33, 280] on img at bounding box center [35, 283] width 9 height 9
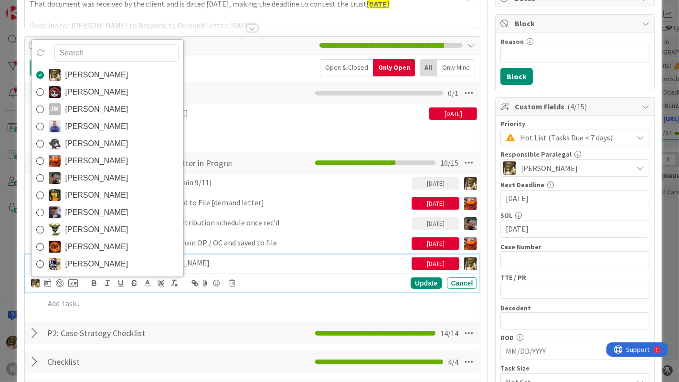
click at [74, 172] on span "[PERSON_NAME]" at bounding box center [96, 178] width 63 height 14
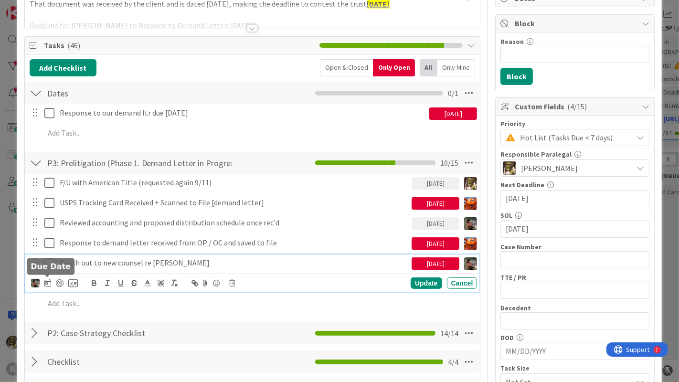
click at [46, 279] on icon at bounding box center [47, 283] width 7 height 8
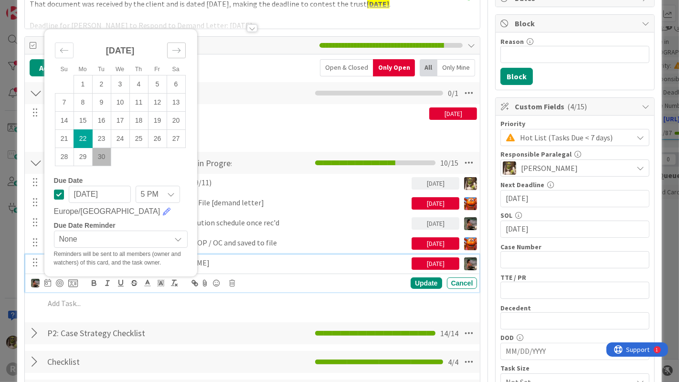
click at [178, 48] on icon "Move forward to switch to the next month." at bounding box center [176, 50] width 9 height 9
click at [157, 84] on td "3" at bounding box center [157, 84] width 19 height 18
type input "[DATE]"
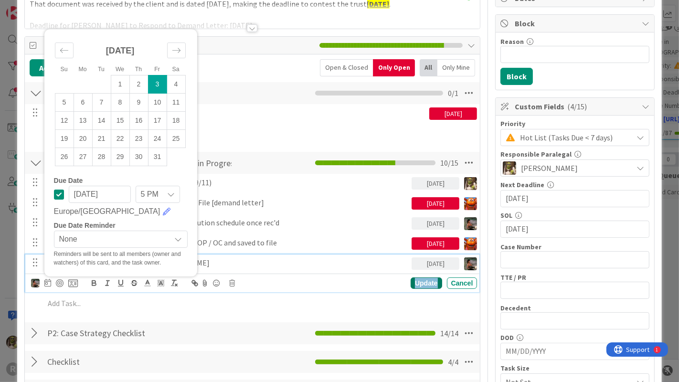
click at [417, 279] on div "Update" at bounding box center [425, 282] width 31 height 11
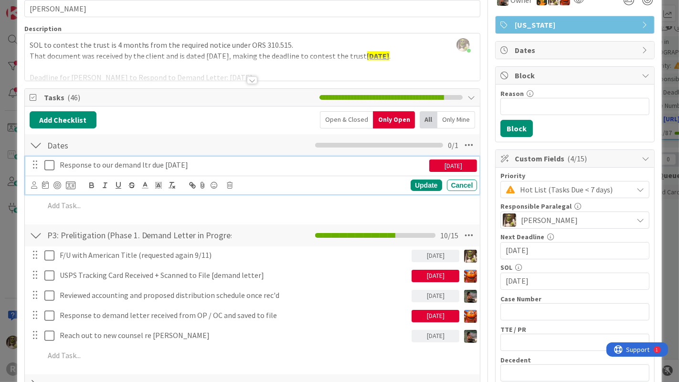
click at [157, 159] on p "Response to our demand ltr due 9/19/25" at bounding box center [243, 164] width 366 height 11
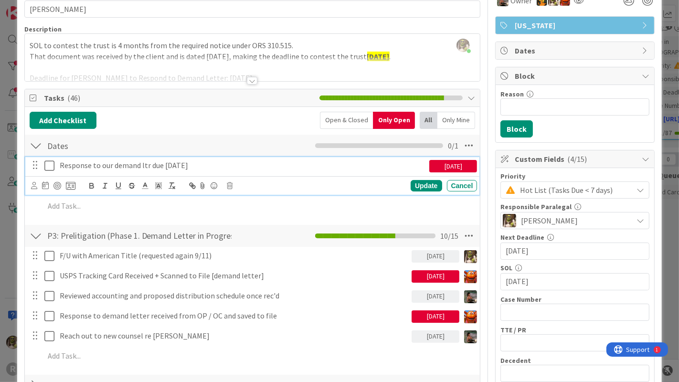
click at [196, 163] on p "Response to our demand ltr due 9/19/25" at bounding box center [243, 165] width 366 height 11
click at [44, 184] on icon at bounding box center [45, 185] width 7 height 8
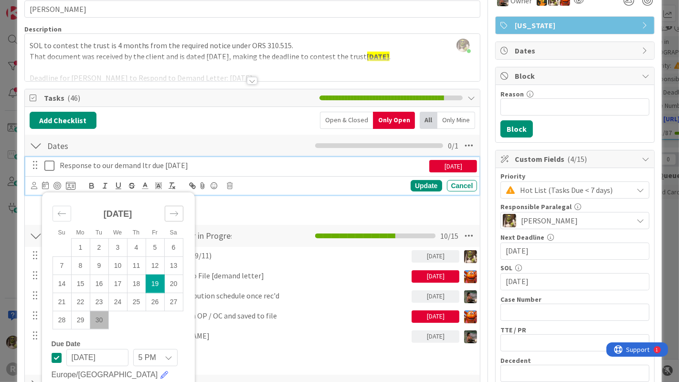
click at [177, 206] on div "Move forward to switch to the next month." at bounding box center [174, 214] width 19 height 16
click at [158, 250] on td "3" at bounding box center [155, 247] width 19 height 18
type input "[DATE]"
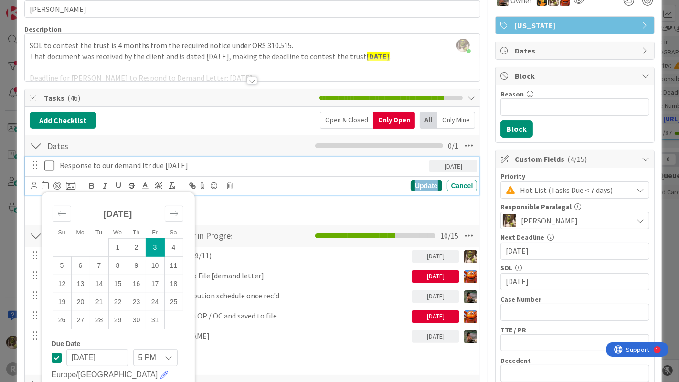
click at [421, 182] on div "Update" at bounding box center [425, 185] width 31 height 11
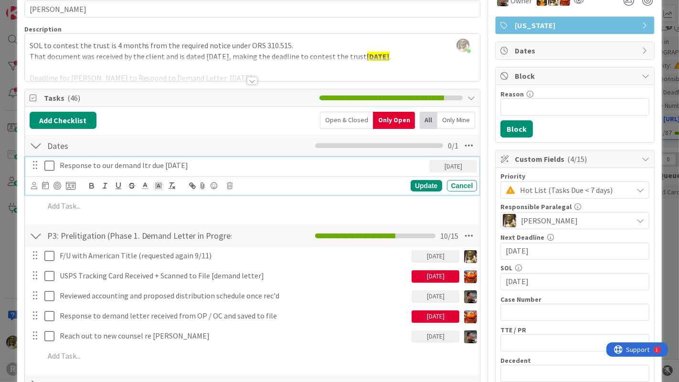
click at [186, 160] on p "Response to our demand ltr due 9/19/25" at bounding box center [243, 165] width 366 height 11
click at [34, 182] on icon at bounding box center [34, 185] width 6 height 7
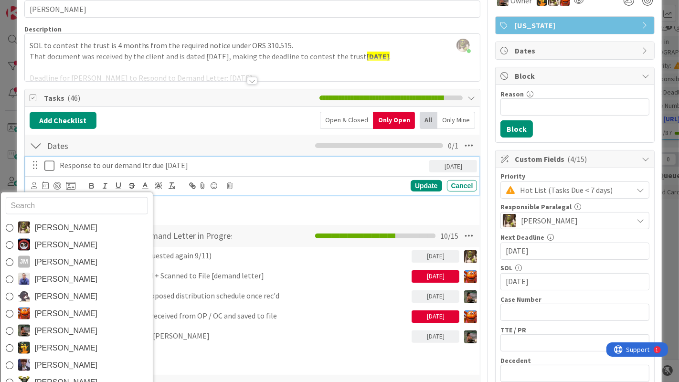
drag, startPoint x: 50, startPoint y: 325, endPoint x: 88, endPoint y: 311, distance: 40.8
click at [50, 325] on span "[PERSON_NAME]" at bounding box center [66, 330] width 63 height 14
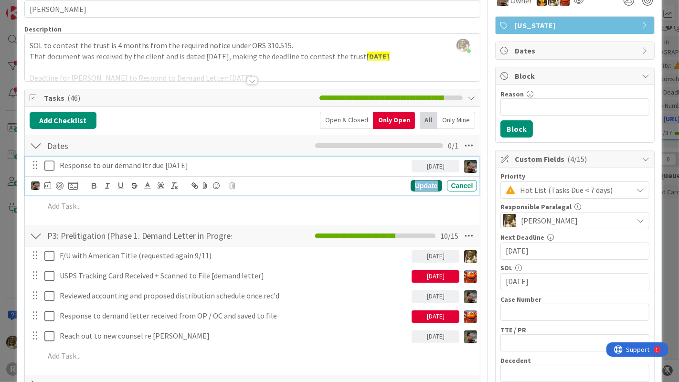
click at [426, 183] on div "Update" at bounding box center [425, 185] width 31 height 11
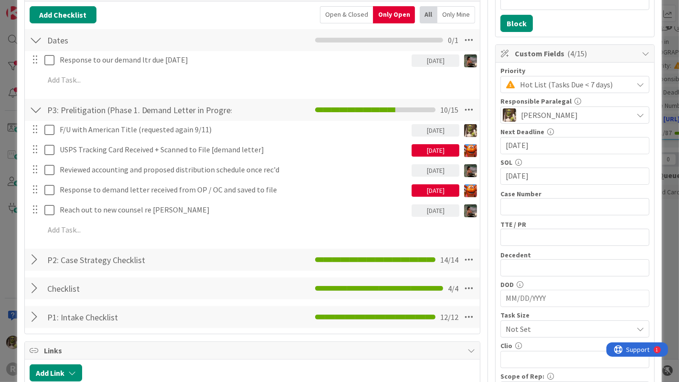
scroll to position [158, 0]
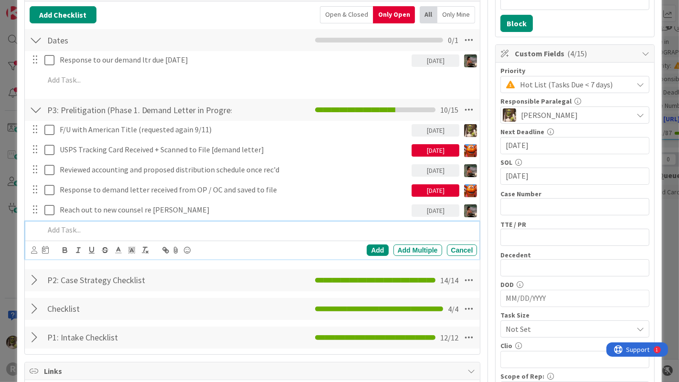
click at [119, 229] on p at bounding box center [258, 229] width 429 height 11
click at [30, 254] on div "Add Add Multiple Cancel" at bounding box center [252, 249] width 454 height 19
click at [30, 249] on div "Add Add Multiple Cancel" at bounding box center [252, 249] width 454 height 19
click at [31, 249] on icon at bounding box center [34, 249] width 6 height 7
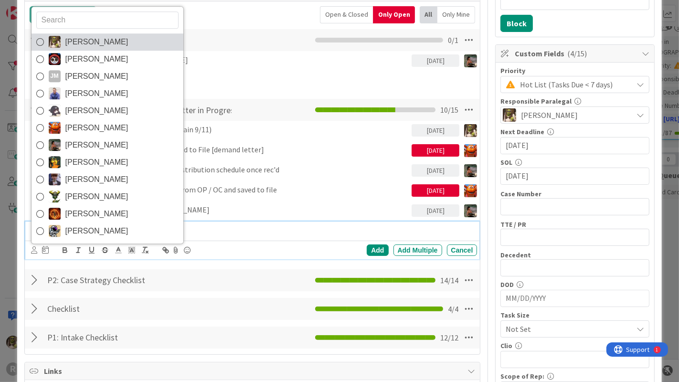
click at [108, 37] on span "[PERSON_NAME]" at bounding box center [96, 42] width 63 height 14
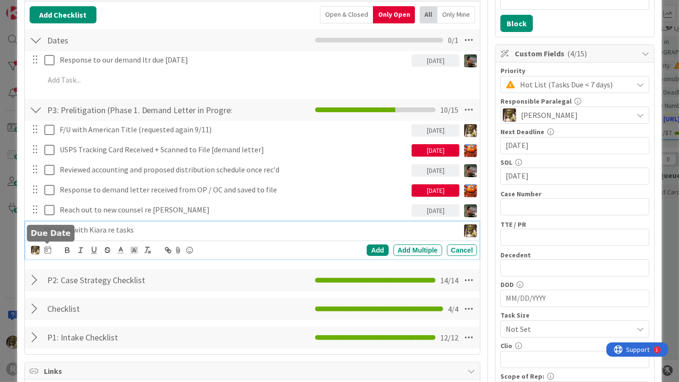
click at [46, 251] on icon at bounding box center [47, 250] width 7 height 8
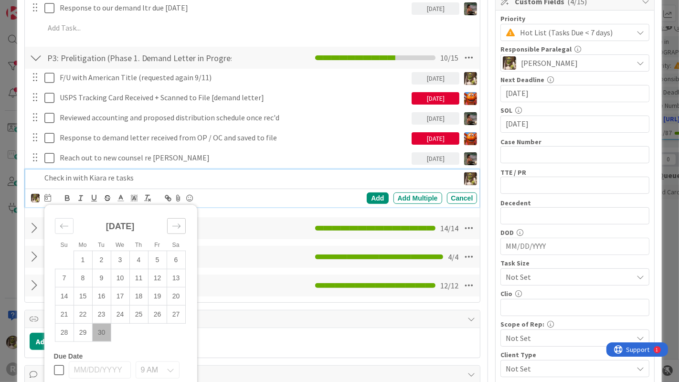
scroll to position [210, 0]
click at [176, 221] on icon "Move forward to switch to the next month." at bounding box center [176, 225] width 9 height 9
click at [112, 259] on td "1" at bounding box center [120, 259] width 19 height 18
type input "[DATE]"
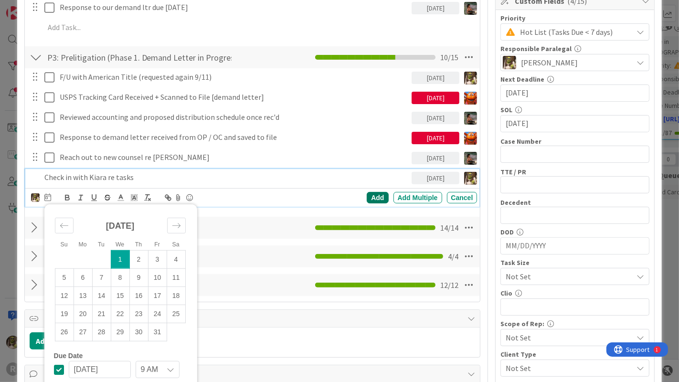
click at [368, 198] on div "Add" at bounding box center [376, 197] width 21 height 11
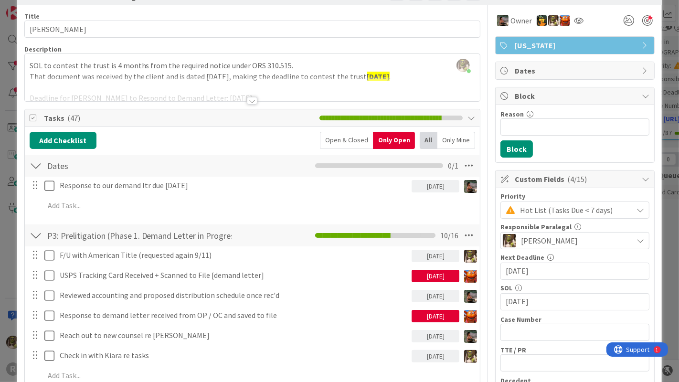
scroll to position [0, 0]
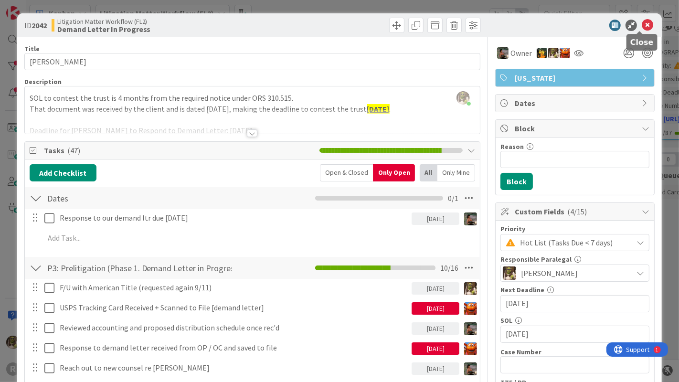
click at [643, 24] on icon at bounding box center [646, 25] width 11 height 11
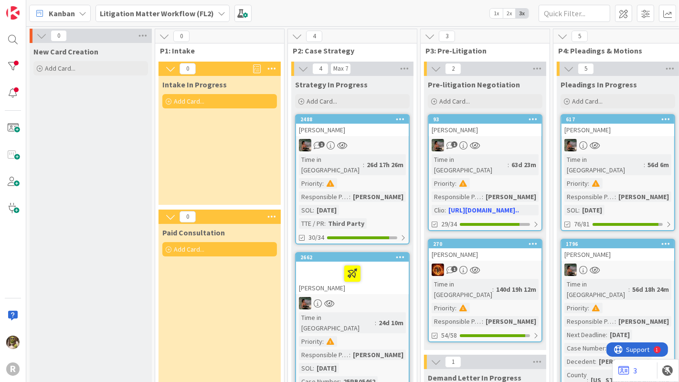
click at [390, 128] on div "[PERSON_NAME]" at bounding box center [352, 130] width 113 height 12
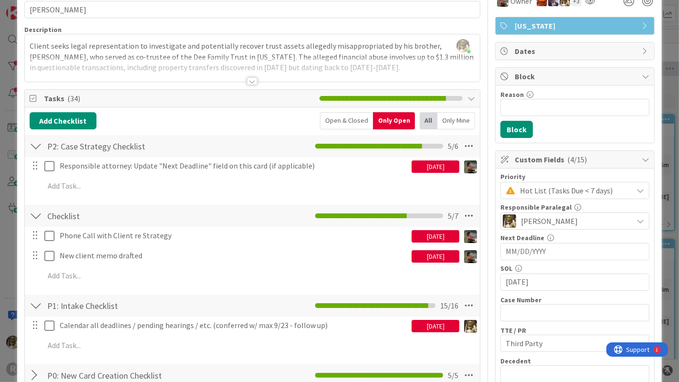
scroll to position [52, 0]
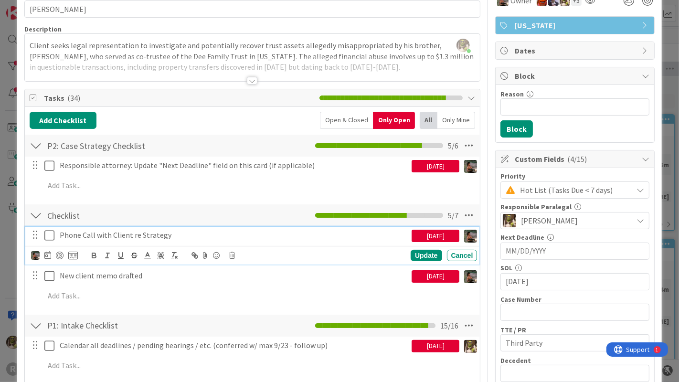
click at [52, 234] on icon at bounding box center [49, 235] width 10 height 11
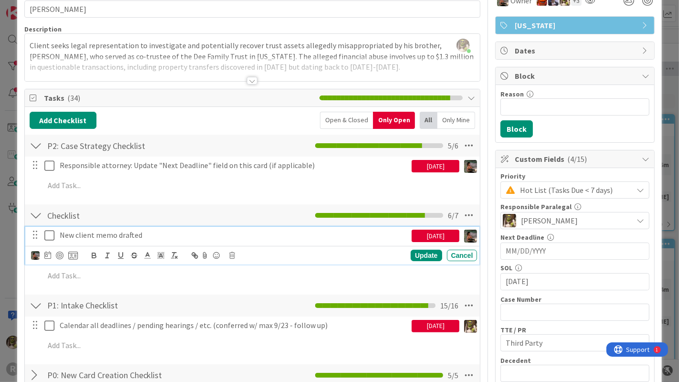
click at [126, 236] on p "New client memo drafted" at bounding box center [234, 235] width 348 height 11
click at [48, 255] on icon at bounding box center [47, 255] width 7 height 8
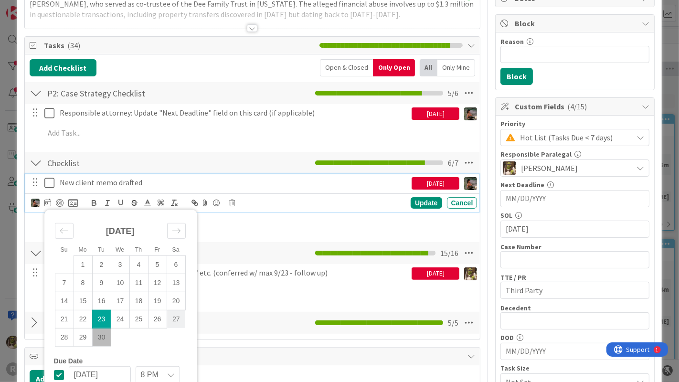
scroll to position [105, 0]
click at [176, 226] on icon "Move forward to switch to the next month." at bounding box center [176, 230] width 9 height 9
click at [155, 259] on td "3" at bounding box center [157, 264] width 19 height 18
type input "[DATE]"
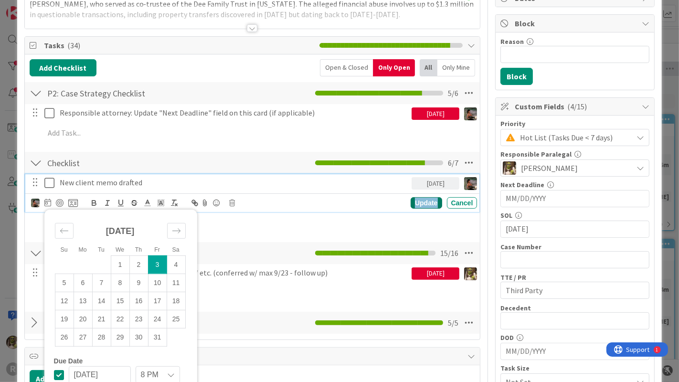
click at [418, 204] on div "Update" at bounding box center [425, 202] width 31 height 11
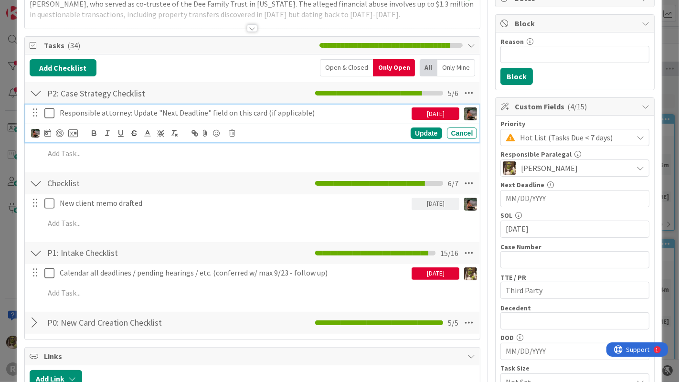
click at [184, 115] on p "Responsible attorney: Update "Next Deadline" field on this card (if applicable)" at bounding box center [234, 112] width 348 height 11
click at [50, 132] on icon at bounding box center [47, 133] width 7 height 8
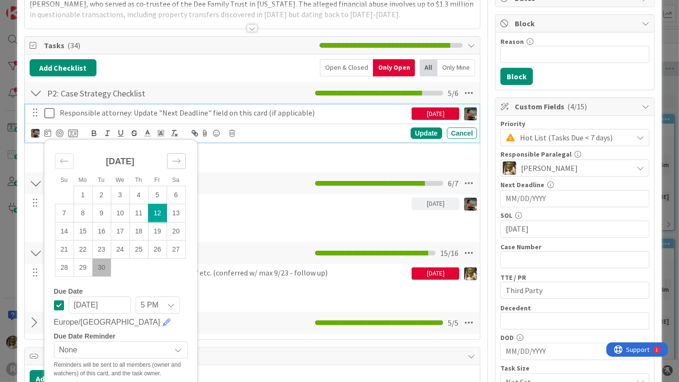
click at [179, 159] on icon "Move forward to switch to the next month." at bounding box center [176, 160] width 8 height 5
click at [156, 195] on td "3" at bounding box center [157, 195] width 19 height 18
type input "[DATE]"
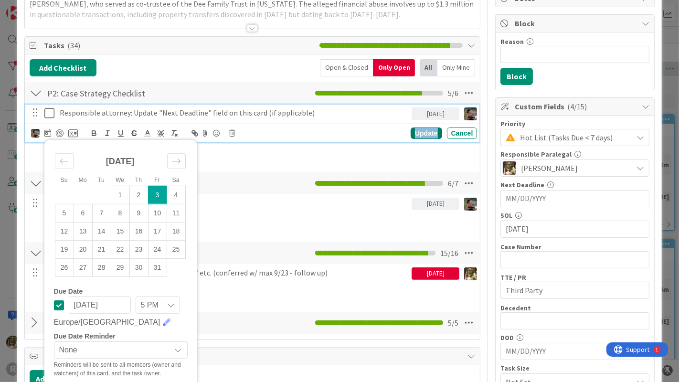
click at [410, 128] on div "Update" at bounding box center [425, 132] width 31 height 11
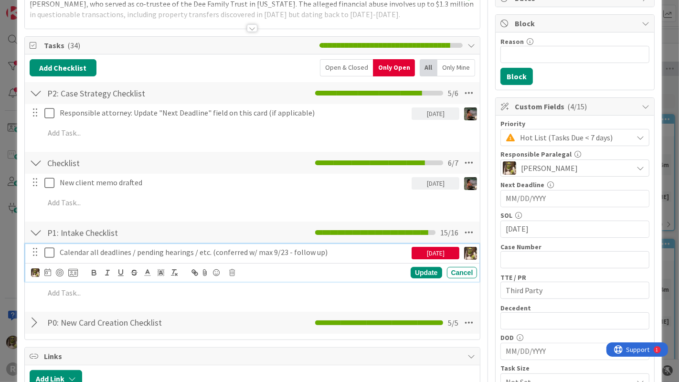
click at [119, 251] on p "Calendar all deadlines / pending hearings / etc. (conferred w/ max 9/23 - follo…" at bounding box center [234, 252] width 348 height 11
click at [47, 268] on icon at bounding box center [47, 272] width 7 height 8
click at [179, 301] on icon "Move forward to switch to the next month." at bounding box center [176, 300] width 9 height 9
click at [157, 334] on td "3" at bounding box center [157, 334] width 19 height 18
type input "[DATE]"
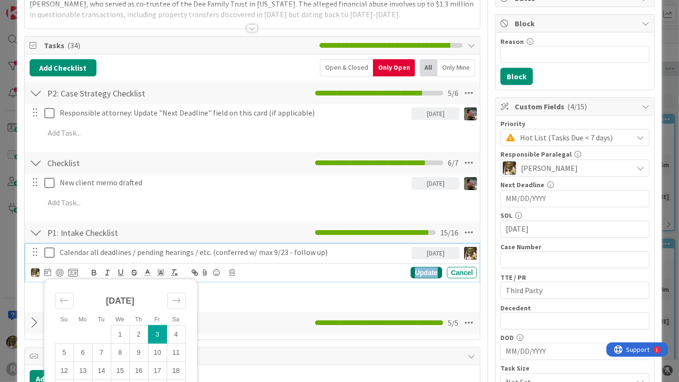
click at [417, 271] on div "Update" at bounding box center [425, 272] width 31 height 11
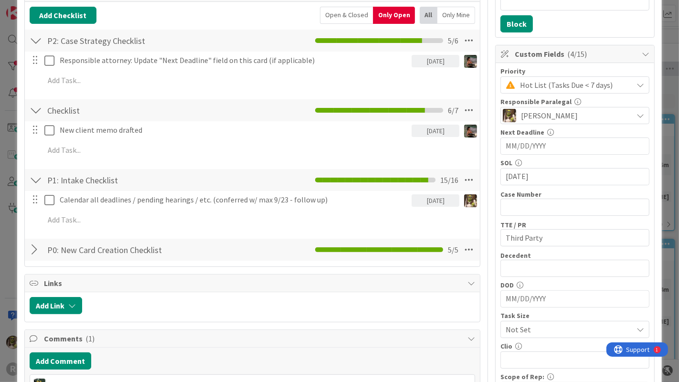
scroll to position [158, 0]
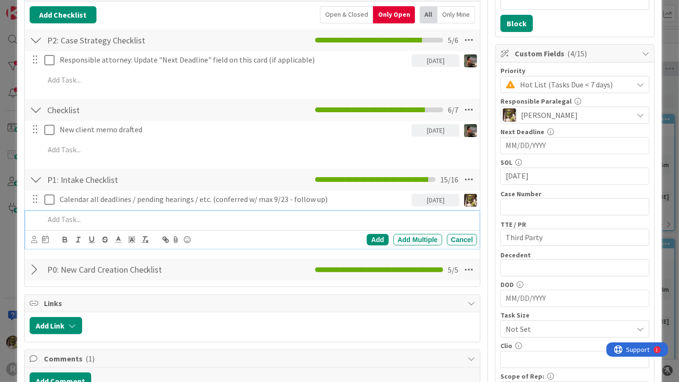
click at [133, 219] on p at bounding box center [258, 219] width 429 height 11
click at [31, 238] on icon at bounding box center [34, 239] width 6 height 7
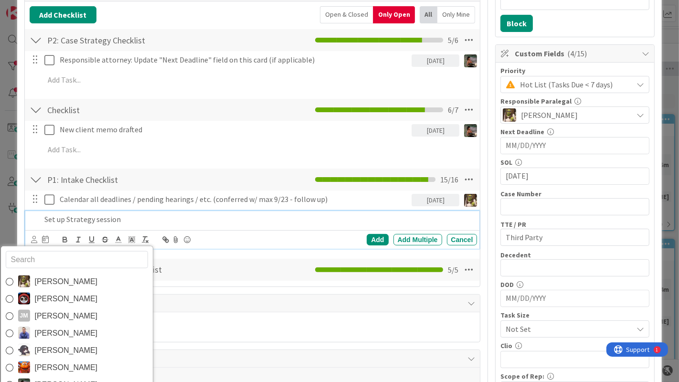
click at [41, 282] on span "[PERSON_NAME]" at bounding box center [66, 281] width 63 height 14
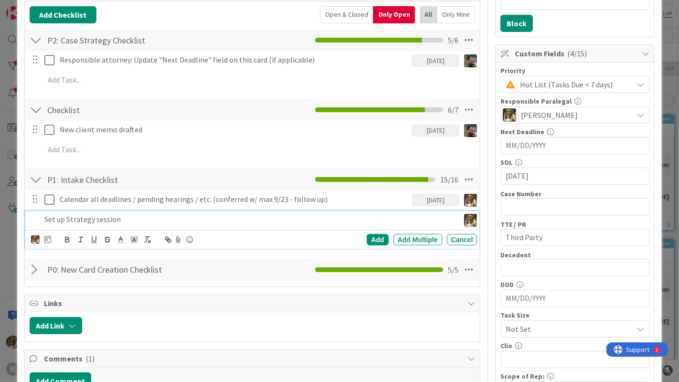
click at [42, 240] on div "Devine Gines Jasmin Sanchez JM Jeff Myers John Grant Kelly Nguyen Kiara Adams M…" at bounding box center [41, 239] width 20 height 11
click at [132, 217] on p "Set up Strategy session" at bounding box center [249, 219] width 411 height 11
click at [97, 217] on p "Set up Strategy session (for next week)" at bounding box center [249, 219] width 411 height 11
click at [49, 239] on icon at bounding box center [47, 239] width 7 height 8
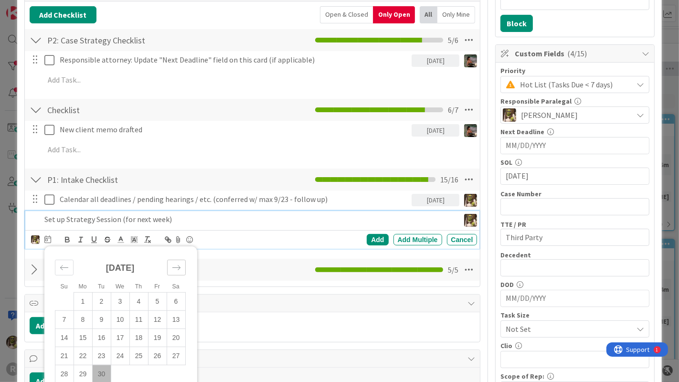
click at [172, 265] on icon "Move forward to switch to the next month." at bounding box center [176, 267] width 9 height 9
click at [155, 301] on td "3" at bounding box center [157, 301] width 19 height 18
type input "[DATE]"
click at [371, 239] on div "Add" at bounding box center [376, 239] width 21 height 11
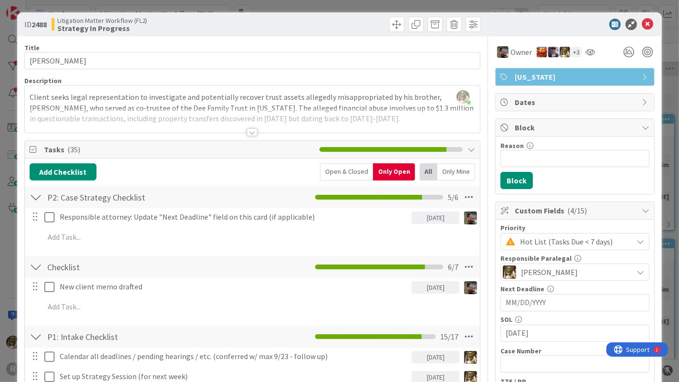
scroll to position [0, 0]
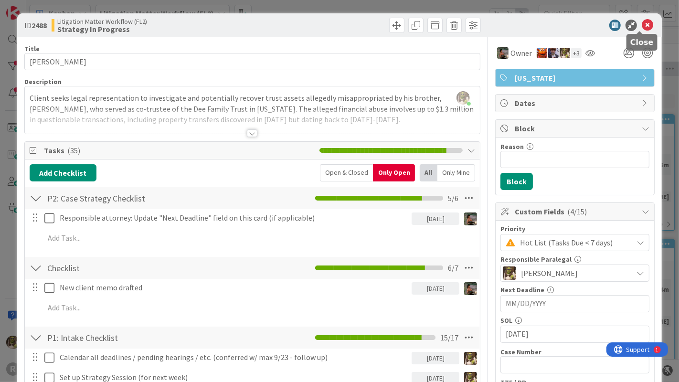
click at [641, 21] on icon at bounding box center [646, 25] width 11 height 11
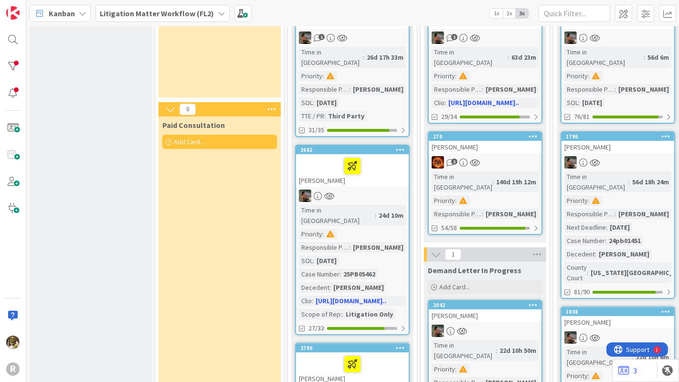
scroll to position [121, 0]
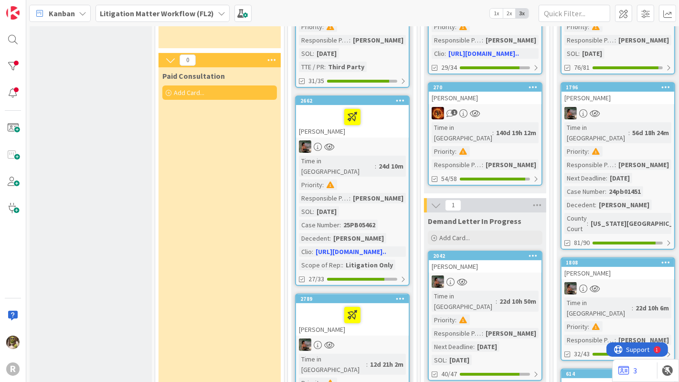
click at [377, 110] on div at bounding box center [352, 117] width 107 height 20
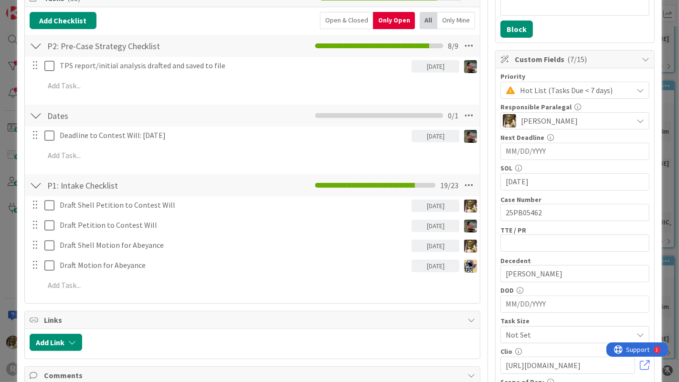
scroll to position [153, 0]
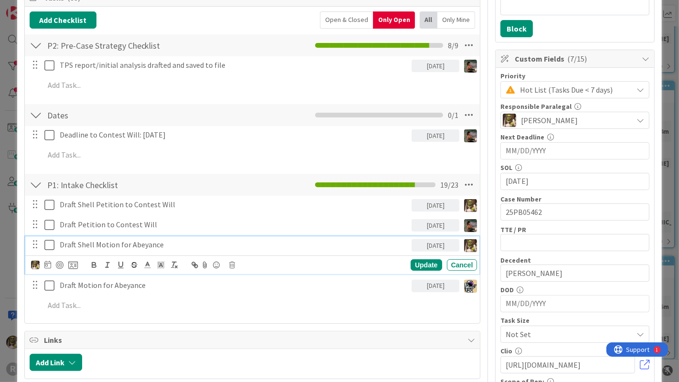
click at [170, 243] on p "Draft Shell Motion for Abeyance" at bounding box center [234, 244] width 348 height 11
click at [180, 312] on div "Draft Shell Petition to Contest Will 10/01/2025 Update Cancel Draft Petition to…" at bounding box center [253, 257] width 446 height 122
click at [188, 239] on p "Draft Shell Motion for Abeyance" at bounding box center [234, 244] width 348 height 11
click at [410, 262] on div "Update" at bounding box center [425, 264] width 31 height 11
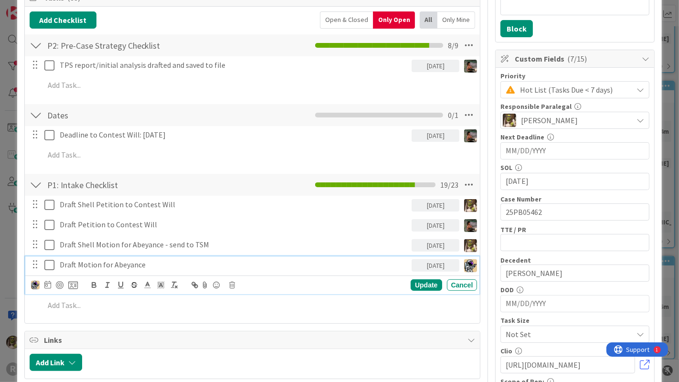
click at [140, 268] on p "Draft Motion for Abeyance" at bounding box center [234, 264] width 348 height 11
click at [45, 286] on icon at bounding box center [47, 285] width 7 height 8
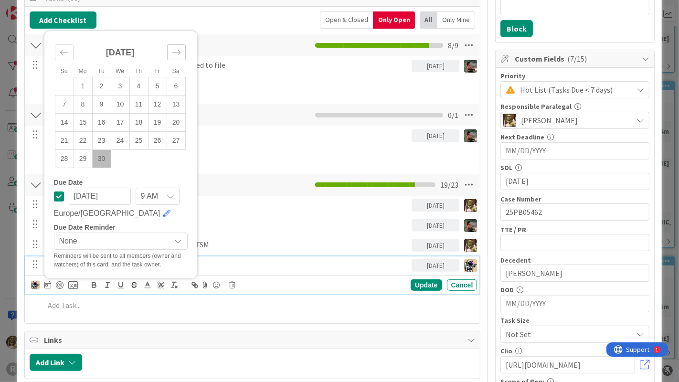
click at [183, 49] on div "Move forward to switch to the next month." at bounding box center [176, 52] width 19 height 16
click at [141, 79] on td "2" at bounding box center [138, 86] width 19 height 18
type input "[DATE]"
click at [413, 281] on div "Update" at bounding box center [425, 284] width 31 height 11
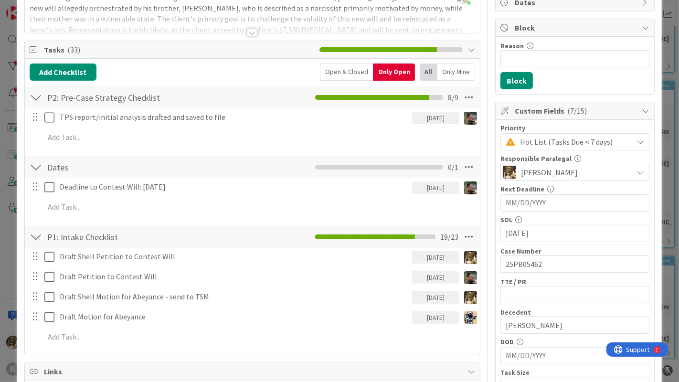
scroll to position [100, 0]
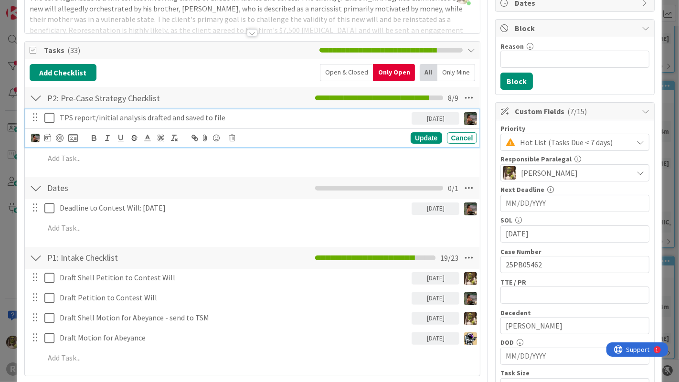
click at [136, 114] on p "TPS report/initial analysis drafted and saved to file" at bounding box center [234, 117] width 348 height 11
click at [46, 136] on icon at bounding box center [47, 138] width 7 height 8
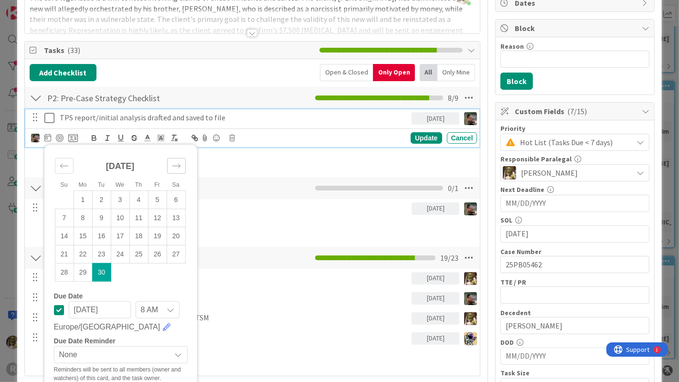
click at [177, 162] on icon "Move forward to switch to the next month." at bounding box center [176, 165] width 9 height 9
click at [103, 218] on td "7" at bounding box center [101, 218] width 19 height 18
type input "[DATE]"
click at [420, 137] on div "Update" at bounding box center [425, 137] width 31 height 11
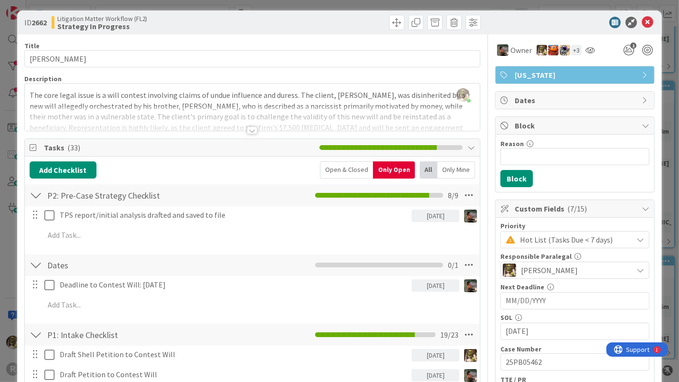
scroll to position [0, 0]
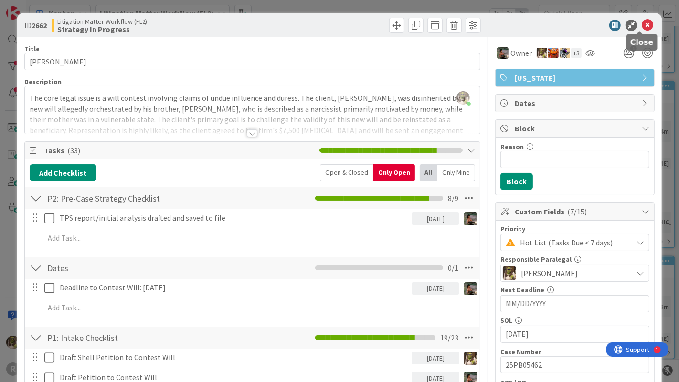
click at [642, 25] on icon at bounding box center [646, 25] width 11 height 11
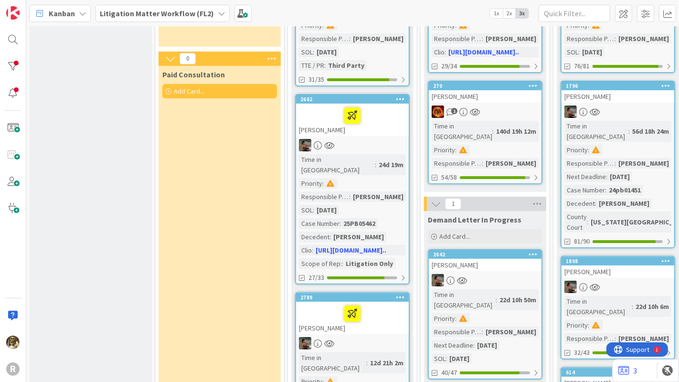
click at [374, 105] on div at bounding box center [352, 115] width 107 height 20
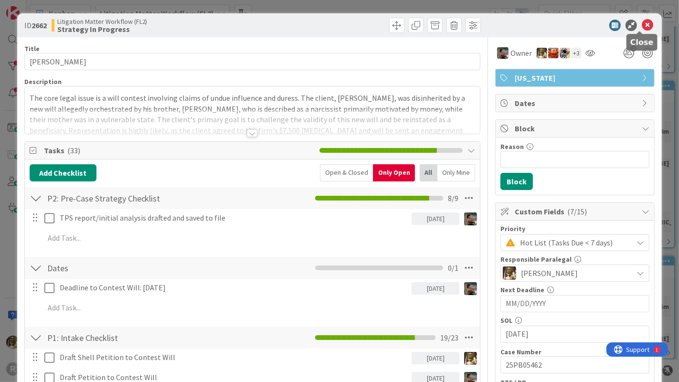
click at [641, 26] on icon at bounding box center [646, 25] width 11 height 11
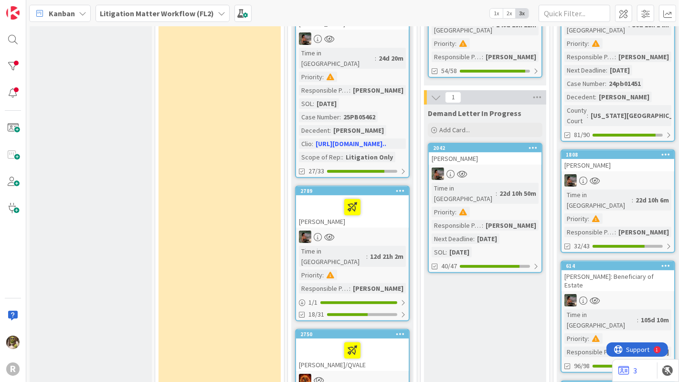
click at [386, 201] on div "[PERSON_NAME]" at bounding box center [352, 211] width 113 height 32
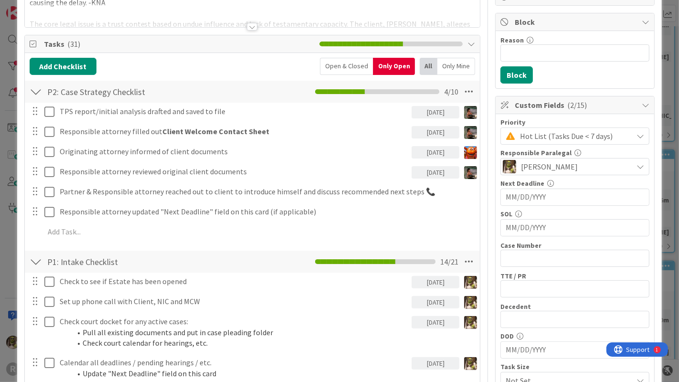
scroll to position [106, 0]
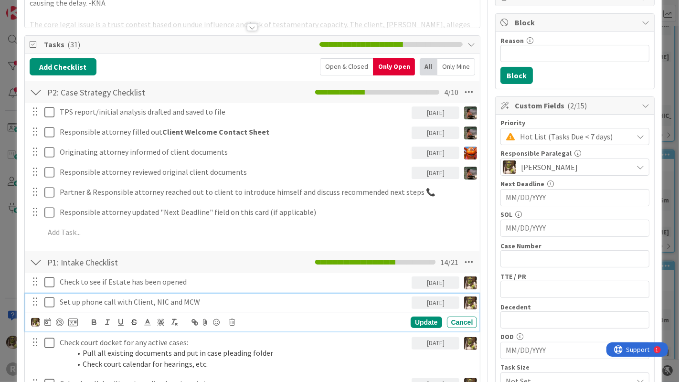
click at [48, 302] on icon at bounding box center [49, 301] width 10 height 11
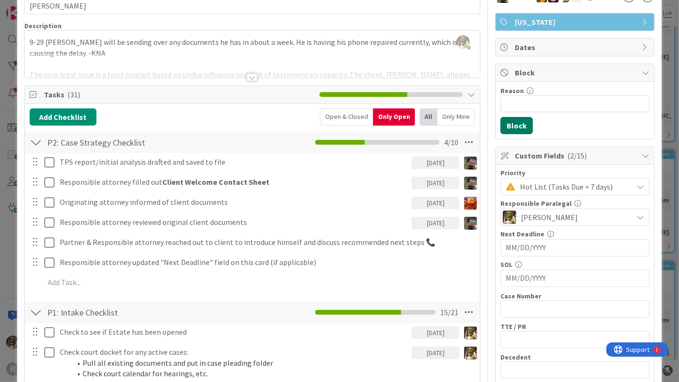
scroll to position [0, 0]
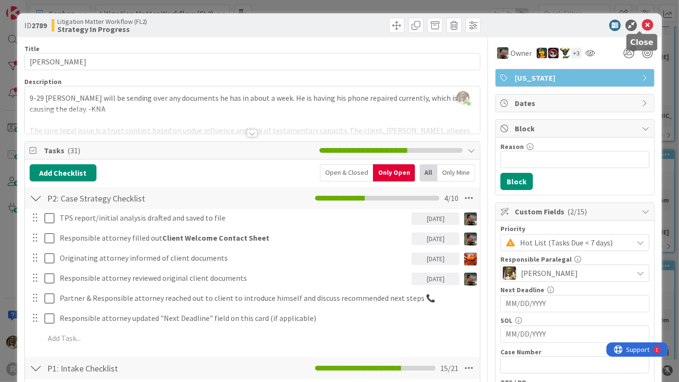
click at [642, 23] on icon at bounding box center [646, 25] width 11 height 11
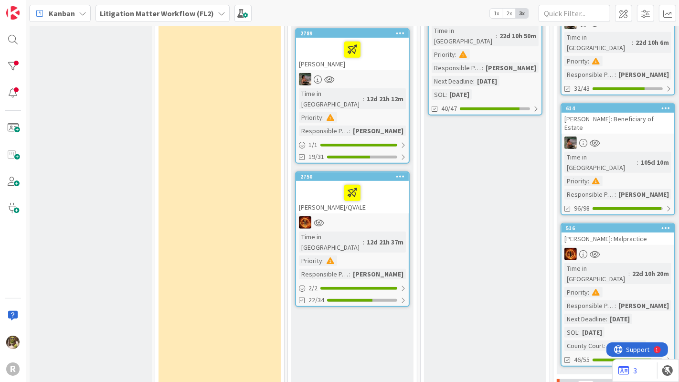
scroll to position [422, 0]
click at [388, 180] on div "[PERSON_NAME]/QVALE" at bounding box center [352, 196] width 113 height 32
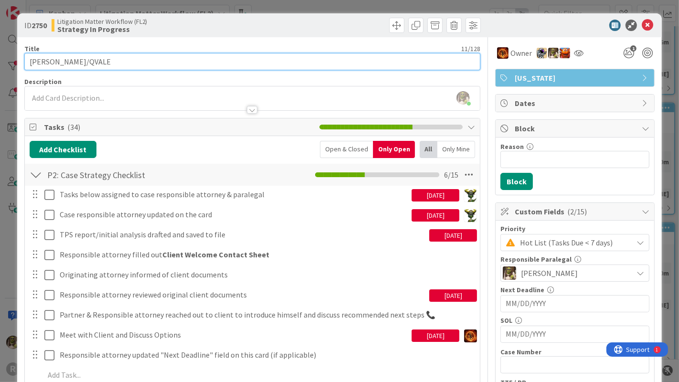
drag, startPoint x: 53, startPoint y: 59, endPoint x: 0, endPoint y: 65, distance: 53.4
click at [0, 65] on div "ID 2750 Litigation Matter Workflow (FL2) Strategy In Progress Title 11 / 128 GE…" at bounding box center [339, 191] width 679 height 382
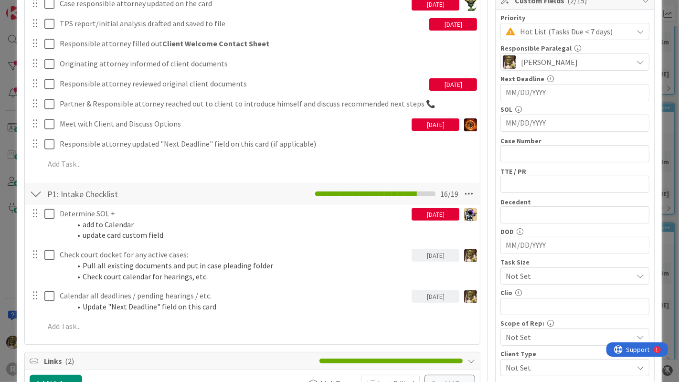
scroll to position [211, 0]
type input "QVALE"
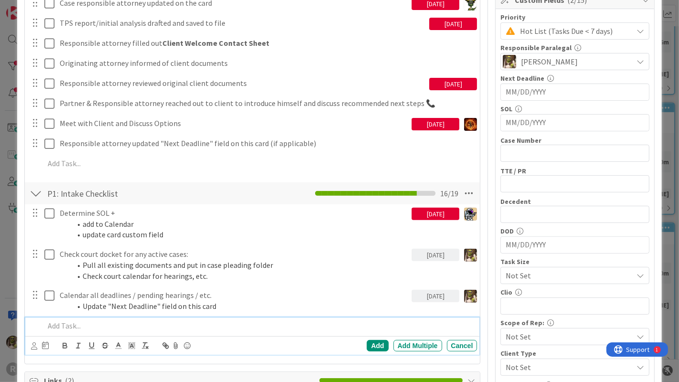
click at [68, 326] on p at bounding box center [258, 325] width 429 height 11
click at [31, 346] on icon at bounding box center [34, 345] width 6 height 7
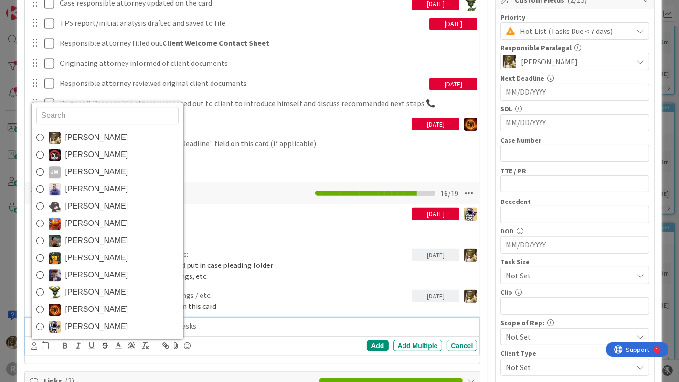
click at [73, 132] on span "[PERSON_NAME]" at bounding box center [96, 138] width 63 height 14
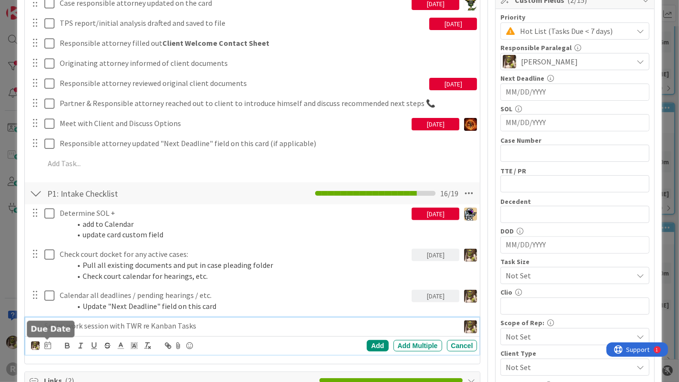
click at [47, 342] on icon at bounding box center [47, 345] width 7 height 8
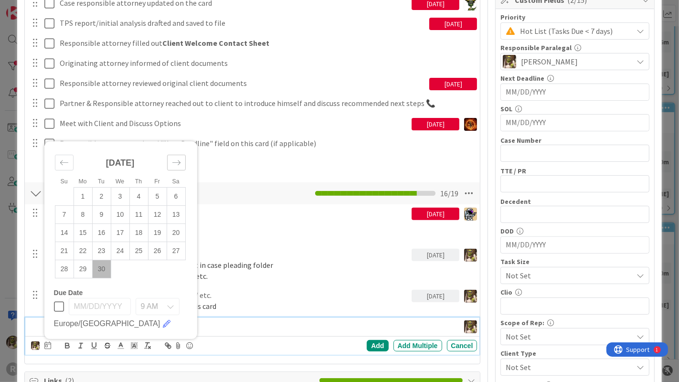
click at [176, 158] on icon "Move forward to switch to the next month." at bounding box center [176, 162] width 9 height 9
drag, startPoint x: 155, startPoint y: 193, endPoint x: 186, endPoint y: 219, distance: 40.6
click at [155, 193] on td "3" at bounding box center [157, 197] width 19 height 18
type input "[DATE]"
click at [372, 345] on div "Add" at bounding box center [376, 345] width 21 height 11
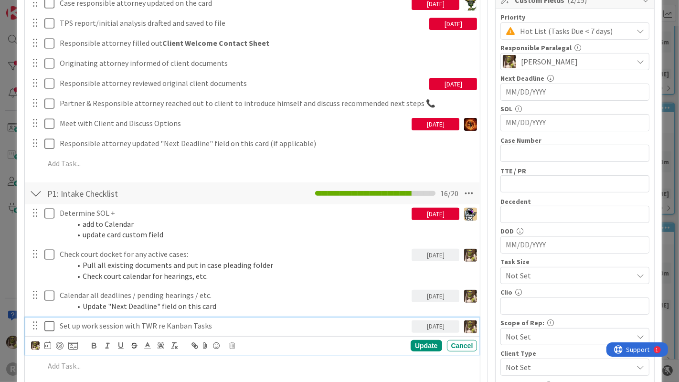
click at [228, 323] on p "Set up work session with TWR re Kanban Tasks" at bounding box center [234, 325] width 348 height 11
click at [424, 341] on div "Update" at bounding box center [425, 345] width 31 height 11
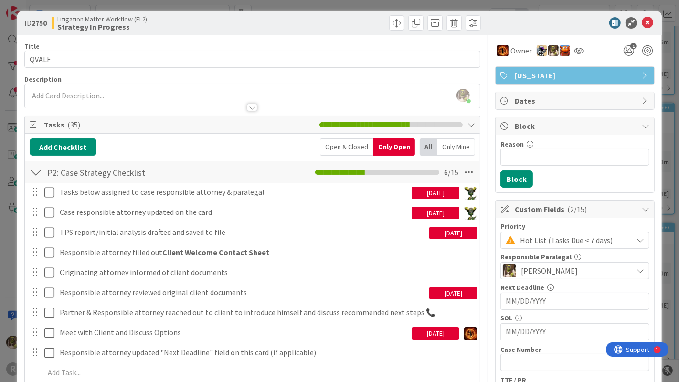
scroll to position [0, 0]
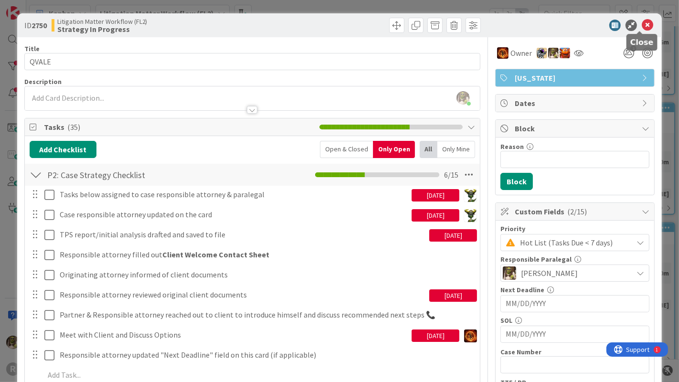
click at [641, 24] on icon at bounding box center [646, 25] width 11 height 11
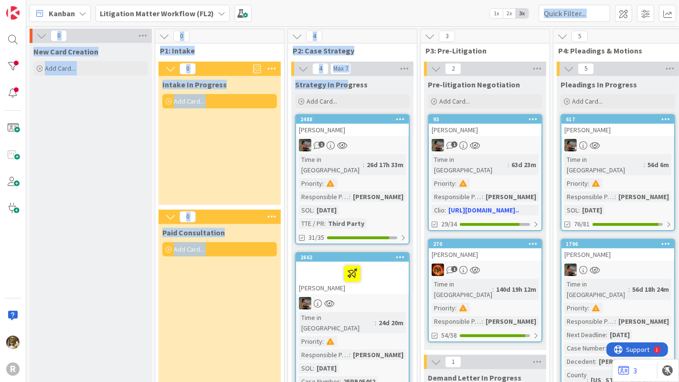
drag, startPoint x: 349, startPoint y: 68, endPoint x: 340, endPoint y: 72, distance: 9.8
click at [340, 72] on div "Kanban Litigation Matter Workflow (FL2) 1x 2x 3x 0 New Card Creation Add Card..…" at bounding box center [352, 191] width 652 height 382
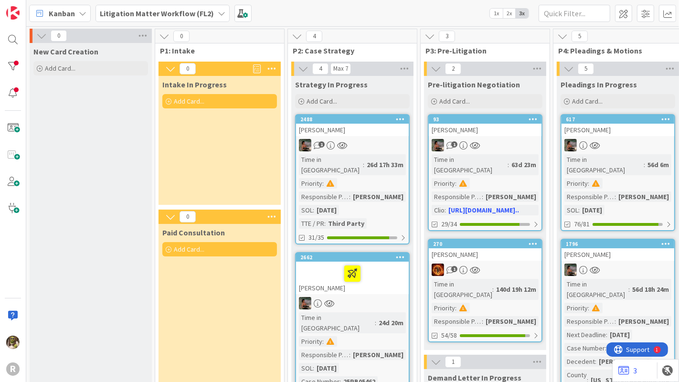
drag, startPoint x: 340, startPoint y: 72, endPoint x: 458, endPoint y: 16, distance: 130.8
click at [458, 16] on div "Kanban Litigation Matter Workflow (FL2) 1x 2x 3x" at bounding box center [352, 13] width 652 height 26
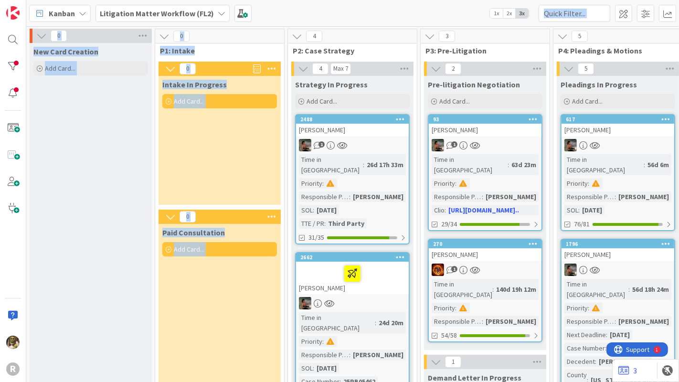
drag, startPoint x: 369, startPoint y: 24, endPoint x: 308, endPoint y: 35, distance: 62.1
click at [308, 35] on div "Kanban Litigation Matter Workflow (FL2) 1x 2x 3x 0 New Card Creation Add Card..…" at bounding box center [352, 191] width 652 height 382
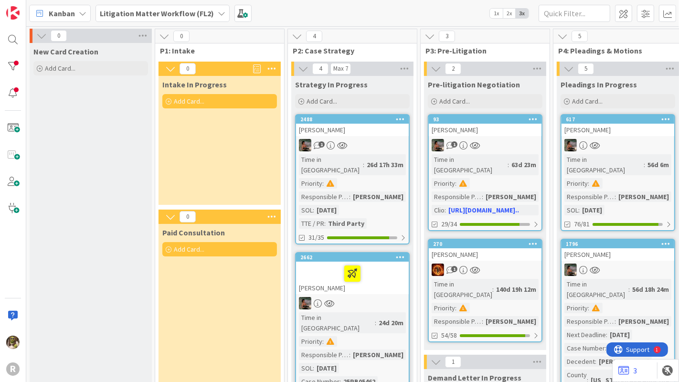
drag, startPoint x: 396, startPoint y: 8, endPoint x: 365, endPoint y: 10, distance: 31.5
click at [365, 10] on div "Kanban Litigation Matter Workflow (FL2) 1x 2x 3x" at bounding box center [352, 13] width 652 height 26
drag, startPoint x: 116, startPoint y: 209, endPoint x: 125, endPoint y: 206, distance: 8.6
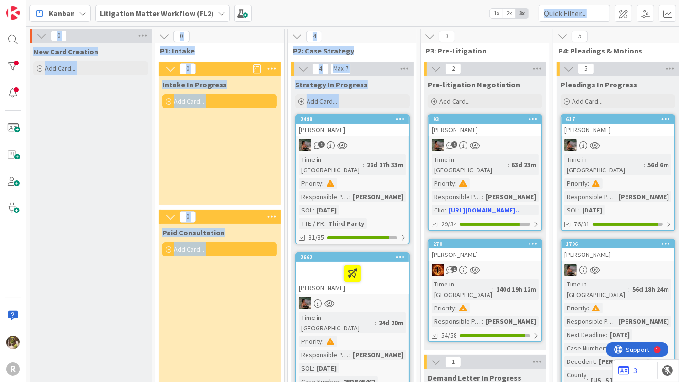
drag, startPoint x: 410, startPoint y: 0, endPoint x: 330, endPoint y: 123, distance: 146.6
click at [330, 123] on div "Kanban Litigation Matter Workflow (FL2) 1x 2x 3x 0 New Card Creation Add Card..…" at bounding box center [352, 191] width 652 height 382
